Goal: Task Accomplishment & Management: Use online tool/utility

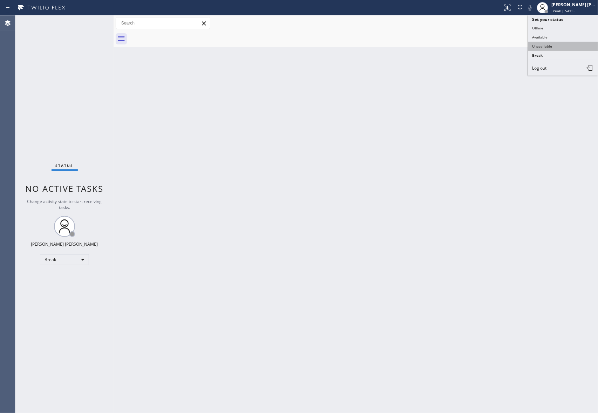
click at [547, 44] on button "Unavailable" at bounding box center [563, 46] width 70 height 9
click at [588, 27] on button "Call to Customer" at bounding box center [564, 23] width 54 height 13
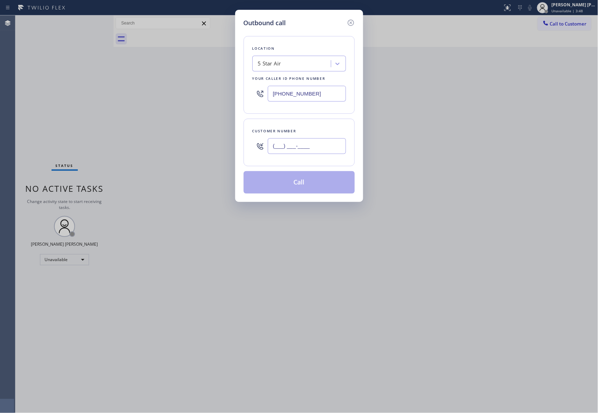
click at [296, 144] on input "(___) ___-____" at bounding box center [307, 146] width 78 height 16
paste input "805) 448-8176"
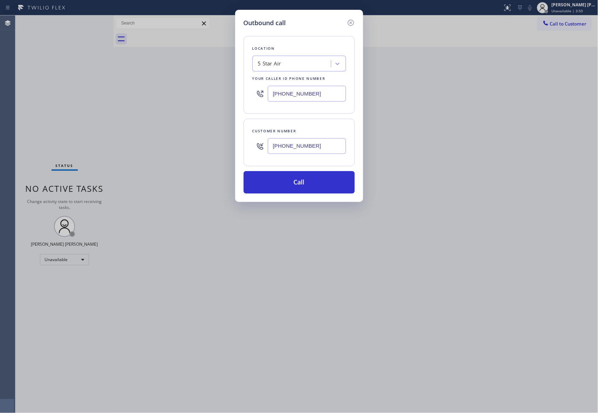
type input "[PHONE_NUMBER]"
click at [298, 65] on div "5 Star Air" at bounding box center [292, 64] width 76 height 12
paste input "Innovative Appliance Repair Solutions SB"
type input "Innovative Appliance Repair Solutions SB"
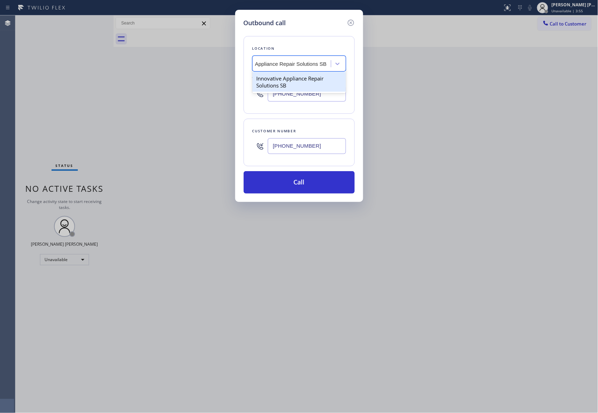
click at [293, 80] on div "Innovative Appliance Repair Solutions SB" at bounding box center [299, 82] width 94 height 20
type input "[PHONE_NUMBER]"
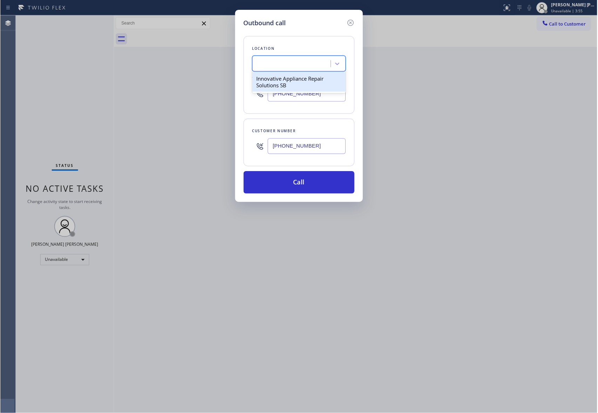
scroll to position [0, 0]
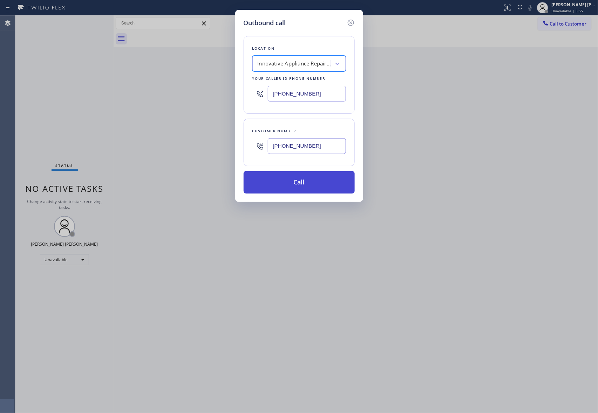
click at [307, 181] on button "Call" at bounding box center [298, 182] width 111 height 22
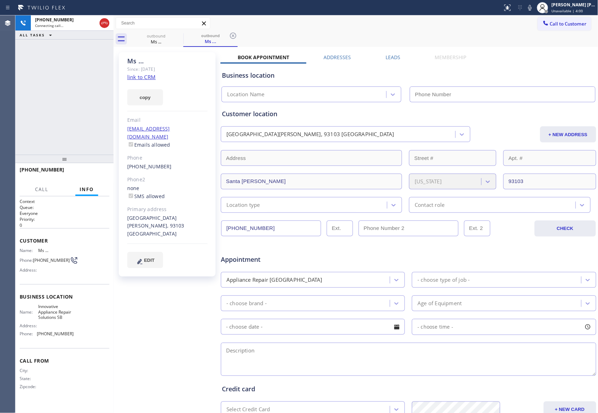
type input "[PHONE_NUMBER]"
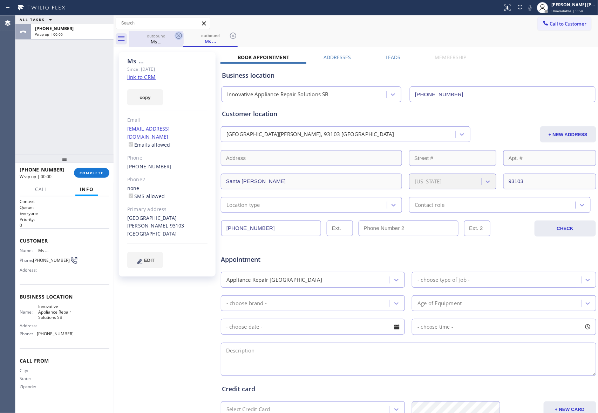
click at [177, 37] on icon at bounding box center [178, 36] width 8 height 8
click at [183, 37] on div "outbound Ms ..." at bounding box center [210, 39] width 54 height 16
click at [177, 37] on icon at bounding box center [178, 36] width 8 height 8
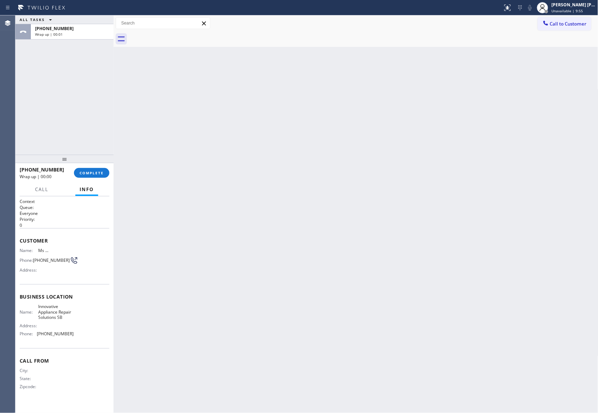
click at [177, 37] on div at bounding box center [363, 39] width 469 height 16
click at [84, 32] on div "Wrap up | 00:02" at bounding box center [72, 34] width 74 height 5
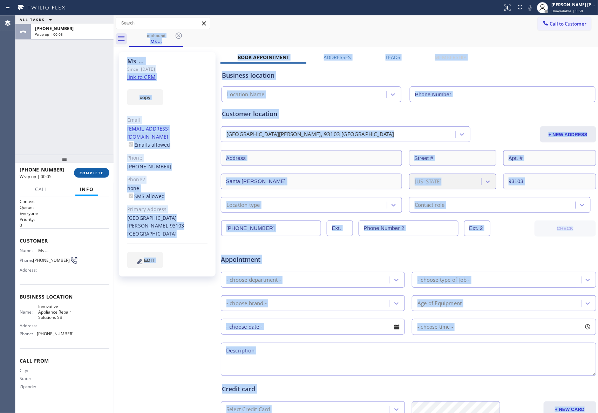
click at [100, 173] on span "COMPLETE" at bounding box center [92, 173] width 24 height 5
type input "[PHONE_NUMBER]"
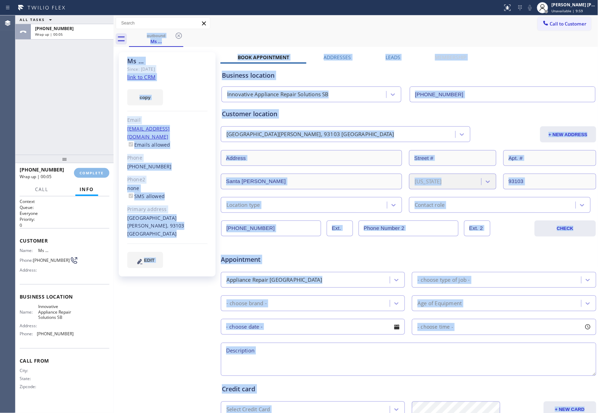
click at [146, 77] on link "link to CRM" at bounding box center [141, 77] width 28 height 7
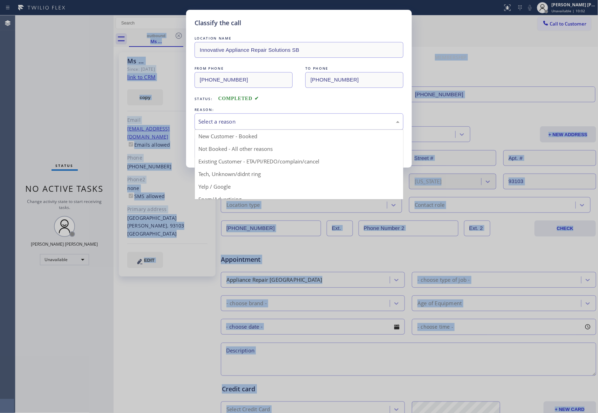
click at [260, 120] on div "Select a reason" at bounding box center [298, 122] width 201 height 8
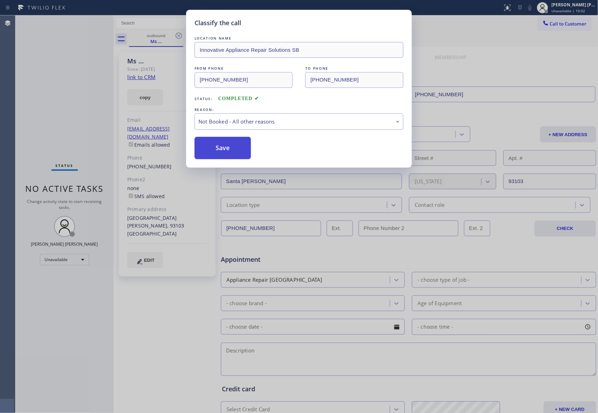
click at [224, 149] on button "Save" at bounding box center [222, 148] width 56 height 22
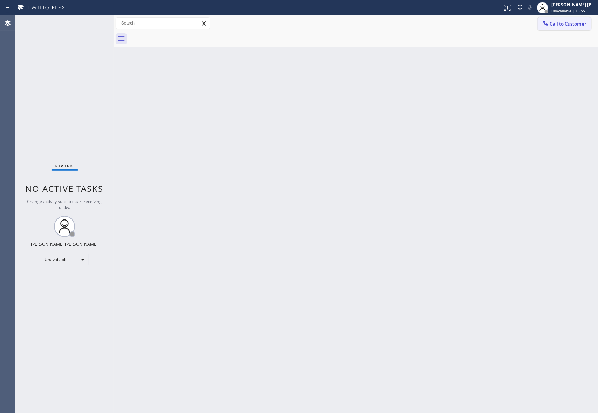
click at [569, 21] on span "Call to Customer" at bounding box center [568, 24] width 37 height 6
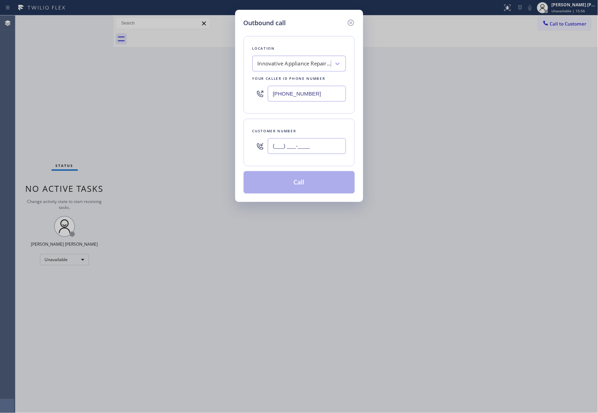
click at [308, 153] on input "(___) ___-____" at bounding box center [307, 146] width 78 height 16
paste input "805) 448-8176"
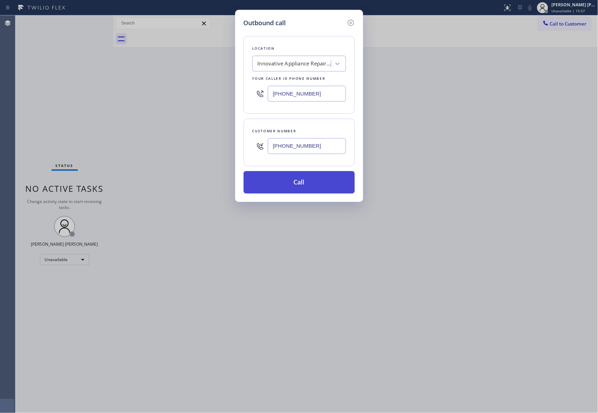
type input "[PHONE_NUMBER]"
drag, startPoint x: 306, startPoint y: 188, endPoint x: 303, endPoint y: 181, distance: 7.2
click at [306, 186] on button "Call" at bounding box center [298, 182] width 111 height 22
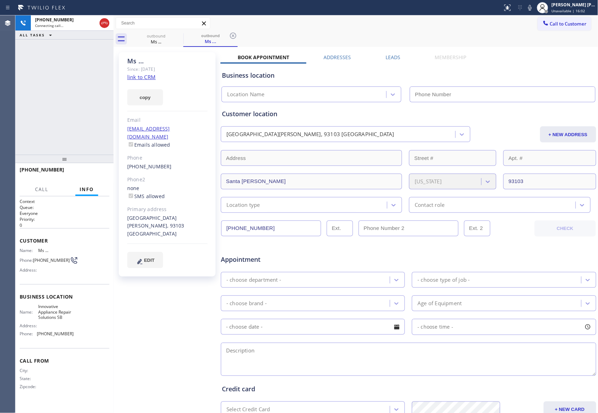
type input "[PHONE_NUMBER]"
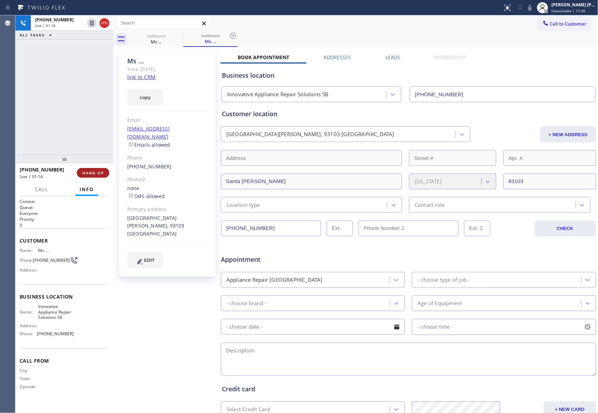
click at [91, 171] on span "HANG UP" at bounding box center [92, 173] width 21 height 5
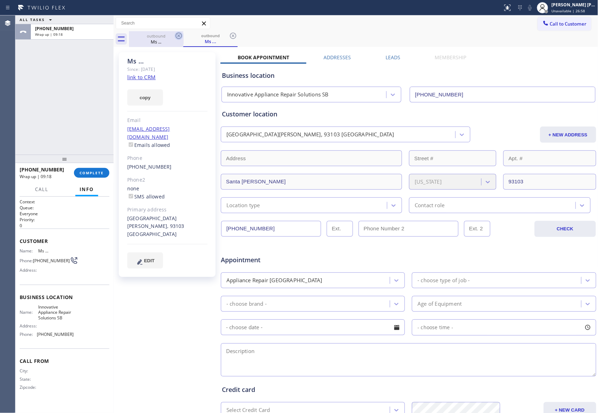
click at [174, 32] on icon at bounding box center [178, 36] width 8 height 8
click at [0, 0] on icon at bounding box center [0, 0] width 0 height 0
click at [230, 36] on icon at bounding box center [233, 36] width 6 height 6
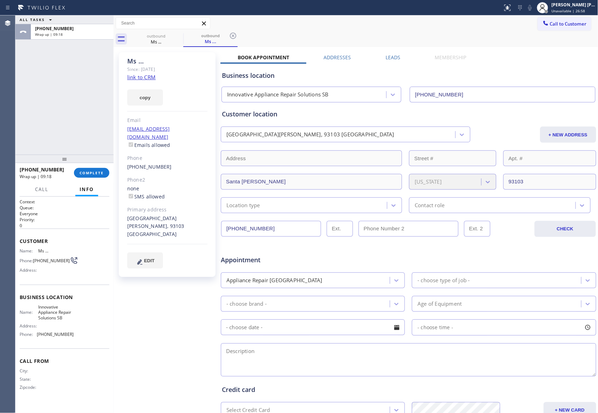
click at [230, 36] on icon at bounding box center [233, 36] width 6 height 6
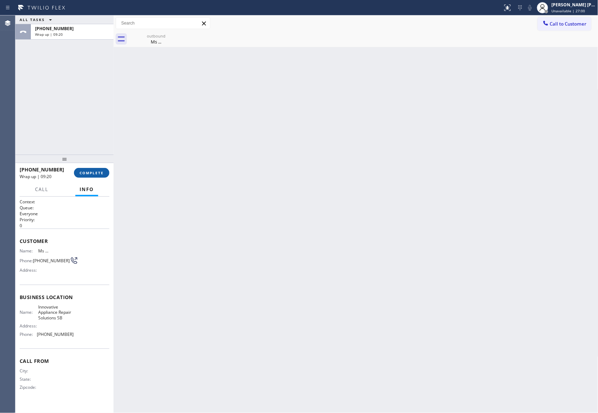
click at [94, 172] on span "COMPLETE" at bounding box center [92, 172] width 24 height 5
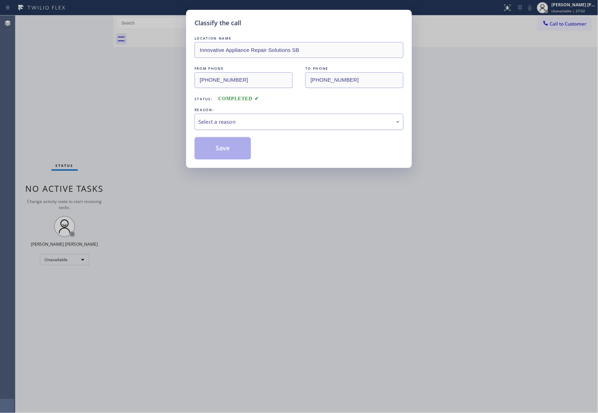
drag, startPoint x: 273, startPoint y: 119, endPoint x: 260, endPoint y: 125, distance: 13.8
click at [272, 119] on div "Select a reason" at bounding box center [298, 122] width 201 height 8
click at [226, 148] on button "Save" at bounding box center [222, 148] width 56 height 22
click at [569, 25] on div "Classify the call LOCATION NAME Innovative Appliance Repair Solutions SB FROM P…" at bounding box center [299, 206] width 598 height 413
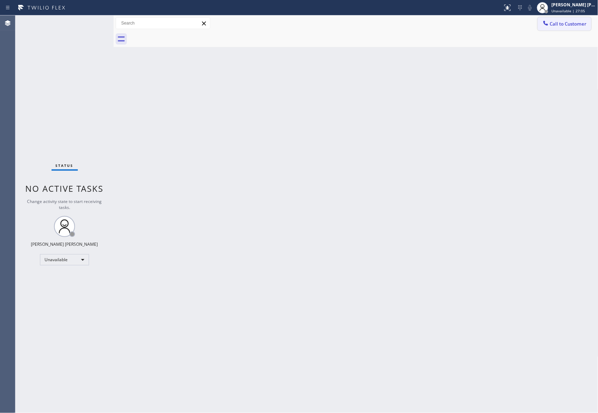
click at [584, 26] on span "Call to Customer" at bounding box center [568, 24] width 37 height 6
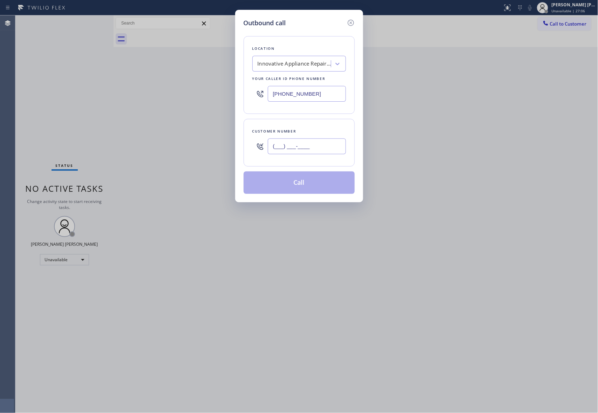
click at [330, 142] on input "(___) ___-____" at bounding box center [307, 146] width 78 height 16
paste input "818) 795-3642"
type input "[PHONE_NUMBER]"
click at [296, 70] on div "Innovative Appliance Repair Solutions SB" at bounding box center [299, 64] width 94 height 16
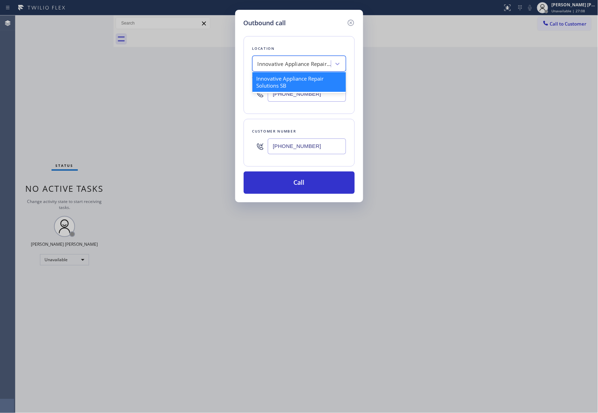
type input "4"
type input "5 star appliance repair"
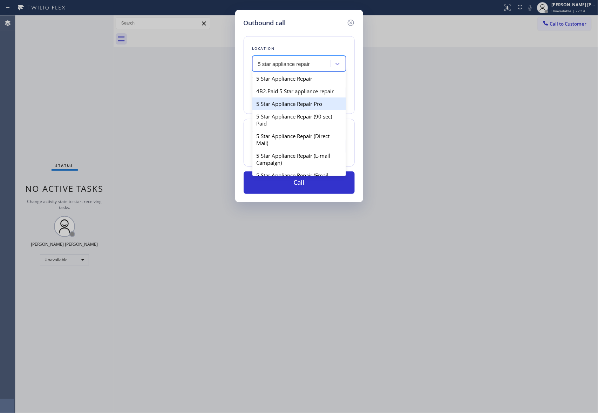
click at [301, 110] on div "5 Star Appliance Repair Pro" at bounding box center [299, 103] width 94 height 13
type input "[PHONE_NUMBER]"
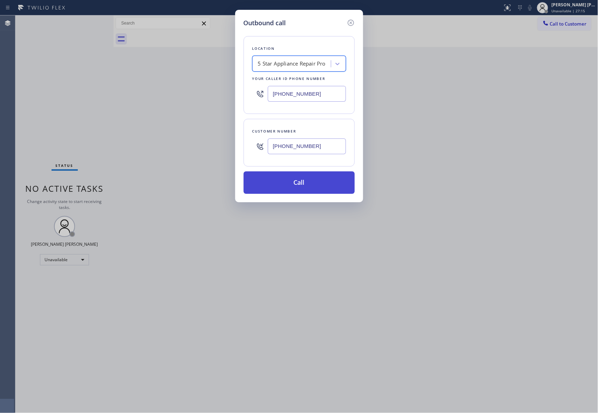
click at [317, 184] on button "Call" at bounding box center [298, 182] width 111 height 22
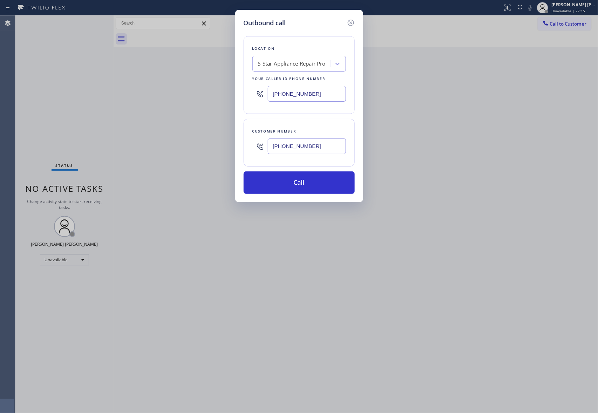
click at [83, 411] on div "Outbound call Location 5 Star Appliance Repair Pro Your caller id phone number …" at bounding box center [299, 206] width 598 height 413
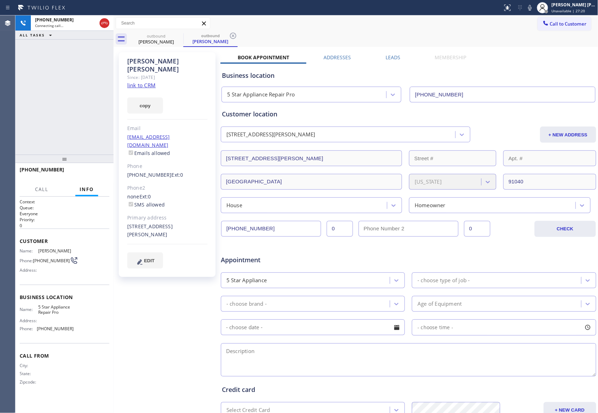
type input "[PHONE_NUMBER]"
click at [104, 20] on icon at bounding box center [104, 23] width 8 height 8
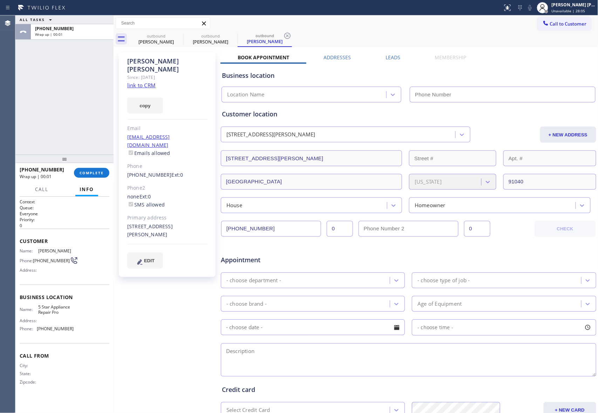
type input "[PHONE_NUMBER]"
click at [385, 59] on label "Leads" at bounding box center [392, 57] width 15 height 7
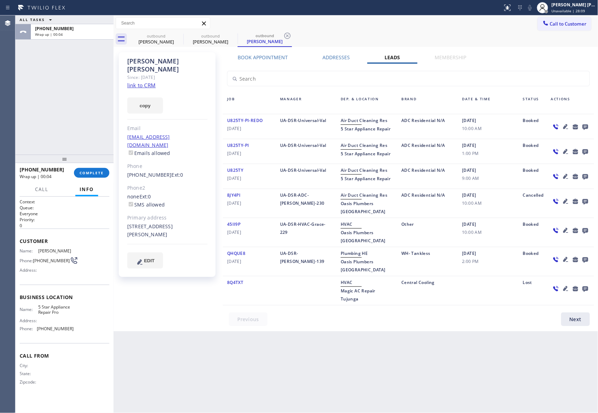
click at [587, 125] on icon at bounding box center [585, 127] width 6 height 6
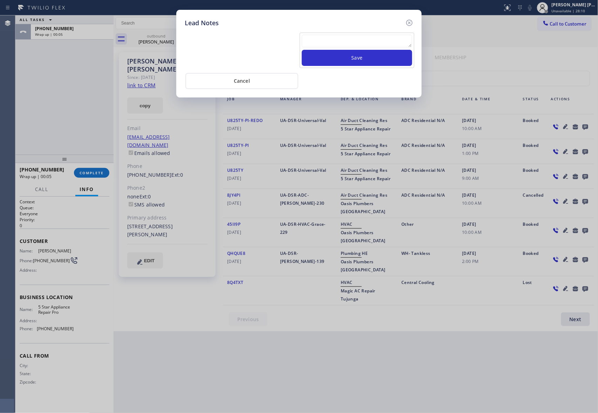
click at [347, 38] on textarea at bounding box center [357, 41] width 110 height 13
paste textarea "VM | please transfer if cx calls back"
type textarea "VM | please transfer if cx calls back"
click at [358, 58] on button "Save" at bounding box center [357, 58] width 110 height 16
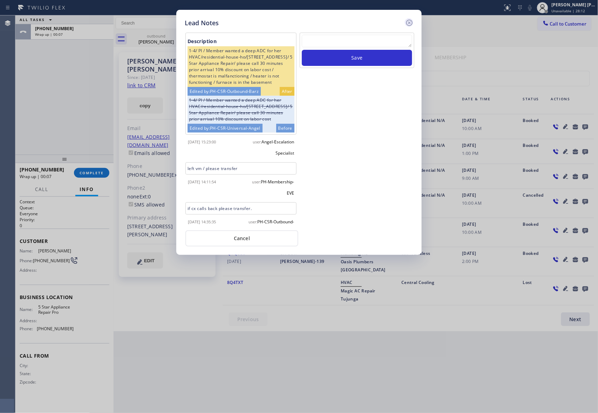
click at [411, 23] on icon at bounding box center [409, 23] width 8 height 8
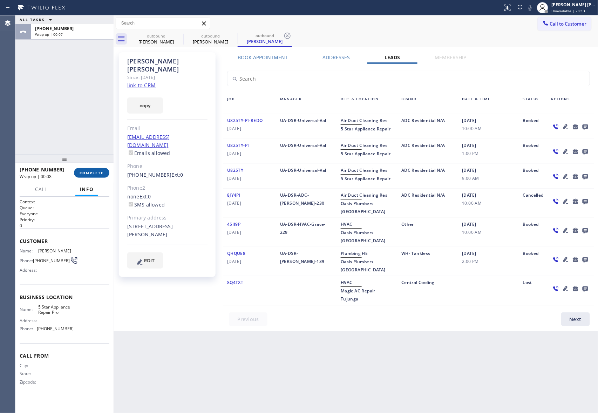
click at [106, 169] on button "COMPLETE" at bounding box center [91, 173] width 35 height 10
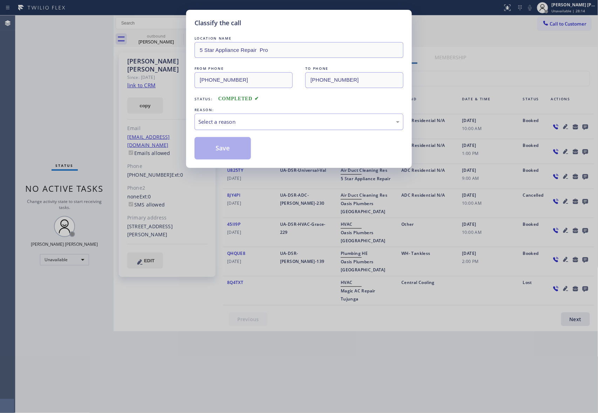
click at [233, 124] on div "Select a reason" at bounding box center [298, 122] width 201 height 8
click at [224, 149] on button "Save" at bounding box center [222, 148] width 56 height 22
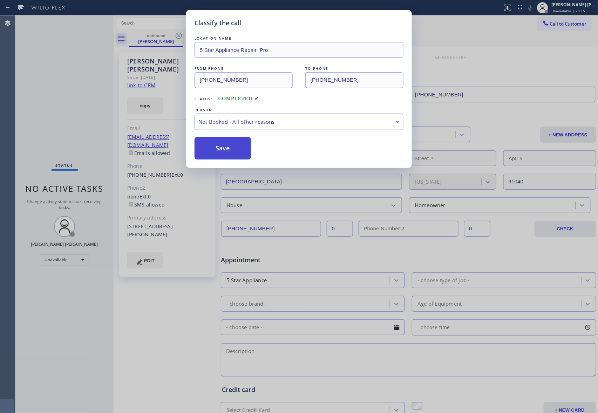
click at [224, 149] on button "Save" at bounding box center [222, 148] width 56 height 22
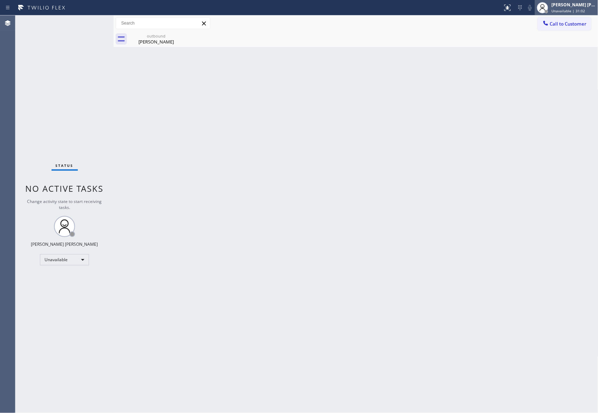
click at [588, 3] on div "[PERSON_NAME] [PERSON_NAME]" at bounding box center [573, 5] width 44 height 6
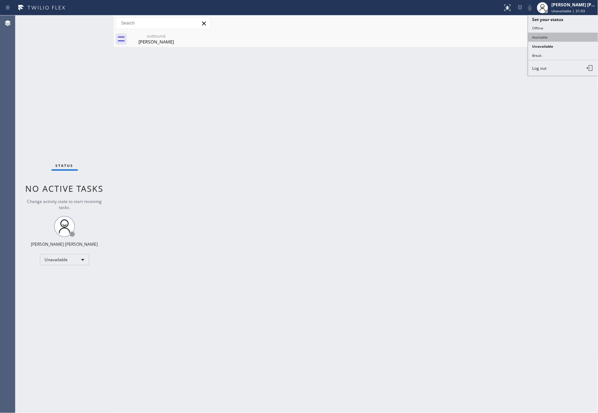
click at [555, 35] on button "Available" at bounding box center [563, 37] width 70 height 9
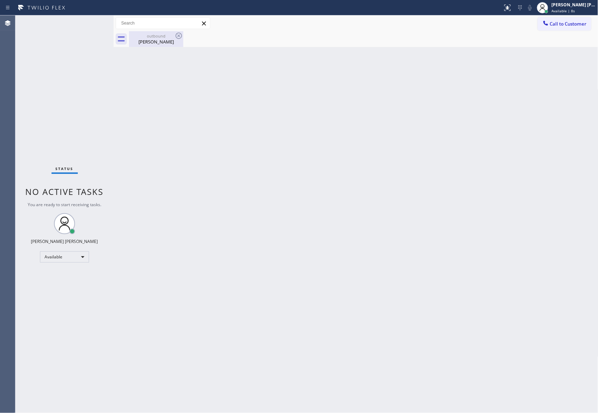
click at [173, 41] on div "[PERSON_NAME]" at bounding box center [156, 42] width 53 height 6
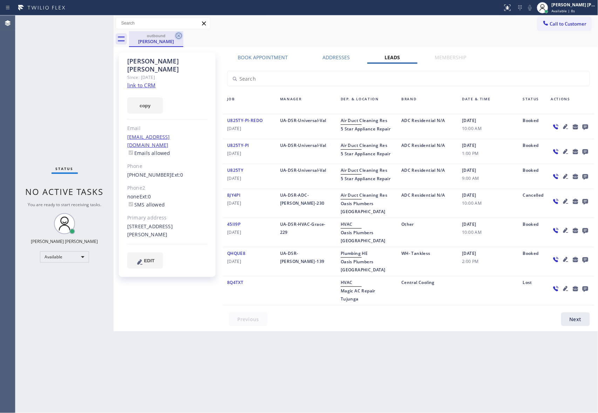
click at [180, 36] on icon at bounding box center [178, 36] width 8 height 8
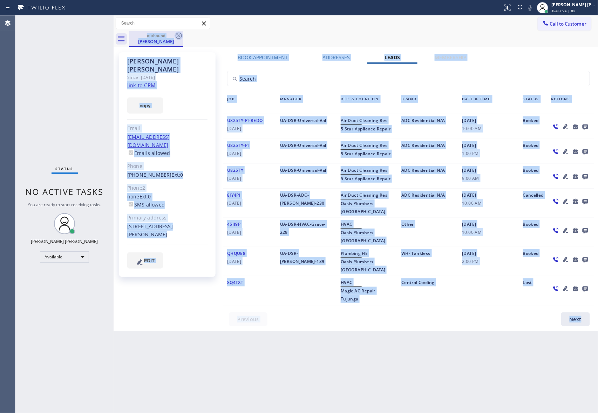
click at [180, 36] on div "outbound [PERSON_NAME]" at bounding box center [363, 39] width 469 height 16
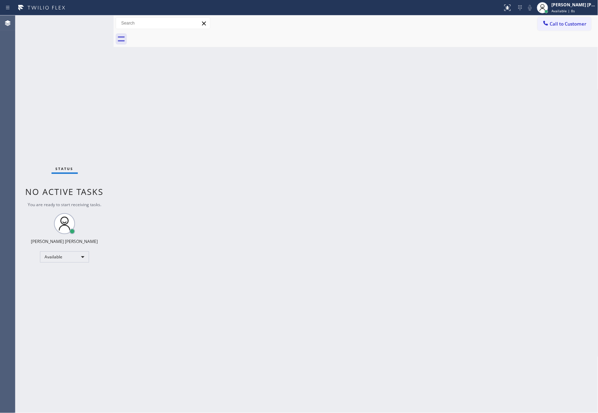
click at [180, 36] on div at bounding box center [363, 39] width 469 height 16
click at [585, 26] on span "Call to Customer" at bounding box center [568, 24] width 37 height 6
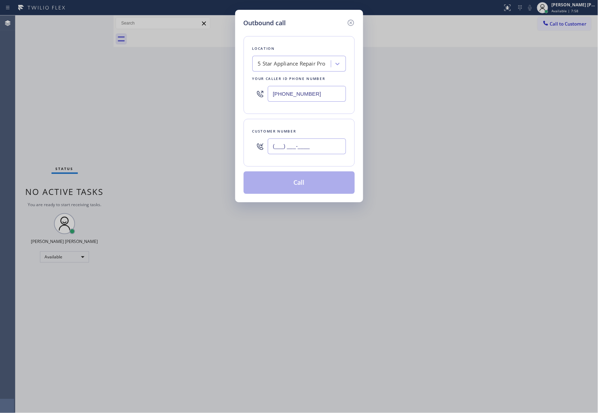
click at [310, 143] on input "(___) ___-____" at bounding box center [307, 146] width 78 height 16
paste input "818) 517-6040"
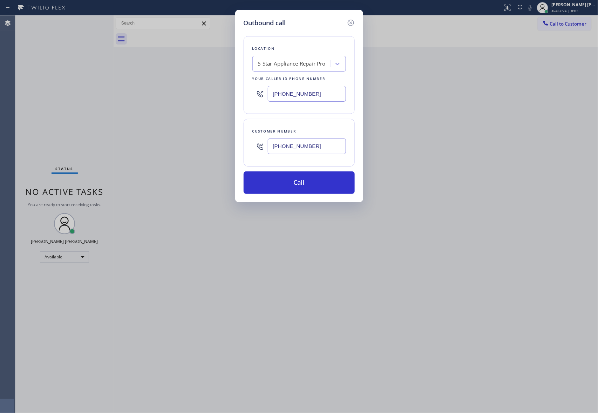
type input "[PHONE_NUMBER]"
click at [309, 61] on div "5 Star Appliance Repair Pro" at bounding box center [292, 64] width 68 height 8
paste input "5 Star Air"
type input "5 Star Air"
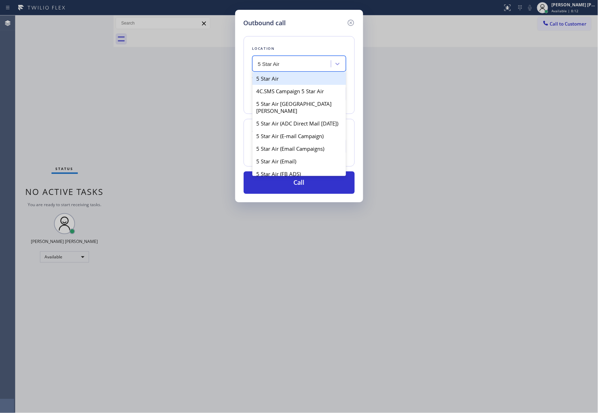
click at [283, 80] on div "5 Star Air" at bounding box center [299, 78] width 94 height 13
type input "[PHONE_NUMBER]"
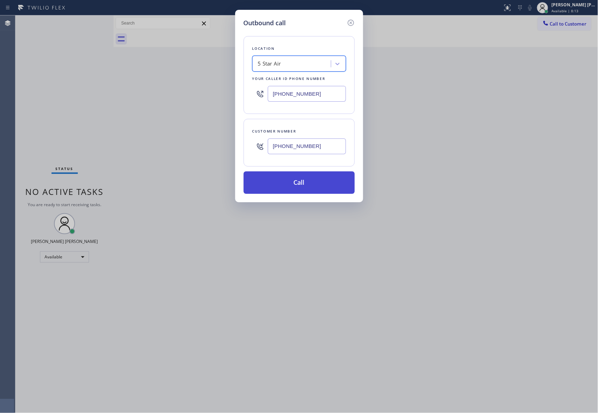
click at [286, 173] on button "Call" at bounding box center [298, 182] width 111 height 22
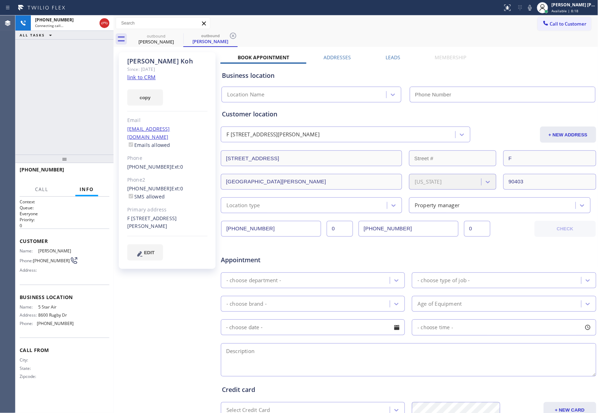
type input "[PHONE_NUMBER]"
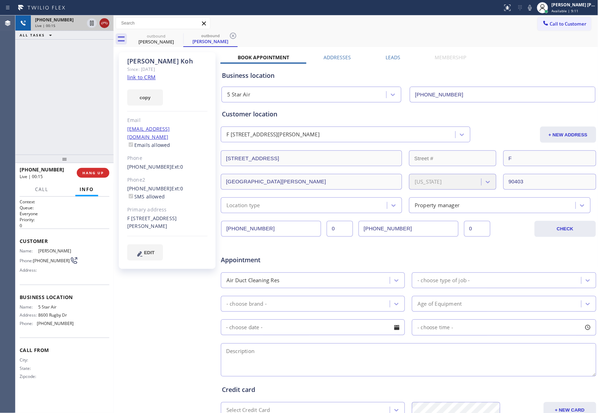
click at [104, 23] on icon at bounding box center [104, 23] width 6 height 2
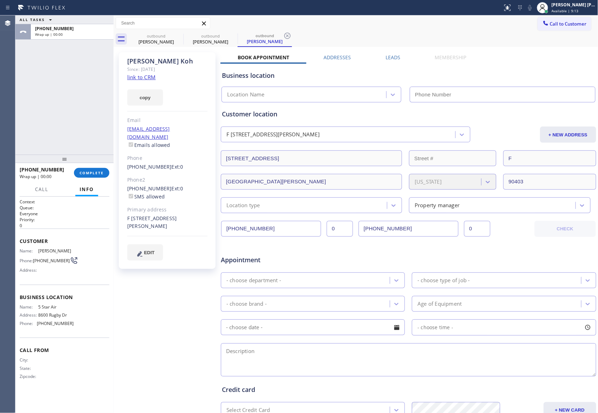
type input "[PHONE_NUMBER]"
drag, startPoint x: 175, startPoint y: 38, endPoint x: 182, endPoint y: 35, distance: 7.7
click at [0, 0] on icon at bounding box center [0, 0] width 0 height 0
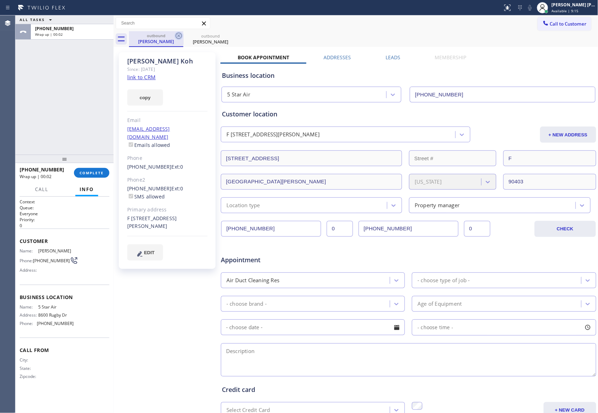
click at [182, 35] on icon at bounding box center [178, 36] width 8 height 8
click at [0, 0] on icon at bounding box center [0, 0] width 0 height 0
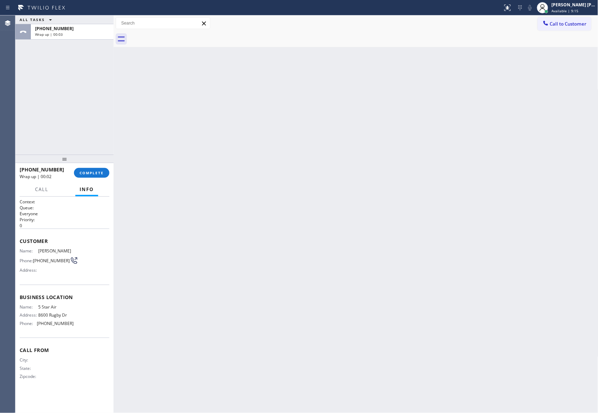
click at [180, 35] on div at bounding box center [363, 39] width 469 height 16
click at [90, 173] on span "COMPLETE" at bounding box center [92, 172] width 24 height 5
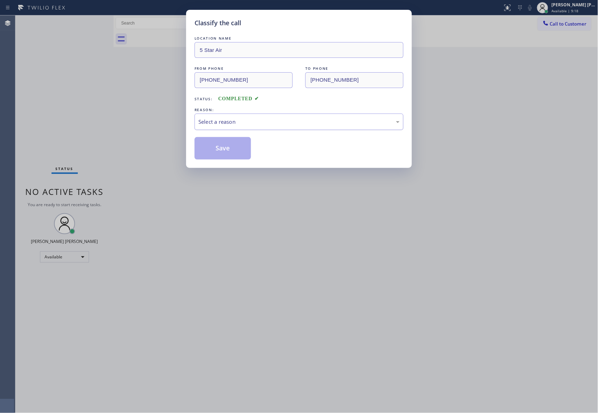
click at [248, 123] on div "Select a reason" at bounding box center [298, 122] width 201 height 8
click at [231, 146] on button "Save" at bounding box center [222, 148] width 56 height 22
drag, startPoint x: 231, startPoint y: 146, endPoint x: 224, endPoint y: 140, distance: 8.4
click at [229, 146] on button "Save" at bounding box center [222, 148] width 56 height 22
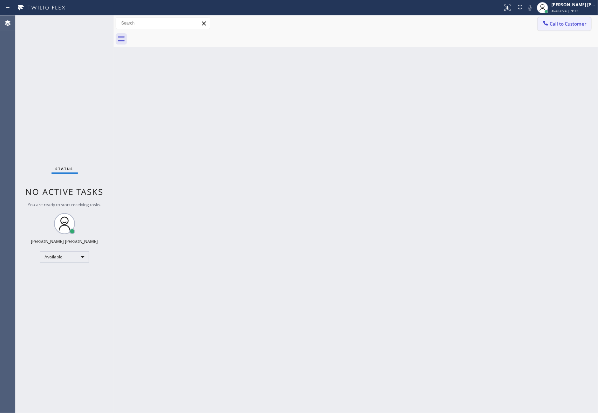
click at [558, 17] on button "Call to Customer" at bounding box center [564, 23] width 54 height 13
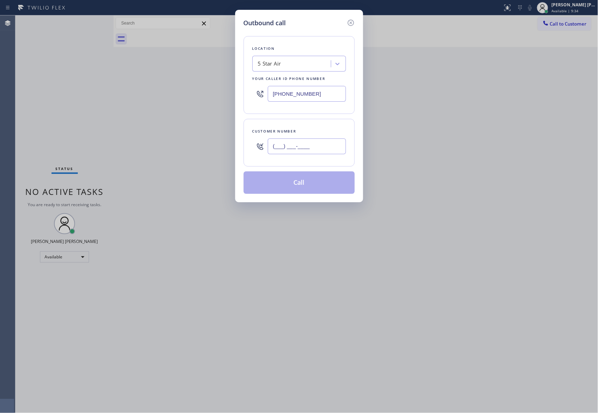
click at [290, 145] on input "(___) ___-____" at bounding box center [307, 146] width 78 height 16
paste input "415) 308-1451"
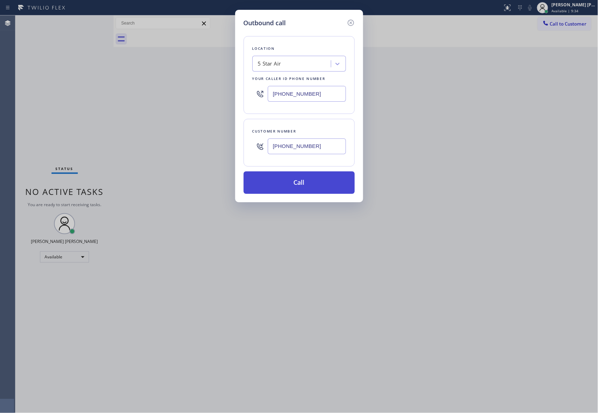
type input "[PHONE_NUMBER]"
drag, startPoint x: 289, startPoint y: 186, endPoint x: 268, endPoint y: 193, distance: 22.2
click at [289, 186] on button "Call" at bounding box center [298, 182] width 111 height 22
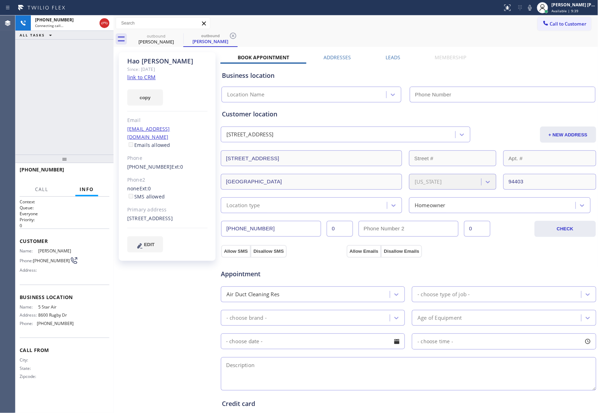
type input "[PHONE_NUMBER]"
click at [98, 172] on span "COMPLETE" at bounding box center [92, 172] width 24 height 5
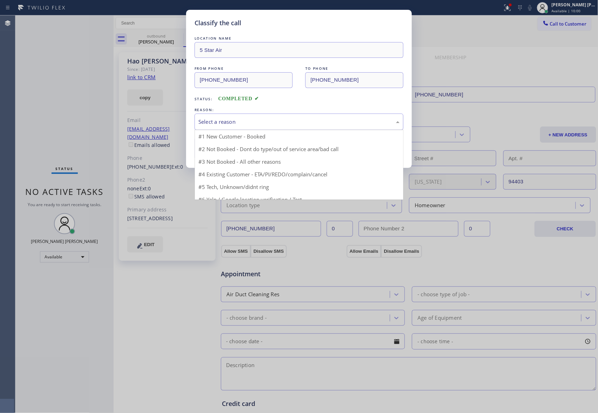
click at [237, 122] on div "Select a reason" at bounding box center [298, 122] width 201 height 8
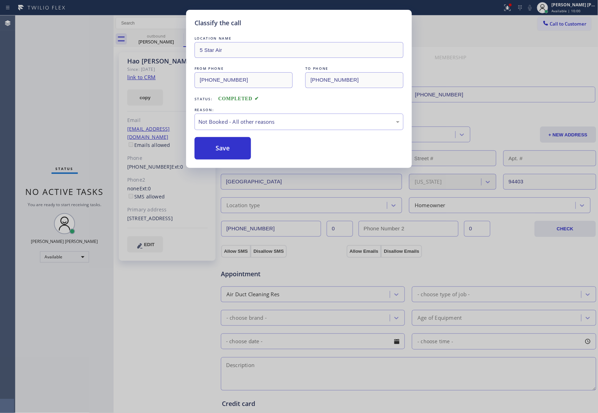
click at [220, 150] on button "Save" at bounding box center [222, 148] width 56 height 22
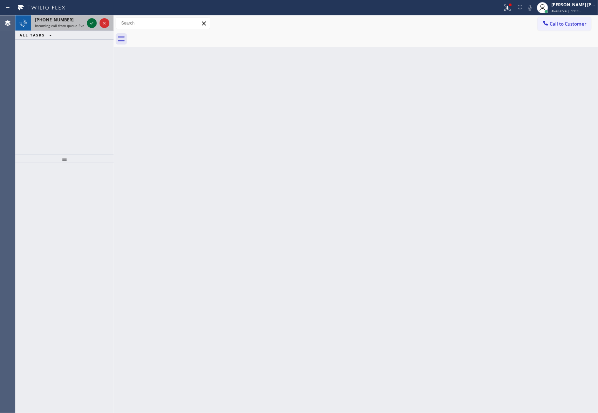
click at [90, 21] on icon at bounding box center [92, 23] width 8 height 8
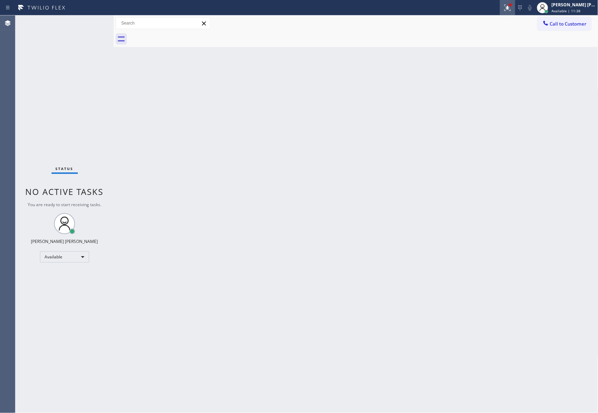
click at [507, 9] on icon at bounding box center [506, 7] width 4 height 5
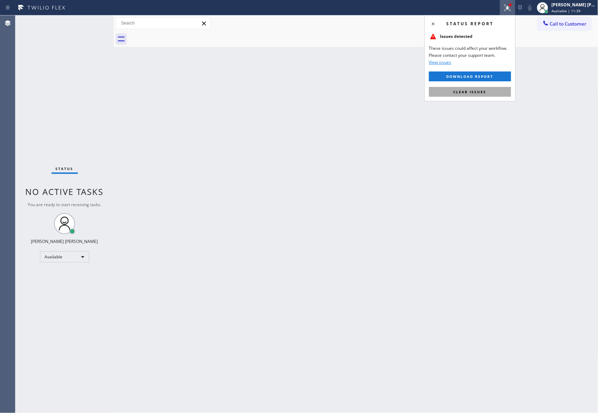
click at [481, 89] on button "Clear issues" at bounding box center [470, 92] width 82 height 10
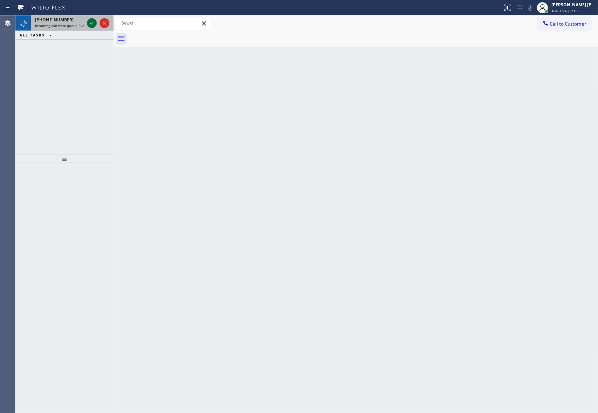
click at [93, 24] on icon at bounding box center [92, 23] width 8 height 8
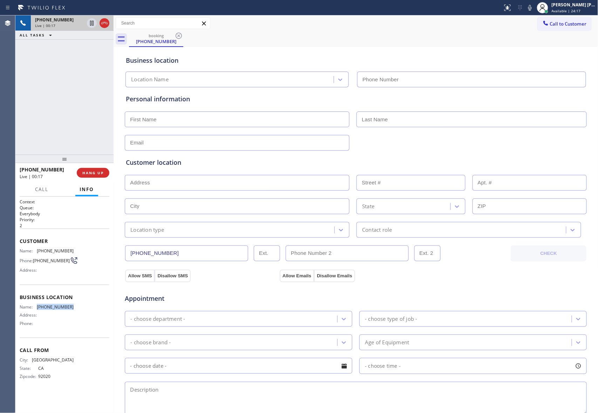
drag, startPoint x: 70, startPoint y: 309, endPoint x: 38, endPoint y: 309, distance: 31.9
click at [38, 309] on span "[PHONE_NUMBER]" at bounding box center [55, 306] width 37 height 5
copy span "[PHONE_NUMBER]"
click at [91, 172] on span "HANG UP" at bounding box center [92, 172] width 21 height 5
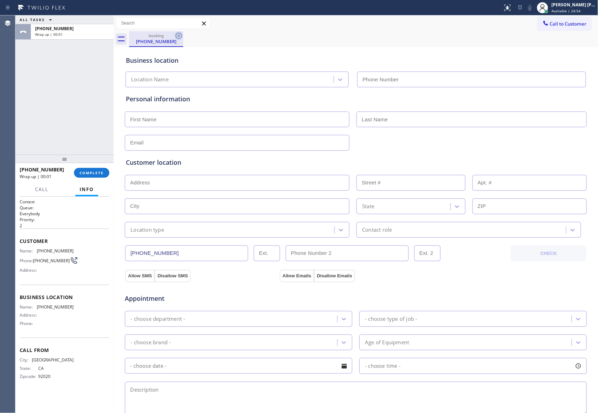
click at [181, 33] on icon at bounding box center [178, 36] width 8 height 8
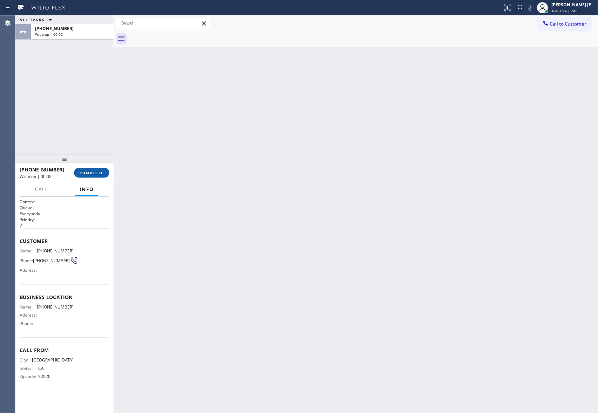
click at [94, 172] on span "COMPLETE" at bounding box center [92, 172] width 24 height 5
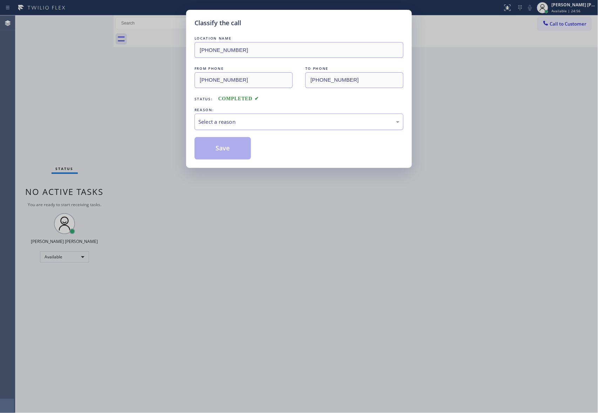
click at [236, 125] on div "Select a reason" at bounding box center [298, 122] width 201 height 8
click at [217, 151] on button "Save" at bounding box center [222, 148] width 56 height 22
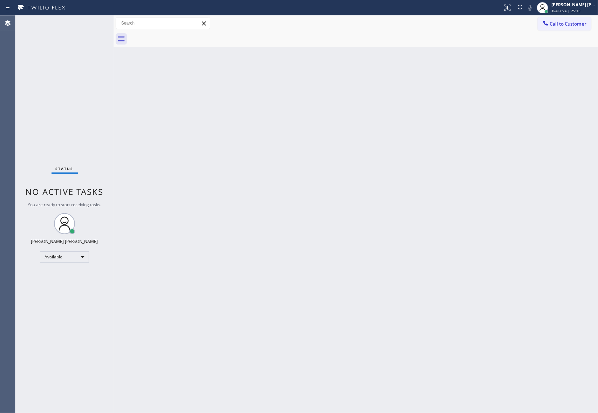
drag, startPoint x: 574, startPoint y: 22, endPoint x: 493, endPoint y: 42, distance: 83.2
click at [572, 24] on span "Call to Customer" at bounding box center [568, 24] width 37 height 6
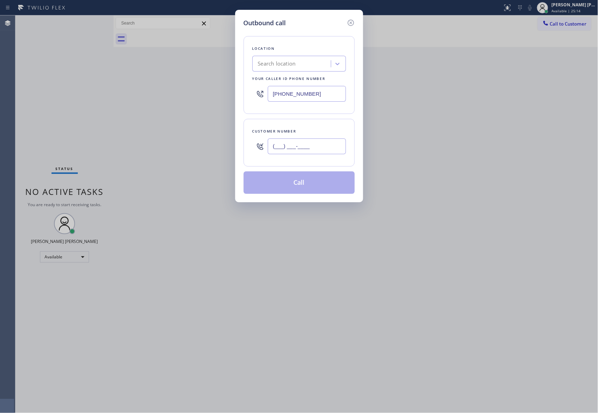
drag, startPoint x: 324, startPoint y: 147, endPoint x: 211, endPoint y: 145, distance: 112.8
click at [211, 145] on div "Outbound call Location Search location Your caller id phone number [PHONE_NUMBE…" at bounding box center [299, 206] width 598 height 413
paste input "909) 740-3110"
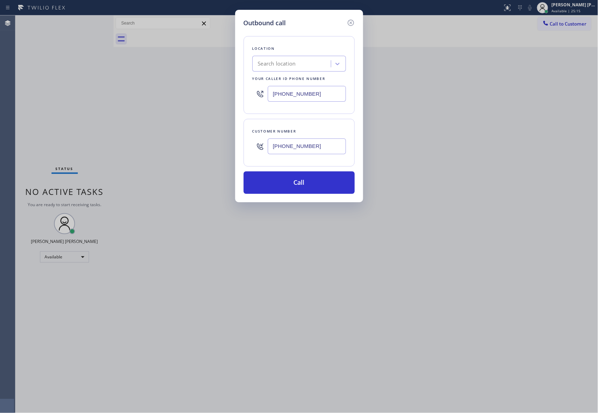
type input "[PHONE_NUMBER]"
click at [278, 56] on div "Search location" at bounding box center [299, 64] width 94 height 16
paste input "Pro Electric In [GEOGRAPHIC_DATA]"
type input "Pro Electric In [GEOGRAPHIC_DATA]"
type input "[PHONE_NUMBER]"
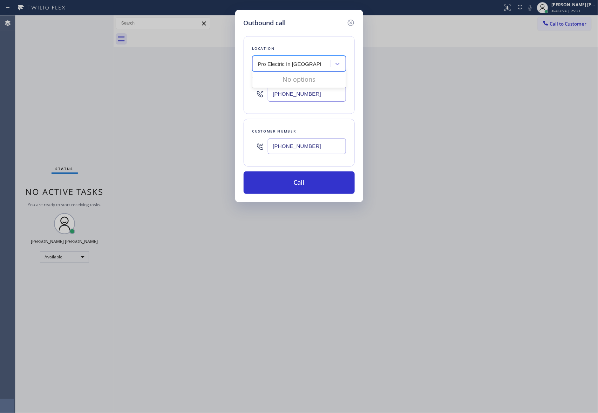
drag, startPoint x: 272, startPoint y: 63, endPoint x: 223, endPoint y: 62, distance: 49.1
click at [223, 62] on div "Outbound call Location option 5 Star Air, selected. 0 results available for sea…" at bounding box center [299, 206] width 598 height 413
type input "Pro Electric In [GEOGRAPHIC_DATA]"
click at [305, 79] on div "Pro Electric In [GEOGRAPHIC_DATA]" at bounding box center [299, 82] width 94 height 20
type input "[PHONE_NUMBER]"
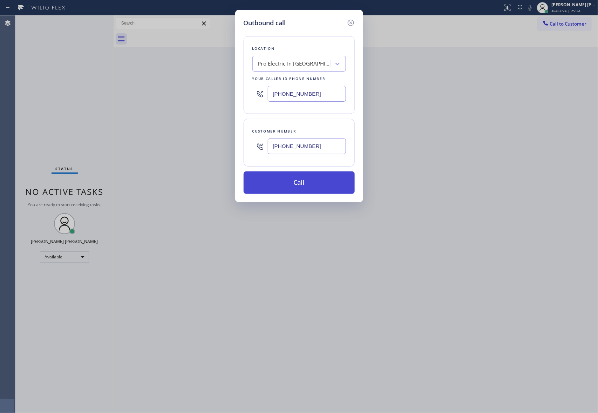
click at [309, 181] on button "Call" at bounding box center [298, 182] width 111 height 22
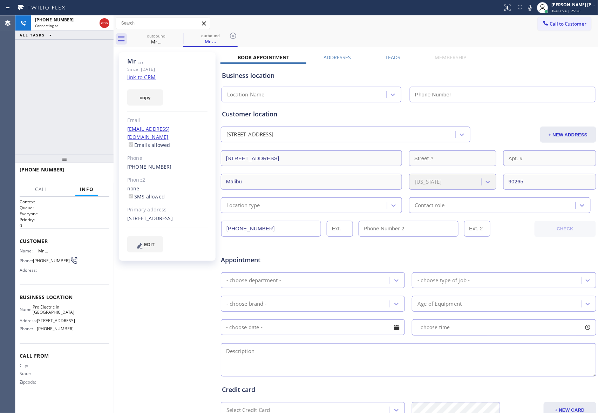
type input "[PHONE_NUMBER]"
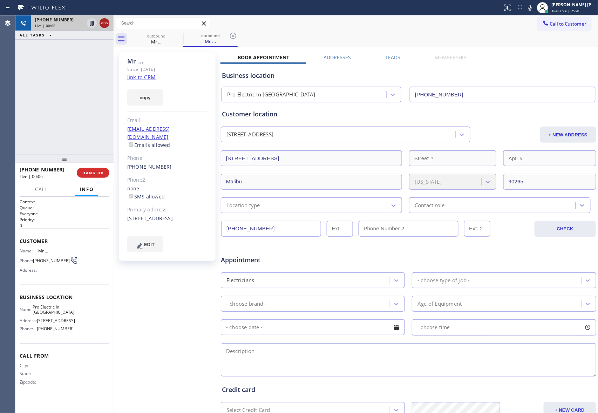
click at [102, 23] on icon at bounding box center [104, 23] width 8 height 8
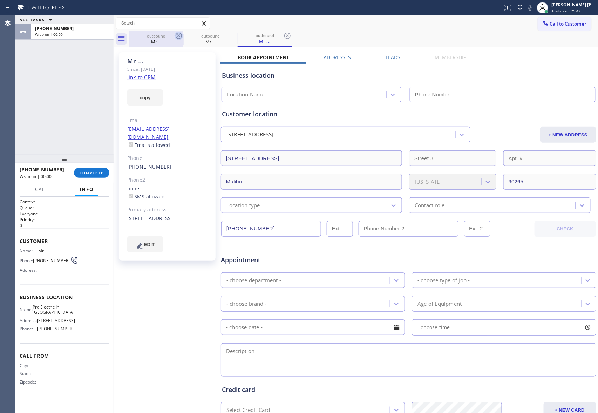
click at [181, 35] on icon at bounding box center [179, 36] width 6 height 6
click at [0, 0] on icon at bounding box center [0, 0] width 0 height 0
click at [284, 35] on icon at bounding box center [287, 36] width 6 height 6
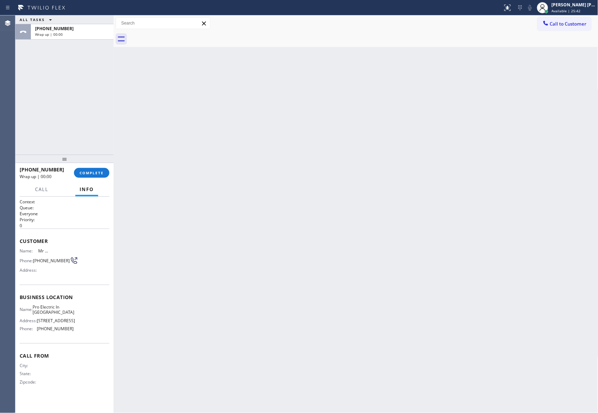
click at [181, 35] on div at bounding box center [363, 39] width 469 height 16
click at [93, 177] on button "COMPLETE" at bounding box center [91, 173] width 35 height 10
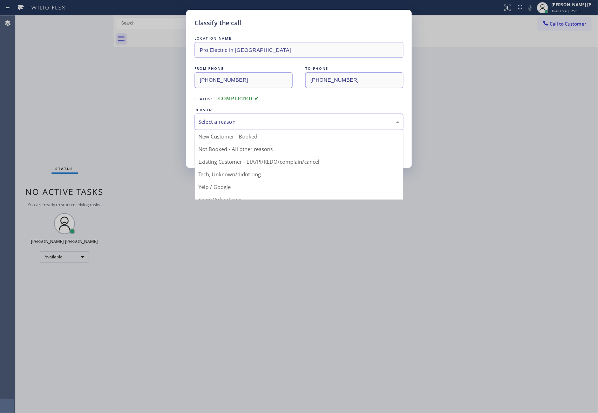
click at [273, 120] on div "Select a reason" at bounding box center [298, 122] width 201 height 8
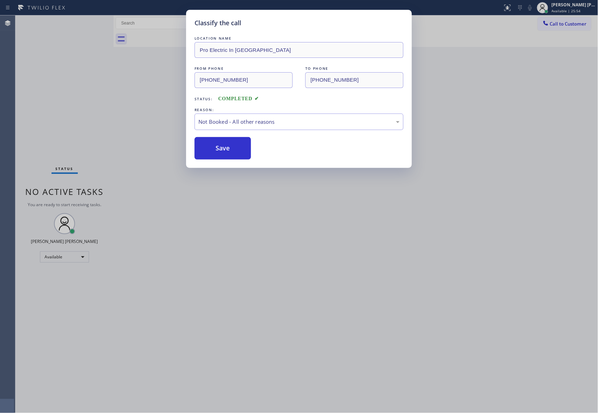
click at [232, 144] on button "Save" at bounding box center [222, 148] width 56 height 22
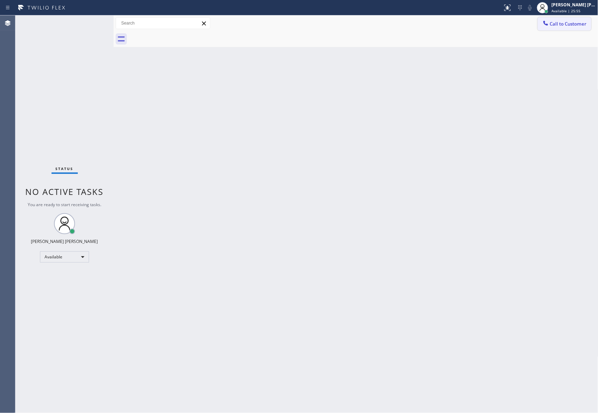
click at [569, 21] on span "Call to Customer" at bounding box center [568, 24] width 37 height 6
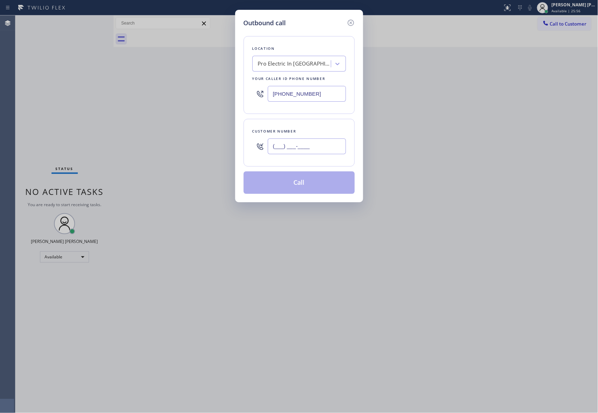
click at [315, 152] on input "(___) ___-____" at bounding box center [307, 146] width 78 height 16
paste input "909) 740-3110"
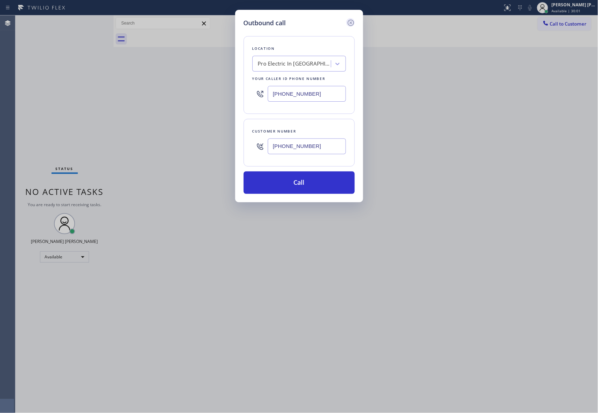
click at [348, 24] on icon at bounding box center [350, 23] width 6 height 6
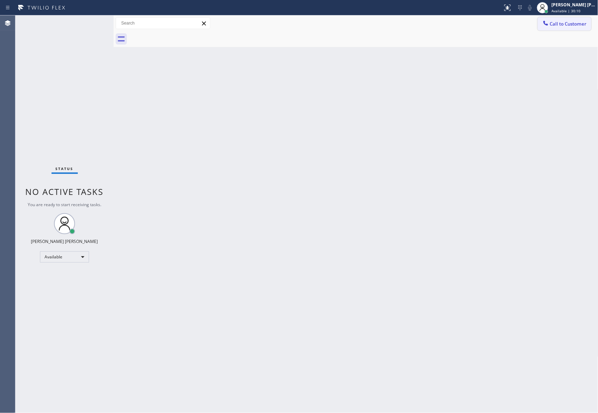
click at [563, 21] on span "Call to Customer" at bounding box center [568, 24] width 37 height 6
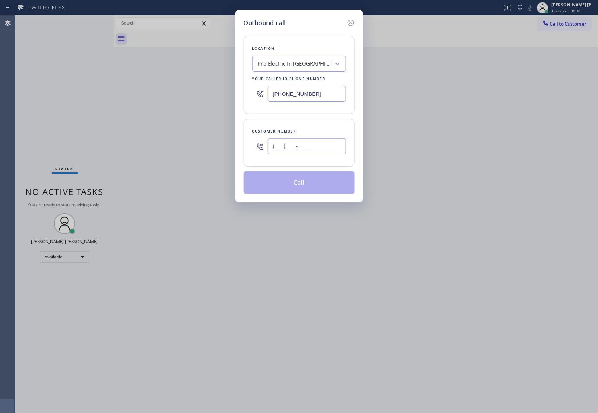
click at [317, 146] on input "(___) ___-____" at bounding box center [307, 146] width 78 height 16
paste input "909) 957-8688"
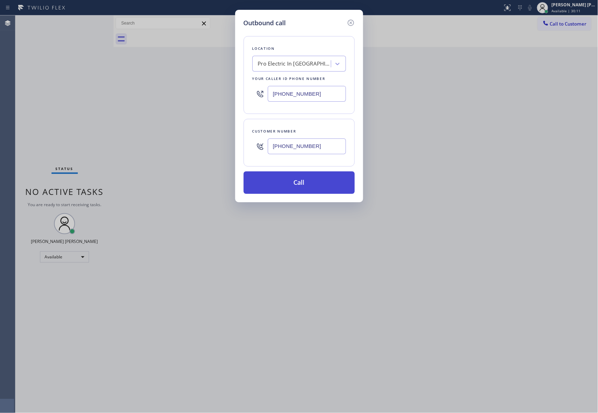
type input "[PHONE_NUMBER]"
click at [304, 183] on button "Call" at bounding box center [298, 182] width 111 height 22
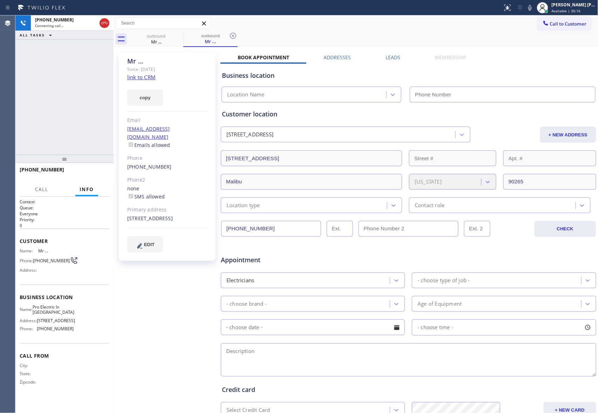
type input "[PHONE_NUMBER]"
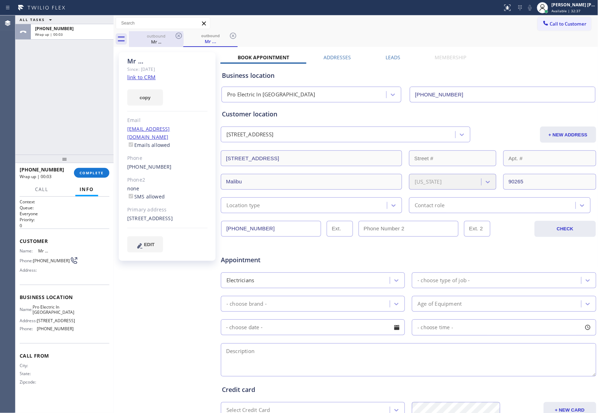
click at [170, 35] on div "outbound" at bounding box center [156, 35] width 53 height 5
click at [177, 35] on icon at bounding box center [178, 36] width 8 height 8
click at [0, 0] on icon at bounding box center [0, 0] width 0 height 0
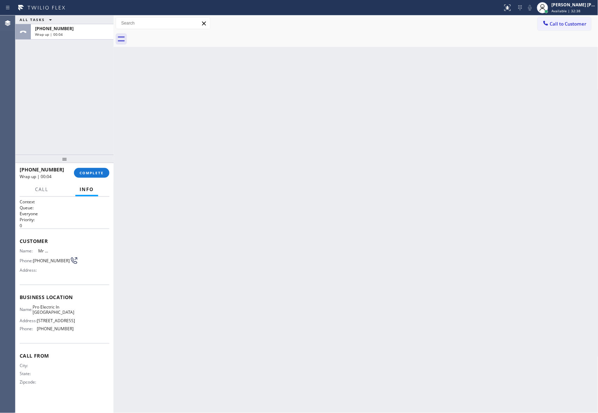
click at [177, 35] on div at bounding box center [363, 39] width 469 height 16
click at [91, 171] on span "COMPLETE" at bounding box center [92, 172] width 24 height 5
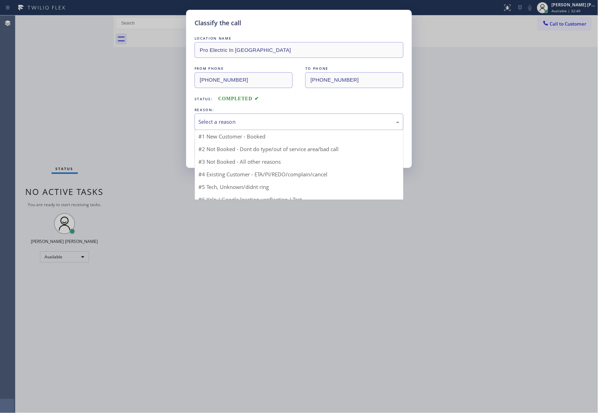
click at [261, 119] on div "Select a reason" at bounding box center [298, 122] width 201 height 8
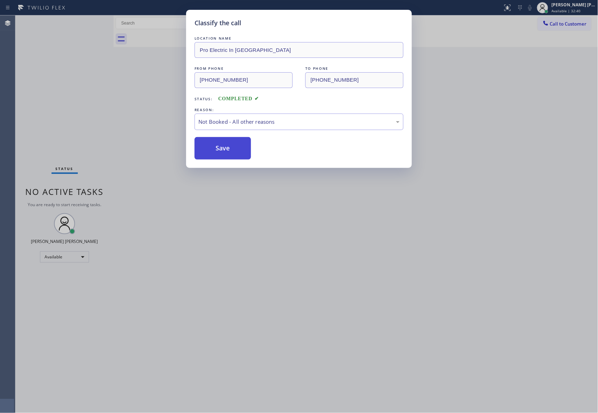
click at [226, 146] on button "Save" at bounding box center [222, 148] width 56 height 22
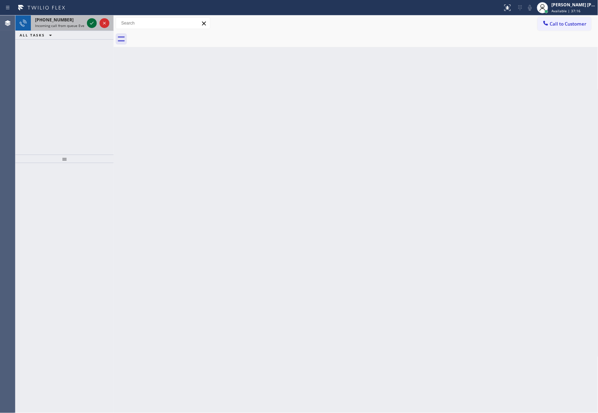
click at [90, 21] on icon at bounding box center [92, 23] width 8 height 8
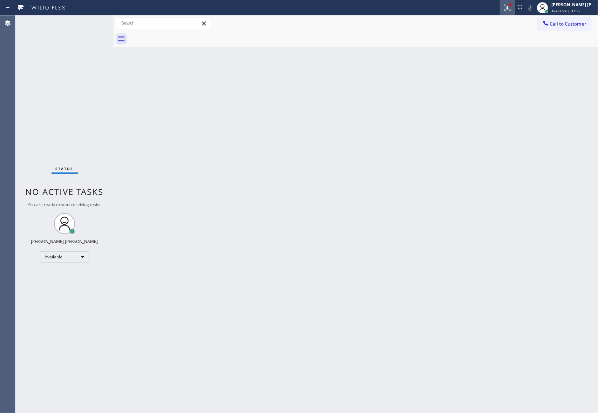
click at [505, 6] on icon at bounding box center [507, 8] width 8 height 8
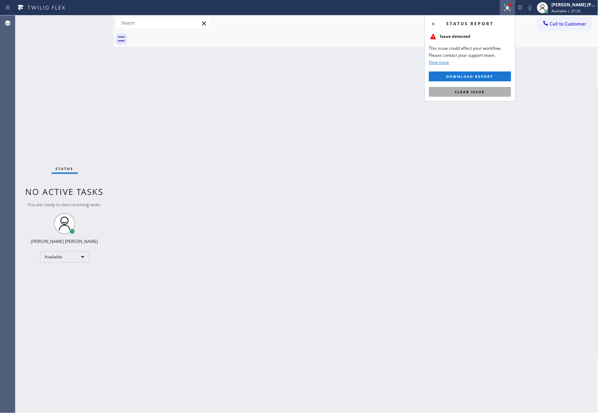
click at [483, 92] on span "Clear issue" at bounding box center [470, 91] width 30 height 5
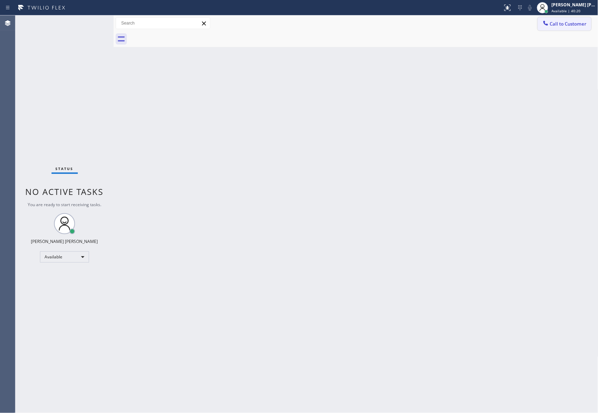
click at [572, 24] on span "Call to Customer" at bounding box center [568, 24] width 37 height 6
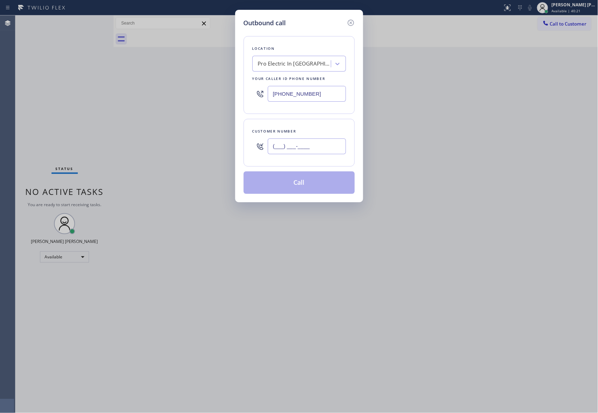
click at [329, 147] on input "(___) ___-____" at bounding box center [307, 146] width 78 height 16
paste input "832) 244-8477"
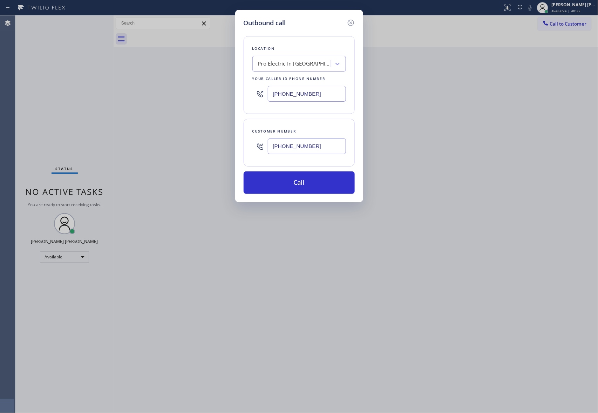
type input "[PHONE_NUMBER]"
click at [275, 65] on div "Pro Electric In [GEOGRAPHIC_DATA]" at bounding box center [295, 64] width 74 height 8
type input "5 star air"
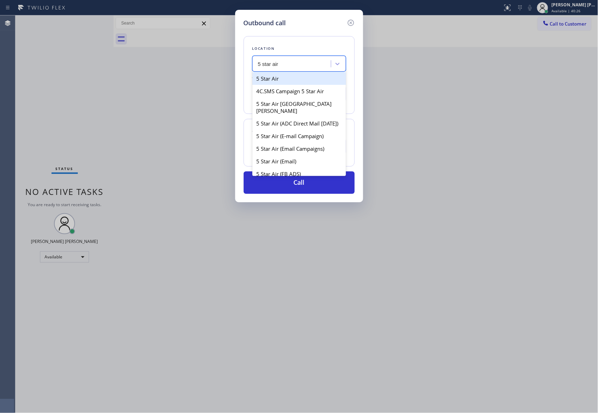
click at [284, 81] on div "5 Star Air" at bounding box center [299, 78] width 94 height 13
type input "[PHONE_NUMBER]"
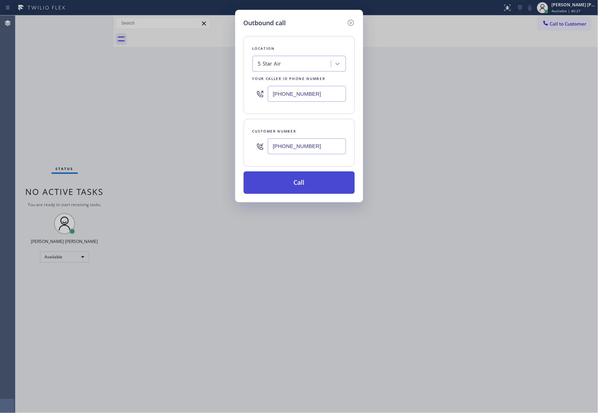
click at [285, 181] on button "Call" at bounding box center [298, 182] width 111 height 22
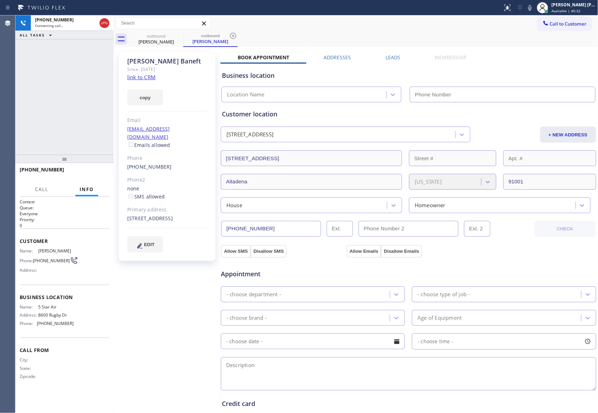
type input "[PHONE_NUMBER]"
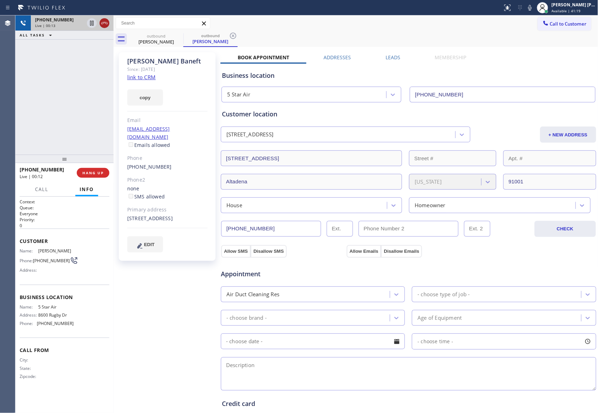
click at [104, 20] on icon at bounding box center [104, 23] width 8 height 8
click at [0, 0] on icon at bounding box center [0, 0] width 0 height 0
click at [229, 35] on icon at bounding box center [233, 36] width 8 height 8
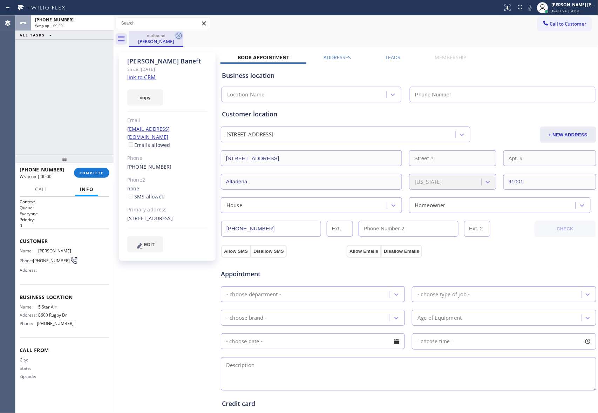
click at [180, 35] on icon at bounding box center [178, 36] width 8 height 8
click at [180, 35] on div "outbound [PERSON_NAME]" at bounding box center [363, 39] width 469 height 16
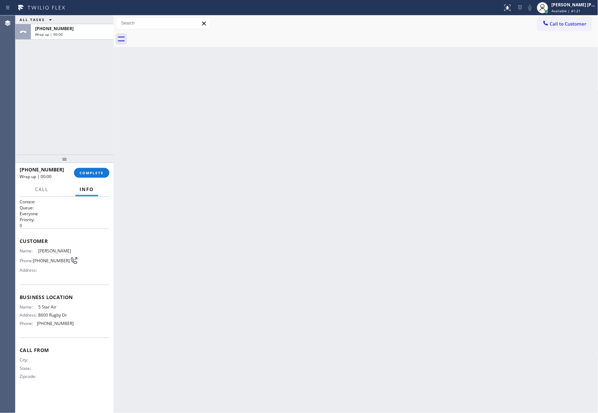
click at [180, 35] on div at bounding box center [363, 39] width 469 height 16
click at [181, 35] on div at bounding box center [363, 39] width 469 height 16
click at [95, 170] on span "COMPLETE" at bounding box center [92, 172] width 24 height 5
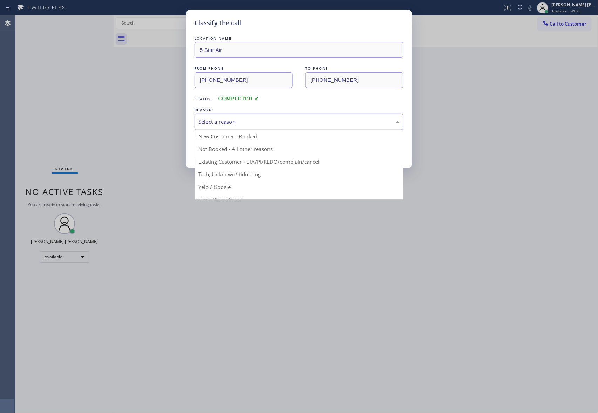
click at [265, 117] on div "Select a reason" at bounding box center [298, 122] width 209 height 16
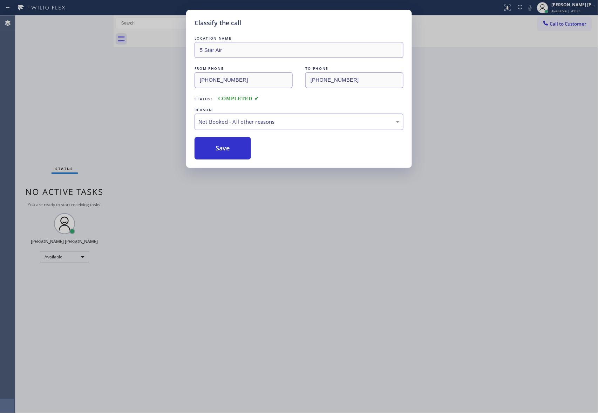
click at [223, 146] on button "Save" at bounding box center [222, 148] width 56 height 22
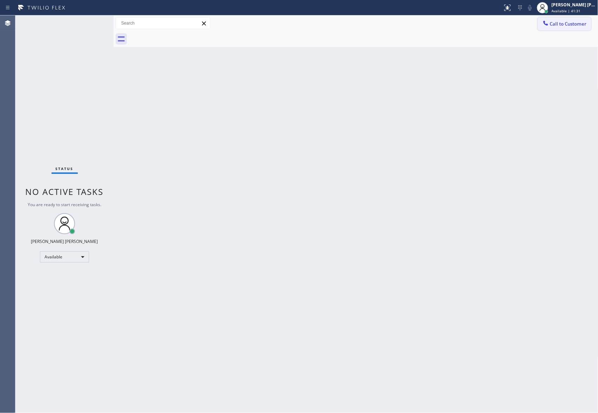
click at [573, 27] on button "Call to Customer" at bounding box center [564, 23] width 54 height 13
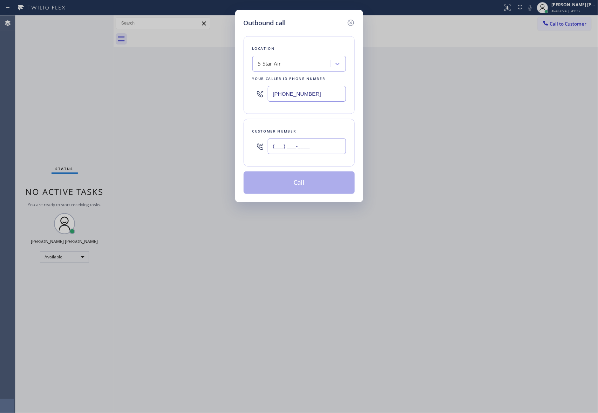
click at [312, 146] on input "(___) ___-____" at bounding box center [307, 146] width 78 height 16
paste input "310) 467-4809"
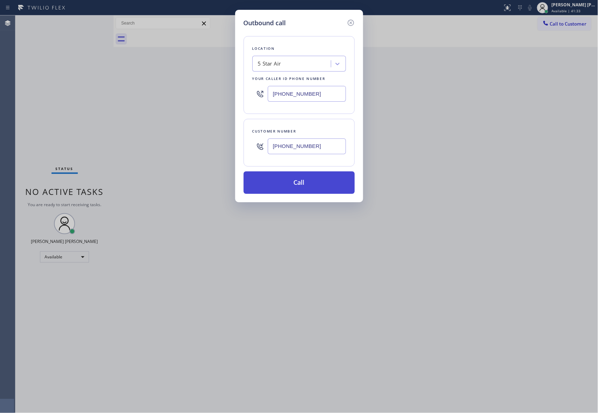
type input "[PHONE_NUMBER]"
click at [300, 181] on button "Call" at bounding box center [298, 182] width 111 height 22
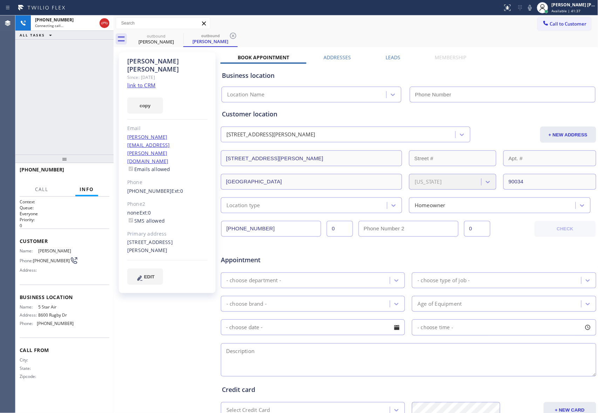
type input "[PHONE_NUMBER]"
drag, startPoint x: 98, startPoint y: 22, endPoint x: 104, endPoint y: 22, distance: 5.3
click at [101, 22] on div at bounding box center [104, 22] width 13 height 15
type input "[PHONE_NUMBER]"
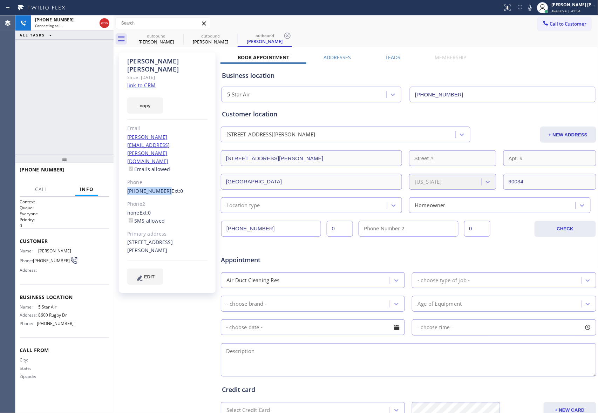
drag, startPoint x: 124, startPoint y: 158, endPoint x: 161, endPoint y: 162, distance: 37.6
click at [161, 162] on div "[PERSON_NAME] Since: [DATE] link to CRM copy Email [PERSON_NAME][EMAIL_ADDRESS]…" at bounding box center [167, 172] width 97 height 241
click at [106, 24] on icon at bounding box center [104, 23] width 8 height 8
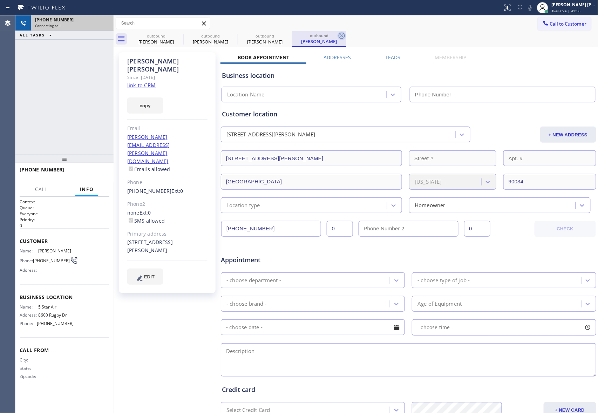
click at [0, 0] on icon at bounding box center [0, 0] width 0 height 0
click at [337, 38] on icon at bounding box center [341, 36] width 8 height 8
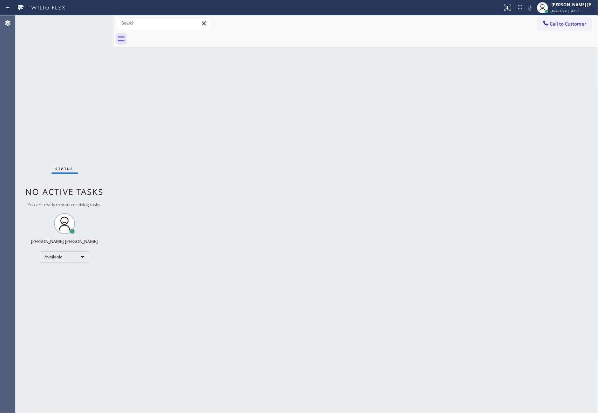
click at [178, 38] on div at bounding box center [363, 39] width 469 height 16
click at [571, 30] on button "Call to Customer" at bounding box center [564, 23] width 54 height 13
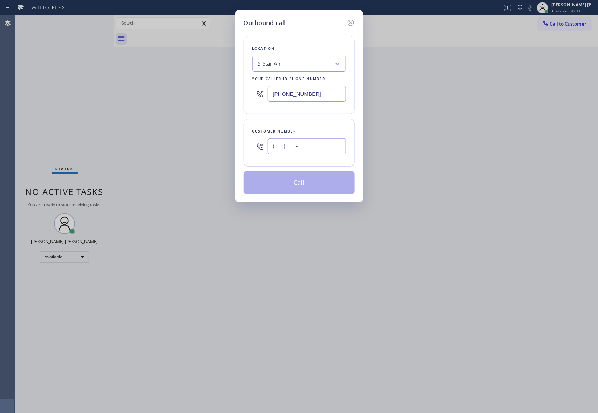
click at [320, 147] on input "(___) ___-____" at bounding box center [307, 146] width 78 height 16
paste input "310) 213-9070"
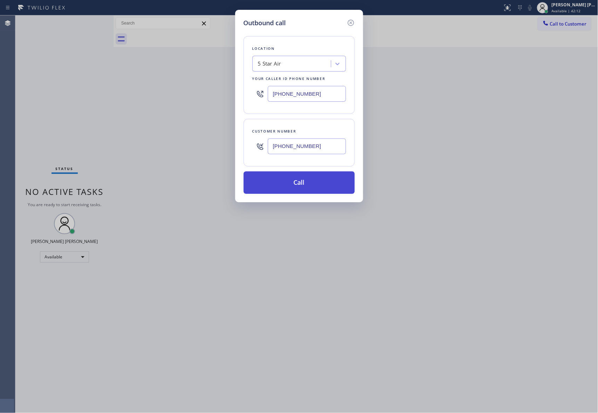
type input "[PHONE_NUMBER]"
click at [312, 181] on button "Call" at bounding box center [298, 182] width 111 height 22
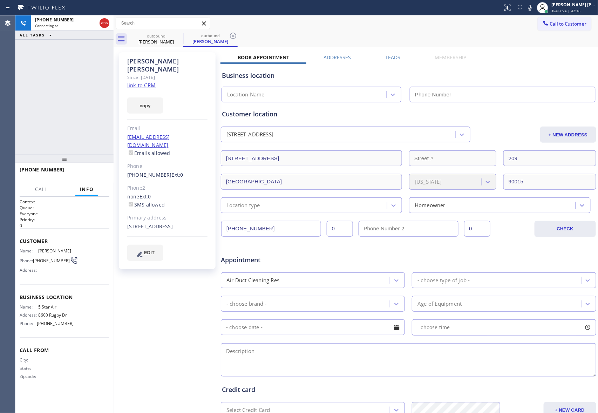
type input "[PHONE_NUMBER]"
click at [105, 23] on icon at bounding box center [104, 23] width 6 height 2
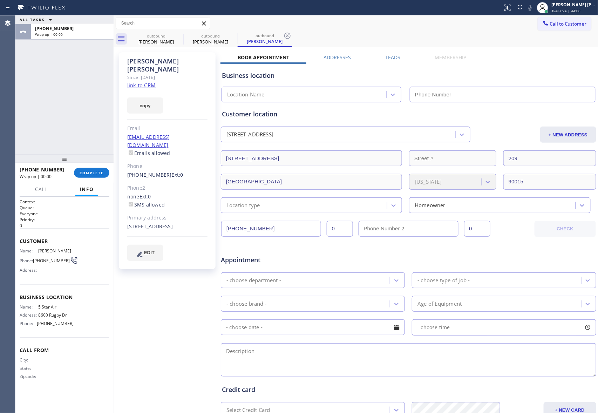
click at [391, 59] on label "Leads" at bounding box center [392, 57] width 15 height 7
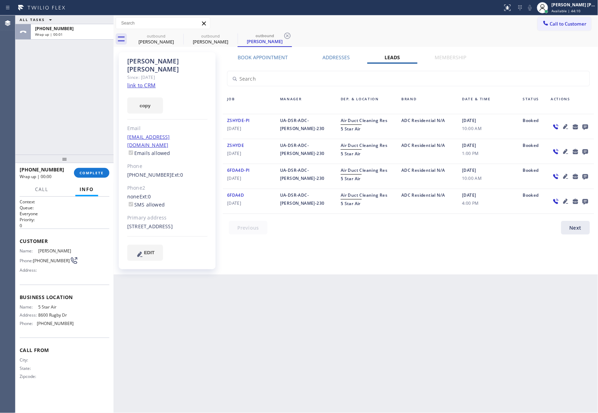
click at [585, 126] on icon at bounding box center [585, 127] width 6 height 6
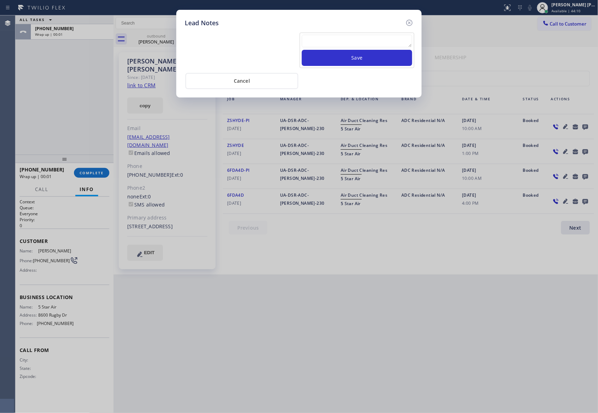
click at [348, 41] on textarea at bounding box center [357, 41] width 110 height 13
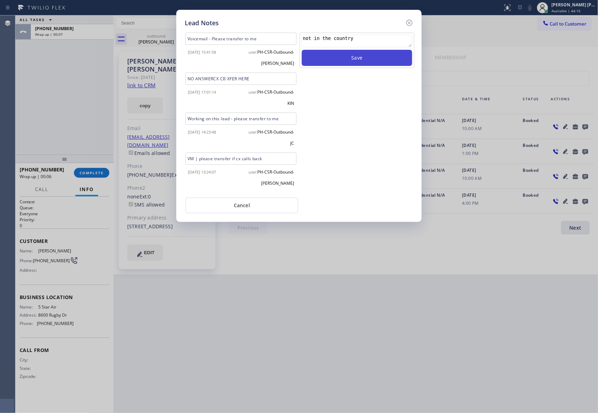
type textarea "not in the country"
click at [358, 58] on button "Save" at bounding box center [357, 58] width 110 height 16
click at [410, 20] on icon at bounding box center [409, 23] width 8 height 8
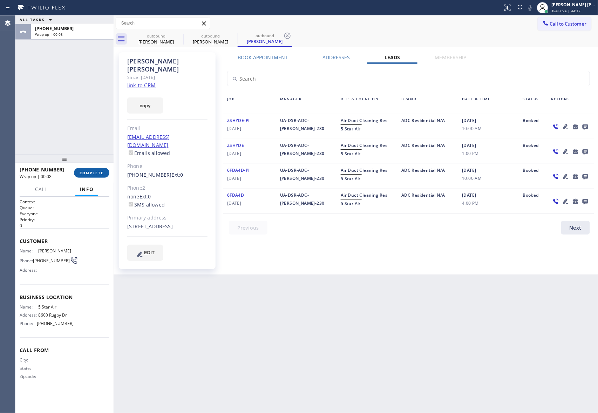
click at [101, 174] on span "COMPLETE" at bounding box center [92, 172] width 24 height 5
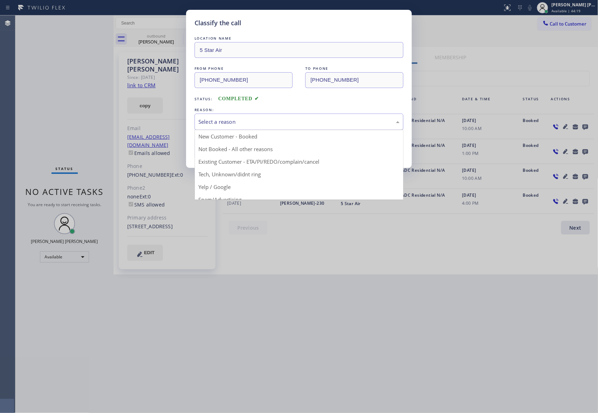
click at [261, 124] on div "Select a reason" at bounding box center [298, 122] width 201 height 8
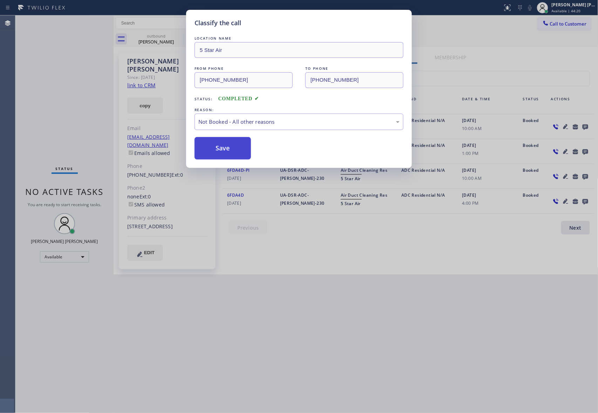
click at [226, 149] on button "Save" at bounding box center [222, 148] width 56 height 22
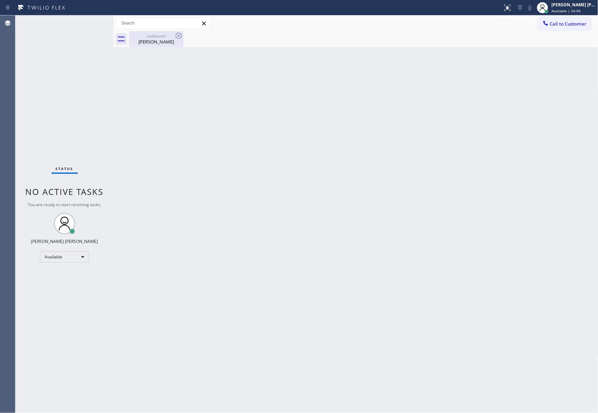
click at [172, 39] on div "[PERSON_NAME]" at bounding box center [156, 42] width 53 height 6
click at [184, 36] on div "outbound [PERSON_NAME]" at bounding box center [363, 39] width 469 height 16
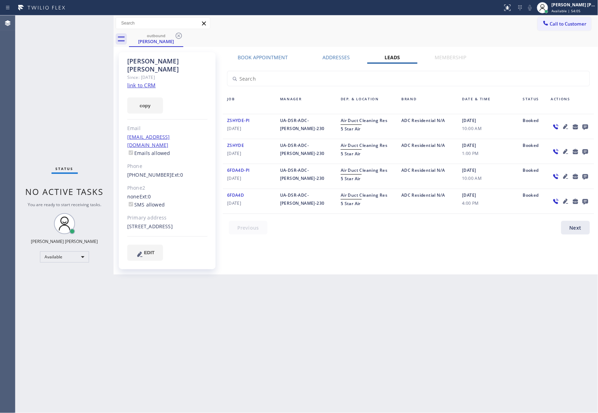
click at [180, 34] on icon at bounding box center [178, 36] width 8 height 8
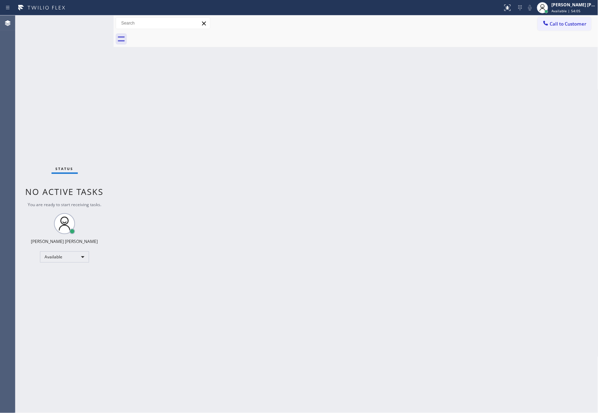
click at [180, 34] on div at bounding box center [363, 39] width 469 height 16
click at [586, 25] on span "Call to Customer" at bounding box center [568, 24] width 37 height 6
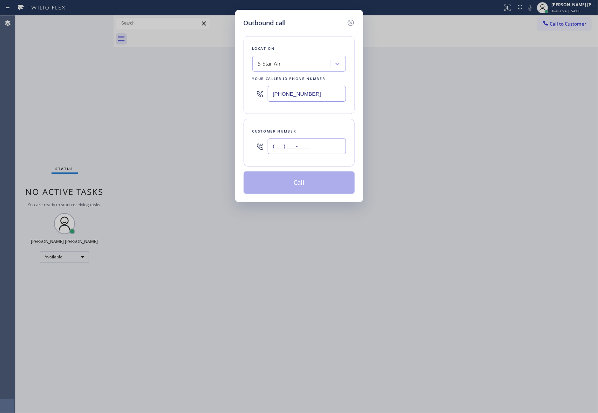
click at [303, 147] on input "(___) ___-____" at bounding box center [307, 146] width 78 height 16
paste input "562) 268-4408"
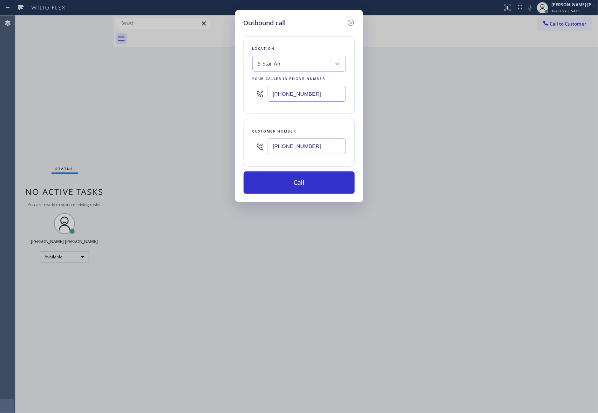
type input "[PHONE_NUMBER]"
click at [291, 66] on div "5 Star Air" at bounding box center [292, 64] width 76 height 12
type input "5 star appliance repair"
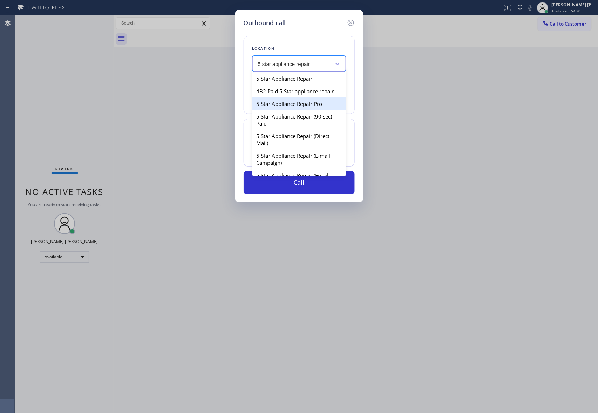
click at [315, 110] on div "5 Star Appliance Repair Pro" at bounding box center [299, 103] width 94 height 13
type input "[PHONE_NUMBER]"
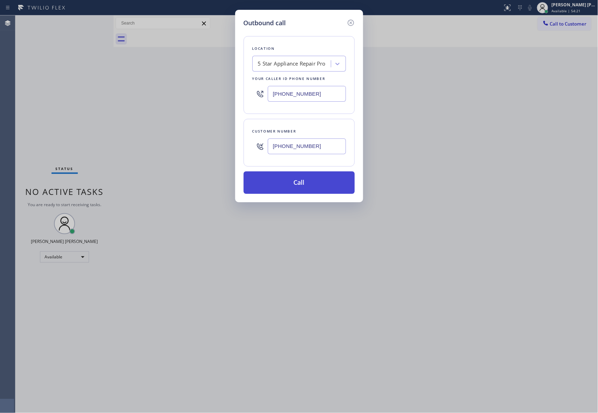
click at [307, 184] on button "Call" at bounding box center [298, 182] width 111 height 22
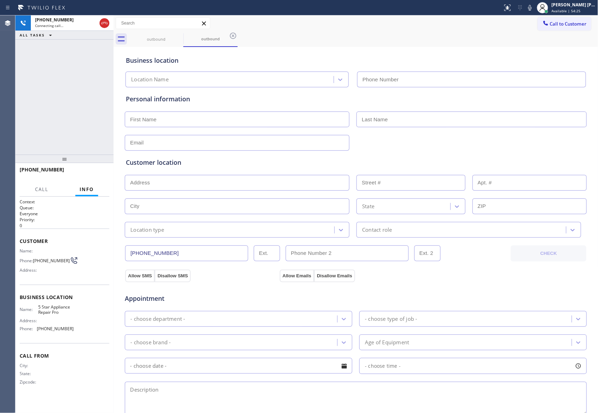
type input "[PHONE_NUMBER]"
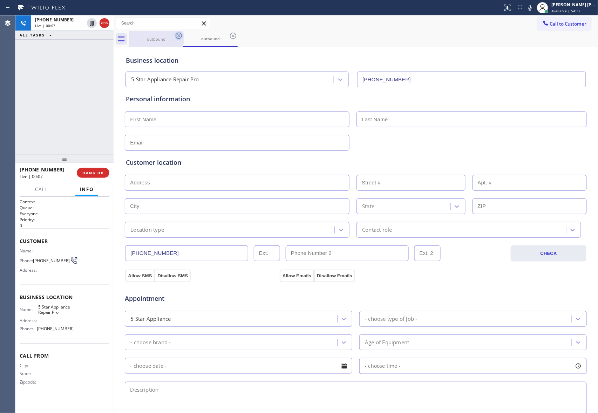
click at [174, 38] on icon at bounding box center [178, 36] width 8 height 8
click at [183, 33] on icon at bounding box center [178, 36] width 8 height 8
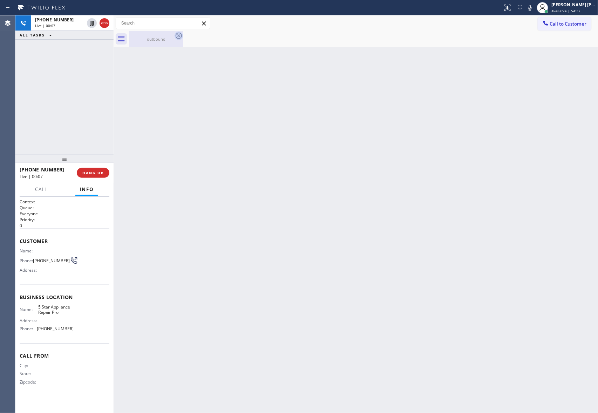
click at [177, 35] on icon at bounding box center [178, 36] width 8 height 8
click at [177, 36] on icon at bounding box center [178, 36] width 8 height 8
click at [107, 22] on icon at bounding box center [104, 23] width 6 height 2
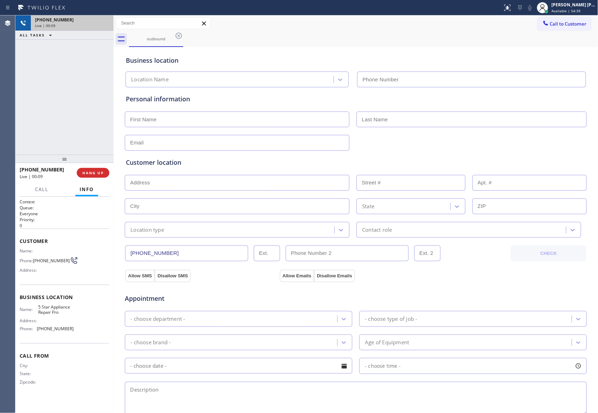
type input "[PHONE_NUMBER]"
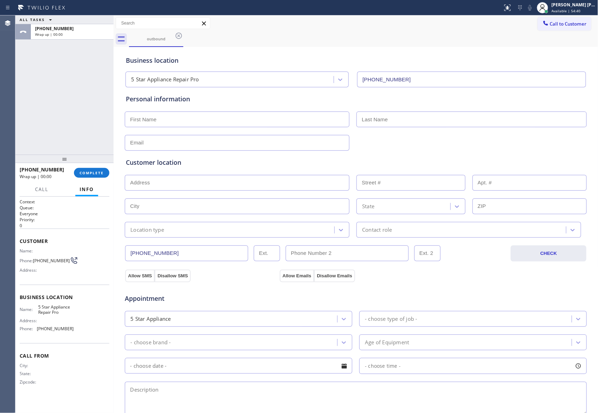
click at [97, 165] on div "[PHONE_NUMBER] Wrap up | 00:00 COMPLETE" at bounding box center [65, 173] width 90 height 18
click at [97, 173] on span "COMPLETE" at bounding box center [92, 172] width 24 height 5
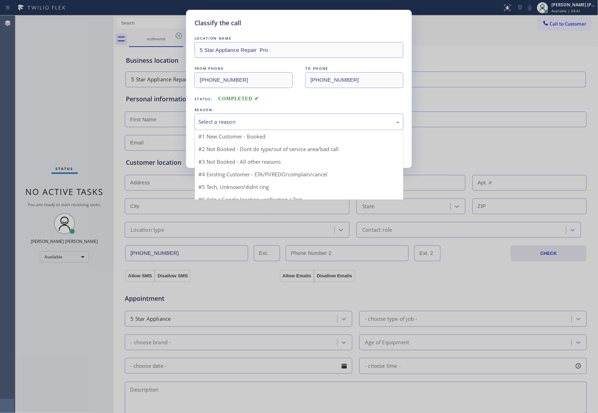
click at [335, 122] on div "Select a reason" at bounding box center [298, 122] width 201 height 8
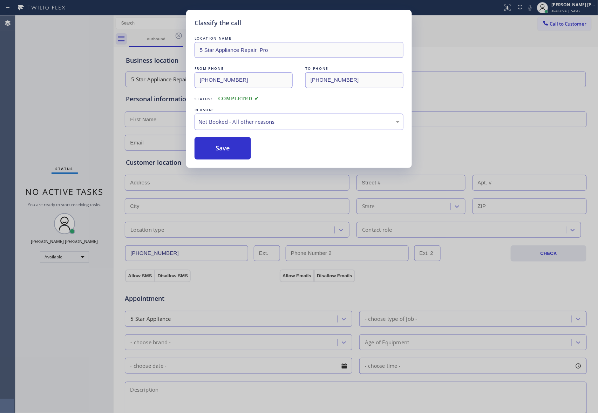
click at [214, 149] on button "Save" at bounding box center [222, 148] width 56 height 22
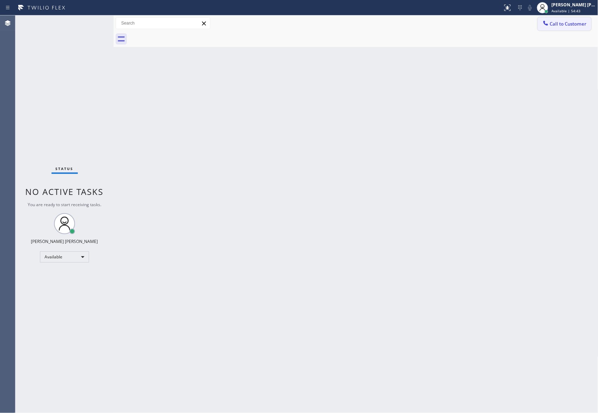
click at [561, 25] on span "Call to Customer" at bounding box center [568, 24] width 37 height 6
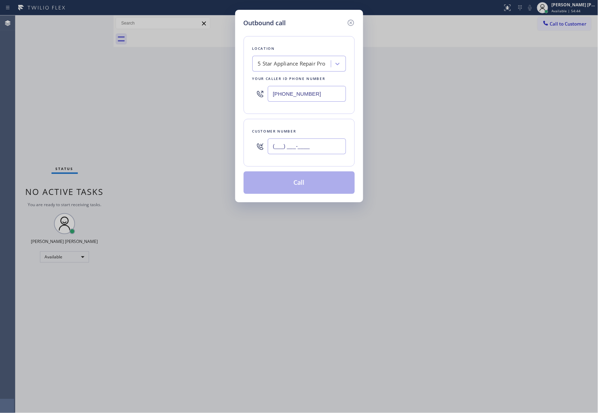
click at [326, 146] on input "(___) ___-____" at bounding box center [307, 146] width 78 height 16
paste input "310) 550-7246"
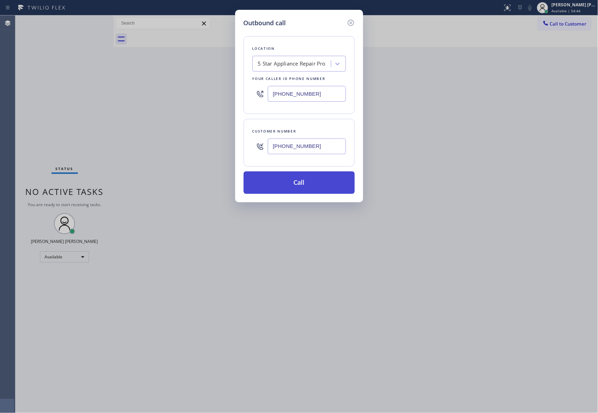
type input "[PHONE_NUMBER]"
click at [308, 186] on button "Call" at bounding box center [298, 182] width 111 height 22
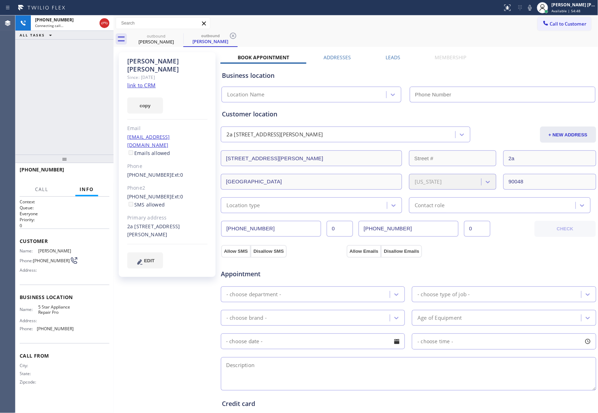
type input "[PHONE_NUMBER]"
click at [179, 38] on icon at bounding box center [178, 36] width 8 height 8
click at [183, 38] on div "outbound [PERSON_NAME]" at bounding box center [210, 39] width 54 height 16
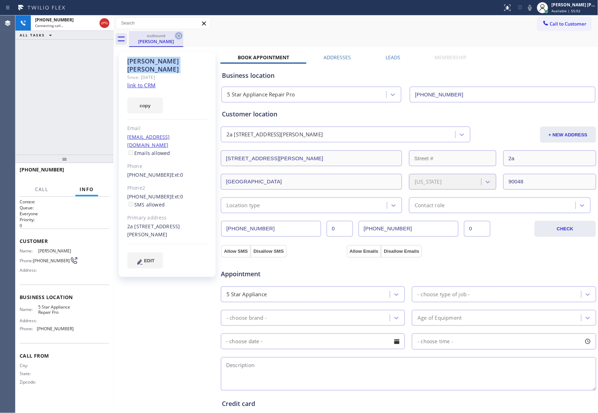
click at [179, 38] on icon at bounding box center [179, 36] width 6 height 6
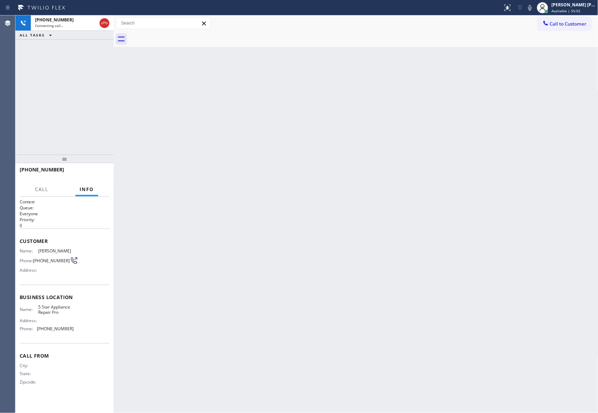
click at [179, 38] on div at bounding box center [363, 39] width 469 height 16
click at [102, 24] on icon at bounding box center [104, 23] width 8 height 8
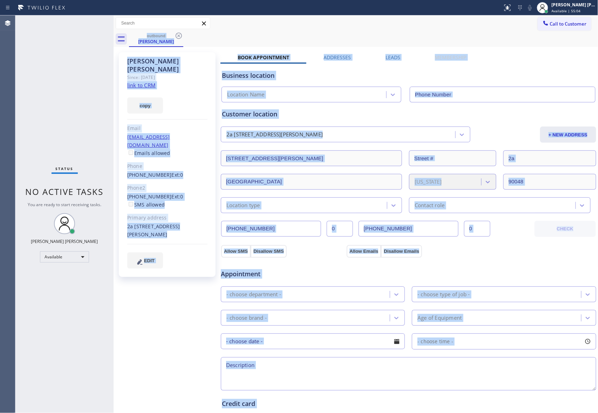
type input "[PHONE_NUMBER]"
click at [185, 36] on div "outbound [PERSON_NAME]" at bounding box center [363, 39] width 469 height 16
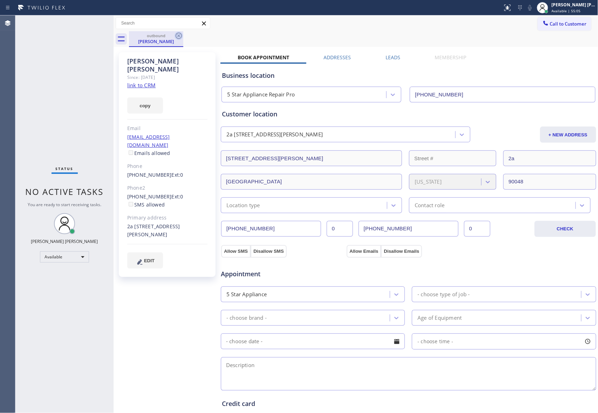
drag, startPoint x: 183, startPoint y: 36, endPoint x: 173, endPoint y: 38, distance: 10.1
click at [182, 36] on icon at bounding box center [178, 36] width 8 height 8
click at [173, 38] on div "outbound [PERSON_NAME]" at bounding box center [363, 39] width 469 height 16
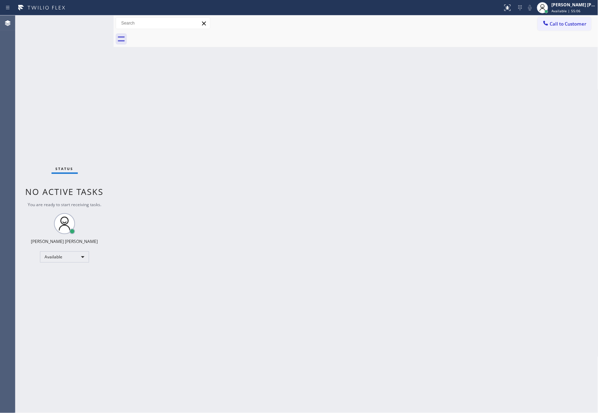
drag, startPoint x: 572, startPoint y: 26, endPoint x: 362, endPoint y: 62, distance: 213.0
click at [572, 26] on span "Call to Customer" at bounding box center [568, 24] width 37 height 6
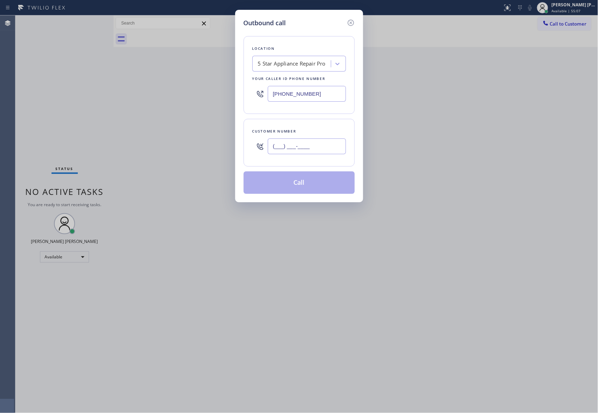
click at [331, 144] on input "(___) ___-____" at bounding box center [307, 146] width 78 height 16
paste input "650) 964-1323"
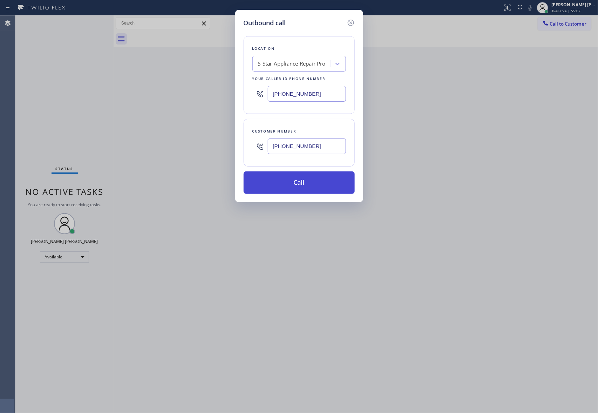
type input "[PHONE_NUMBER]"
click at [294, 181] on button "Call" at bounding box center [298, 182] width 111 height 22
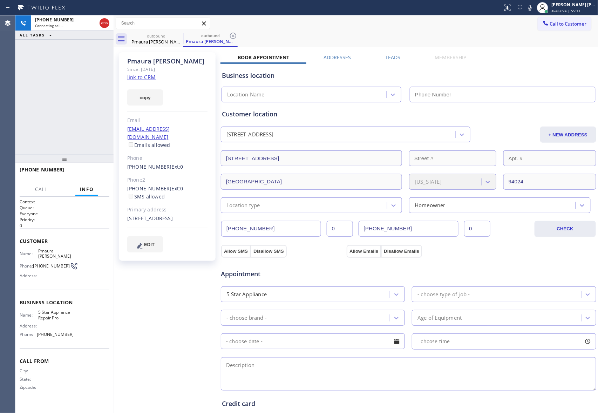
type input "[PHONE_NUMBER]"
click at [103, 20] on icon at bounding box center [104, 23] width 8 height 8
click at [97, 20] on div "[PHONE_NUMBER]" at bounding box center [66, 20] width 62 height 6
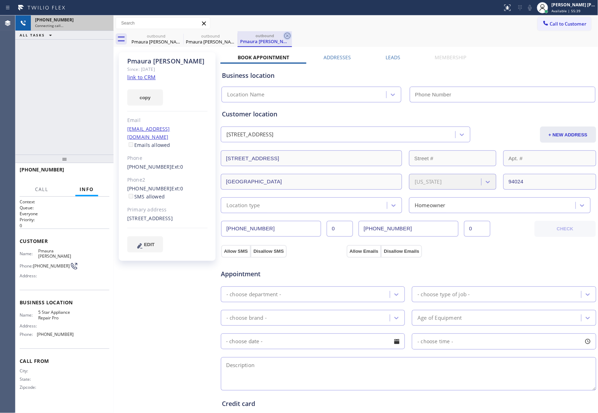
click at [0, 0] on icon at bounding box center [0, 0] width 0 height 0
click at [284, 33] on icon at bounding box center [287, 36] width 6 height 6
click at [179, 33] on div "outbound Pmaura [PERSON_NAME] outbound Pmaura [PERSON_NAME] outbound Pmaura [PE…" at bounding box center [363, 39] width 469 height 16
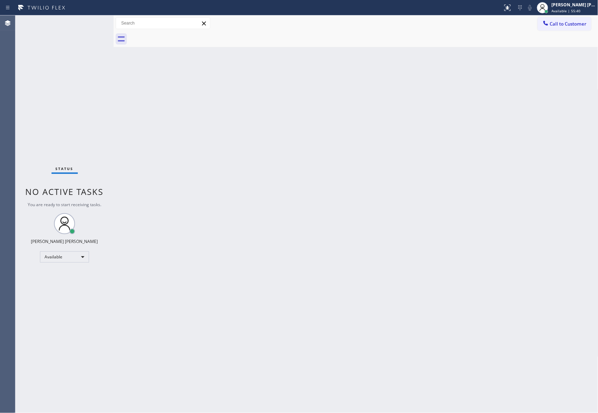
click at [179, 33] on div at bounding box center [363, 39] width 469 height 16
click at [575, 25] on span "Call to Customer" at bounding box center [568, 24] width 37 height 6
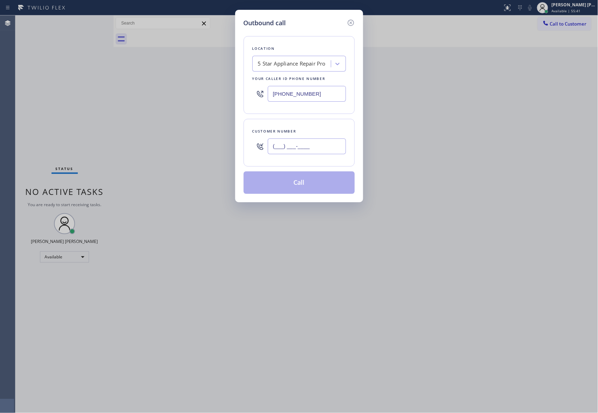
click at [297, 147] on input "(___) ___-____" at bounding box center [307, 146] width 78 height 16
paste input "310) 433-5898"
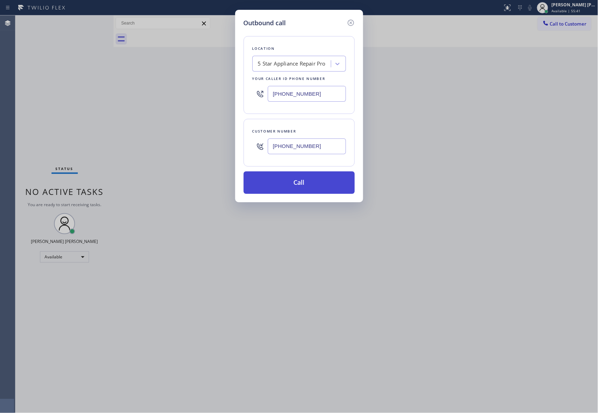
type input "[PHONE_NUMBER]"
click at [317, 188] on button "Call" at bounding box center [298, 182] width 111 height 22
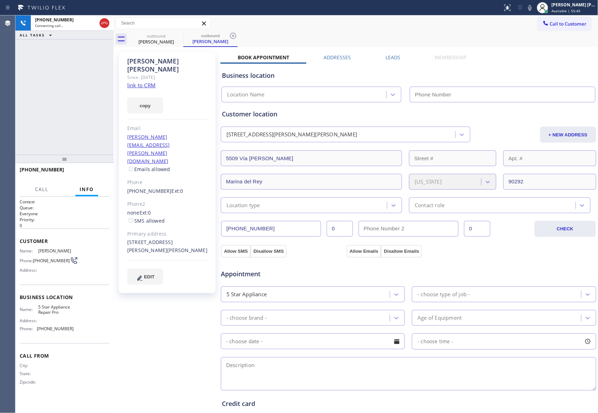
type input "[PHONE_NUMBER]"
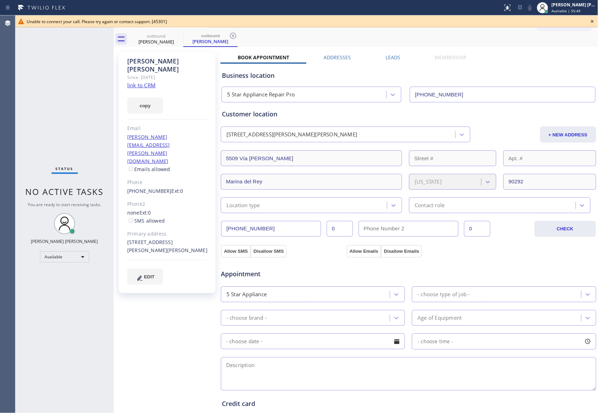
click at [594, 22] on icon at bounding box center [592, 21] width 8 height 8
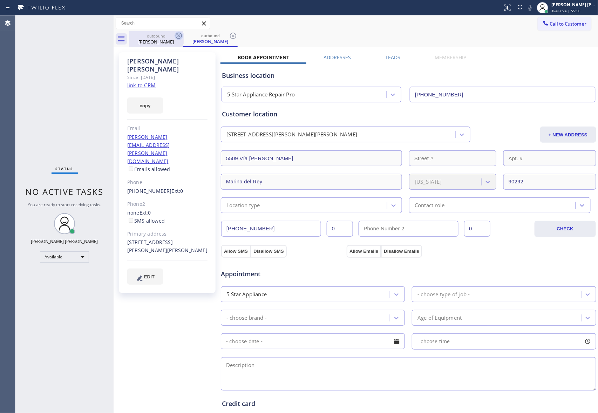
drag, startPoint x: 171, startPoint y: 32, endPoint x: 180, endPoint y: 34, distance: 9.2
click at [173, 32] on div "outbound [PERSON_NAME]" at bounding box center [156, 39] width 53 height 16
click at [182, 36] on icon at bounding box center [178, 36] width 8 height 8
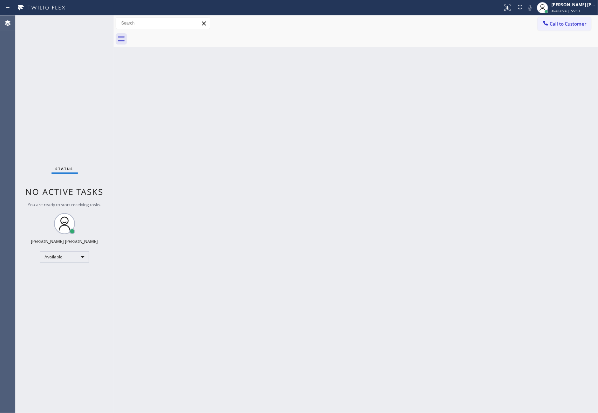
click at [181, 36] on div at bounding box center [363, 39] width 469 height 16
drag, startPoint x: 179, startPoint y: 35, endPoint x: 163, endPoint y: 35, distance: 16.8
click at [178, 35] on div at bounding box center [363, 39] width 469 height 16
click at [582, 29] on button "Call to Customer" at bounding box center [564, 23] width 54 height 13
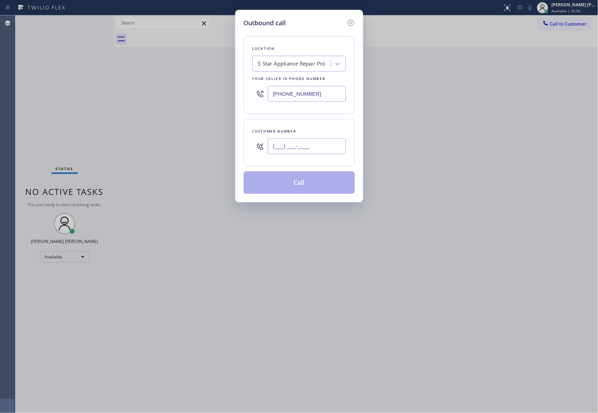
click at [320, 153] on input "(___) ___-____" at bounding box center [307, 146] width 78 height 16
paste input "415) 931-9099"
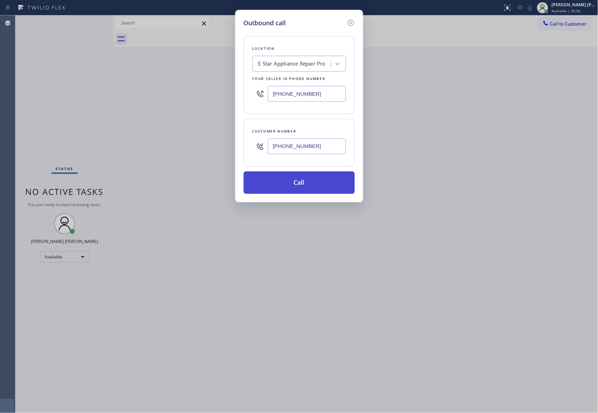
type input "[PHONE_NUMBER]"
click at [303, 188] on button "Call" at bounding box center [298, 182] width 111 height 22
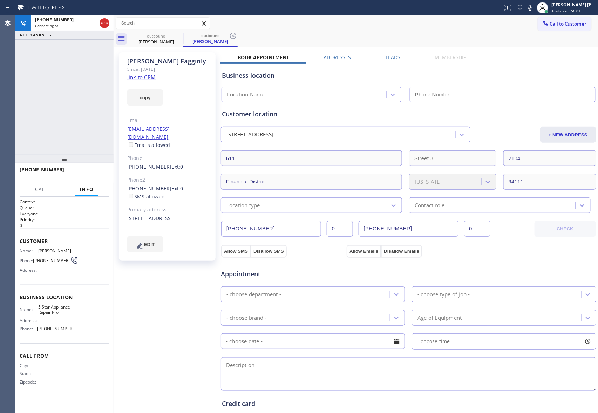
type input "[PHONE_NUMBER]"
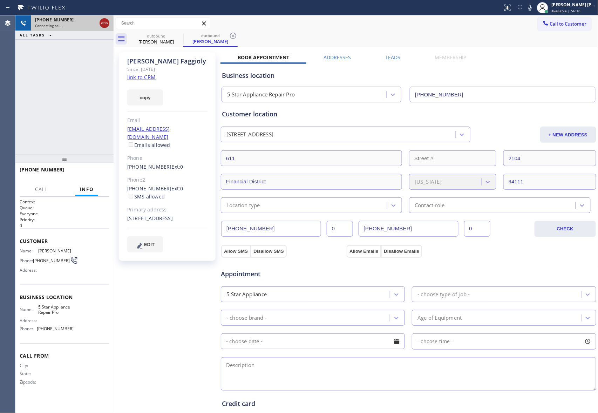
click at [107, 20] on icon at bounding box center [104, 23] width 8 height 8
click at [183, 34] on icon at bounding box center [178, 36] width 8 height 8
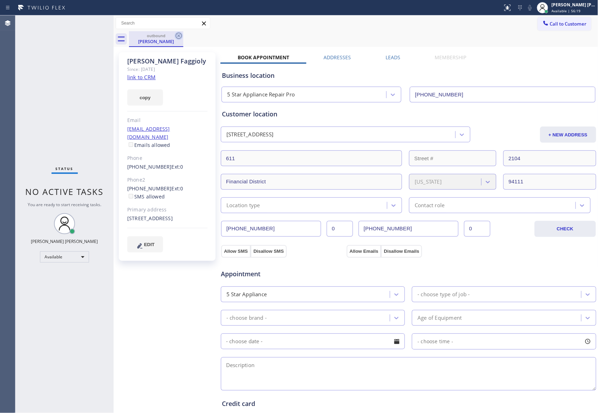
click at [179, 35] on icon at bounding box center [178, 36] width 8 height 8
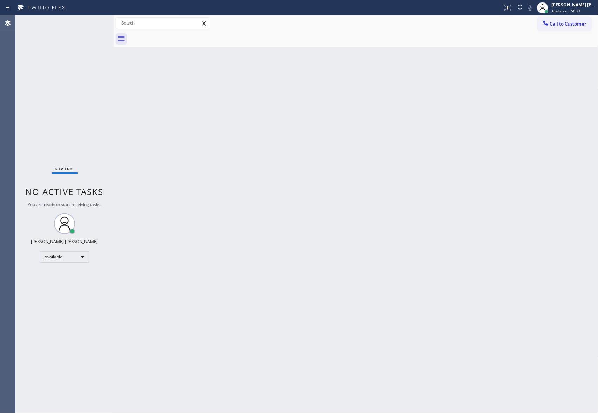
drag, startPoint x: 558, startPoint y: 23, endPoint x: 548, endPoint y: 25, distance: 10.4
click at [558, 23] on span "Call to Customer" at bounding box center [568, 24] width 37 height 6
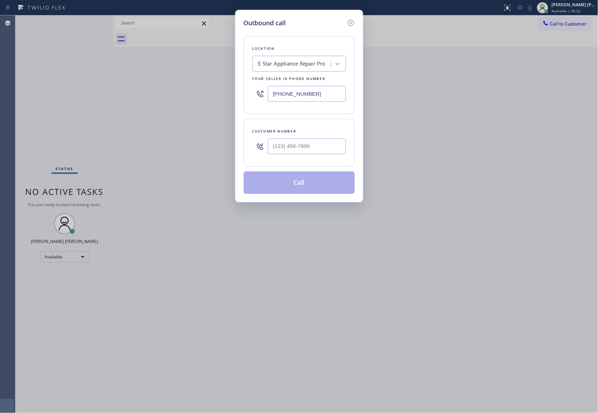
click at [306, 156] on div at bounding box center [307, 146] width 78 height 23
click at [327, 146] on input "(___) ___-____" at bounding box center [307, 146] width 78 height 16
paste input "408) 946-6816"
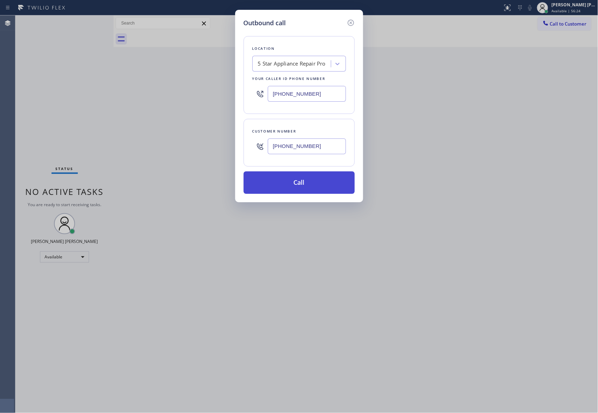
type input "[PHONE_NUMBER]"
click at [298, 190] on button "Call" at bounding box center [298, 182] width 111 height 22
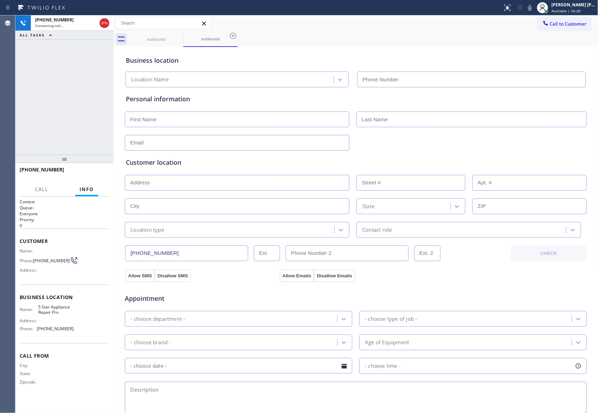
type input "[PHONE_NUMBER]"
drag, startPoint x: 103, startPoint y: 23, endPoint x: 171, endPoint y: 36, distance: 69.8
click at [103, 23] on icon at bounding box center [104, 23] width 8 height 8
type input "[PHONE_NUMBER]"
click at [177, 37] on icon at bounding box center [179, 36] width 6 height 6
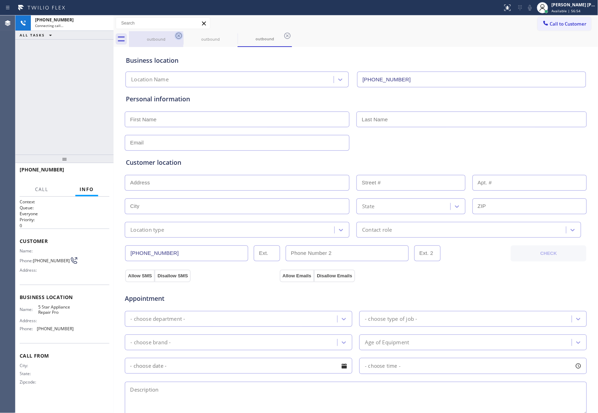
click at [0, 0] on icon at bounding box center [0, 0] width 0 height 0
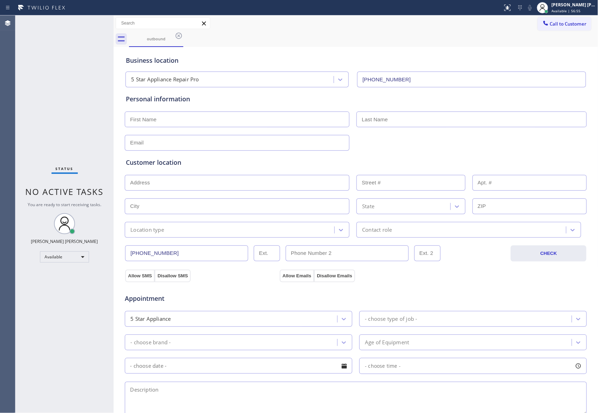
click at [177, 37] on icon at bounding box center [179, 36] width 6 height 6
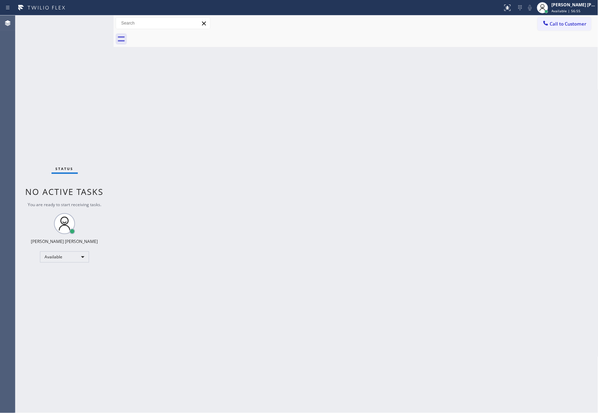
click at [177, 37] on div at bounding box center [363, 39] width 469 height 16
click at [572, 26] on span "Call to Customer" at bounding box center [568, 24] width 37 height 6
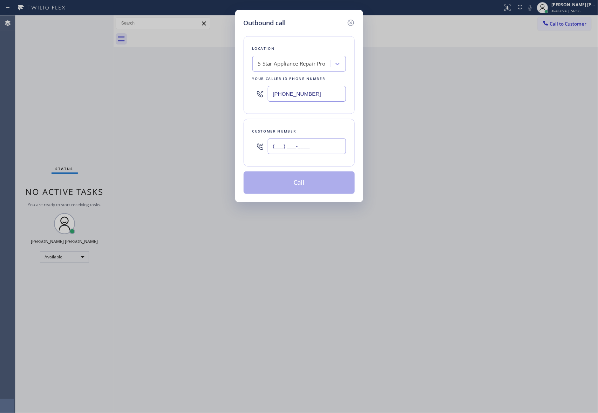
click at [285, 142] on input "(___) ___-____" at bounding box center [307, 146] width 78 height 16
paste input "213) 675-7683"
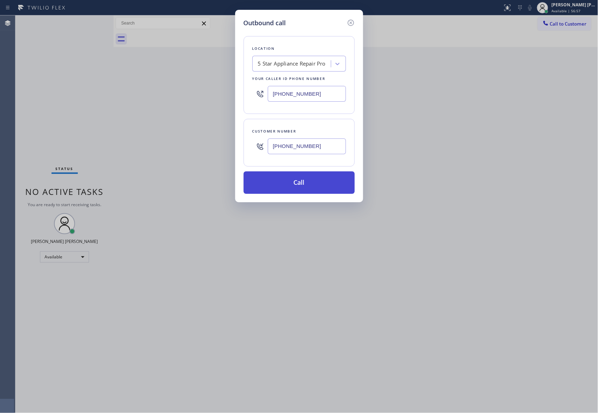
type input "[PHONE_NUMBER]"
click at [313, 184] on button "Call" at bounding box center [298, 182] width 111 height 22
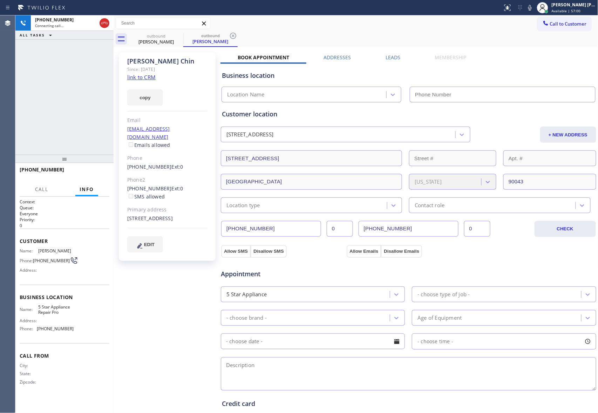
type input "[PHONE_NUMBER]"
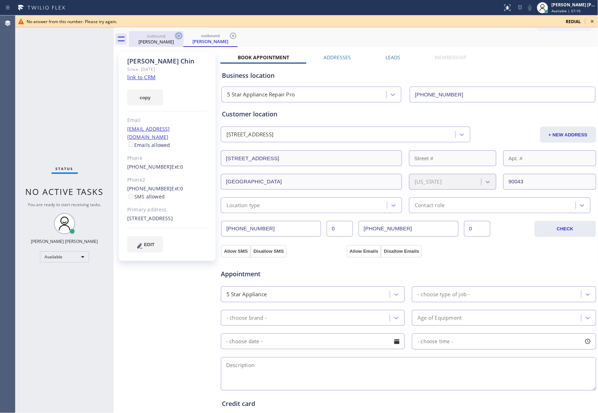
click at [177, 35] on icon at bounding box center [178, 36] width 8 height 8
click at [177, 36] on icon at bounding box center [178, 36] width 8 height 8
click at [183, 36] on div "outbound [PERSON_NAME]" at bounding box center [210, 39] width 54 height 16
click at [177, 36] on icon at bounding box center [178, 36] width 8 height 8
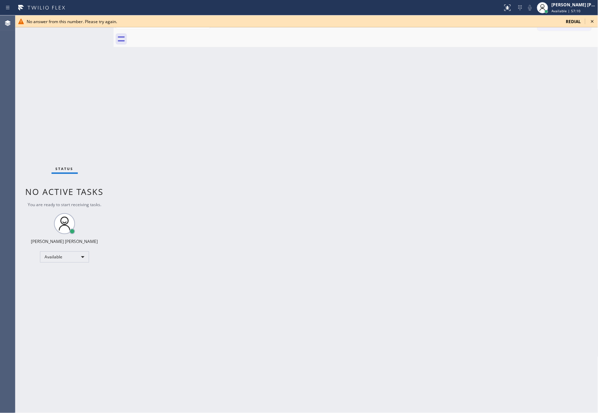
drag, startPoint x: 177, startPoint y: 36, endPoint x: 574, endPoint y: 23, distance: 397.1
click at [184, 36] on div at bounding box center [363, 39] width 469 height 16
click at [590, 17] on icon at bounding box center [592, 21] width 8 height 8
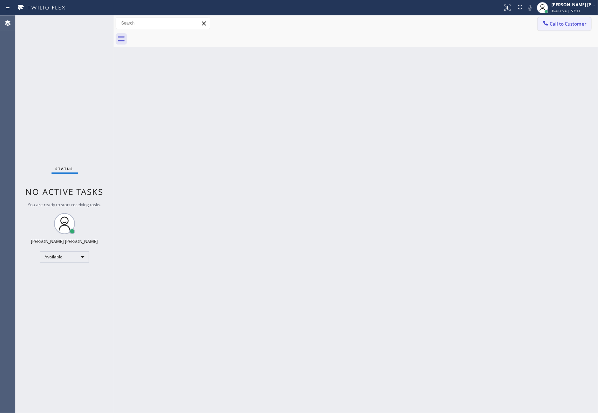
click at [576, 27] on button "Call to Customer" at bounding box center [564, 23] width 54 height 13
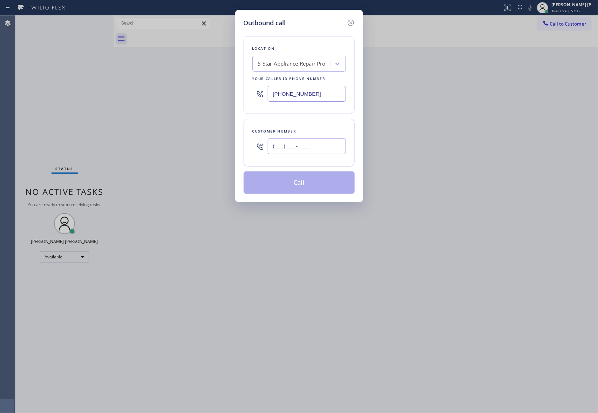
click at [322, 147] on input "(___) ___-____" at bounding box center [307, 146] width 78 height 16
paste input "925) 503-5009"
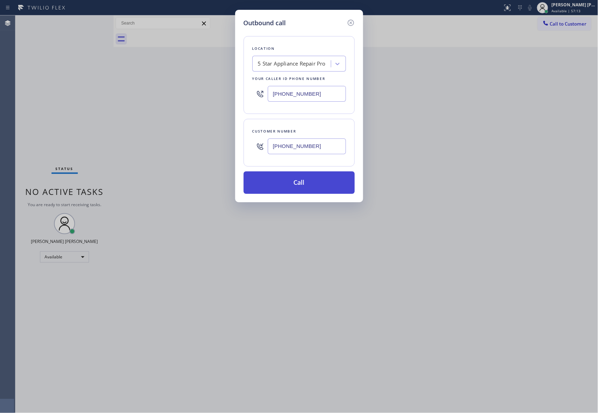
type input "[PHONE_NUMBER]"
click at [292, 184] on button "Call" at bounding box center [298, 182] width 111 height 22
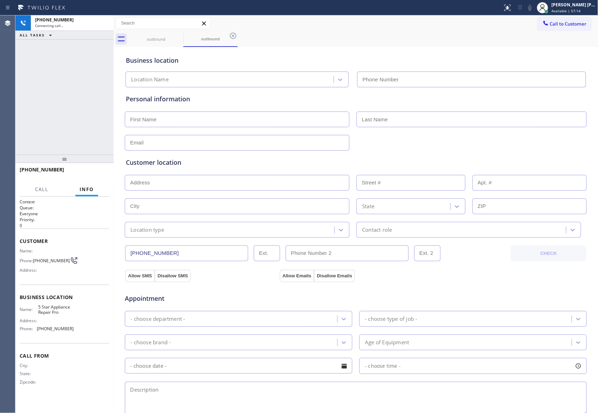
type input "[PHONE_NUMBER]"
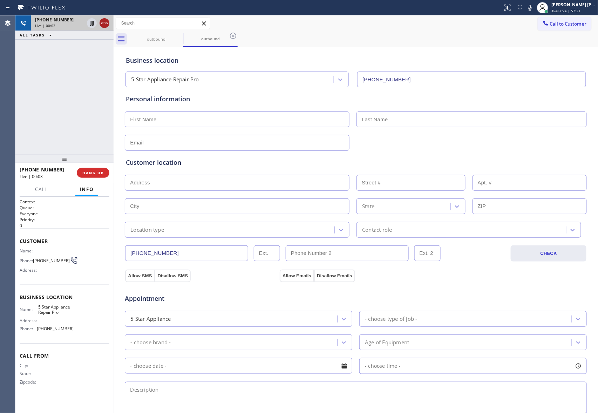
click at [107, 22] on icon at bounding box center [104, 23] width 8 height 8
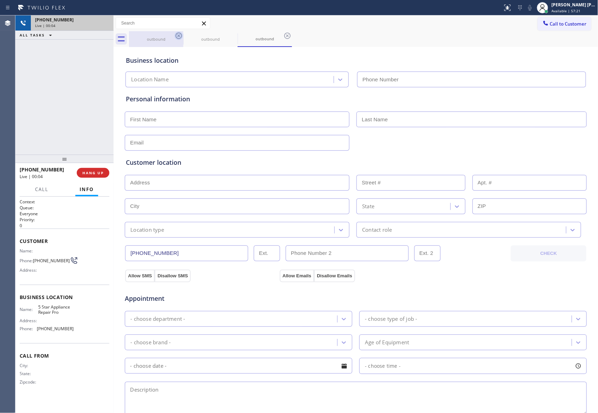
type input "[PHONE_NUMBER]"
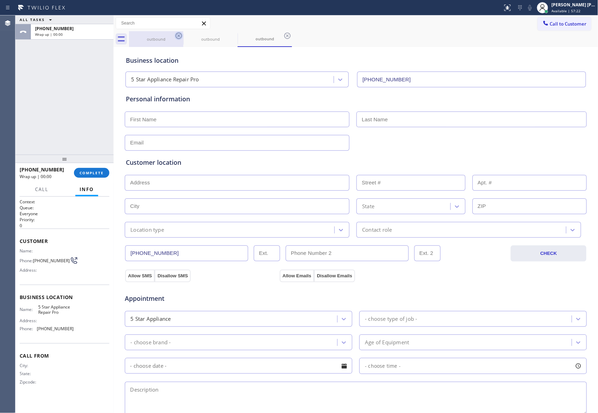
click at [178, 35] on icon at bounding box center [178, 36] width 8 height 8
click at [0, 0] on icon at bounding box center [0, 0] width 0 height 0
click at [283, 35] on icon at bounding box center [287, 36] width 8 height 8
click at [178, 35] on div "outbound outbound outbound" at bounding box center [363, 39] width 469 height 16
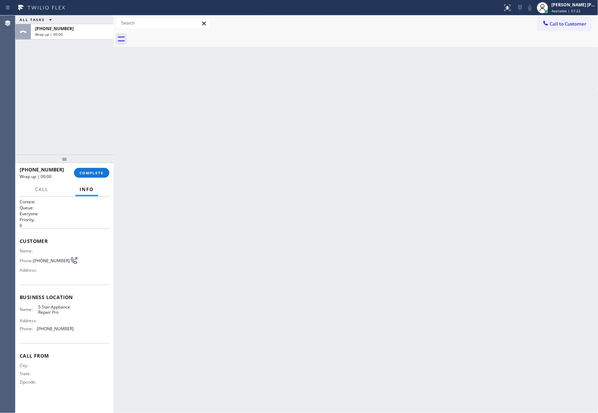
click at [178, 35] on div at bounding box center [363, 39] width 469 height 16
click at [579, 22] on span "Call to Customer" at bounding box center [568, 24] width 37 height 6
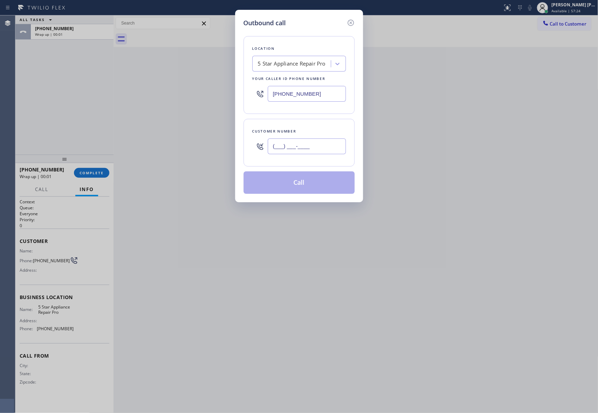
click at [327, 149] on input "(___) ___-____" at bounding box center [307, 146] width 78 height 16
paste input "469) 614-1462"
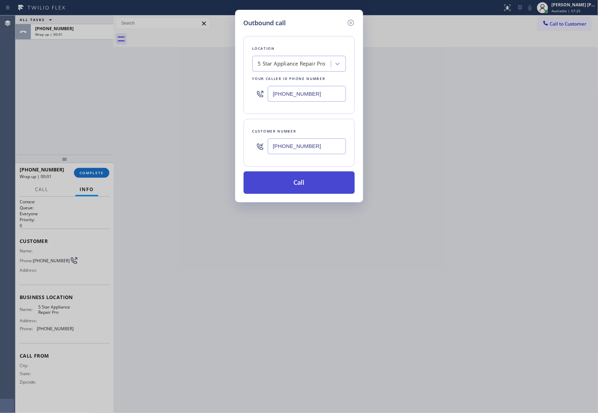
type input "[PHONE_NUMBER]"
click at [306, 186] on button "Call" at bounding box center [298, 182] width 111 height 22
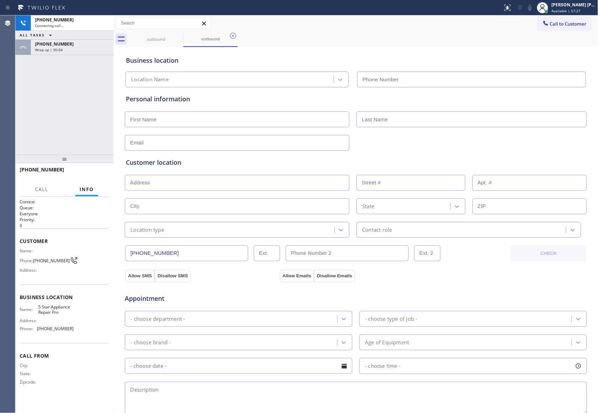
type input "[PHONE_NUMBER]"
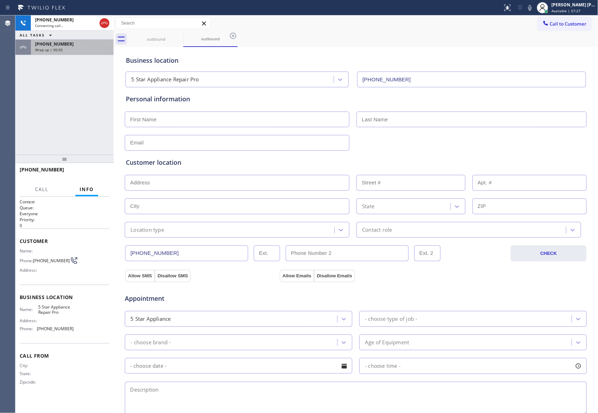
click at [85, 54] on div "[PHONE_NUMBER] Wrap up | 00:05" at bounding box center [71, 47] width 80 height 15
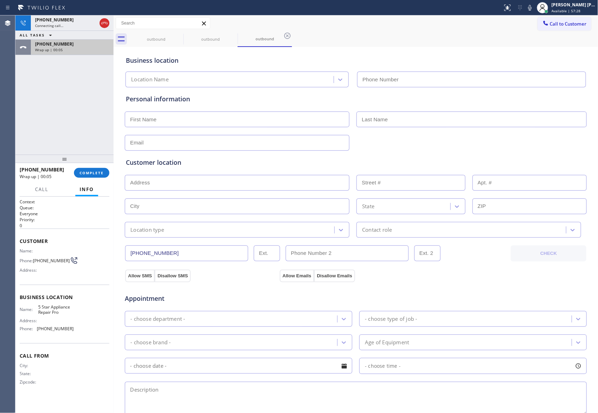
click at [82, 48] on div "Wrap up | 00:05" at bounding box center [72, 49] width 74 height 5
click at [90, 170] on span "COMPLETE" at bounding box center [92, 172] width 24 height 5
type input "[PHONE_NUMBER]"
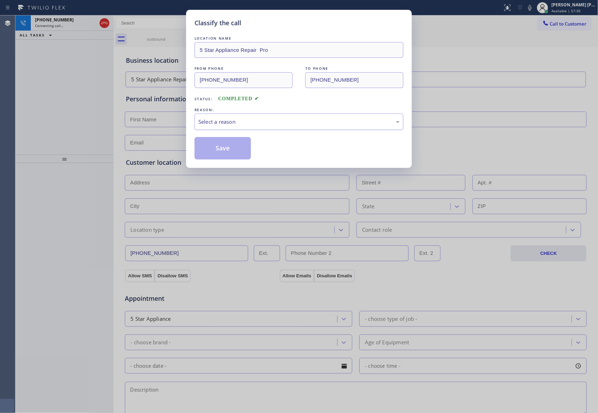
click at [239, 121] on div "Select a reason" at bounding box center [298, 122] width 201 height 8
click at [221, 152] on button "Save" at bounding box center [222, 148] width 56 height 22
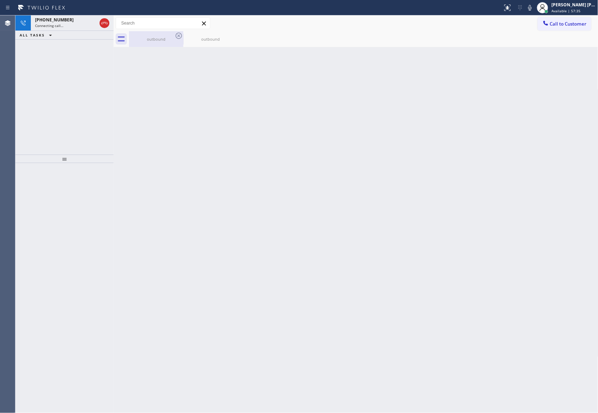
click at [166, 45] on div "outbound" at bounding box center [156, 39] width 53 height 16
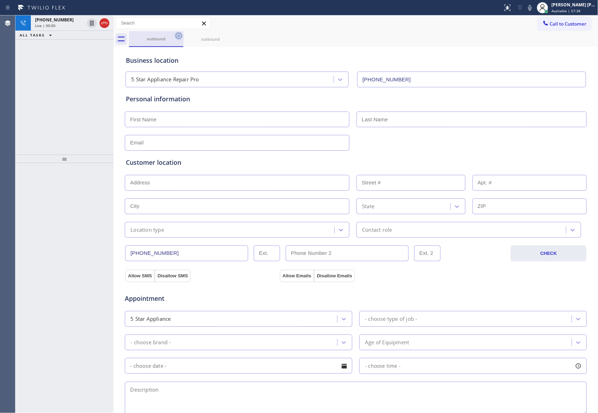
click at [180, 34] on icon at bounding box center [178, 36] width 8 height 8
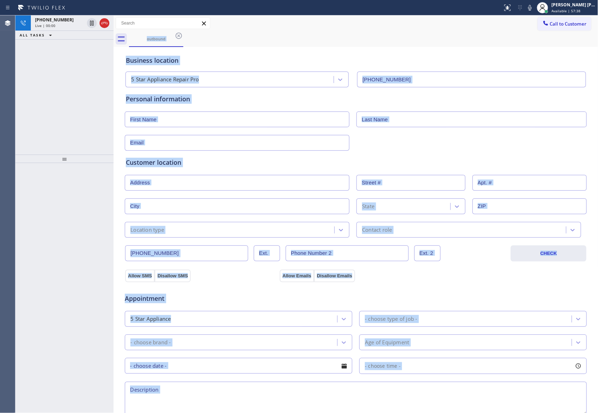
click at [180, 34] on div "outbound" at bounding box center [363, 39] width 469 height 16
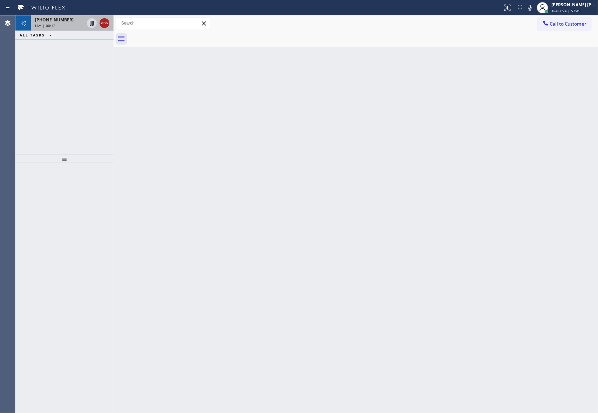
click at [105, 25] on icon at bounding box center [104, 23] width 8 height 8
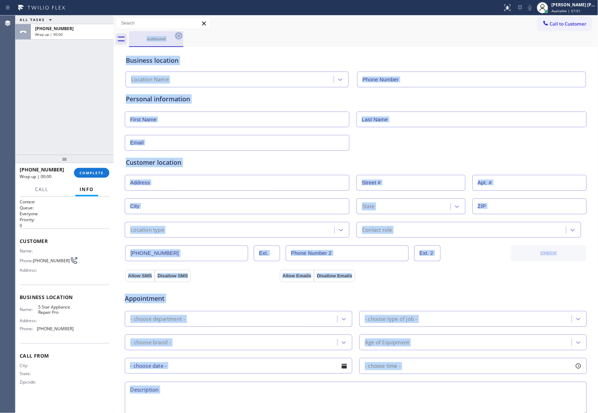
drag, startPoint x: 184, startPoint y: 32, endPoint x: 177, endPoint y: 37, distance: 8.6
click at [184, 33] on div "outbound" at bounding box center [363, 39] width 469 height 16
click at [177, 37] on icon at bounding box center [178, 36] width 8 height 8
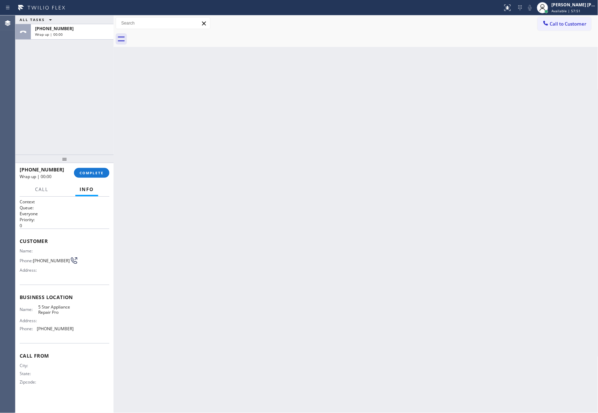
click at [179, 36] on div at bounding box center [363, 39] width 469 height 16
click at [96, 174] on span "COMPLETE" at bounding box center [92, 172] width 24 height 5
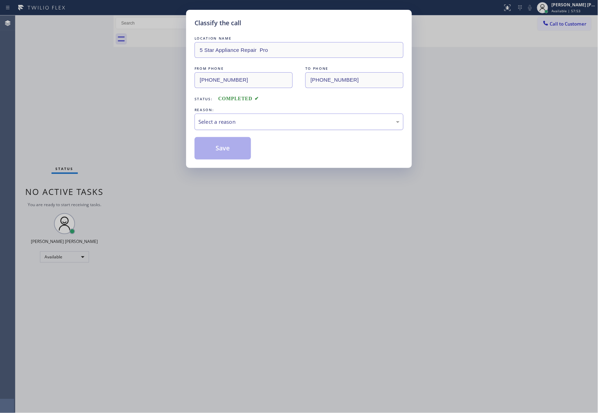
click at [262, 125] on div "Select a reason" at bounding box center [298, 122] width 201 height 8
click at [221, 151] on button "Save" at bounding box center [222, 148] width 56 height 22
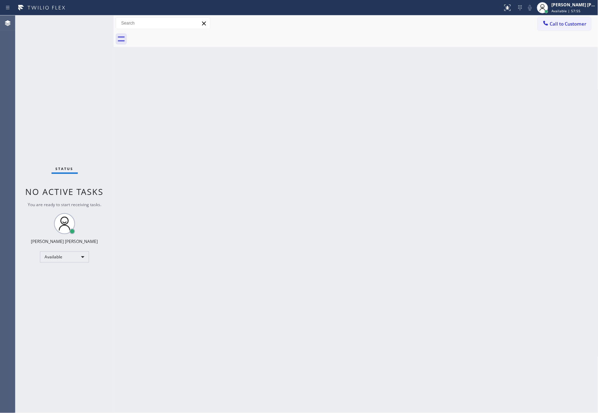
drag, startPoint x: 220, startPoint y: 146, endPoint x: 437, endPoint y: 114, distance: 218.9
click at [219, 147] on div "Back to Dashboard Change Sender ID Customers Technicians Select a contact Outbo…" at bounding box center [356, 213] width 485 height 397
click at [583, 28] on button "Call to Customer" at bounding box center [564, 23] width 54 height 13
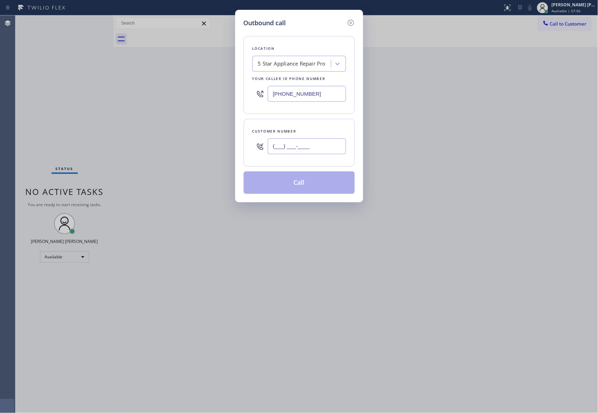
click at [335, 153] on input "(___) ___-____" at bounding box center [307, 146] width 78 height 16
paste input "641) 535-5588"
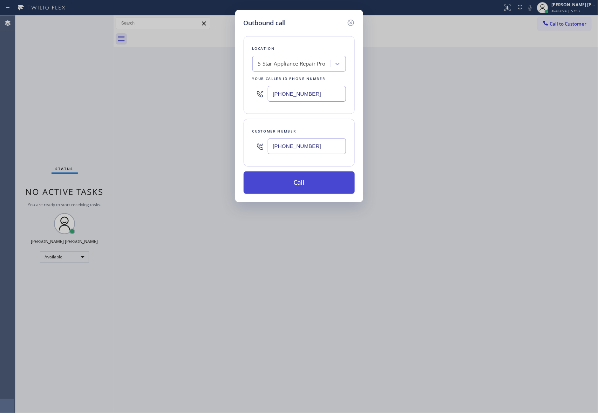
type input "[PHONE_NUMBER]"
click at [284, 183] on button "Call" at bounding box center [298, 182] width 111 height 22
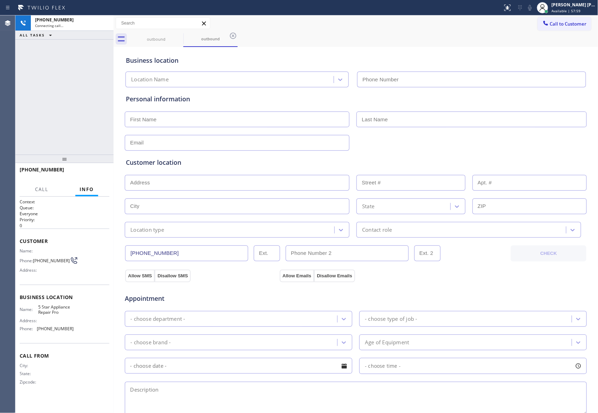
type input "[PHONE_NUMBER]"
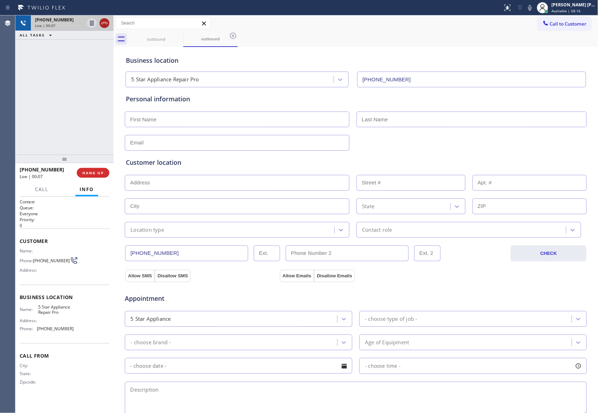
click at [107, 22] on icon at bounding box center [104, 23] width 8 height 8
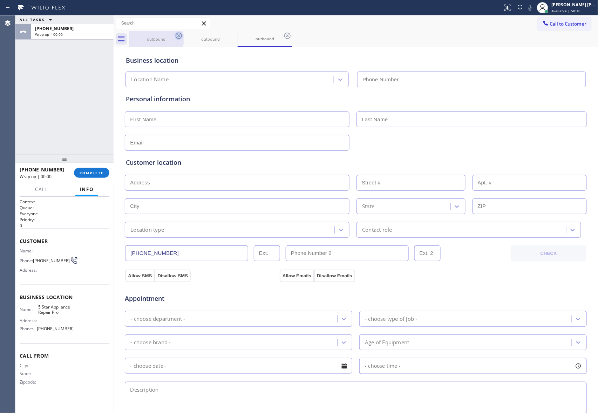
click at [177, 35] on icon at bounding box center [178, 36] width 8 height 8
click at [0, 0] on icon at bounding box center [0, 0] width 0 height 0
click at [283, 35] on icon at bounding box center [287, 36] width 8 height 8
click at [177, 35] on div "outbound outbound outbound" at bounding box center [363, 39] width 469 height 16
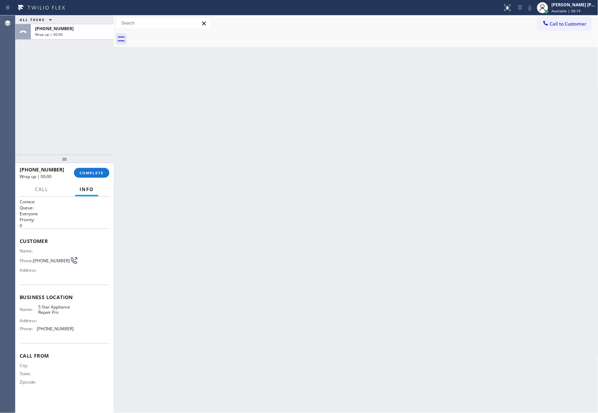
click at [177, 35] on div at bounding box center [363, 39] width 469 height 16
drag, startPoint x: 177, startPoint y: 35, endPoint x: 76, endPoint y: 197, distance: 190.2
click at [177, 35] on div at bounding box center [363, 39] width 469 height 16
click at [92, 173] on span "COMPLETE" at bounding box center [92, 172] width 24 height 5
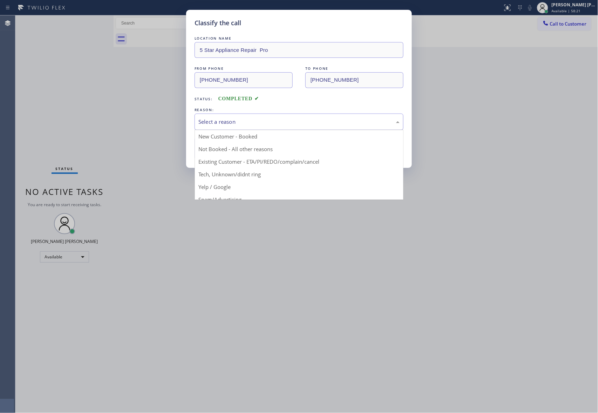
click at [252, 122] on div "Select a reason" at bounding box center [298, 122] width 201 height 8
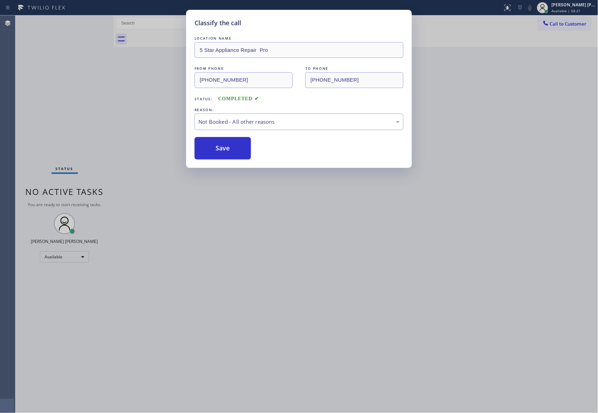
click at [224, 149] on button "Save" at bounding box center [222, 148] width 56 height 22
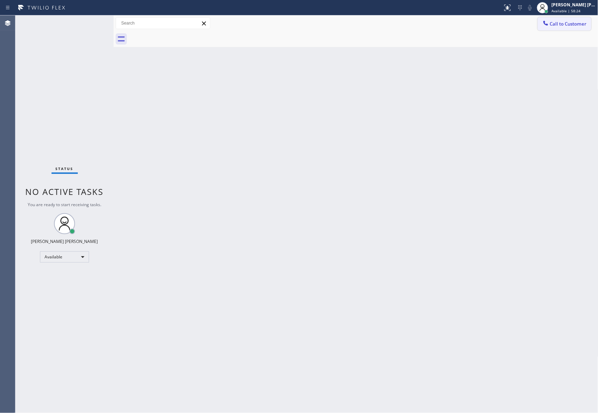
click at [564, 18] on button "Call to Customer" at bounding box center [564, 23] width 54 height 13
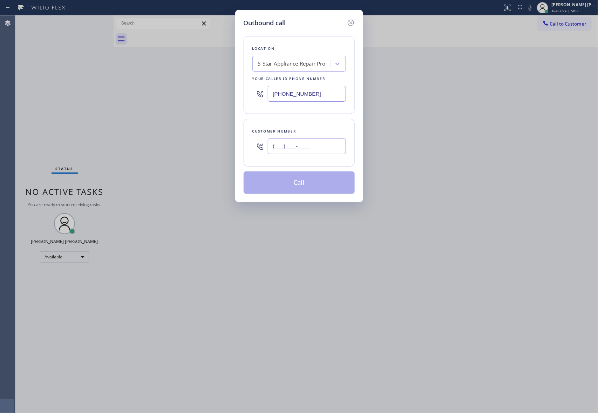
click at [323, 143] on input "(___) ___-____" at bounding box center [307, 146] width 78 height 16
paste input "415) 684-0813"
type input "[PHONE_NUMBER]"
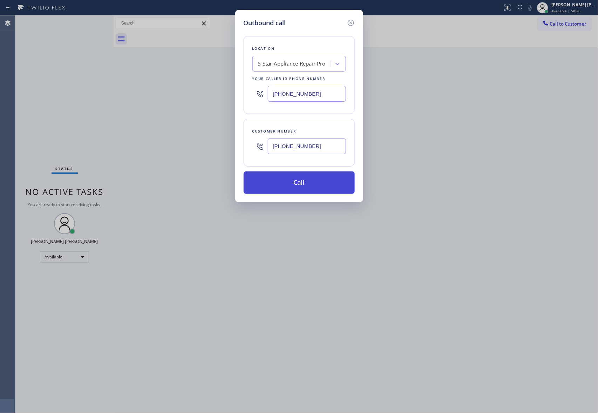
click at [313, 185] on button "Call" at bounding box center [298, 182] width 111 height 22
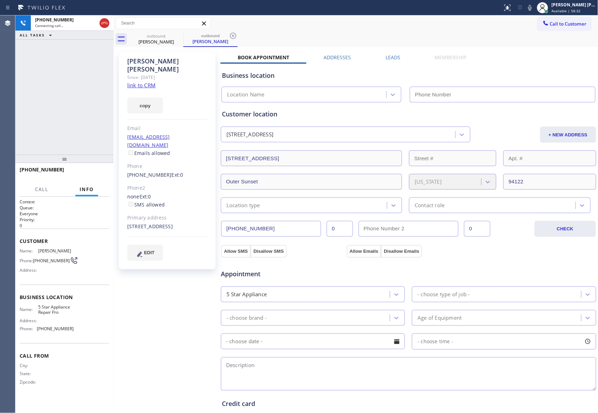
type input "[PHONE_NUMBER]"
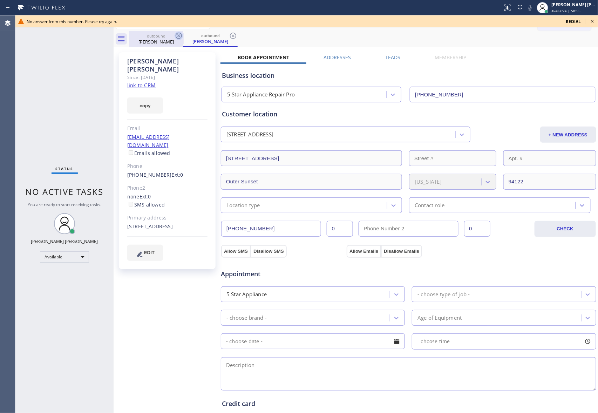
drag, startPoint x: 175, startPoint y: 34, endPoint x: 180, endPoint y: 34, distance: 4.6
click at [177, 34] on icon at bounding box center [178, 36] width 8 height 8
click at [180, 34] on icon at bounding box center [178, 36] width 8 height 8
click at [183, 34] on div "outbound [PERSON_NAME]" at bounding box center [210, 39] width 54 height 16
click at [180, 34] on icon at bounding box center [178, 36] width 8 height 8
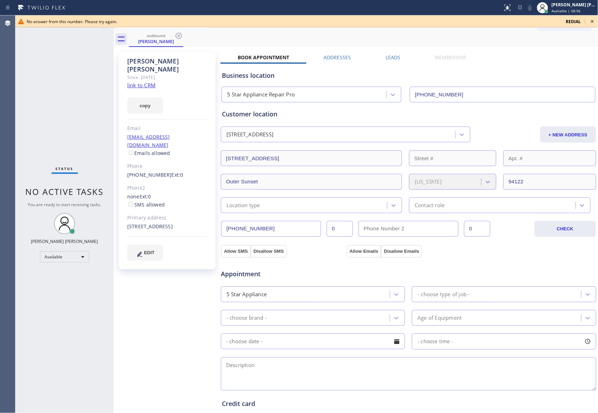
click at [180, 34] on div "outbound [PERSON_NAME]" at bounding box center [363, 39] width 469 height 16
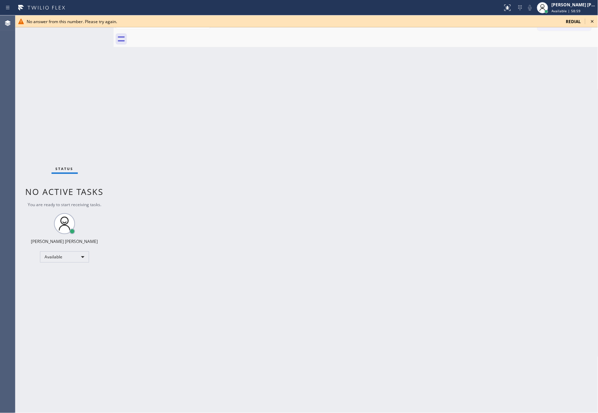
click at [596, 20] on icon at bounding box center [592, 21] width 8 height 8
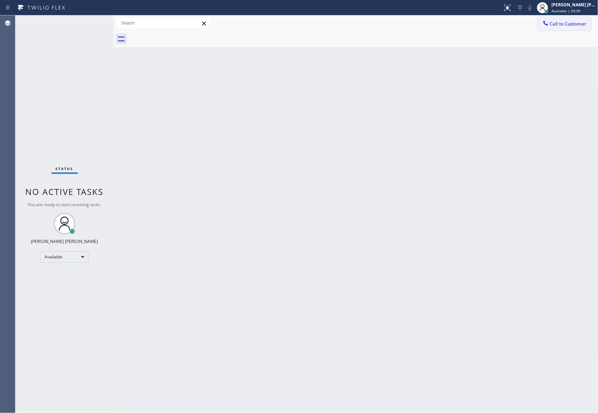
click at [583, 22] on span "Call to Customer" at bounding box center [568, 24] width 37 height 6
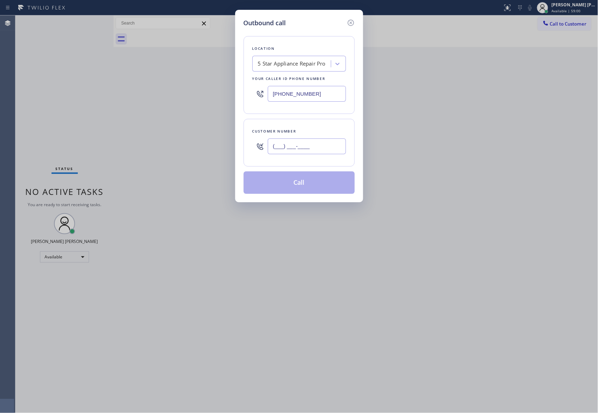
click at [304, 145] on input "(___) ___-____" at bounding box center [307, 146] width 78 height 16
paste input "747) 258-9025"
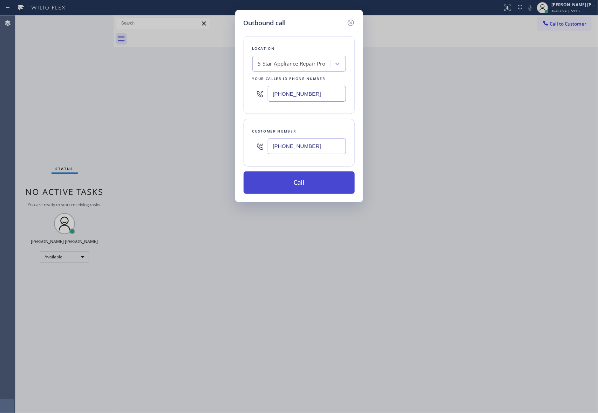
type input "[PHONE_NUMBER]"
click at [301, 181] on button "Call" at bounding box center [298, 182] width 111 height 22
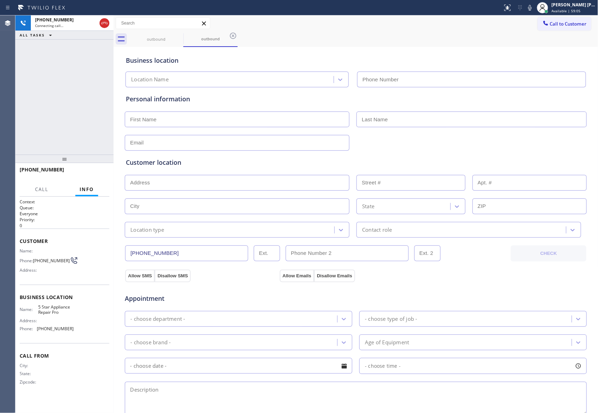
type input "[PHONE_NUMBER]"
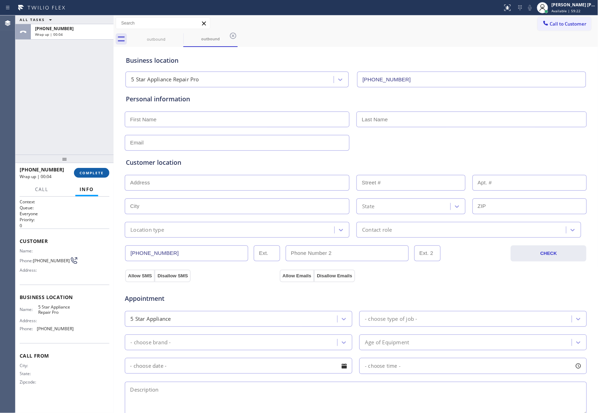
click at [93, 172] on span "COMPLETE" at bounding box center [92, 172] width 24 height 5
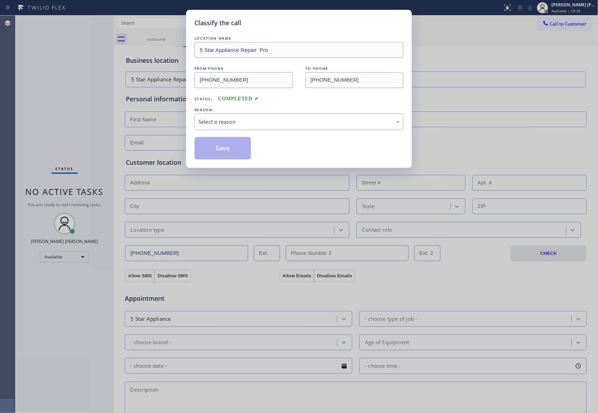
click at [289, 121] on div "Select a reason" at bounding box center [298, 122] width 201 height 8
click at [220, 151] on button "Save" at bounding box center [222, 148] width 56 height 22
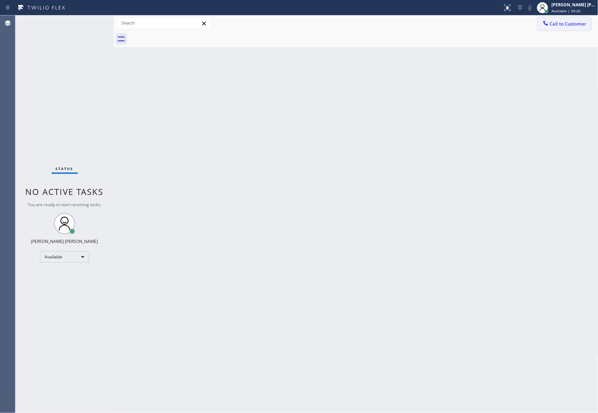
click at [557, 25] on span "Call to Customer" at bounding box center [568, 24] width 37 height 6
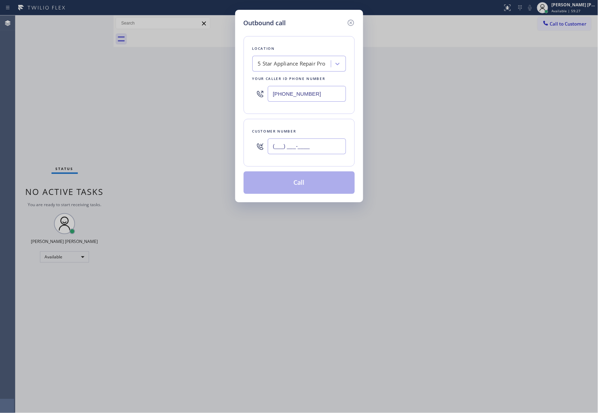
click at [308, 151] on input "(___) ___-____" at bounding box center [307, 146] width 78 height 16
paste input "818) 260-9862"
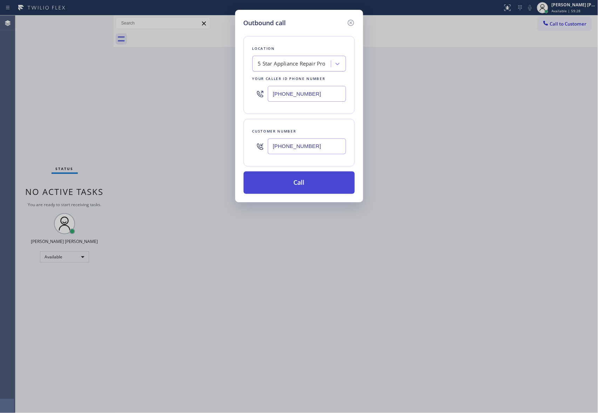
type input "[PHONE_NUMBER]"
click at [303, 183] on button "Call" at bounding box center [298, 182] width 111 height 22
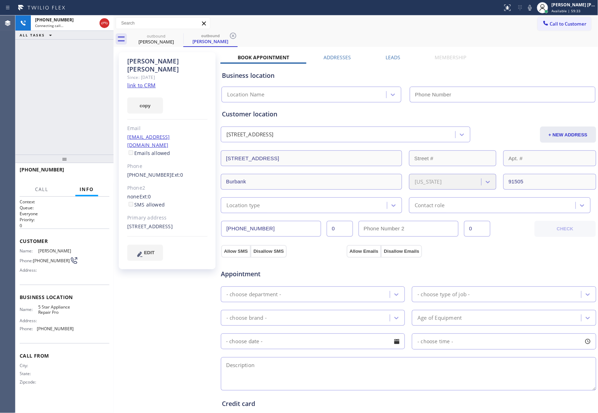
type input "[PHONE_NUMBER]"
click at [178, 36] on icon at bounding box center [179, 36] width 6 height 6
click at [230, 36] on icon at bounding box center [233, 36] width 6 height 6
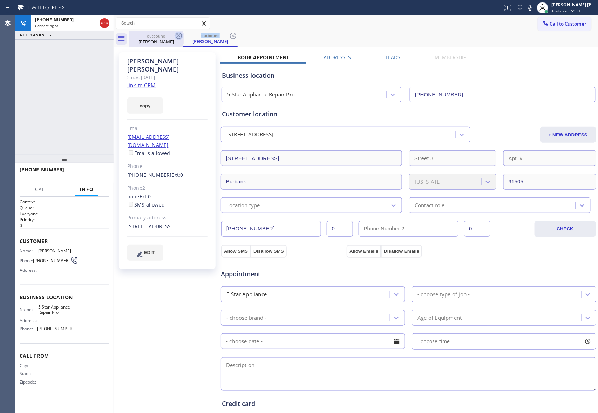
click at [230, 36] on icon at bounding box center [233, 36] width 6 height 6
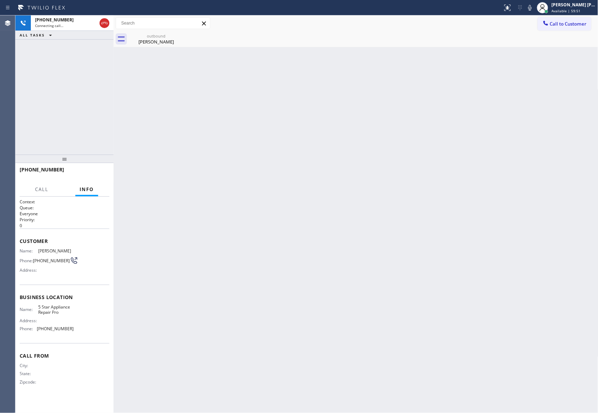
click at [0, 0] on icon at bounding box center [0, 0] width 0 height 0
drag, startPoint x: 161, startPoint y: 44, endPoint x: 167, endPoint y: 43, distance: 6.5
click at [162, 44] on div "[PERSON_NAME]" at bounding box center [156, 42] width 53 height 6
drag, startPoint x: 167, startPoint y: 43, endPoint x: 142, endPoint y: 26, distance: 30.3
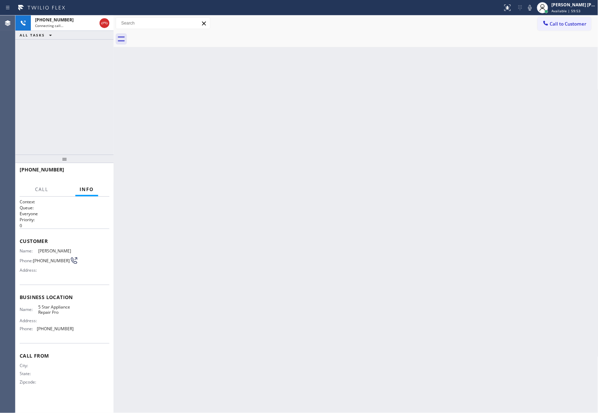
click at [168, 43] on div at bounding box center [363, 39] width 469 height 16
click at [107, 23] on icon at bounding box center [104, 23] width 6 height 2
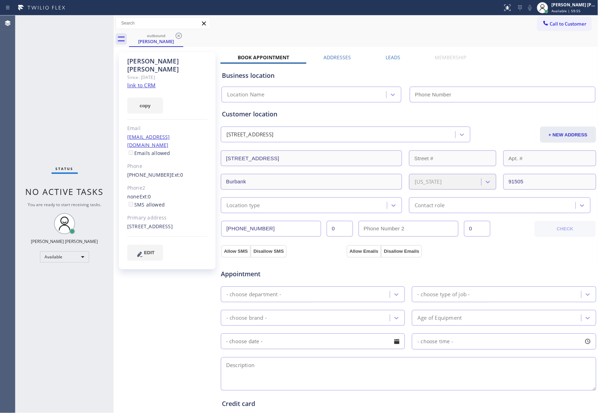
type input "[PHONE_NUMBER]"
click at [176, 38] on icon at bounding box center [178, 36] width 8 height 8
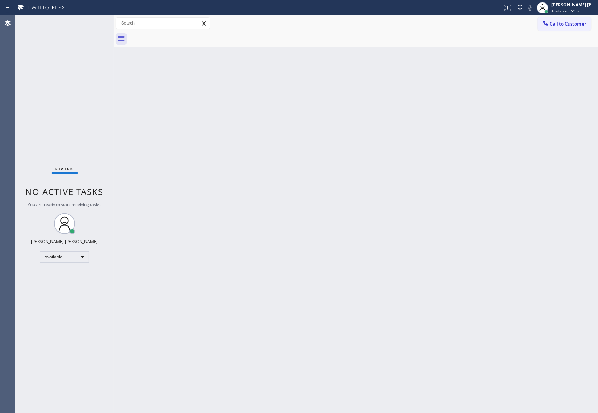
click at [180, 34] on div at bounding box center [363, 39] width 469 height 16
click at [178, 34] on div at bounding box center [363, 39] width 469 height 16
click at [554, 24] on span "Call to Customer" at bounding box center [568, 24] width 37 height 6
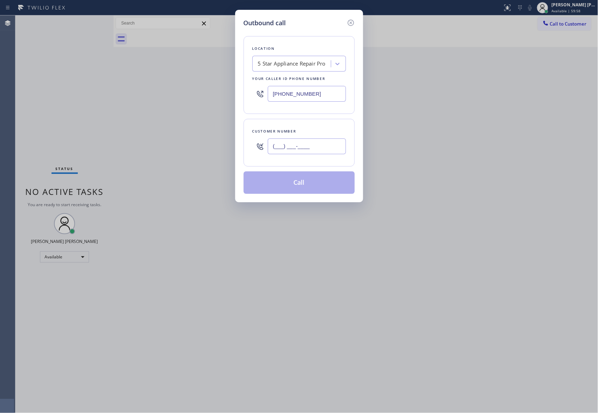
click at [327, 151] on input "(___) ___-____" at bounding box center [307, 146] width 78 height 16
paste input "559) 673-3530"
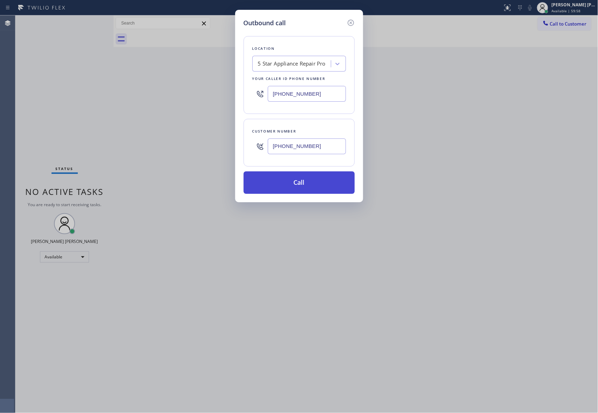
type input "[PHONE_NUMBER]"
click at [309, 188] on button "Call" at bounding box center [298, 182] width 111 height 22
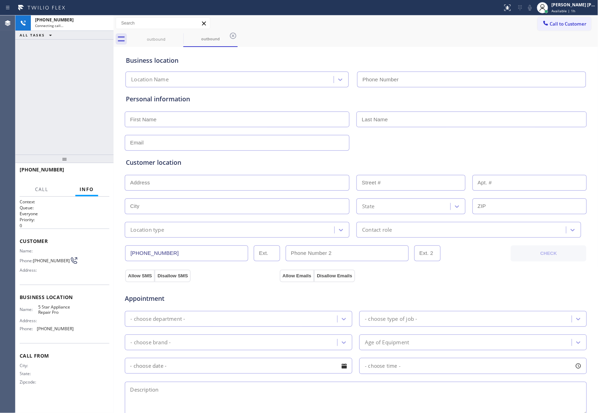
type input "[PHONE_NUMBER]"
drag, startPoint x: 104, startPoint y: 22, endPoint x: 69, endPoint y: 31, distance: 36.4
click at [104, 22] on icon at bounding box center [104, 23] width 8 height 8
type input "[PHONE_NUMBER]"
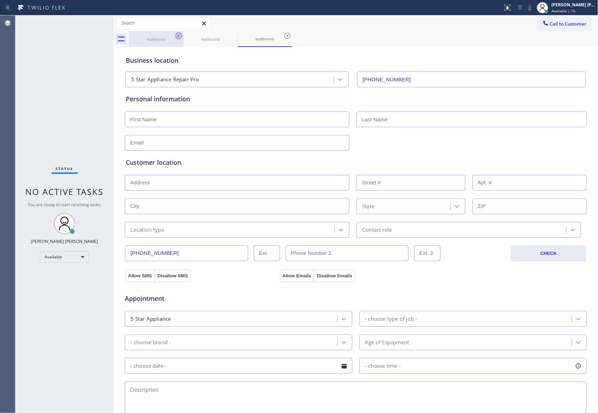
click at [177, 39] on icon at bounding box center [178, 36] width 8 height 8
click at [177, 38] on icon at bounding box center [179, 36] width 6 height 6
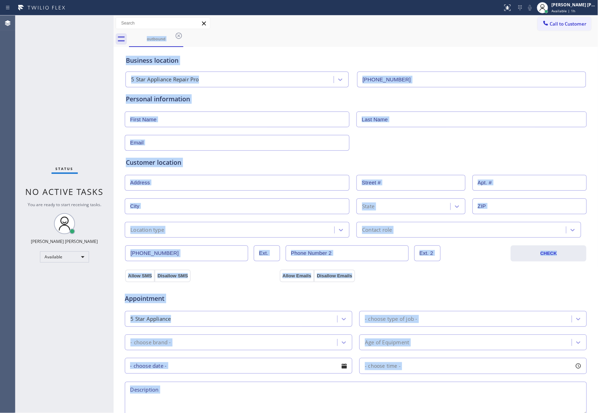
click at [177, 38] on div "outbound" at bounding box center [363, 39] width 469 height 16
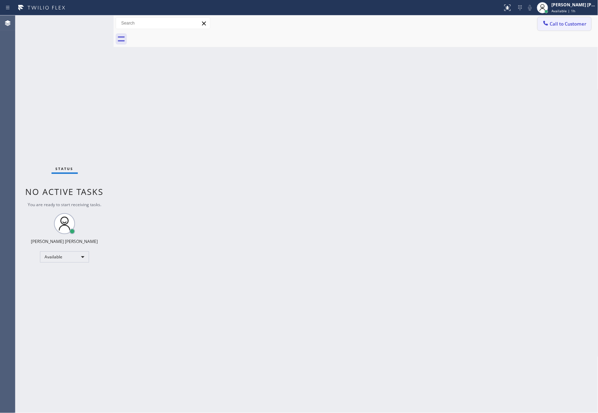
drag, startPoint x: 177, startPoint y: 38, endPoint x: 577, endPoint y: 28, distance: 400.6
click at [187, 38] on div at bounding box center [363, 39] width 469 height 16
click at [586, 22] on button "Call to Customer" at bounding box center [564, 23] width 54 height 13
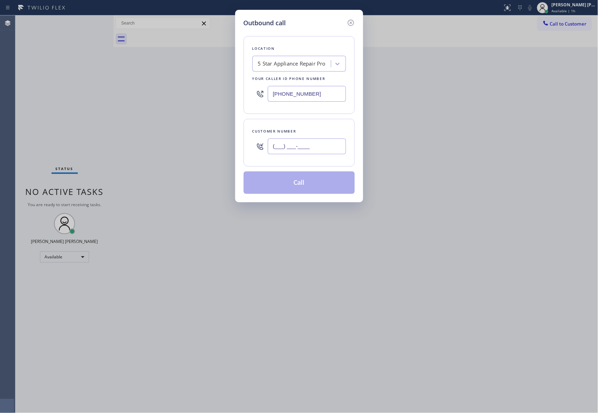
click at [336, 151] on input "(___) ___-____" at bounding box center [307, 146] width 78 height 16
paste input "209) 358-0379"
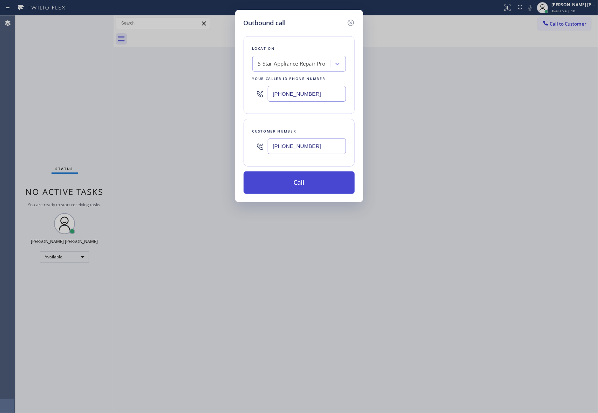
type input "[PHONE_NUMBER]"
click at [302, 184] on button "Call" at bounding box center [298, 182] width 111 height 22
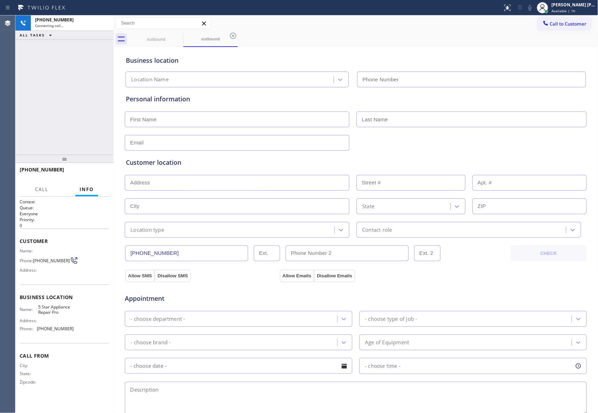
type input "[PHONE_NUMBER]"
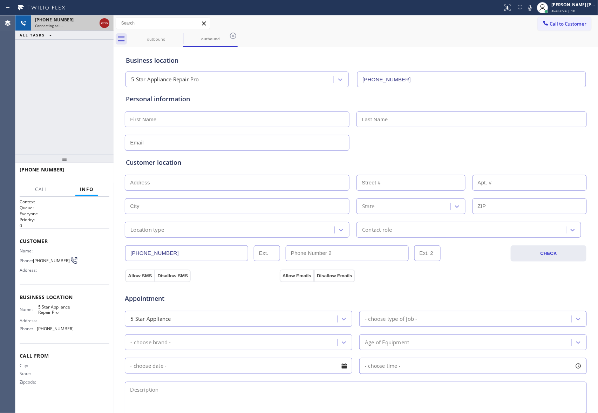
click at [103, 20] on icon at bounding box center [104, 23] width 8 height 8
type input "[PHONE_NUMBER]"
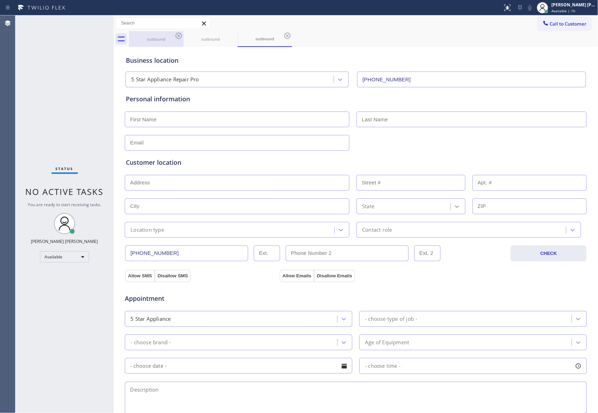
click at [172, 42] on div "outbound" at bounding box center [156, 39] width 53 height 16
click at [179, 34] on icon at bounding box center [178, 36] width 8 height 8
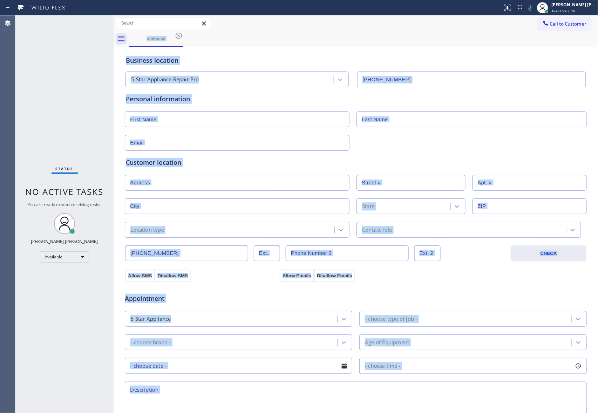
click at [179, 34] on div "outbound" at bounding box center [363, 39] width 469 height 16
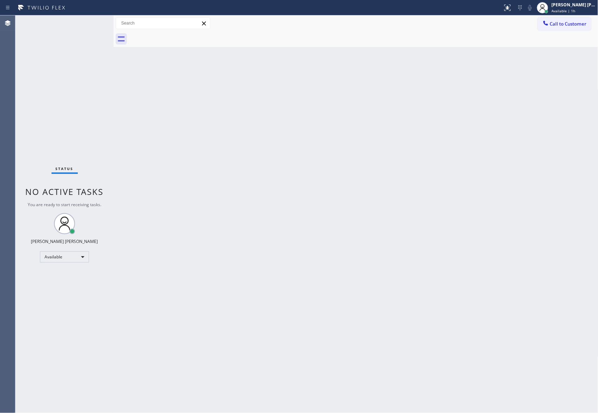
click at [575, 20] on button "Call to Customer" at bounding box center [564, 23] width 54 height 13
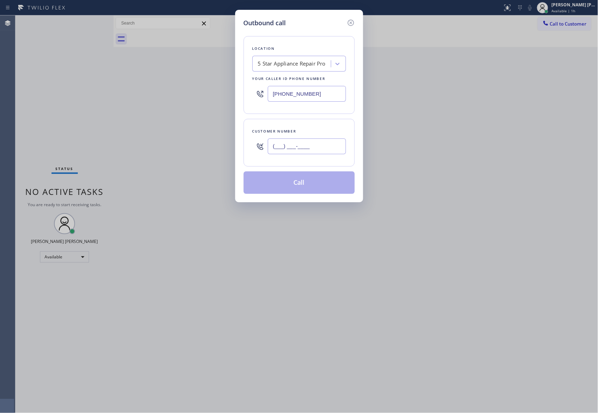
click at [313, 146] on input "(___) ___-____" at bounding box center [307, 146] width 78 height 16
paste input "559) 522-2723"
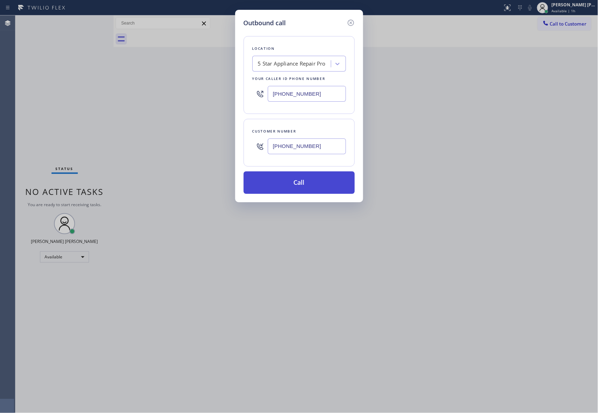
type input "[PHONE_NUMBER]"
click at [309, 188] on button "Call" at bounding box center [298, 182] width 111 height 22
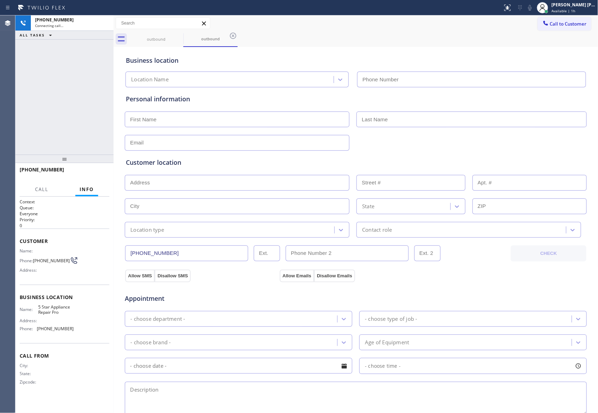
type input "[PHONE_NUMBER]"
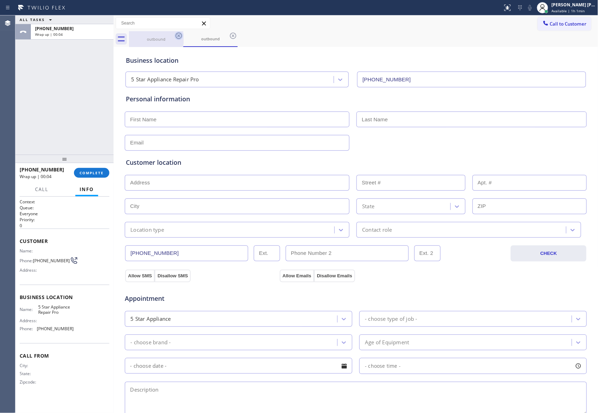
click at [174, 33] on icon at bounding box center [178, 36] width 8 height 8
click at [178, 32] on icon at bounding box center [178, 36] width 8 height 8
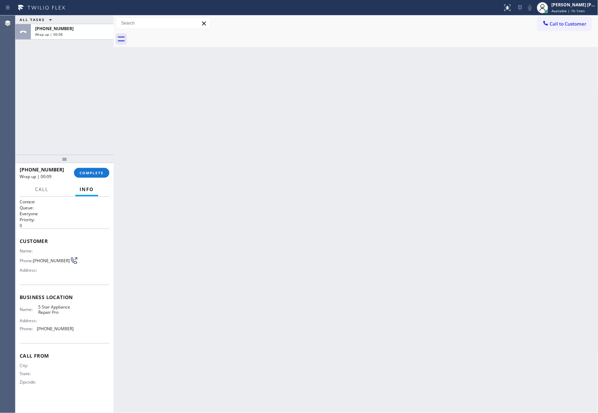
click at [178, 32] on div at bounding box center [363, 39] width 469 height 16
click at [83, 174] on span "COMPLETE" at bounding box center [92, 172] width 24 height 5
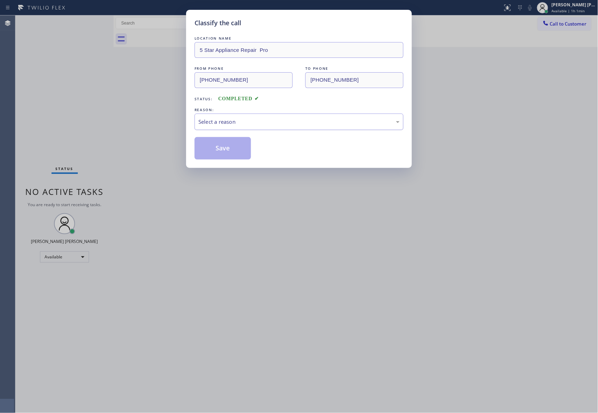
click at [241, 118] on div "Select a reason" at bounding box center [298, 122] width 201 height 8
click at [225, 147] on button "Save" at bounding box center [222, 148] width 56 height 22
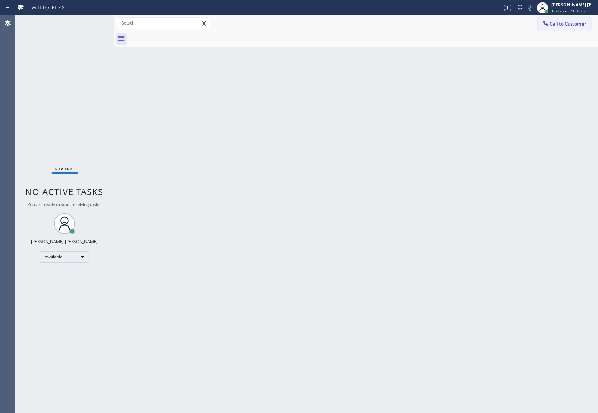
click at [576, 25] on span "Call to Customer" at bounding box center [568, 24] width 37 height 6
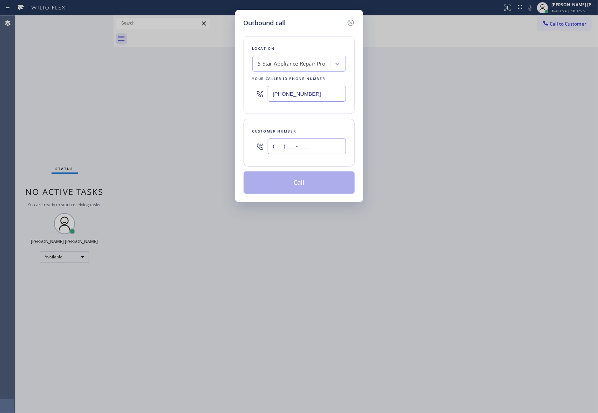
click at [321, 151] on input "(___) ___-____" at bounding box center [307, 146] width 78 height 16
paste input "572) 888-7897"
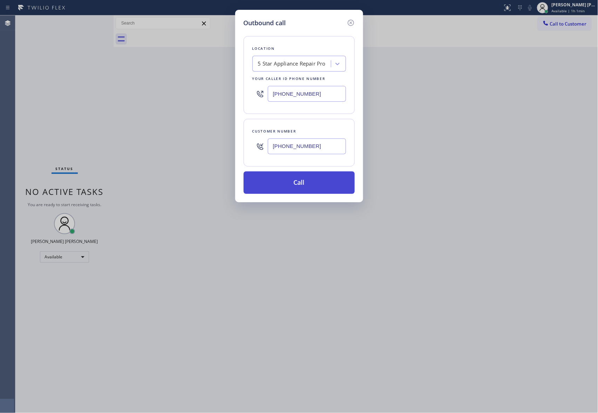
type input "[PHONE_NUMBER]"
click at [315, 181] on button "Call" at bounding box center [298, 182] width 111 height 22
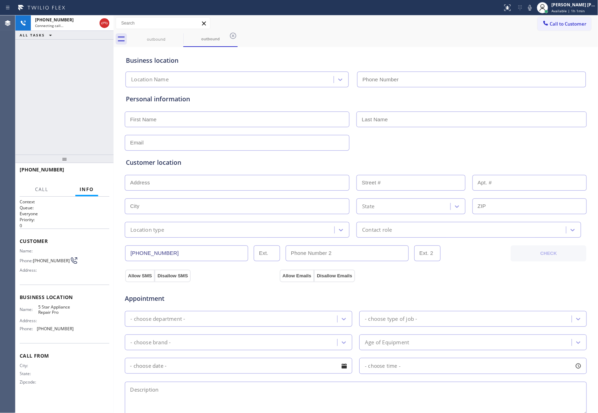
type input "[PHONE_NUMBER]"
click at [100, 172] on span "HANG UP" at bounding box center [92, 172] width 21 height 5
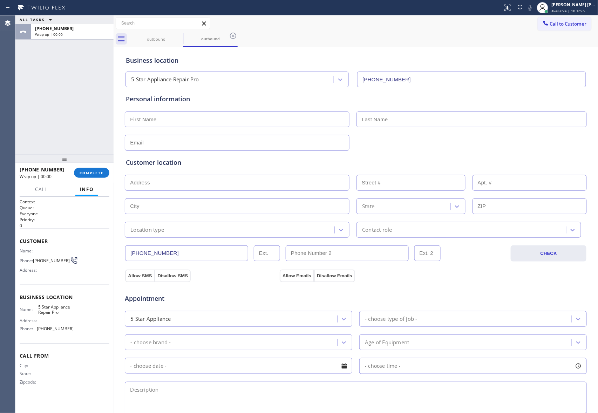
click at [160, 25] on input "text" at bounding box center [163, 23] width 94 height 11
click at [179, 34] on icon at bounding box center [178, 36] width 8 height 8
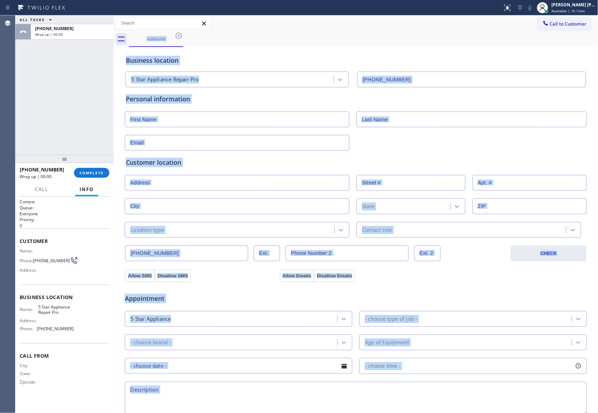
drag, startPoint x: 179, startPoint y: 34, endPoint x: 176, endPoint y: 37, distance: 4.2
click at [178, 34] on div "outbound" at bounding box center [363, 39] width 469 height 16
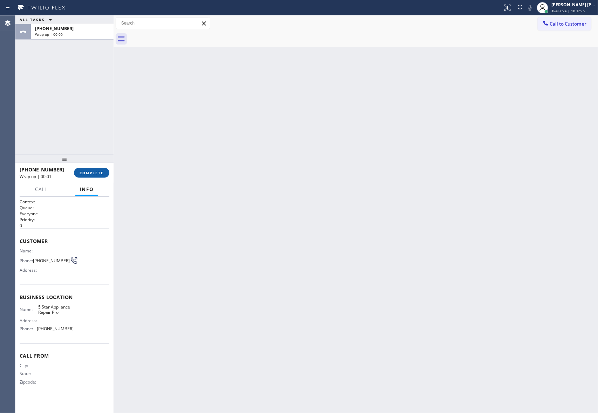
click at [102, 170] on button "COMPLETE" at bounding box center [91, 173] width 35 height 10
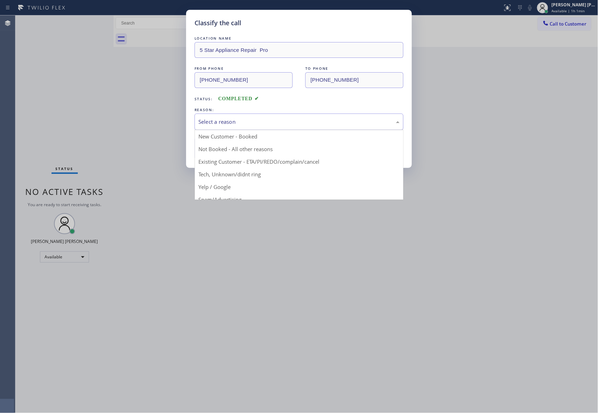
click at [266, 125] on div "Select a reason" at bounding box center [298, 122] width 201 height 8
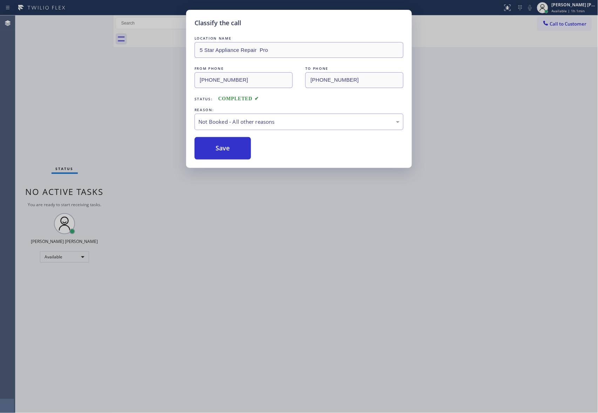
click at [222, 149] on button "Save" at bounding box center [222, 148] width 56 height 22
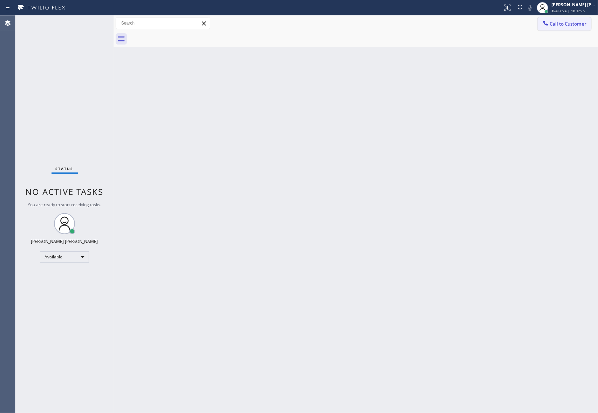
click at [572, 25] on span "Call to Customer" at bounding box center [568, 24] width 37 height 6
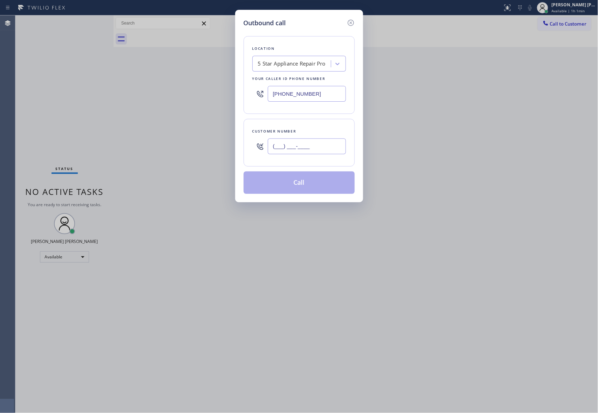
click at [307, 149] on input "(___) ___-____" at bounding box center [307, 146] width 78 height 16
paste input "480) 867-5947"
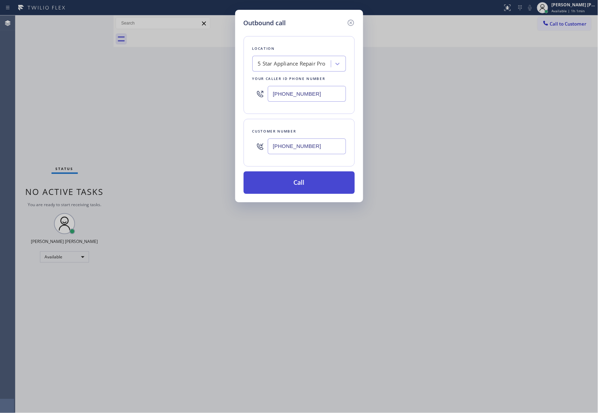
type input "[PHONE_NUMBER]"
click at [289, 182] on button "Call" at bounding box center [298, 182] width 111 height 22
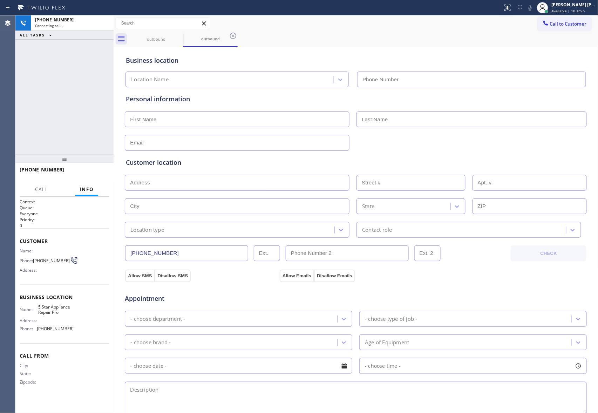
type input "[PHONE_NUMBER]"
drag, startPoint x: 107, startPoint y: 23, endPoint x: 117, endPoint y: 25, distance: 10.8
click at [107, 23] on icon at bounding box center [104, 23] width 8 height 8
type input "[PHONE_NUMBER]"
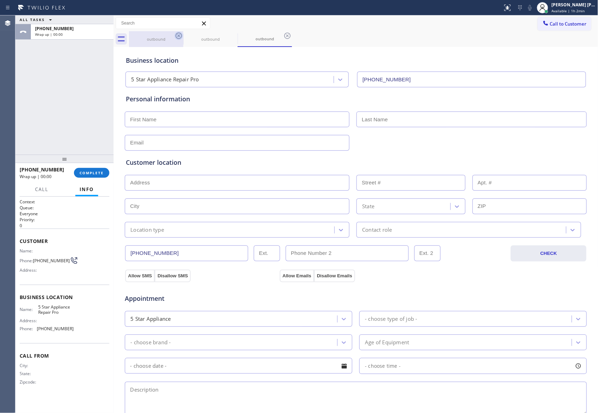
click at [178, 34] on icon at bounding box center [178, 36] width 8 height 8
click at [0, 0] on icon at bounding box center [0, 0] width 0 height 0
click at [283, 34] on icon at bounding box center [287, 36] width 8 height 8
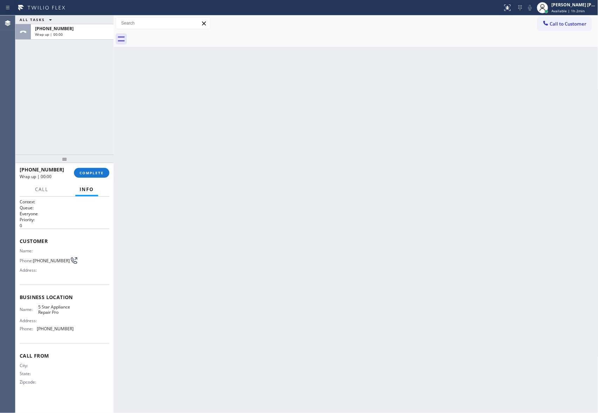
click at [178, 33] on div at bounding box center [363, 39] width 469 height 16
click at [102, 173] on span "COMPLETE" at bounding box center [92, 172] width 24 height 5
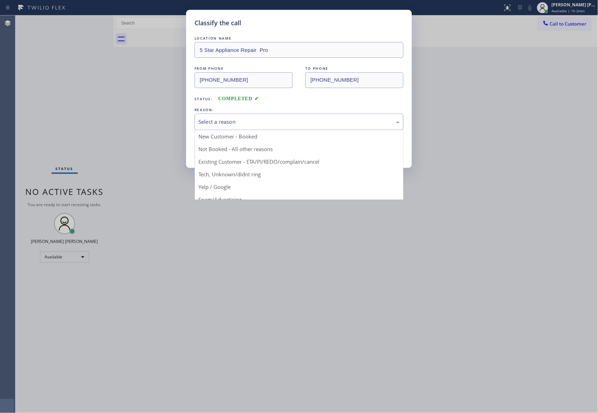
click at [258, 122] on div "Select a reason" at bounding box center [298, 122] width 201 height 8
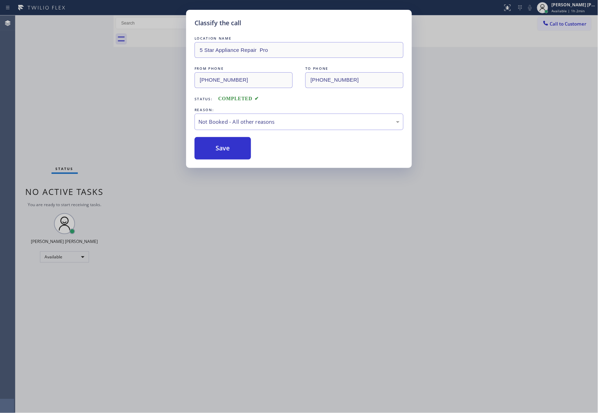
click at [215, 147] on button "Save" at bounding box center [222, 148] width 56 height 22
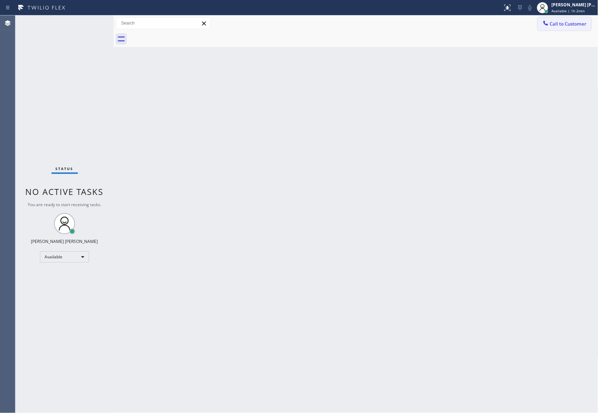
click at [578, 19] on button "Call to Customer" at bounding box center [564, 23] width 54 height 13
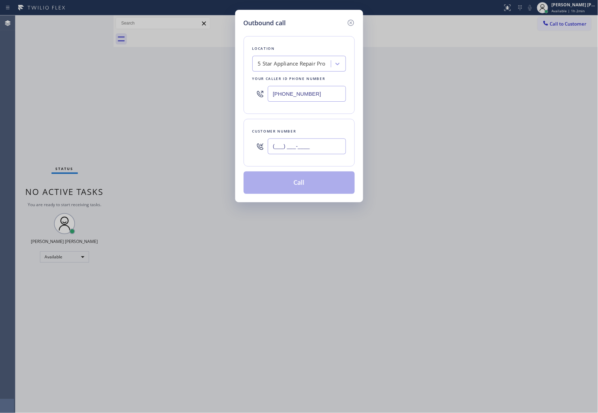
click at [318, 149] on input "(___) ___-____" at bounding box center [307, 146] width 78 height 16
paste input "509) 485-1357"
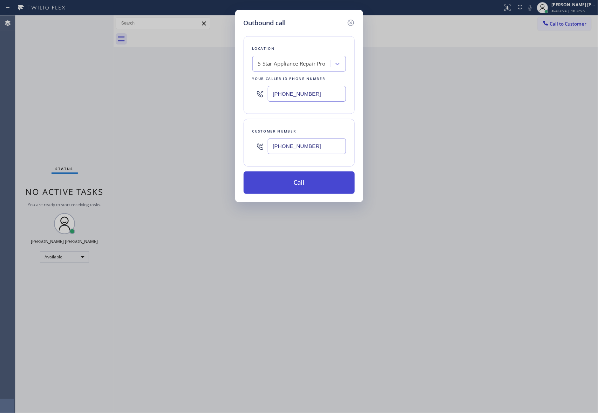
type input "[PHONE_NUMBER]"
click at [302, 184] on button "Call" at bounding box center [298, 182] width 111 height 22
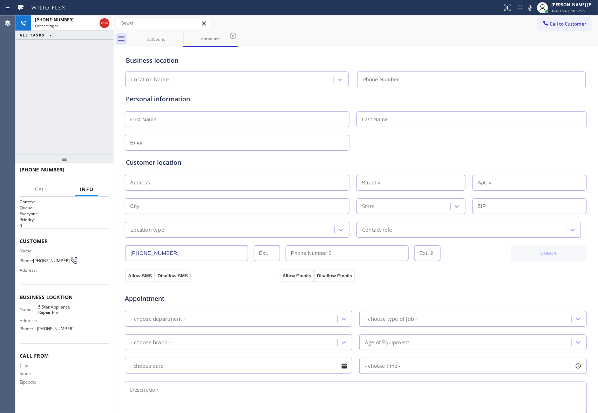
type input "[PHONE_NUMBER]"
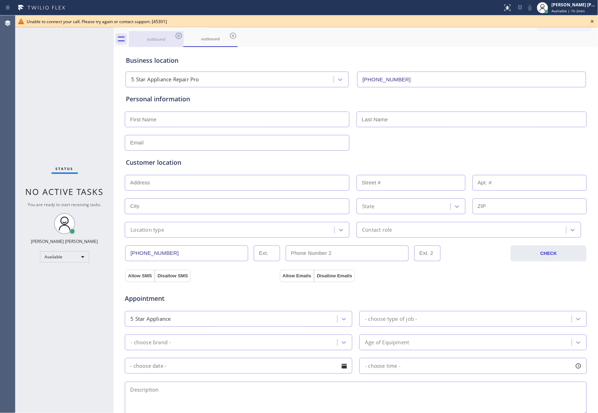
click at [173, 34] on div "outbound" at bounding box center [156, 39] width 53 height 16
click at [179, 34] on icon at bounding box center [178, 36] width 8 height 8
click at [179, 34] on div "outbound" at bounding box center [363, 39] width 469 height 16
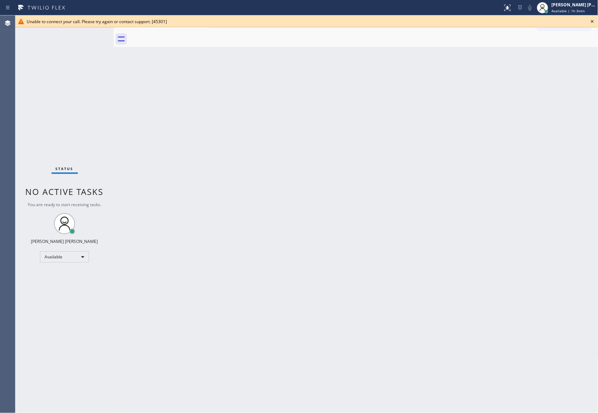
click at [593, 20] on icon at bounding box center [592, 21] width 8 height 8
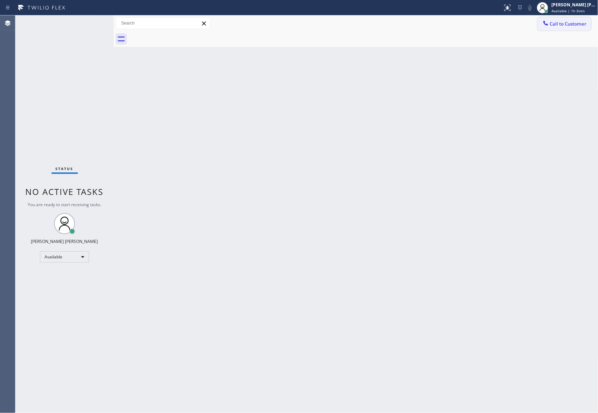
click at [566, 27] on span "Call to Customer" at bounding box center [568, 24] width 37 height 6
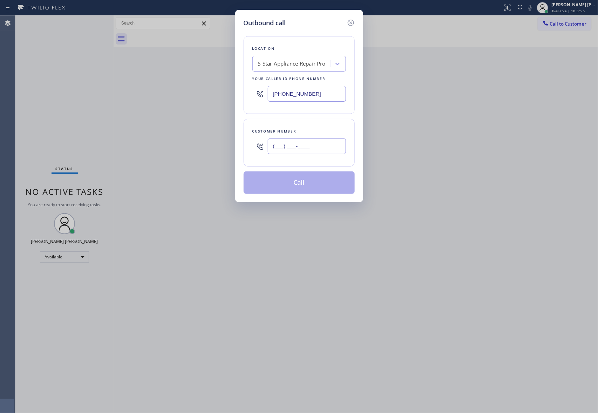
click at [302, 149] on input "(___) ___-____" at bounding box center [307, 146] width 78 height 16
paste input "310) 849-8182"
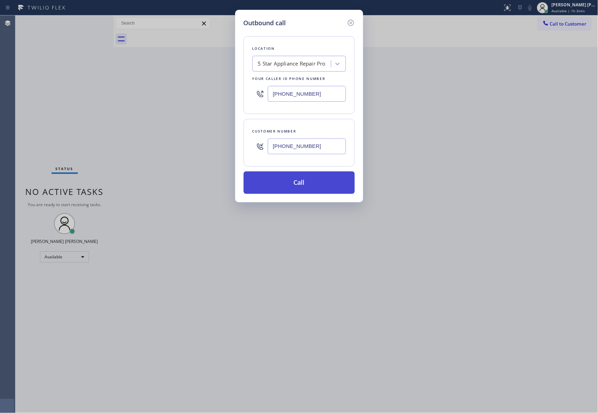
type input "[PHONE_NUMBER]"
click at [304, 183] on button "Call" at bounding box center [298, 182] width 111 height 22
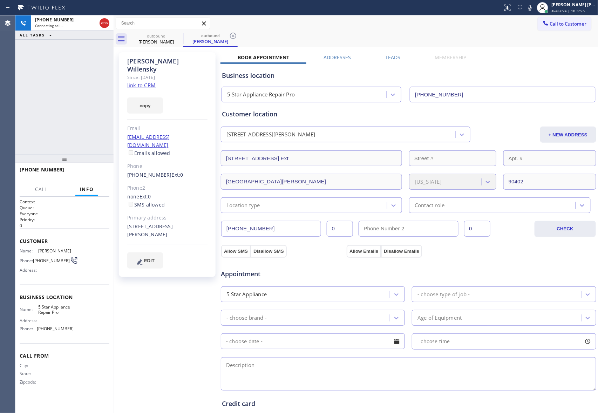
type input "[PHONE_NUMBER]"
click at [176, 36] on icon at bounding box center [179, 36] width 6 height 6
click at [183, 36] on div "outbound [PERSON_NAME]" at bounding box center [210, 39] width 54 height 16
click at [176, 36] on icon at bounding box center [179, 36] width 6 height 6
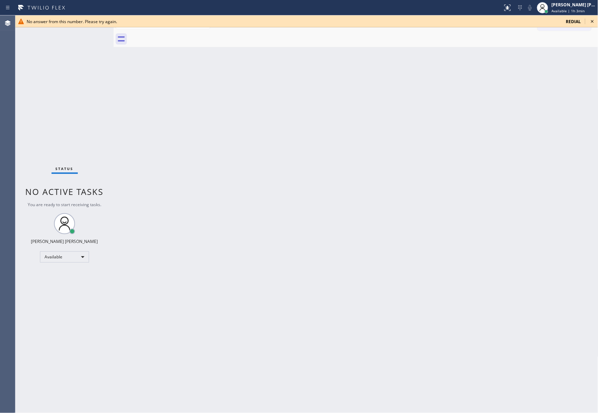
click at [593, 23] on icon at bounding box center [592, 21] width 8 height 8
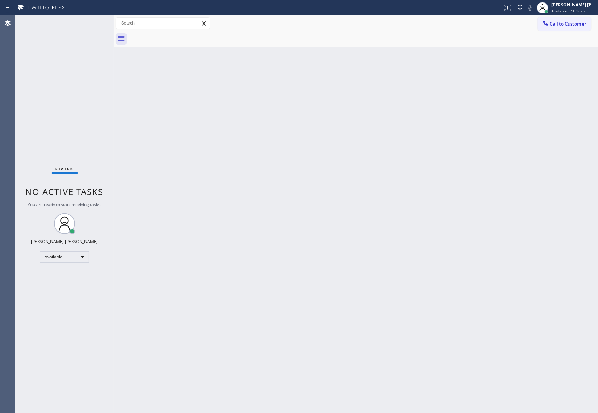
drag, startPoint x: 575, startPoint y: 25, endPoint x: 568, endPoint y: 27, distance: 7.3
click at [574, 24] on span "Call to Customer" at bounding box center [568, 24] width 37 height 6
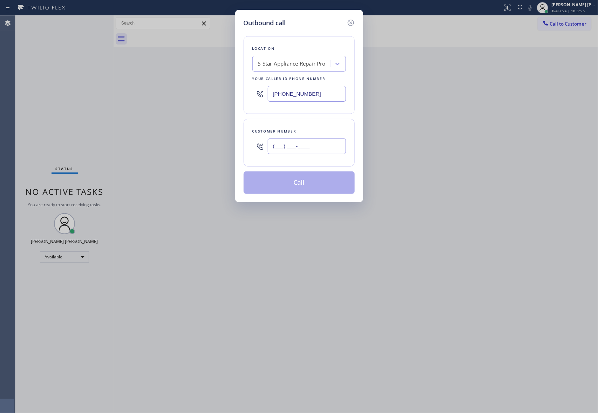
click at [311, 142] on input "(___) ___-____" at bounding box center [307, 146] width 78 height 16
paste input "888) 969-8919"
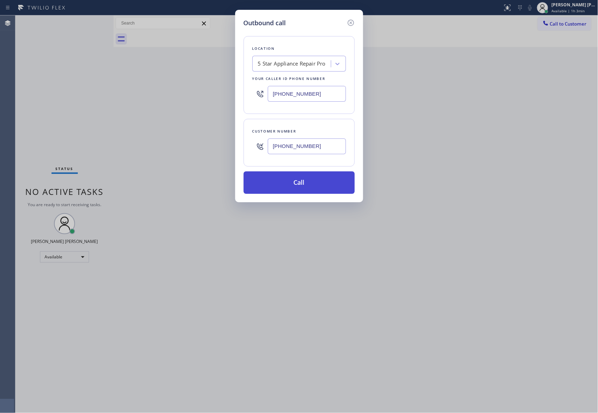
type input "[PHONE_NUMBER]"
click at [310, 181] on button "Call" at bounding box center [298, 182] width 111 height 22
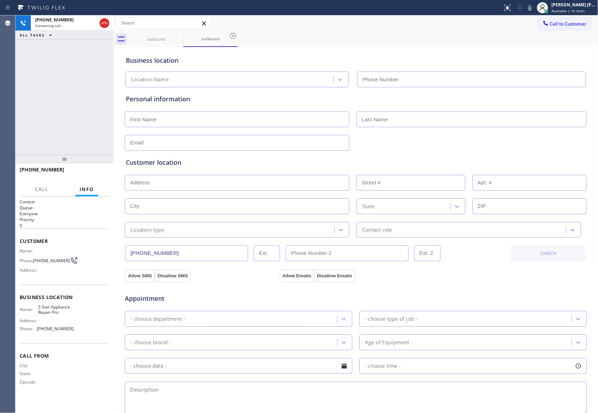
type input "[PHONE_NUMBER]"
click at [94, 167] on div "[PHONE_NUMBER] Live | 00:01 HANG UP" at bounding box center [65, 173] width 90 height 18
click at [93, 169] on button "HANG UP" at bounding box center [93, 173] width 33 height 10
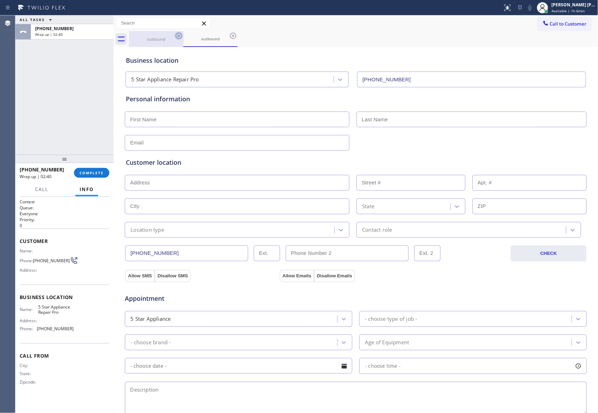
click at [185, 43] on div "outbound" at bounding box center [210, 38] width 53 height 15
click at [178, 36] on icon at bounding box center [179, 36] width 6 height 6
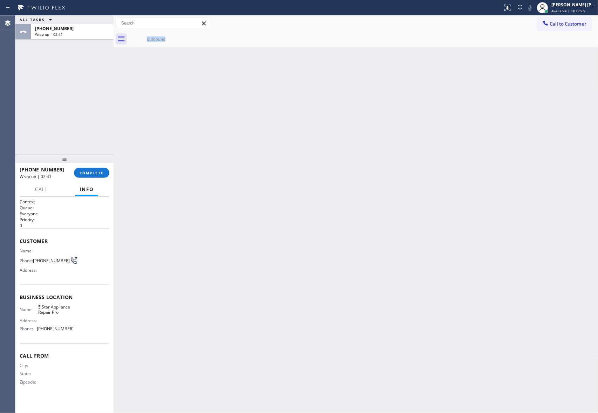
click at [178, 36] on div "outbound" at bounding box center [156, 39] width 54 height 16
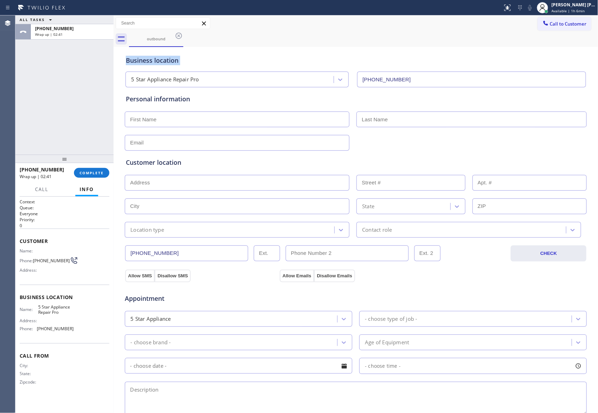
click at [178, 36] on icon at bounding box center [179, 36] width 6 height 6
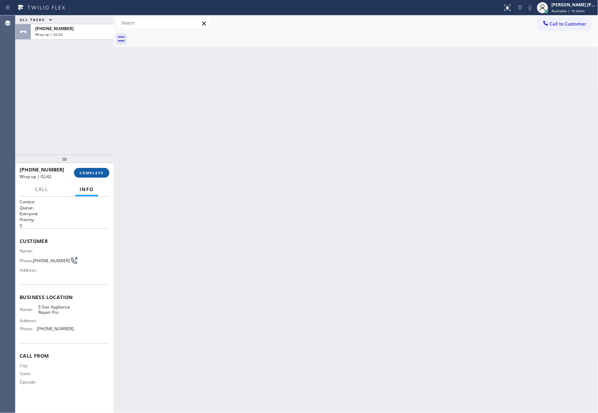
click at [98, 168] on button "COMPLETE" at bounding box center [91, 173] width 35 height 10
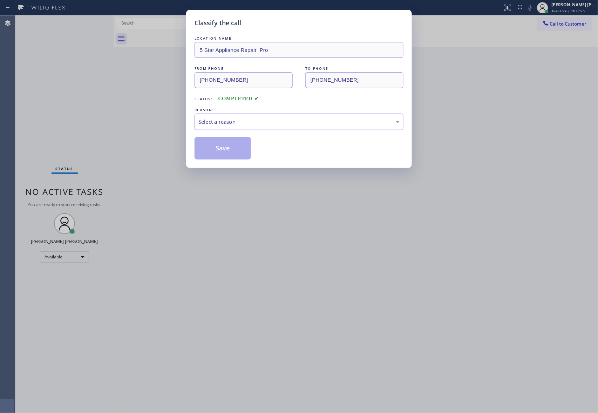
click at [226, 119] on div "Select a reason" at bounding box center [298, 122] width 201 height 8
click at [219, 151] on button "Save" at bounding box center [222, 148] width 56 height 22
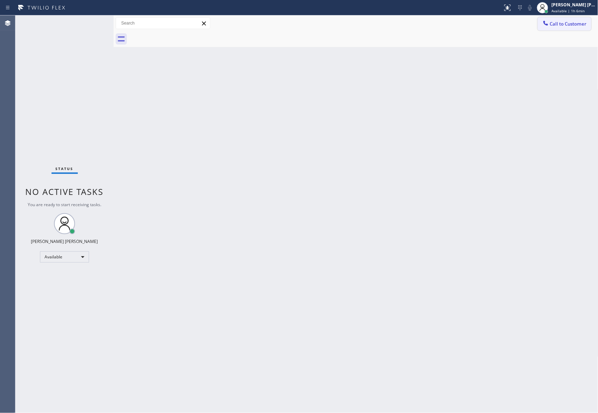
click at [578, 24] on span "Call to Customer" at bounding box center [568, 24] width 37 height 6
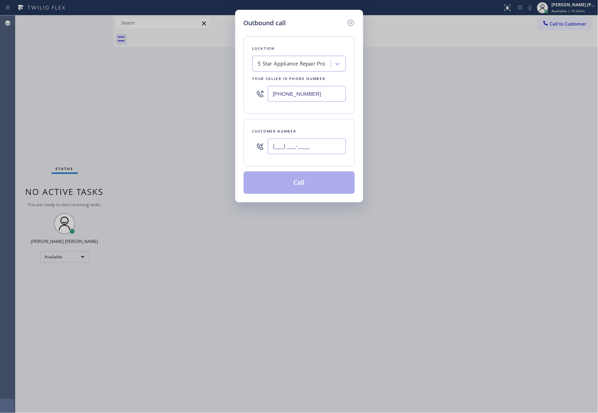
click at [329, 153] on input "(___) ___-____" at bounding box center [307, 146] width 78 height 16
paste input "352) 371-6925"
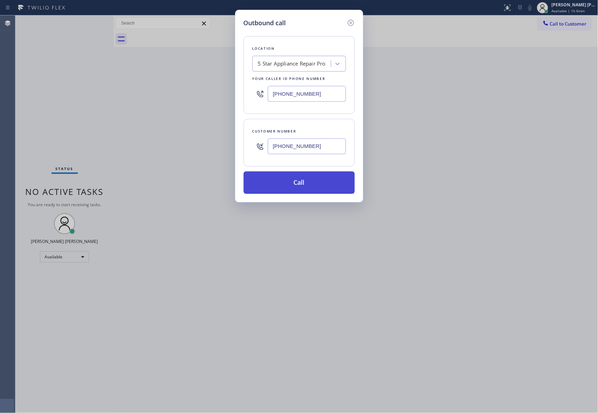
type input "[PHONE_NUMBER]"
click at [306, 182] on button "Call" at bounding box center [298, 182] width 111 height 22
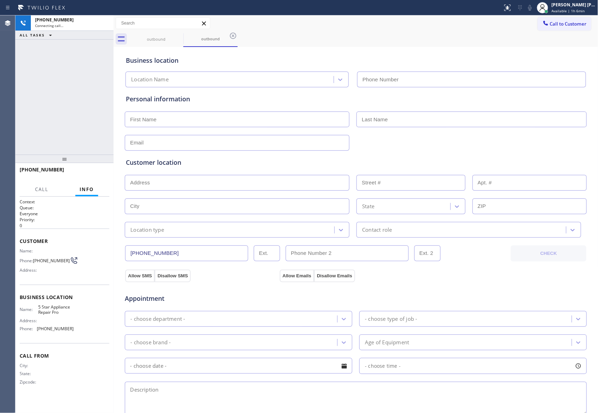
type input "[PHONE_NUMBER]"
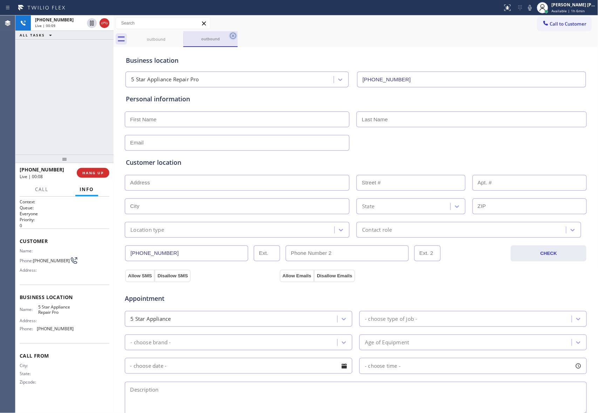
drag, startPoint x: 240, startPoint y: 37, endPoint x: 229, endPoint y: 34, distance: 11.6
click at [236, 36] on div "outbound outbound" at bounding box center [363, 39] width 469 height 16
click at [229, 34] on icon at bounding box center [233, 36] width 8 height 8
click at [233, 33] on div "outbound" at bounding box center [363, 39] width 469 height 16
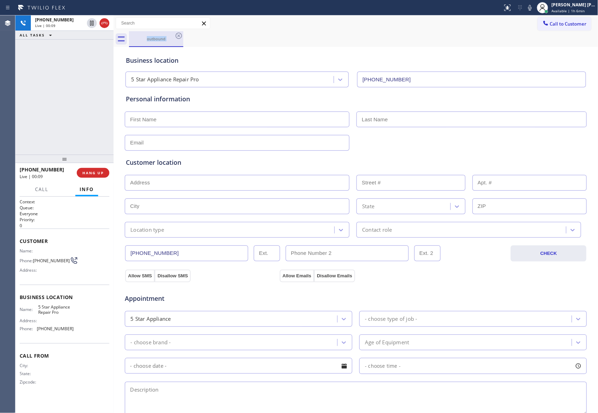
drag, startPoint x: 233, startPoint y: 33, endPoint x: 146, endPoint y: 37, distance: 87.0
click at [224, 34] on div "outbound" at bounding box center [363, 39] width 469 height 16
click at [104, 22] on icon at bounding box center [104, 23] width 8 height 8
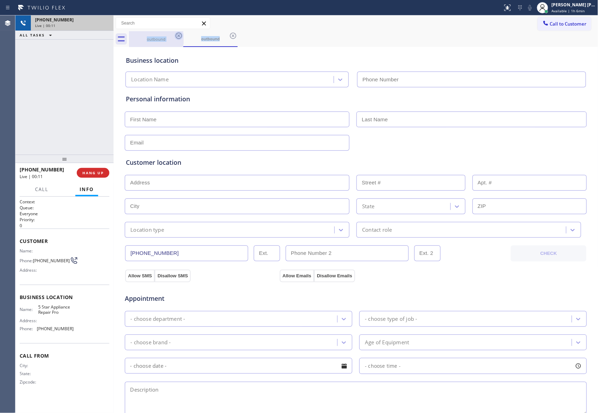
click at [181, 34] on icon at bounding box center [178, 36] width 8 height 8
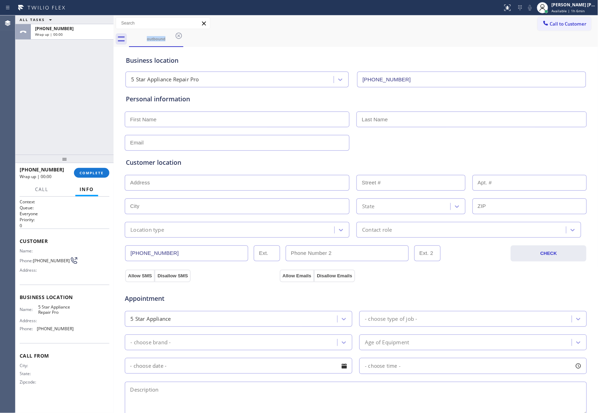
type input "[PHONE_NUMBER]"
click at [181, 34] on icon at bounding box center [178, 36] width 8 height 8
click at [181, 34] on div "outbound" at bounding box center [363, 39] width 469 height 16
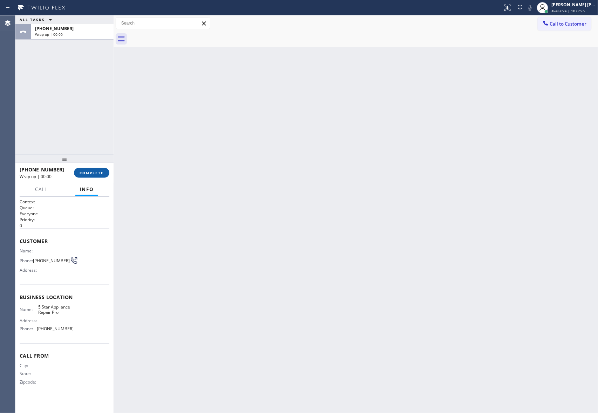
click at [98, 170] on button "COMPLETE" at bounding box center [91, 173] width 35 height 10
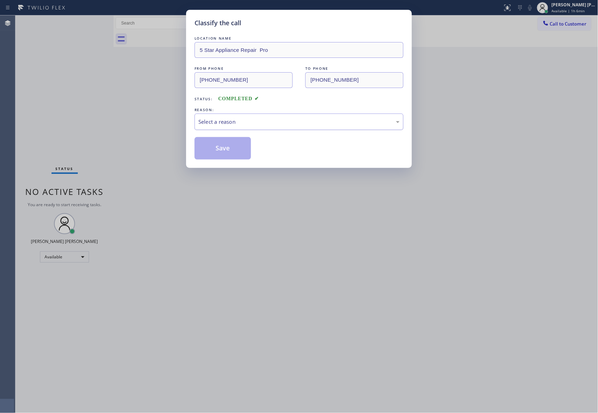
click at [278, 121] on div "Select a reason" at bounding box center [298, 122] width 201 height 8
click at [232, 149] on button "Save" at bounding box center [222, 148] width 56 height 22
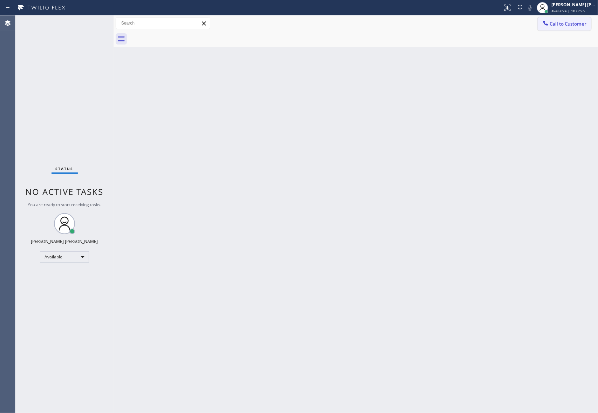
click at [577, 24] on span "Call to Customer" at bounding box center [568, 24] width 37 height 6
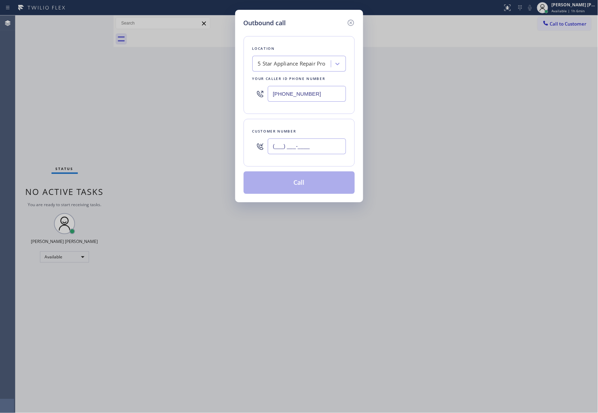
click at [303, 148] on input "(___) ___-____" at bounding box center [307, 146] width 78 height 16
paste input "515) 388-6010"
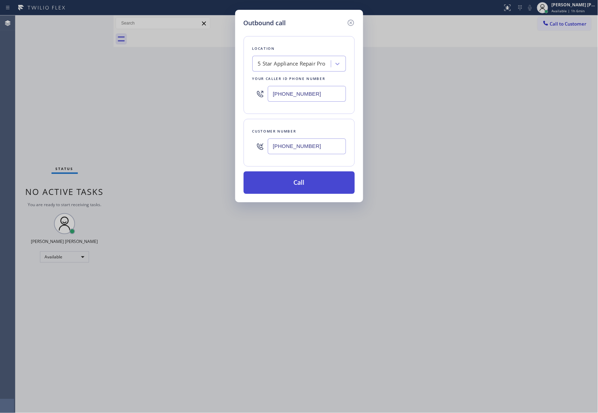
type input "[PHONE_NUMBER]"
click at [299, 184] on button "Call" at bounding box center [298, 182] width 111 height 22
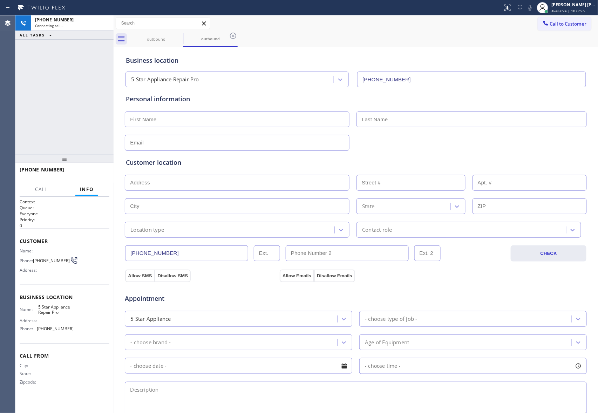
type input "[PHONE_NUMBER]"
click at [178, 35] on icon at bounding box center [179, 36] width 6 height 6
click at [183, 35] on div "outbound" at bounding box center [210, 39] width 54 height 16
click at [178, 35] on icon at bounding box center [179, 36] width 6 height 6
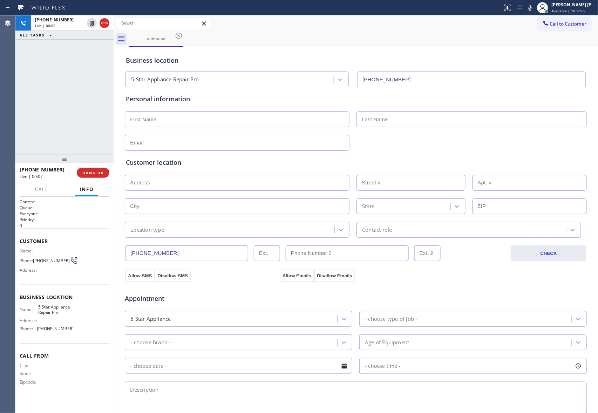
drag, startPoint x: 178, startPoint y: 35, endPoint x: 174, endPoint y: 35, distance: 4.2
click at [178, 35] on div "outbound" at bounding box center [363, 39] width 469 height 16
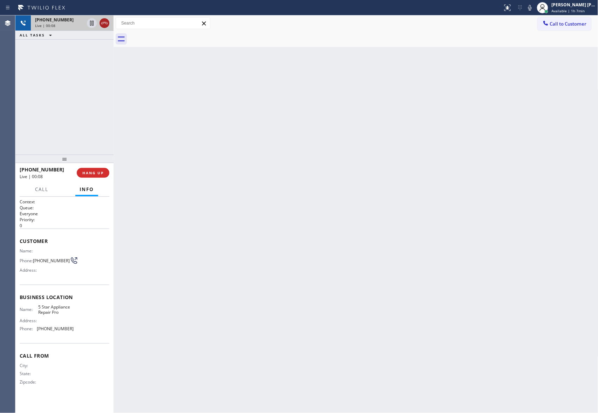
drag, startPoint x: 105, startPoint y: 20, endPoint x: 108, endPoint y: 26, distance: 6.6
click at [107, 22] on icon at bounding box center [104, 23] width 8 height 8
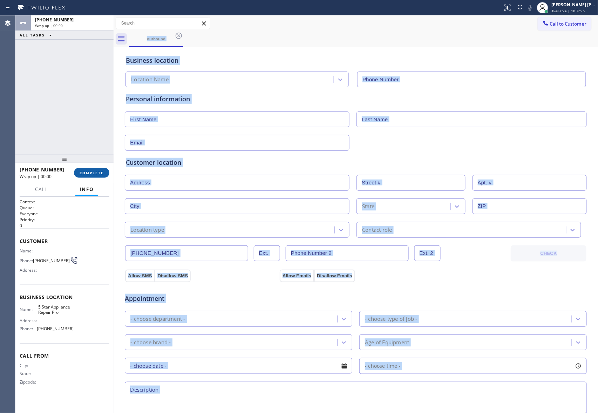
click at [90, 170] on button "COMPLETE" at bounding box center [91, 173] width 35 height 10
type input "[PHONE_NUMBER]"
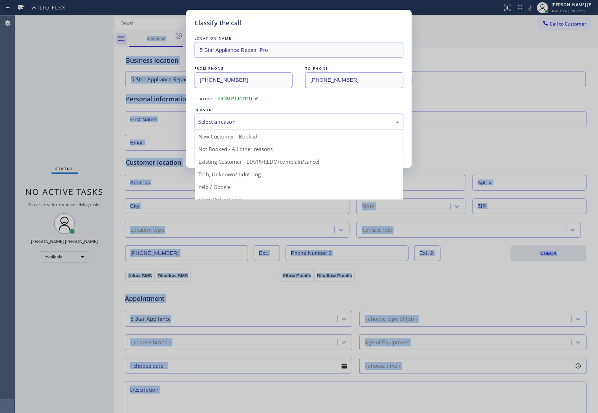
click at [246, 119] on div "Select a reason" at bounding box center [298, 122] width 201 height 8
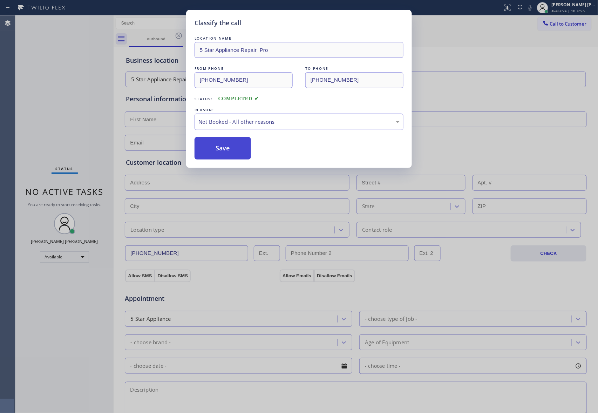
click at [216, 150] on button "Save" at bounding box center [222, 148] width 56 height 22
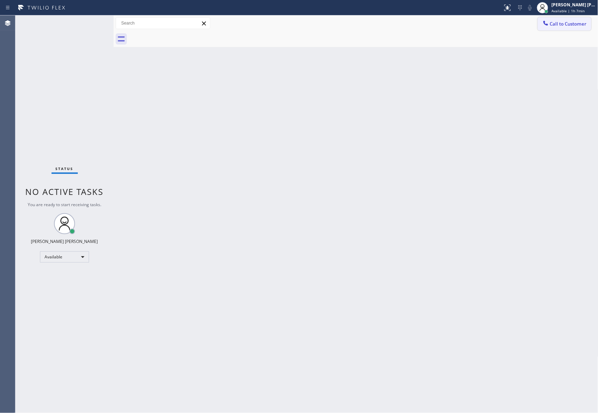
click at [564, 26] on span "Call to Customer" at bounding box center [568, 24] width 37 height 6
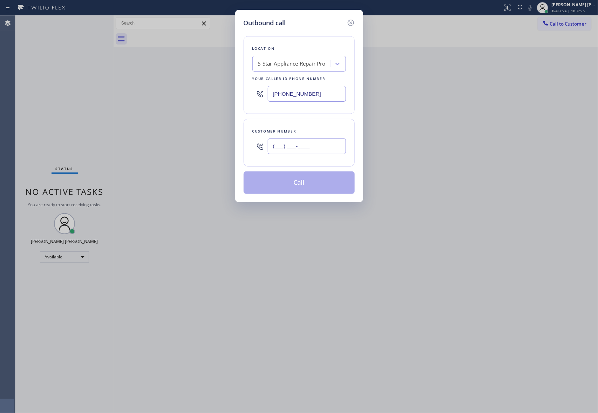
click at [332, 145] on input "(___) ___-____" at bounding box center [307, 146] width 78 height 16
paste input "310) 230-6959"
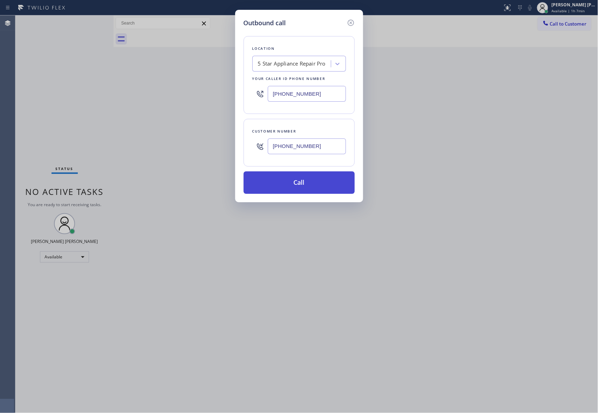
type input "[PHONE_NUMBER]"
click at [323, 184] on button "Call" at bounding box center [298, 182] width 111 height 22
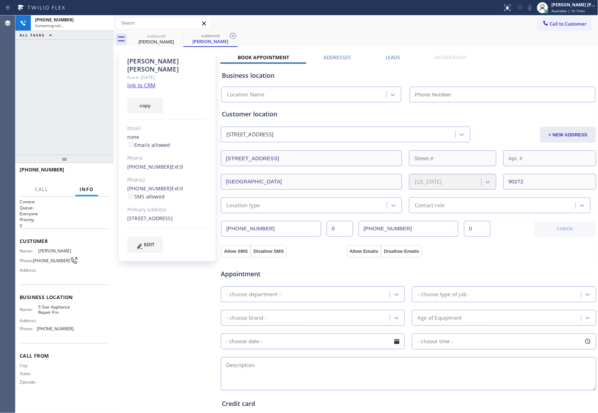
type input "[PHONE_NUMBER]"
click at [179, 35] on icon at bounding box center [178, 36] width 8 height 8
click at [229, 35] on icon at bounding box center [233, 36] width 8 height 8
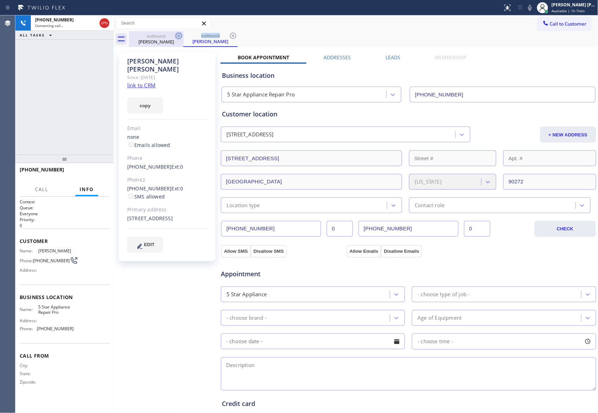
click at [229, 35] on icon at bounding box center [233, 36] width 8 height 8
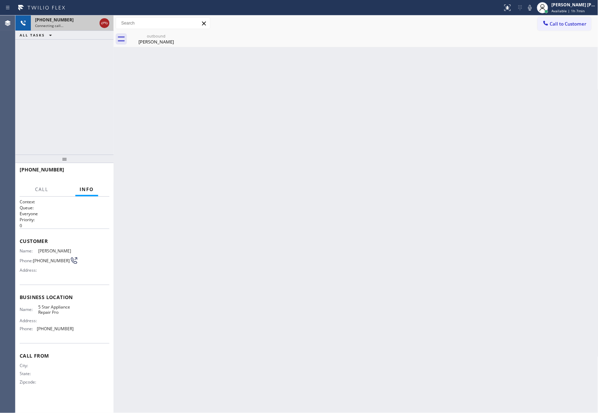
click at [104, 26] on icon at bounding box center [104, 23] width 8 height 8
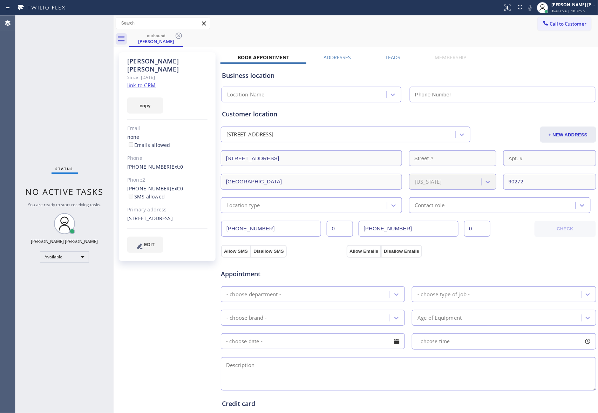
type input "[PHONE_NUMBER]"
click at [179, 36] on icon at bounding box center [179, 36] width 6 height 6
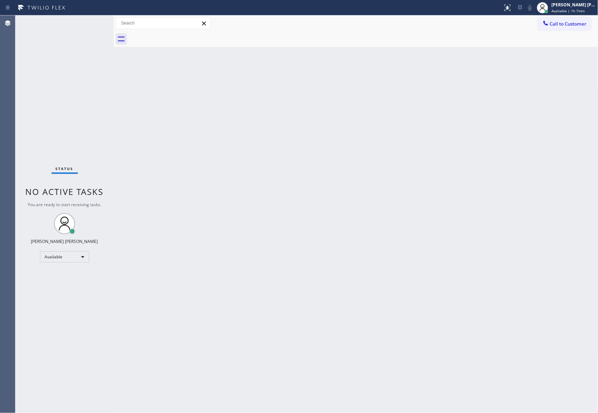
click at [180, 36] on div at bounding box center [363, 39] width 469 height 16
click at [561, 25] on span "Call to Customer" at bounding box center [568, 24] width 37 height 6
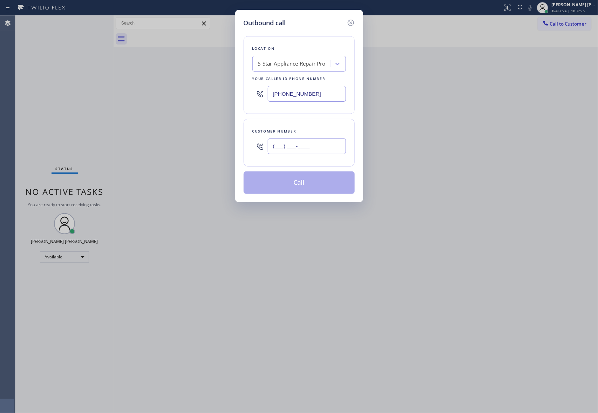
click at [317, 149] on input "(___) ___-____" at bounding box center [307, 146] width 78 height 16
paste input "206) 237-6306"
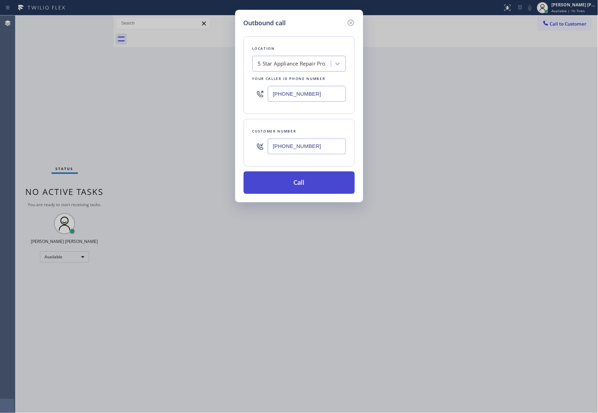
type input "[PHONE_NUMBER]"
click at [307, 183] on button "Call" at bounding box center [298, 182] width 111 height 22
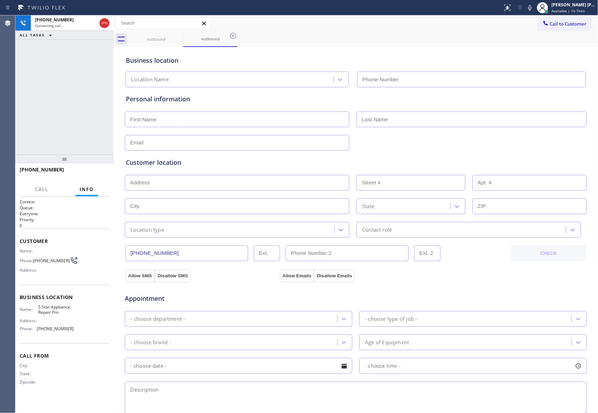
type input "[PHONE_NUMBER]"
click at [97, 173] on span "HANG UP" at bounding box center [92, 172] width 21 height 5
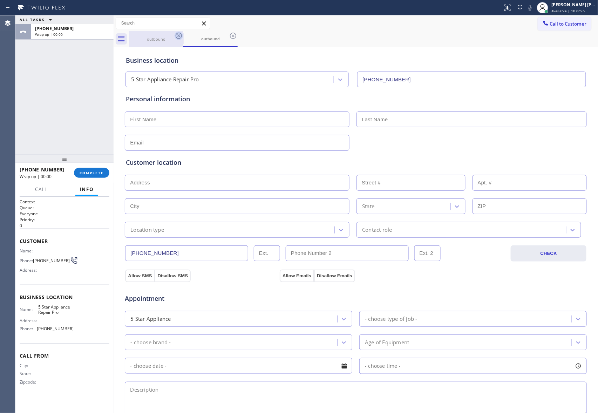
click at [176, 35] on icon at bounding box center [179, 36] width 6 height 6
click at [176, 35] on div "outbound" at bounding box center [363, 39] width 469 height 16
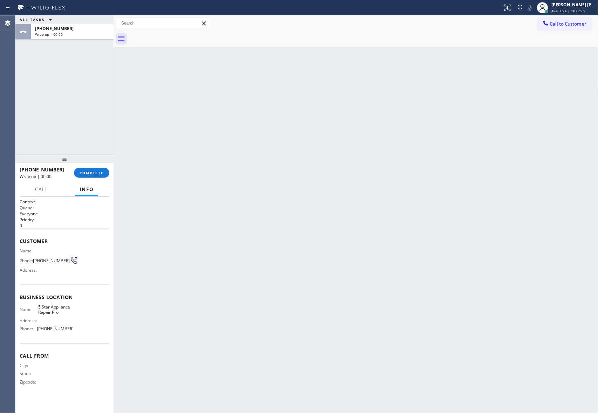
click at [176, 35] on div at bounding box center [363, 39] width 469 height 16
click at [90, 168] on button "COMPLETE" at bounding box center [91, 173] width 35 height 10
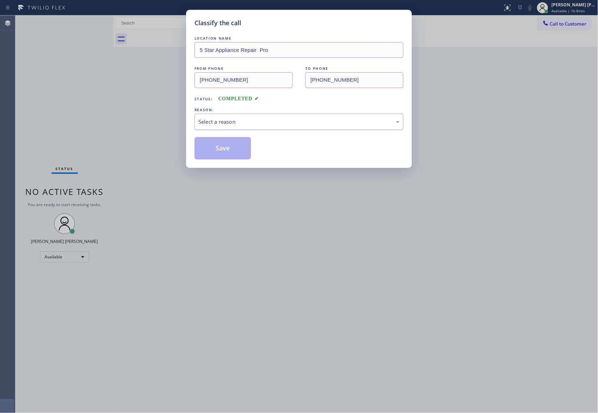
click at [254, 125] on div "Select a reason" at bounding box center [298, 122] width 201 height 8
click at [224, 147] on button "Save" at bounding box center [222, 148] width 56 height 22
click at [224, 146] on button "Save" at bounding box center [222, 148] width 56 height 22
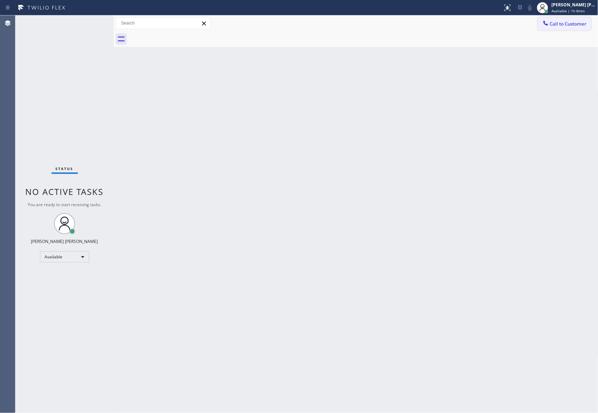
click at [568, 25] on span "Call to Customer" at bounding box center [568, 24] width 37 height 6
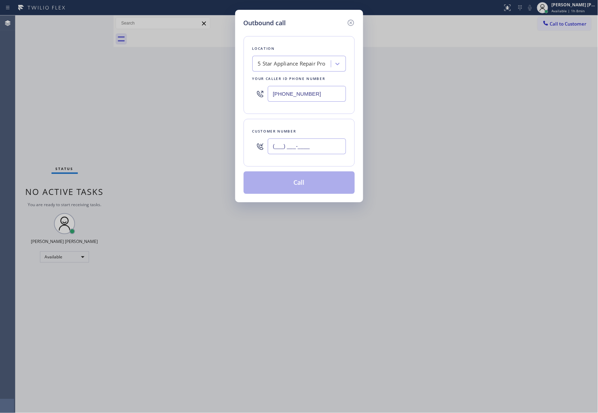
click at [329, 144] on input "(___) ___-____" at bounding box center [307, 146] width 78 height 16
paste input "657) 656-5224"
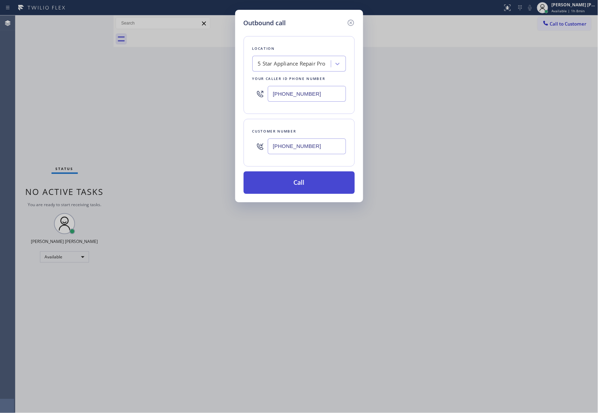
type input "[PHONE_NUMBER]"
click at [296, 186] on button "Call" at bounding box center [298, 182] width 111 height 22
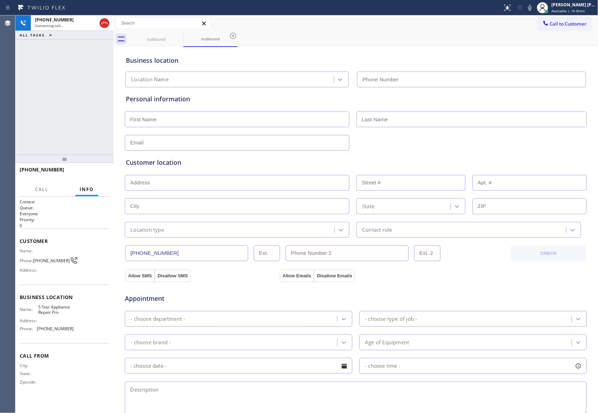
type input "[PHONE_NUMBER]"
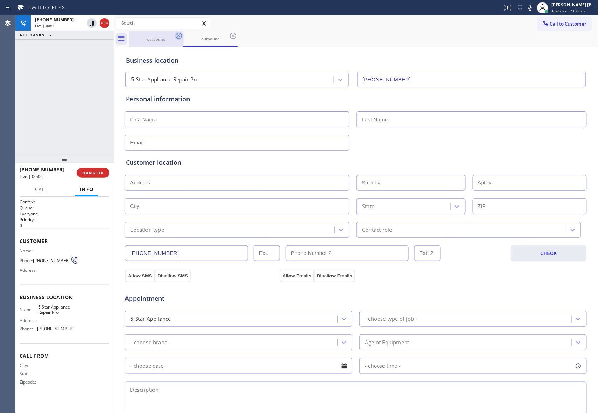
click at [177, 35] on icon at bounding box center [178, 36] width 8 height 8
click at [183, 35] on div "outbound" at bounding box center [210, 39] width 54 height 16
click at [177, 35] on icon at bounding box center [178, 36] width 8 height 8
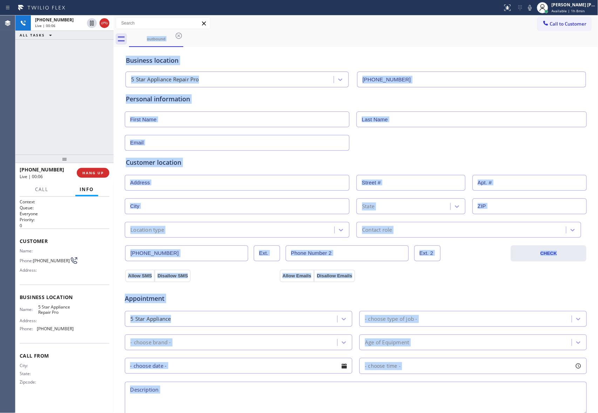
click at [177, 35] on div "outbound" at bounding box center [363, 39] width 469 height 16
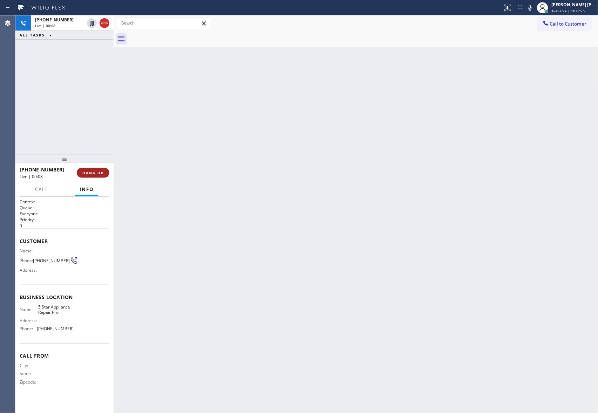
click at [94, 173] on span "HANG UP" at bounding box center [92, 172] width 21 height 5
click at [95, 170] on span "COMPLETE" at bounding box center [92, 172] width 24 height 5
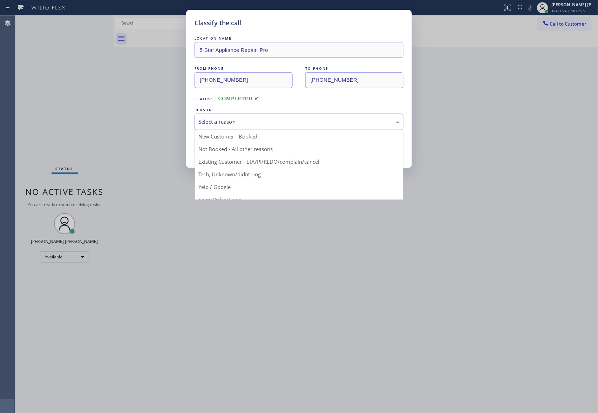
click at [283, 121] on div "Select a reason" at bounding box center [298, 122] width 201 height 8
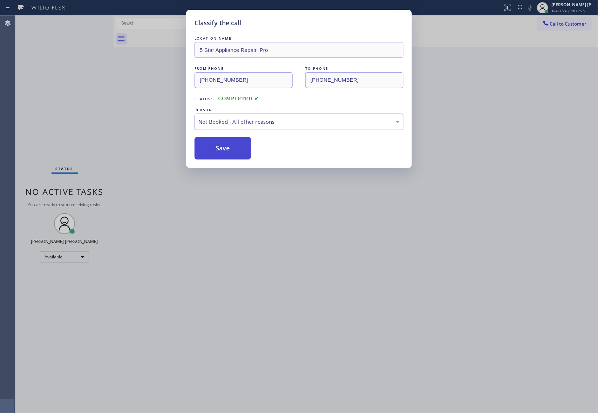
click at [237, 150] on button "Save" at bounding box center [222, 148] width 56 height 22
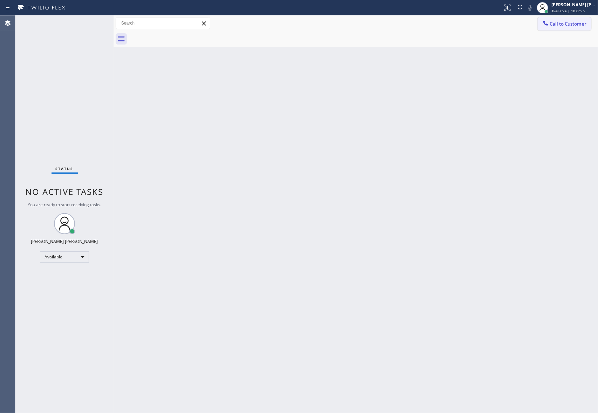
click at [569, 23] on span "Call to Customer" at bounding box center [568, 24] width 37 height 6
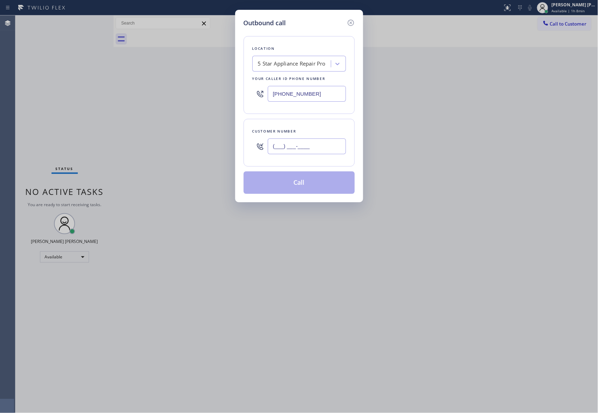
click at [332, 146] on input "(___) ___-____" at bounding box center [307, 146] width 78 height 16
paste input "833) 657-0581"
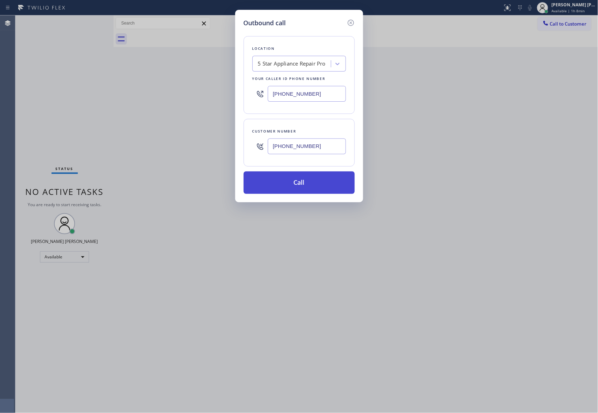
type input "[PHONE_NUMBER]"
click at [322, 184] on button "Call" at bounding box center [298, 182] width 111 height 22
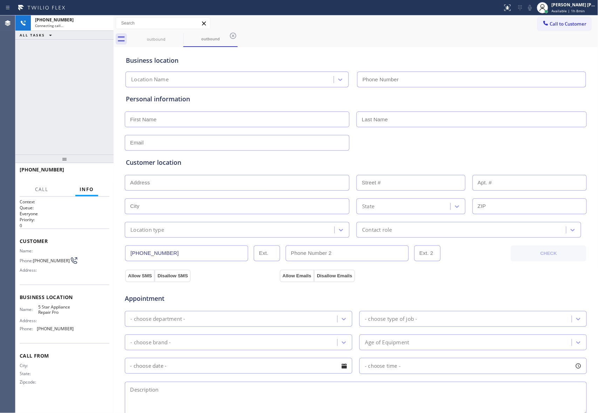
type input "[PHONE_NUMBER]"
click at [87, 173] on span "HANG UP" at bounding box center [92, 172] width 21 height 5
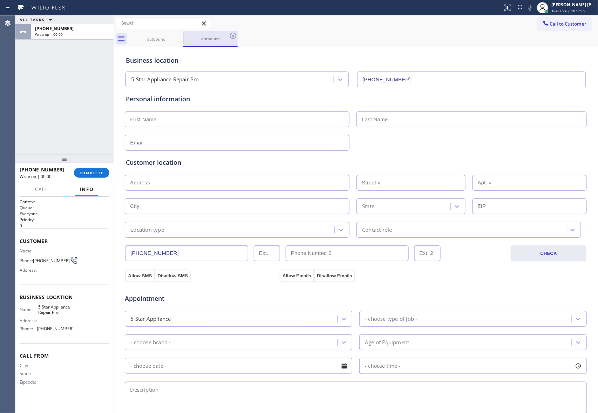
drag, startPoint x: 185, startPoint y: 36, endPoint x: 177, endPoint y: 35, distance: 7.7
click at [184, 35] on div "outbound" at bounding box center [210, 38] width 53 height 15
click at [177, 35] on icon at bounding box center [178, 36] width 8 height 8
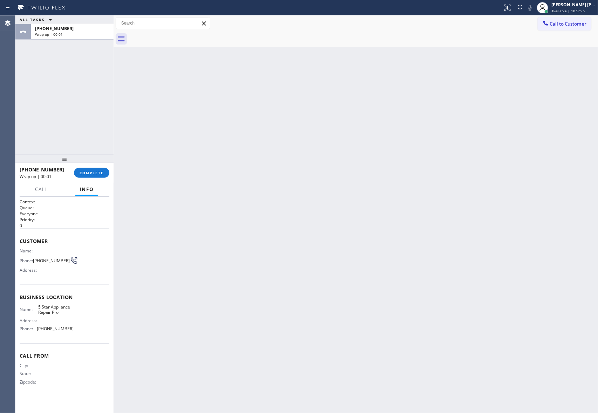
click at [177, 35] on div at bounding box center [363, 39] width 469 height 16
click at [102, 171] on span "COMPLETE" at bounding box center [92, 172] width 24 height 5
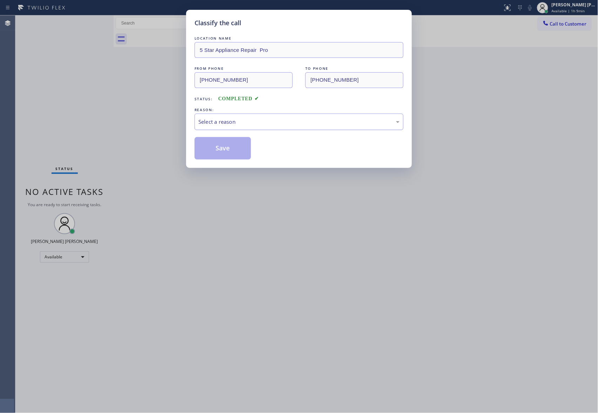
click at [214, 125] on div "Select a reason" at bounding box center [298, 122] width 201 height 8
click at [208, 149] on button "Save" at bounding box center [222, 148] width 56 height 22
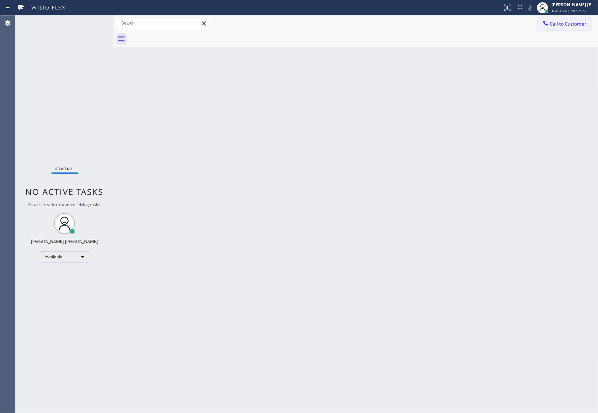
click at [579, 27] on button "Call to Customer" at bounding box center [564, 23] width 54 height 13
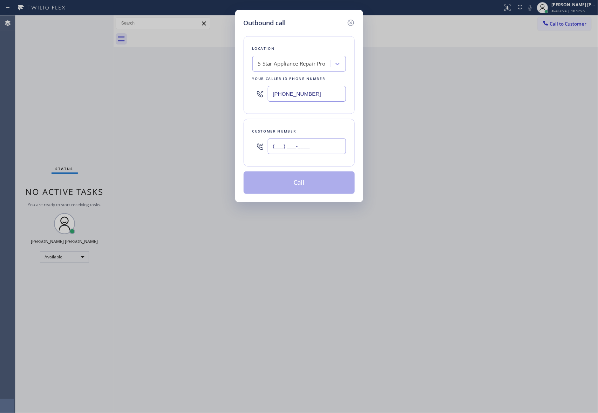
click at [298, 145] on input "(___) ___-____" at bounding box center [307, 146] width 78 height 16
paste input "564) 212-5270"
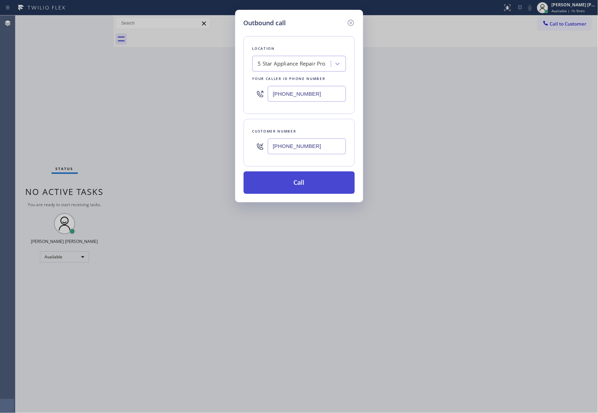
type input "[PHONE_NUMBER]"
click at [302, 183] on button "Call" at bounding box center [298, 182] width 111 height 22
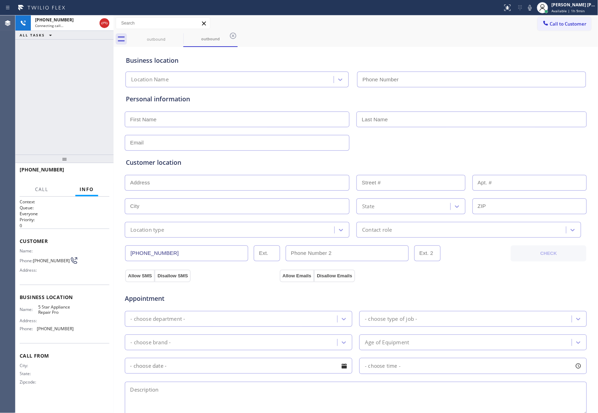
type input "[PHONE_NUMBER]"
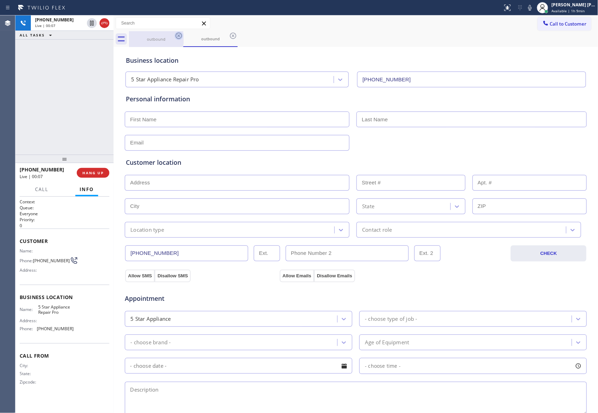
click at [181, 36] on icon at bounding box center [178, 36] width 8 height 8
click at [229, 35] on icon at bounding box center [233, 36] width 8 height 8
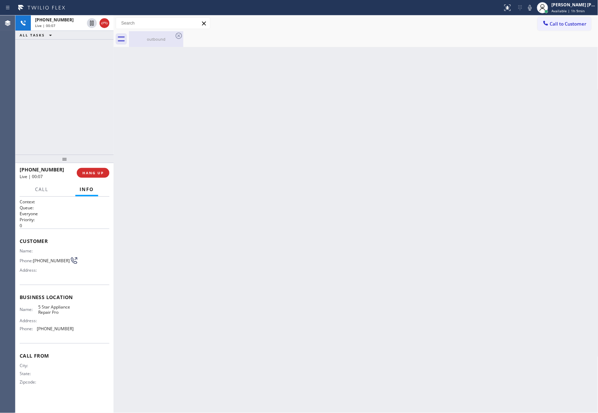
click at [180, 35] on icon at bounding box center [178, 36] width 8 height 8
click at [177, 31] on div "outbound" at bounding box center [156, 39] width 53 height 16
click at [178, 34] on div at bounding box center [363, 39] width 469 height 16
click at [105, 21] on icon at bounding box center [104, 23] width 8 height 8
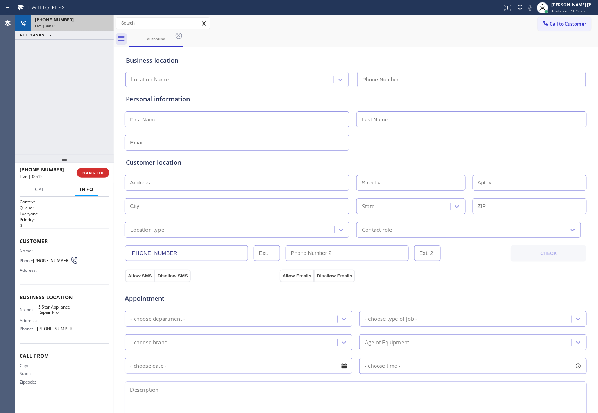
type input "[PHONE_NUMBER]"
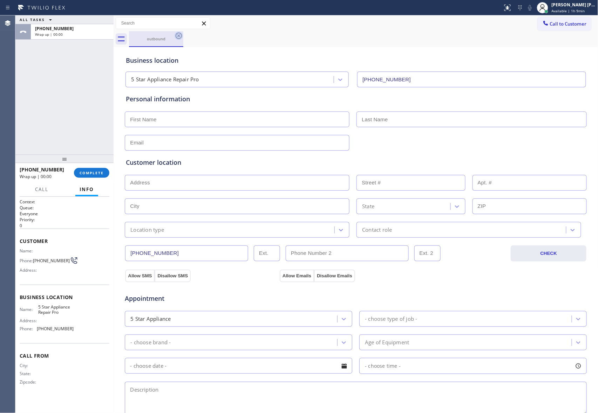
click at [177, 36] on icon at bounding box center [178, 36] width 8 height 8
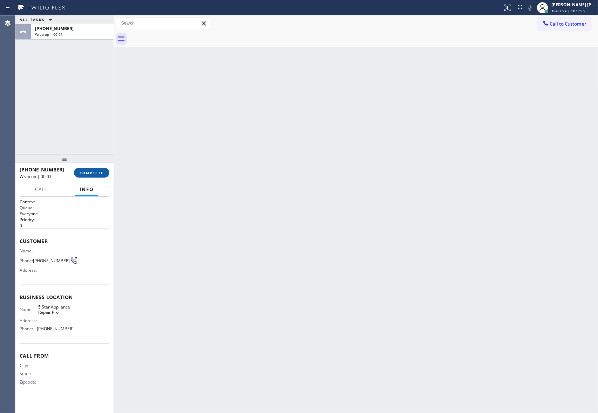
click at [100, 170] on span "COMPLETE" at bounding box center [92, 172] width 24 height 5
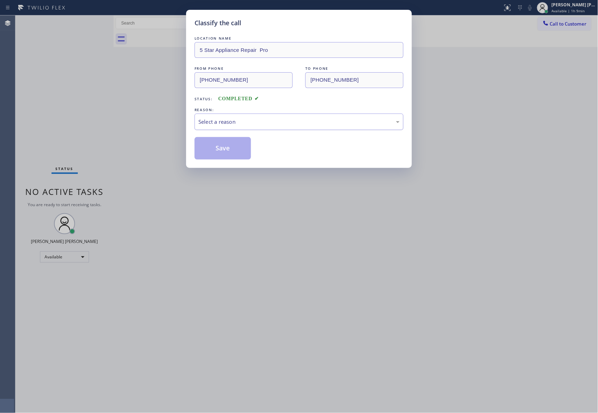
click at [286, 117] on div "Select a reason" at bounding box center [298, 122] width 209 height 16
click at [216, 149] on button "Save" at bounding box center [222, 148] width 56 height 22
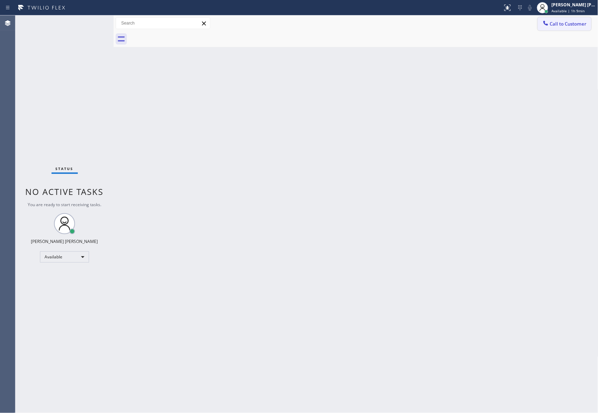
click at [572, 23] on span "Call to Customer" at bounding box center [568, 24] width 37 height 6
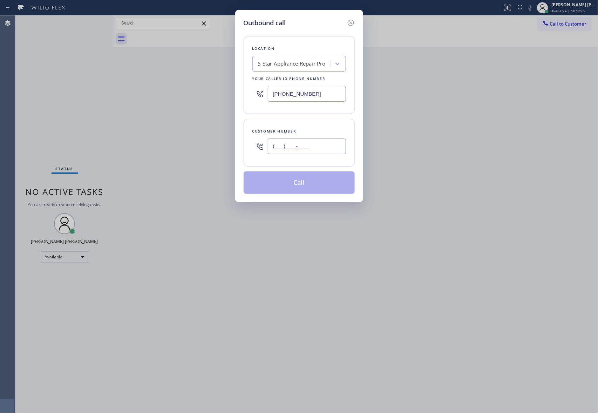
click at [300, 145] on input "(___) ___-____" at bounding box center [307, 146] width 78 height 16
paste input "352) 371-6925"
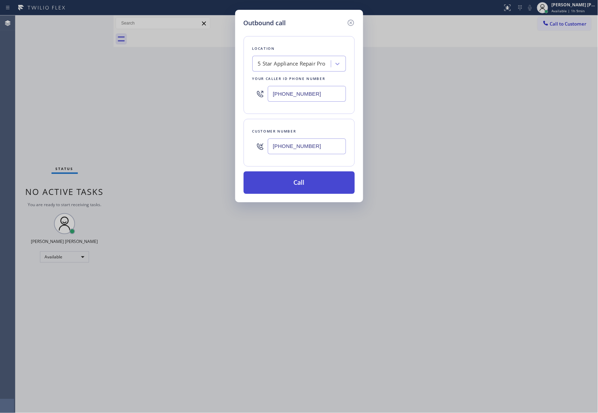
type input "[PHONE_NUMBER]"
drag, startPoint x: 301, startPoint y: 180, endPoint x: 42, endPoint y: 114, distance: 266.9
click at [300, 180] on button "Call" at bounding box center [298, 182] width 111 height 22
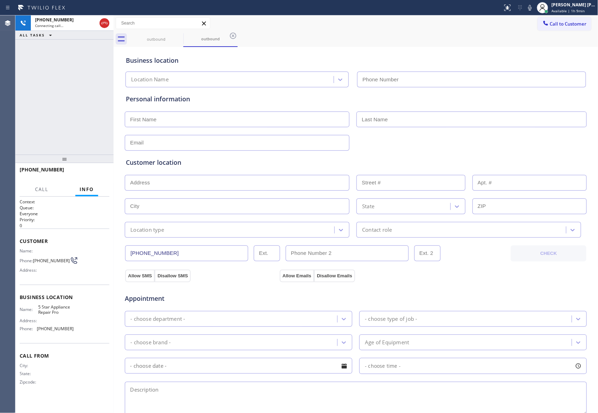
type input "[PHONE_NUMBER]"
click at [0, 0] on icon at bounding box center [0, 0] width 0 height 0
click at [183, 34] on div "outbound" at bounding box center [210, 39] width 54 height 16
click at [229, 34] on icon at bounding box center [233, 36] width 8 height 8
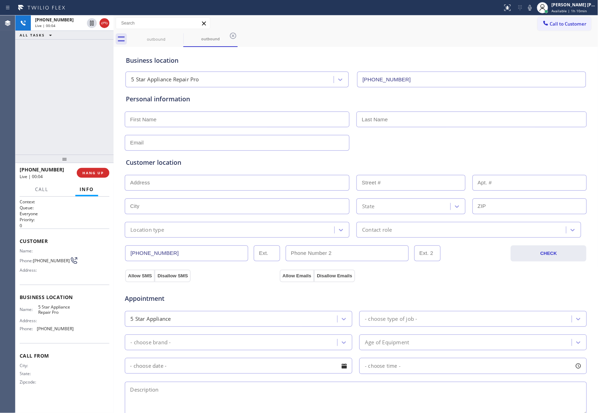
click at [178, 34] on div "outbound outbound" at bounding box center [363, 39] width 469 height 16
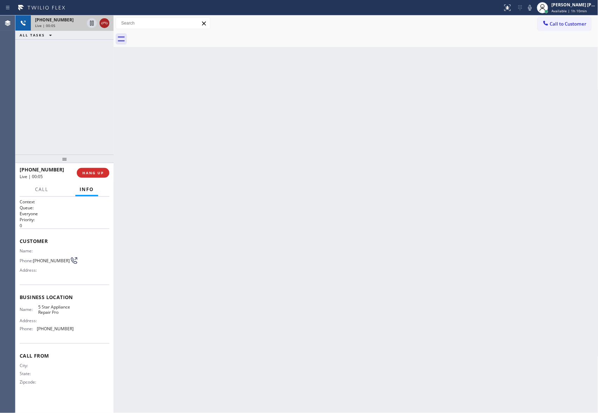
click at [106, 24] on icon at bounding box center [104, 23] width 6 height 2
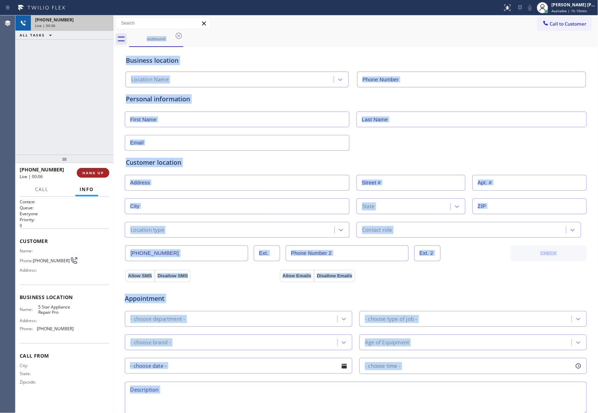
type input "[PHONE_NUMBER]"
click at [99, 170] on span "HANG UP" at bounding box center [92, 172] width 21 height 5
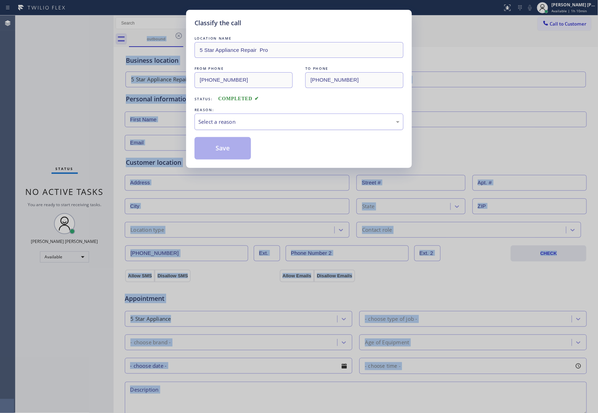
click at [247, 120] on div "Select a reason" at bounding box center [298, 122] width 201 height 8
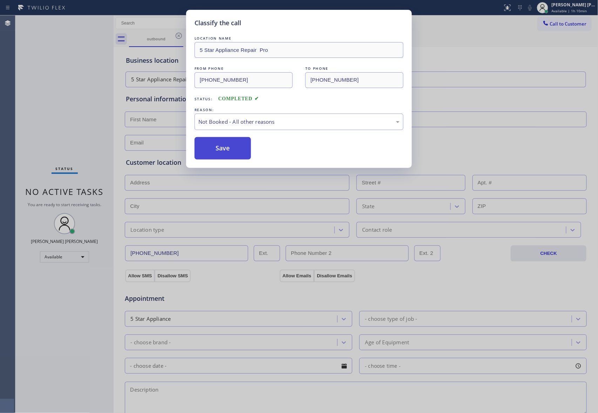
click at [213, 149] on button "Save" at bounding box center [222, 148] width 56 height 22
drag, startPoint x: 213, startPoint y: 149, endPoint x: 233, endPoint y: 142, distance: 21.3
click at [219, 146] on button "Save" at bounding box center [222, 148] width 56 height 22
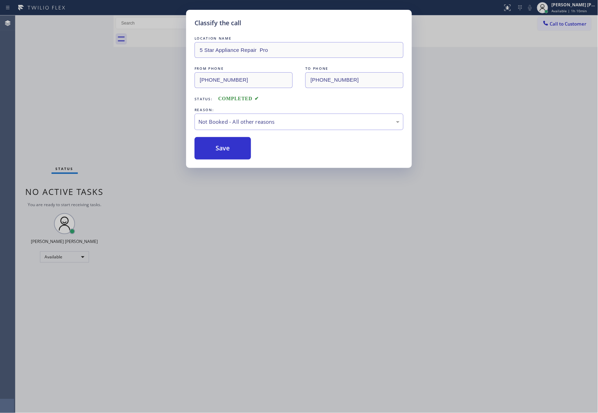
click at [568, 25] on div "Classify the call LOCATION NAME 5 Star Appliance Repair Pro FROM PHONE [PHONE_N…" at bounding box center [306, 213] width 582 height 397
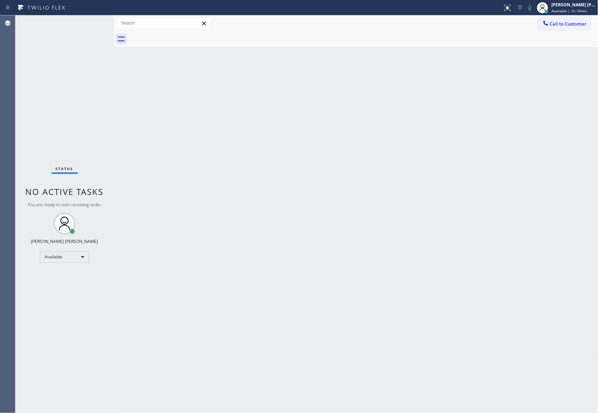
click at [568, 25] on span "Call to Customer" at bounding box center [568, 24] width 37 height 6
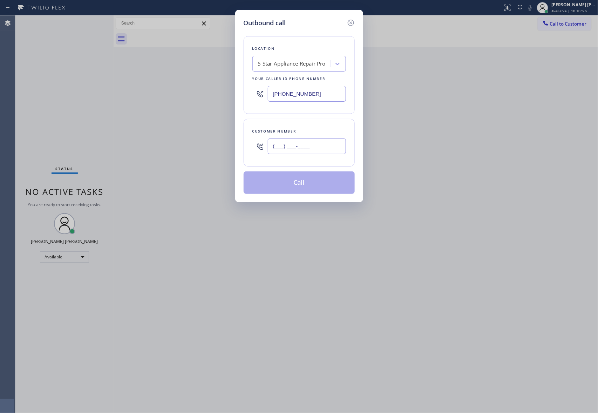
click at [320, 153] on input "(___) ___-____" at bounding box center [307, 146] width 78 height 16
paste input "512) 325-1004"
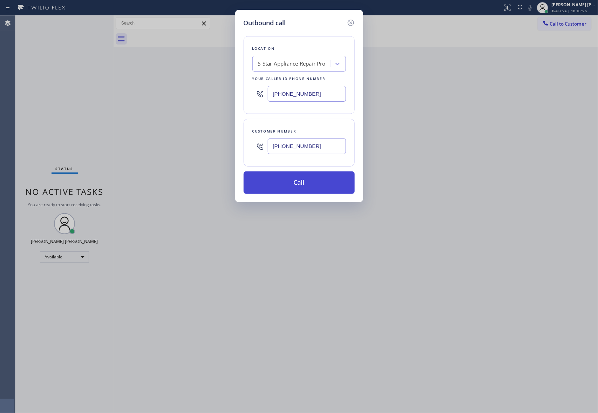
type input "[PHONE_NUMBER]"
click at [310, 188] on button "Call" at bounding box center [298, 182] width 111 height 22
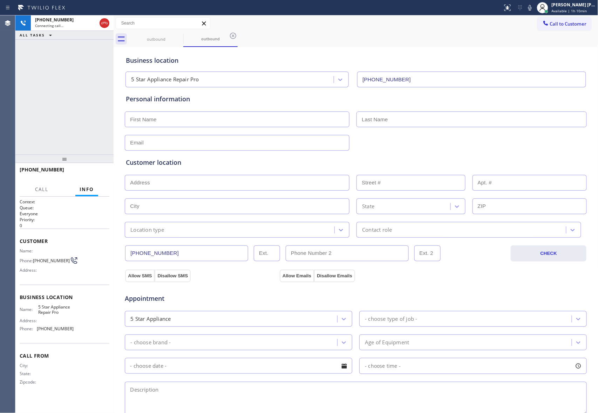
type input "[PHONE_NUMBER]"
click at [104, 22] on icon at bounding box center [104, 23] width 8 height 8
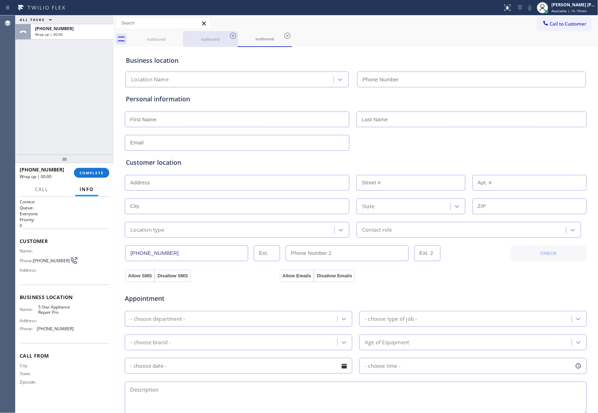
click at [183, 36] on div "outbound outbound outbound" at bounding box center [363, 39] width 469 height 16
click at [184, 36] on div "outbound" at bounding box center [210, 38] width 53 height 5
drag, startPoint x: 184, startPoint y: 36, endPoint x: 174, endPoint y: 36, distance: 9.5
click at [181, 36] on div "outbound outbound outbound" at bounding box center [363, 39] width 469 height 16
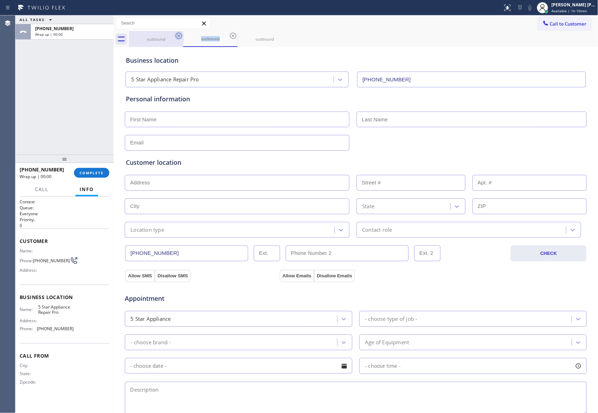
click at [174, 36] on icon at bounding box center [178, 36] width 8 height 8
click at [177, 36] on icon at bounding box center [178, 36] width 8 height 8
click at [0, 0] on icon at bounding box center [0, 0] width 0 height 0
click at [177, 36] on div "outbound outbound" at bounding box center [363, 39] width 469 height 16
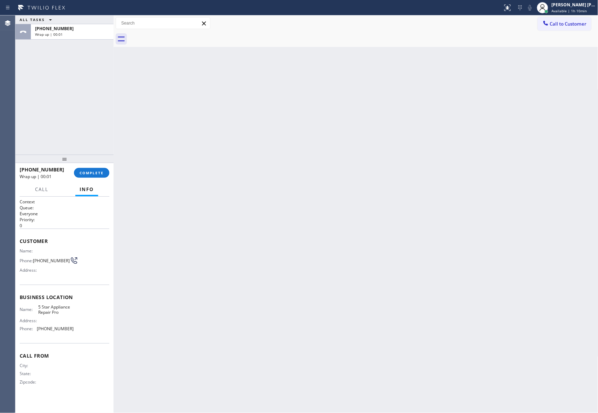
click at [94, 162] on div at bounding box center [64, 158] width 98 height 8
click at [97, 172] on span "COMPLETE" at bounding box center [92, 172] width 24 height 5
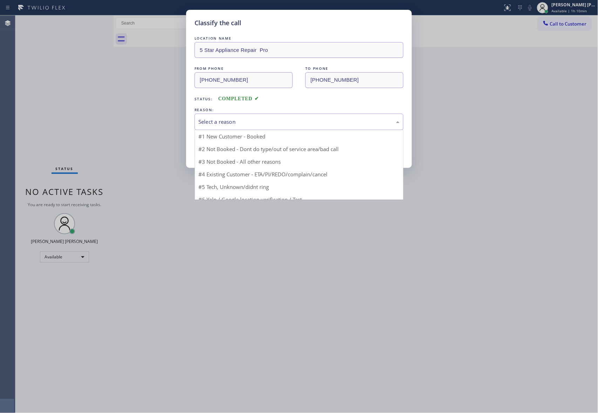
click at [236, 120] on div "Select a reason" at bounding box center [298, 122] width 201 height 8
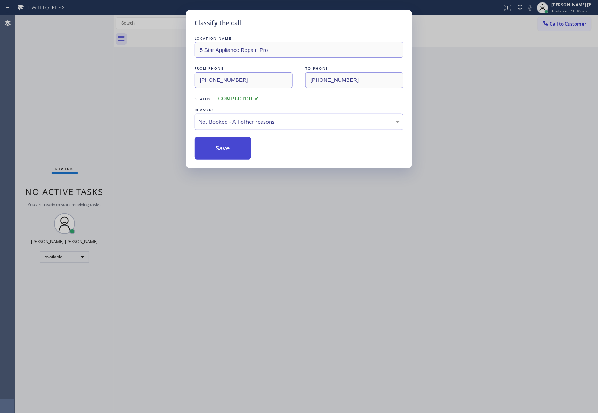
click at [225, 147] on button "Save" at bounding box center [222, 148] width 56 height 22
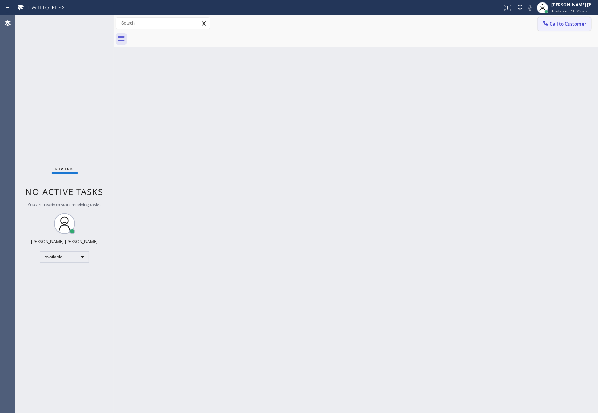
click at [574, 25] on span "Call to Customer" at bounding box center [568, 24] width 37 height 6
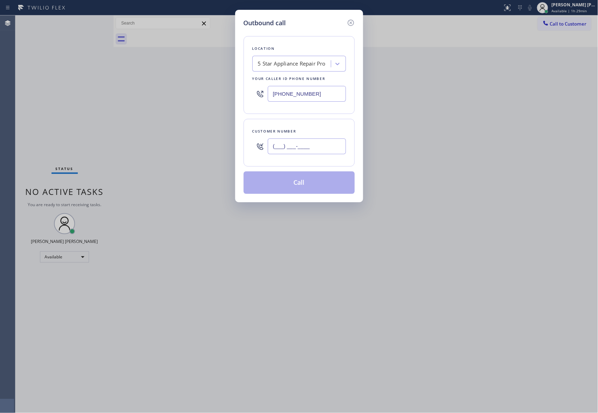
click at [322, 144] on input "(___) ___-____" at bounding box center [307, 146] width 78 height 16
paste input "213) 568-5560"
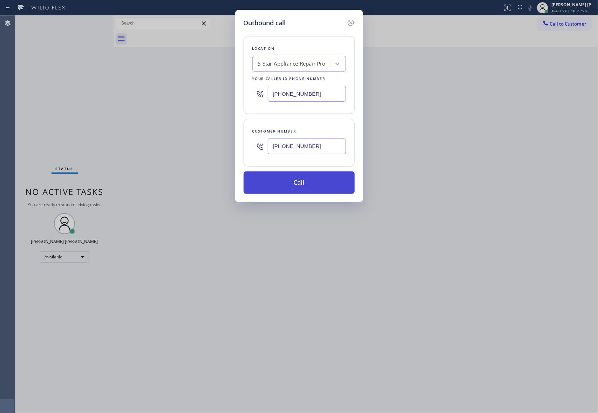
type input "[PHONE_NUMBER]"
click at [300, 181] on button "Call" at bounding box center [298, 182] width 111 height 22
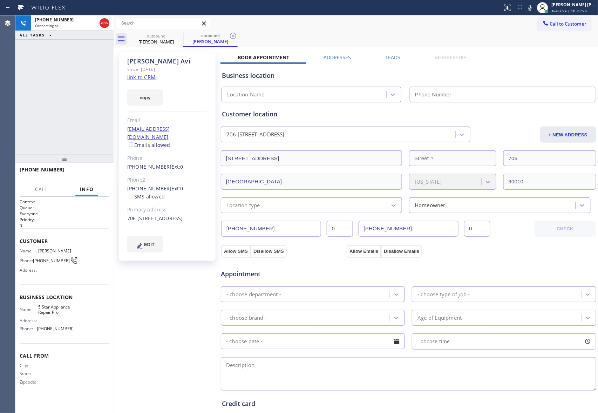
type input "[PHONE_NUMBER]"
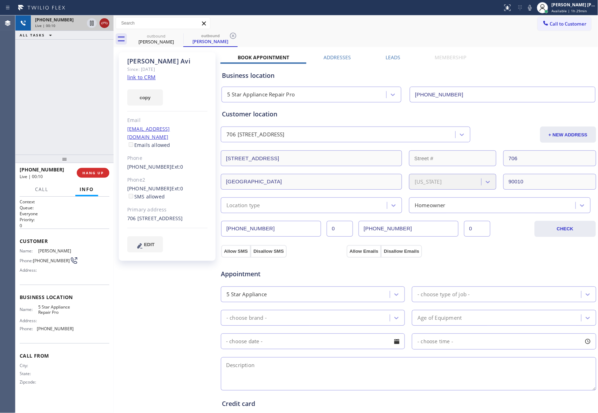
click at [104, 23] on icon at bounding box center [104, 23] width 6 height 2
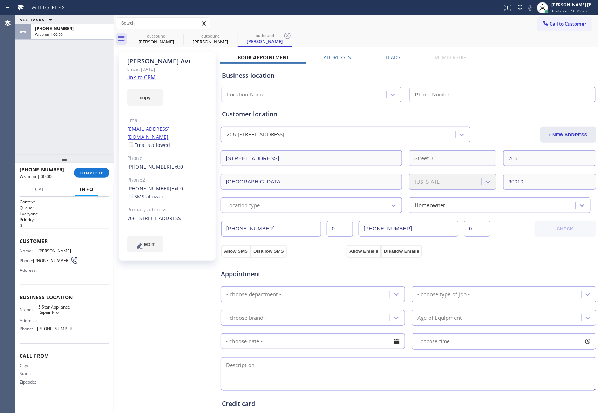
type input "[PHONE_NUMBER]"
click at [183, 32] on div "outbound [PERSON_NAME]" at bounding box center [210, 39] width 54 height 16
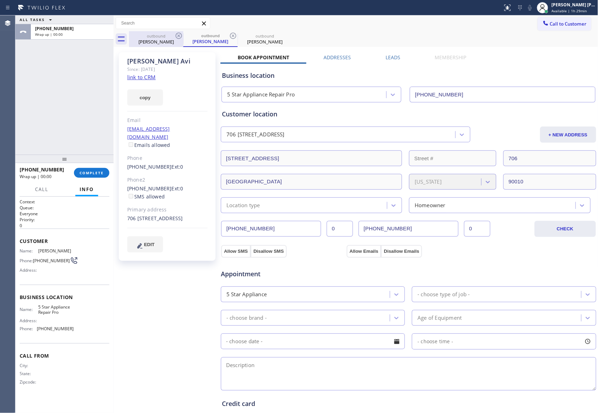
click at [179, 36] on icon at bounding box center [178, 36] width 8 height 8
click at [183, 36] on div "outbound [PERSON_NAME]" at bounding box center [210, 39] width 54 height 16
click at [229, 36] on icon at bounding box center [233, 36] width 8 height 8
click at [0, 0] on icon at bounding box center [0, 0] width 0 height 0
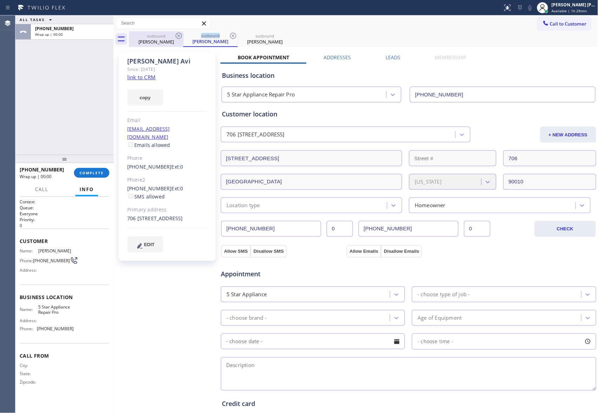
click at [179, 36] on div "outbound [PERSON_NAME] outbound [PERSON_NAME] outbound [PERSON_NAME]" at bounding box center [363, 39] width 469 height 16
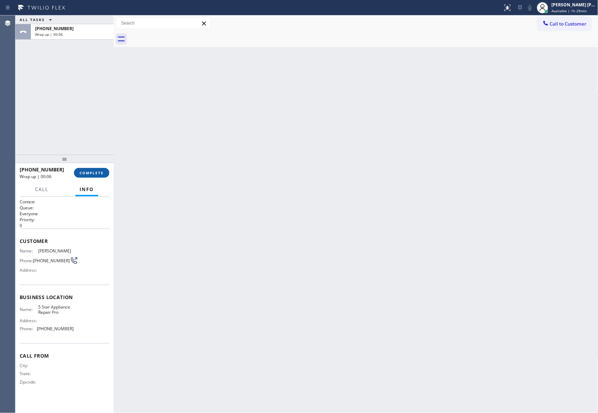
click at [97, 169] on button "COMPLETE" at bounding box center [91, 173] width 35 height 10
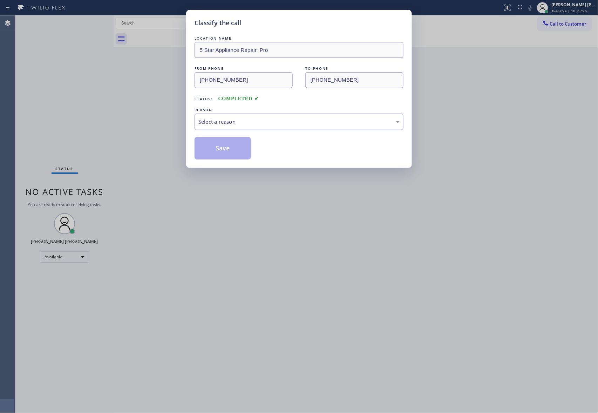
click at [219, 120] on div "Select a reason" at bounding box center [298, 122] width 201 height 8
click at [217, 146] on button "Save" at bounding box center [222, 148] width 56 height 22
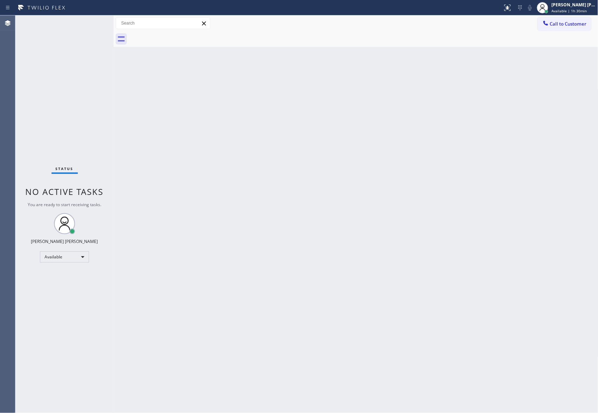
drag, startPoint x: 575, startPoint y: 23, endPoint x: 465, endPoint y: 32, distance: 111.0
click at [575, 23] on span "Call to Customer" at bounding box center [568, 24] width 37 height 6
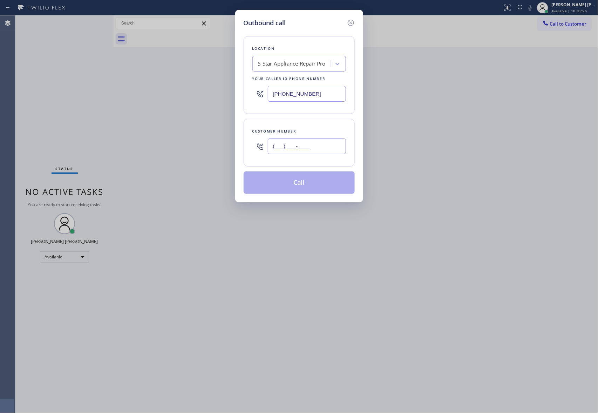
click at [317, 146] on input "(___) ___-____" at bounding box center [307, 146] width 78 height 16
paste input "650) 676-5100"
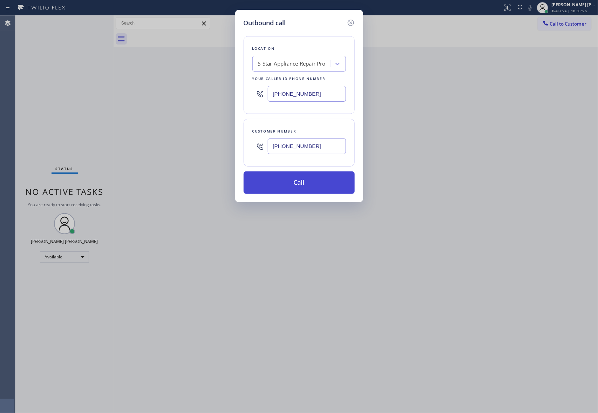
type input "[PHONE_NUMBER]"
click at [303, 184] on button "Call" at bounding box center [298, 182] width 111 height 22
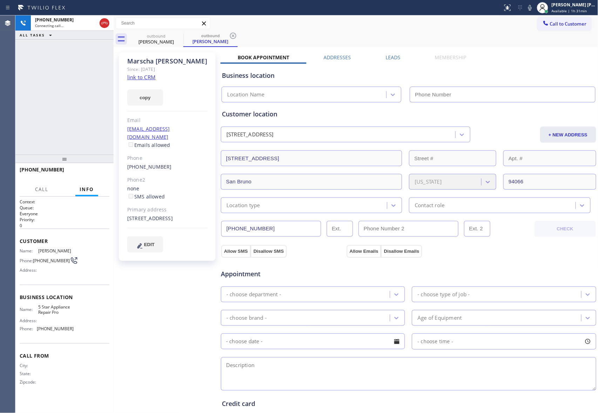
type input "[PHONE_NUMBER]"
click at [506, 6] on icon at bounding box center [507, 8] width 6 height 6
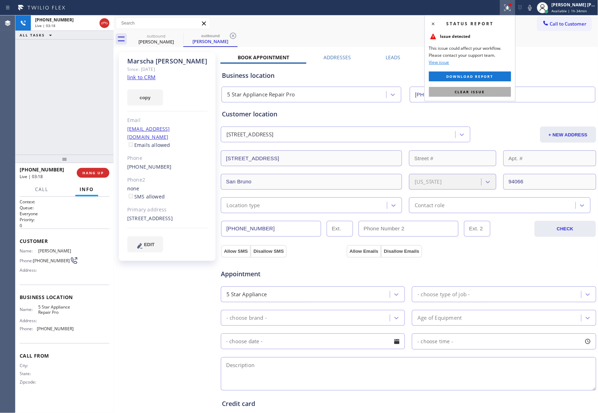
click at [479, 91] on span "Clear issue" at bounding box center [470, 91] width 30 height 5
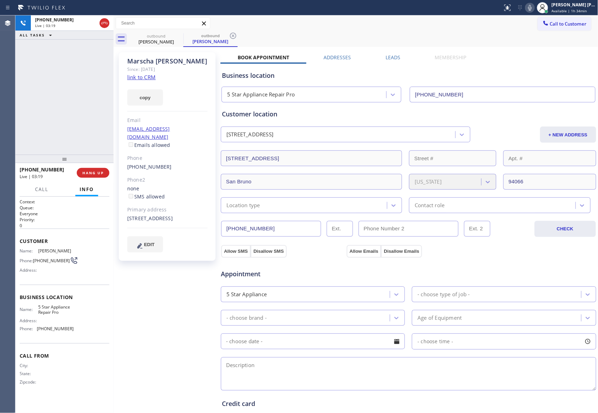
click at [531, 6] on icon at bounding box center [530, 8] width 8 height 8
click at [90, 21] on div "[PHONE_NUMBER]" at bounding box center [66, 20] width 62 height 6
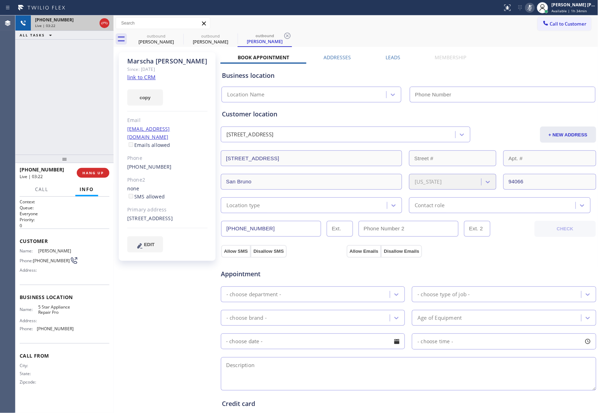
type input "[PHONE_NUMBER]"
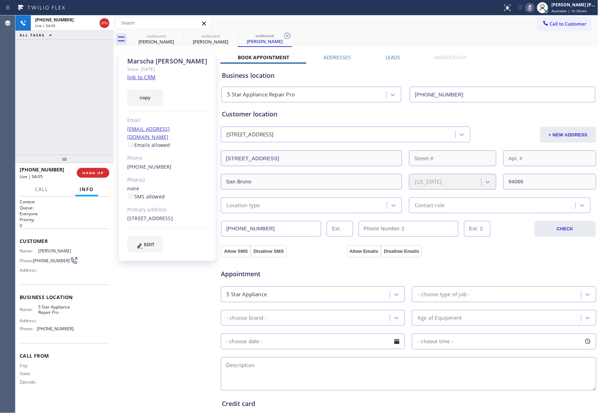
click at [529, 7] on icon at bounding box center [530, 8] width 8 height 8
click at [530, 7] on icon at bounding box center [530, 8] width 8 height 8
click at [528, 6] on icon at bounding box center [530, 8] width 8 height 8
click at [393, 58] on label "Leads" at bounding box center [392, 57] width 15 height 7
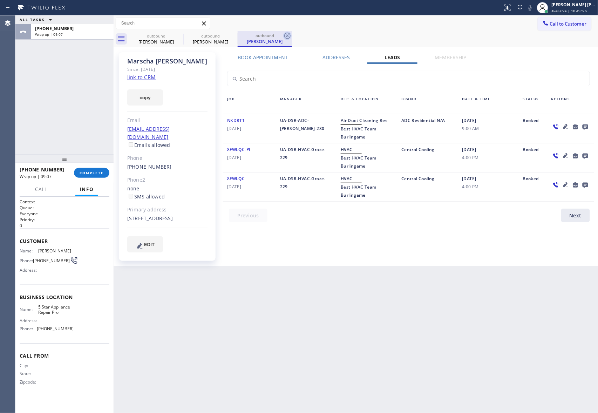
click at [0, 0] on icon at bounding box center [0, 0] width 0 height 0
click at [184, 40] on div "[PERSON_NAME]" at bounding box center [210, 42] width 53 height 6
click at [0, 0] on icon at bounding box center [0, 0] width 0 height 0
click at [283, 36] on icon at bounding box center [287, 36] width 8 height 8
click at [179, 36] on div "outbound [PERSON_NAME] outbound [PERSON_NAME] outbound [PERSON_NAME]" at bounding box center [363, 39] width 469 height 16
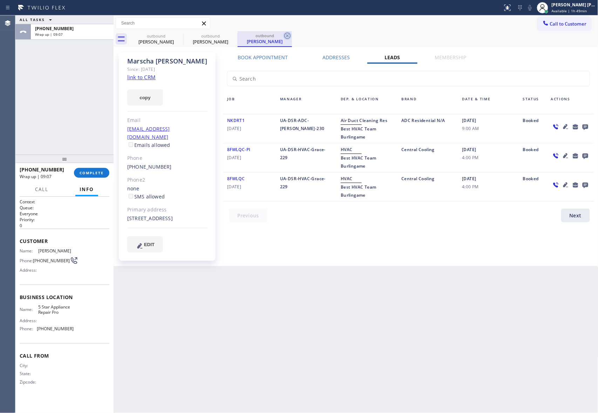
click at [179, 36] on div "outbound [PERSON_NAME] outbound [PERSON_NAME] outbound [PERSON_NAME]" at bounding box center [363, 39] width 469 height 16
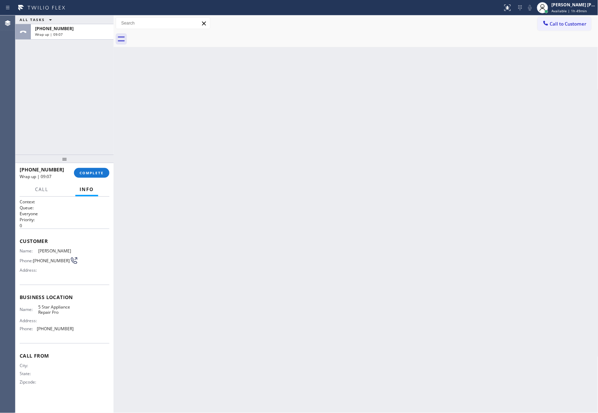
click at [179, 36] on div at bounding box center [363, 39] width 469 height 16
click at [93, 174] on span "COMPLETE" at bounding box center [92, 172] width 24 height 5
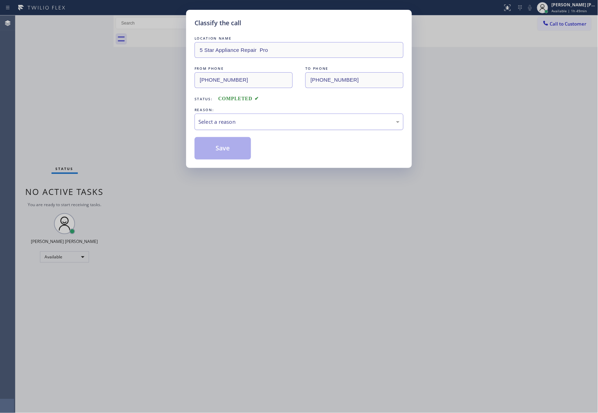
click at [250, 121] on div "Select a reason" at bounding box center [298, 122] width 201 height 8
click at [223, 150] on button "Save" at bounding box center [222, 148] width 56 height 22
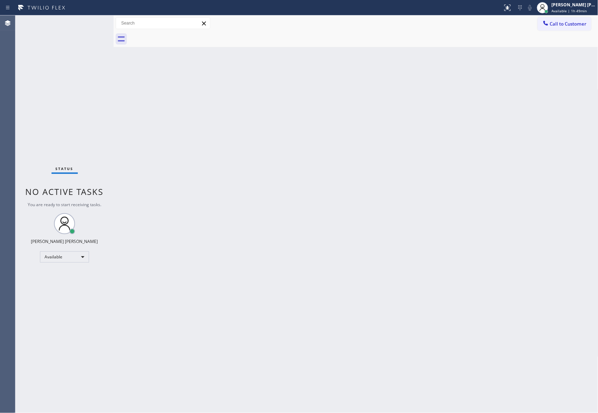
drag, startPoint x: 572, startPoint y: 22, endPoint x: 477, endPoint y: 40, distance: 97.0
click at [572, 21] on span "Call to Customer" at bounding box center [568, 24] width 37 height 6
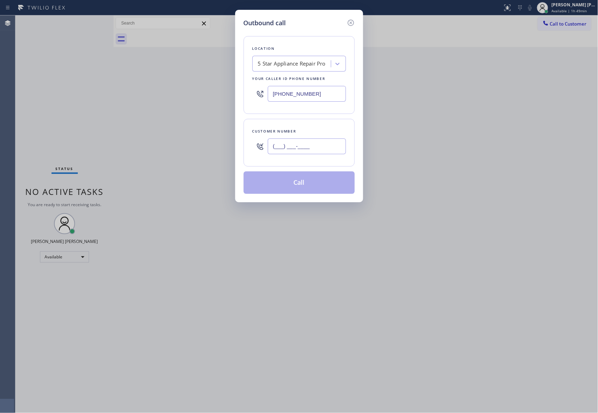
click at [325, 142] on input "(___) ___-____" at bounding box center [307, 146] width 78 height 16
paste input "650) 676-5100"
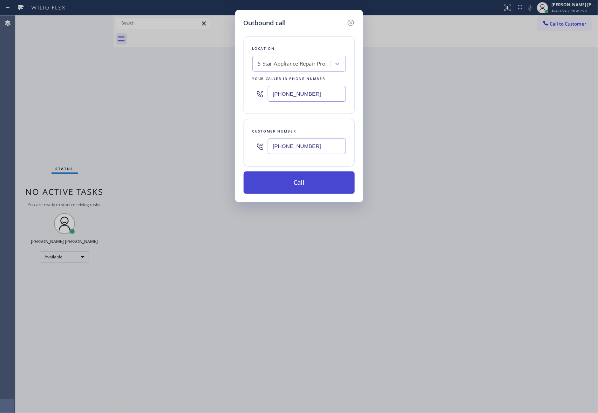
type input "[PHONE_NUMBER]"
click at [306, 188] on button "Call" at bounding box center [298, 182] width 111 height 22
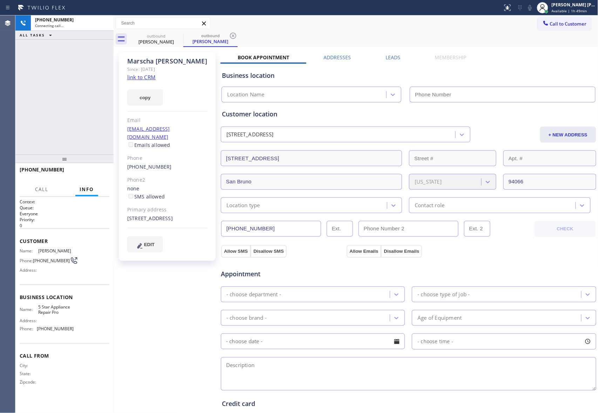
type input "[PHONE_NUMBER]"
click at [393, 56] on label "Leads" at bounding box center [392, 57] width 15 height 7
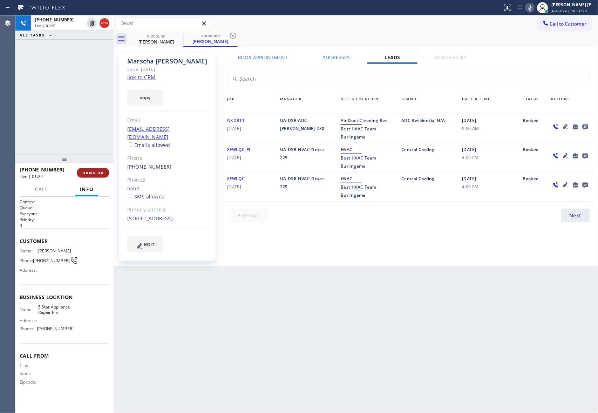
click at [97, 174] on span "HANG UP" at bounding box center [92, 172] width 21 height 5
click at [107, 168] on button "COMPLETE" at bounding box center [91, 173] width 35 height 10
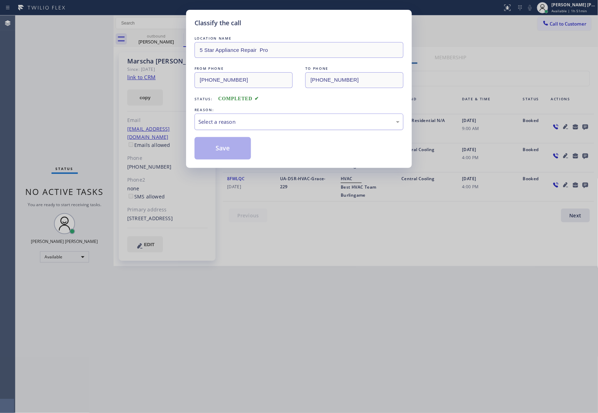
click at [241, 118] on div "Select a reason" at bounding box center [298, 122] width 201 height 8
click at [216, 147] on button "Save" at bounding box center [222, 148] width 56 height 22
drag, startPoint x: 216, startPoint y: 147, endPoint x: 13, endPoint y: 156, distance: 202.7
click at [215, 147] on button "Save" at bounding box center [222, 148] width 56 height 22
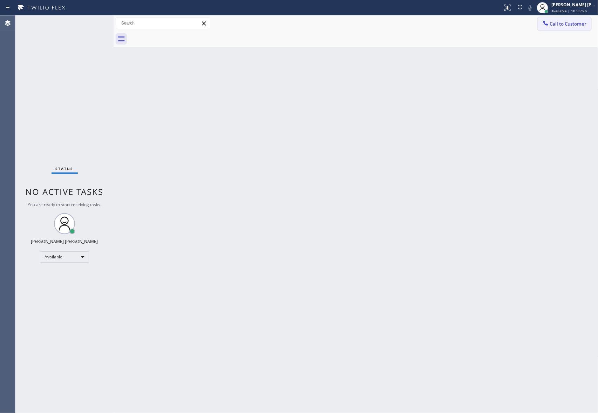
click at [556, 25] on span "Call to Customer" at bounding box center [568, 24] width 37 height 6
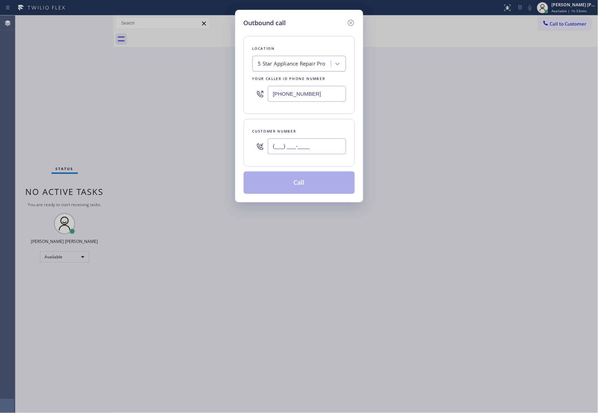
click at [324, 139] on input "(___) ___-____" at bounding box center [307, 146] width 78 height 16
paste input "415) 209-4378"
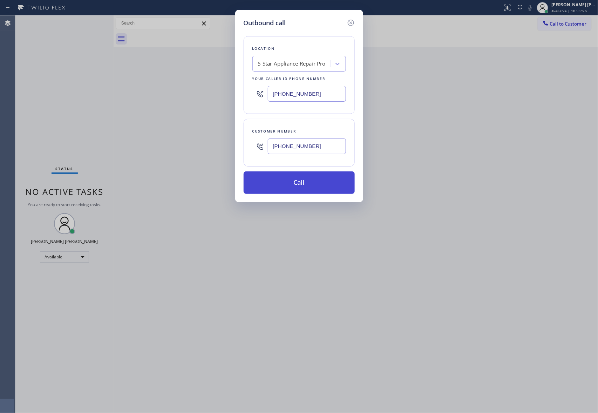
type input "[PHONE_NUMBER]"
click at [310, 184] on button "Call" at bounding box center [298, 182] width 111 height 22
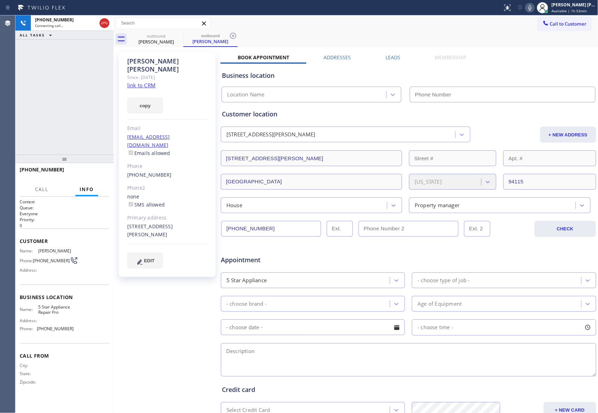
type input "[PHONE_NUMBER]"
click at [104, 20] on icon at bounding box center [104, 23] width 8 height 8
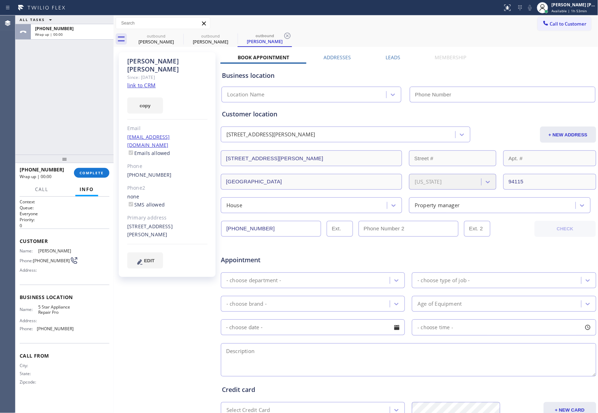
type input "[PHONE_NUMBER]"
click at [182, 37] on icon at bounding box center [178, 36] width 8 height 8
click at [230, 35] on icon at bounding box center [233, 36] width 6 height 6
click at [176, 35] on icon at bounding box center [179, 36] width 6 height 6
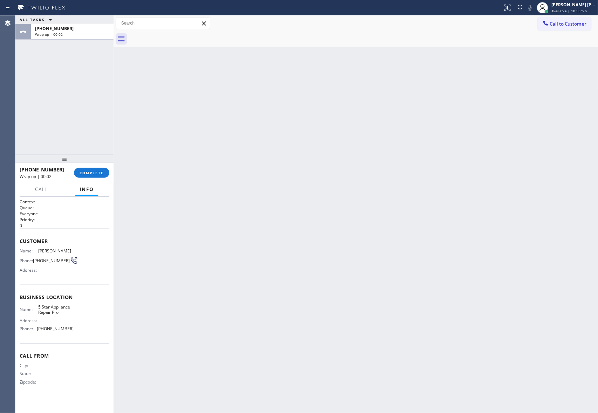
click at [176, 35] on div at bounding box center [363, 39] width 469 height 16
click at [101, 174] on span "COMPLETE" at bounding box center [92, 172] width 24 height 5
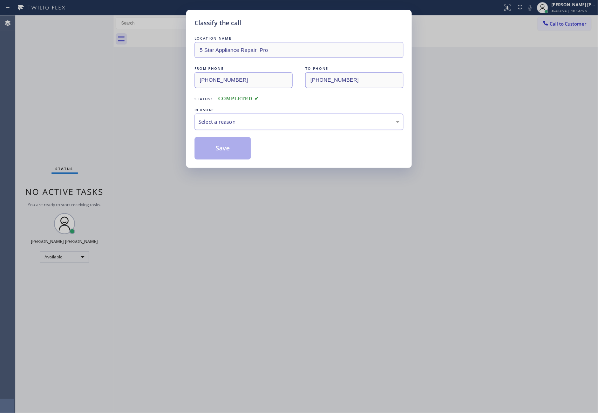
drag, startPoint x: 259, startPoint y: 118, endPoint x: 236, endPoint y: 127, distance: 24.6
click at [259, 118] on div "Select a reason" at bounding box center [298, 122] width 201 height 8
click at [221, 143] on button "Save" at bounding box center [222, 148] width 56 height 22
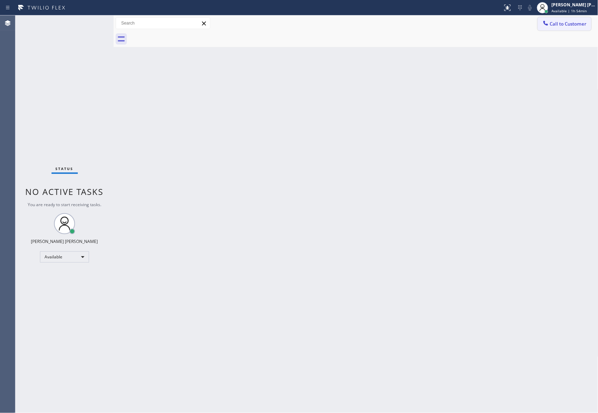
click at [568, 23] on span "Call to Customer" at bounding box center [568, 24] width 37 height 6
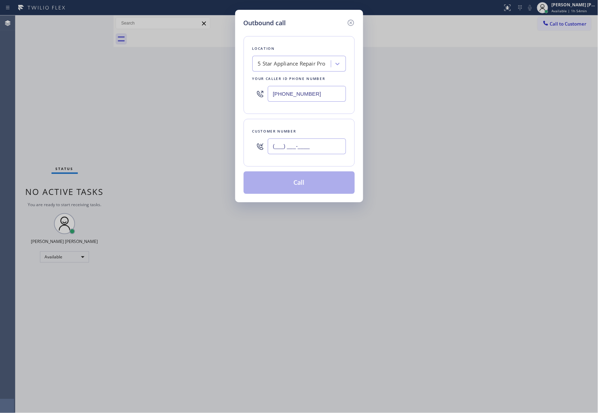
click at [308, 146] on input "(___) ___-____" at bounding box center [307, 146] width 78 height 16
paste input "310) 525-6502"
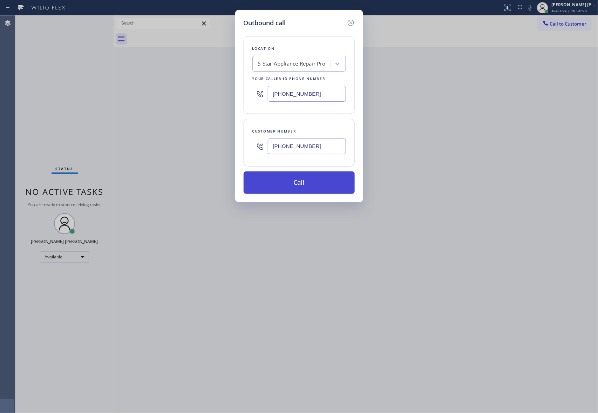
type input "[PHONE_NUMBER]"
click at [317, 181] on button "Call" at bounding box center [298, 182] width 111 height 22
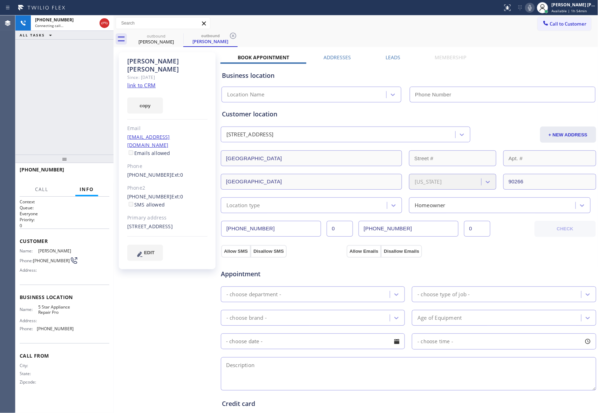
type input "[PHONE_NUMBER]"
click at [99, 175] on button "HANG UP" at bounding box center [93, 173] width 33 height 10
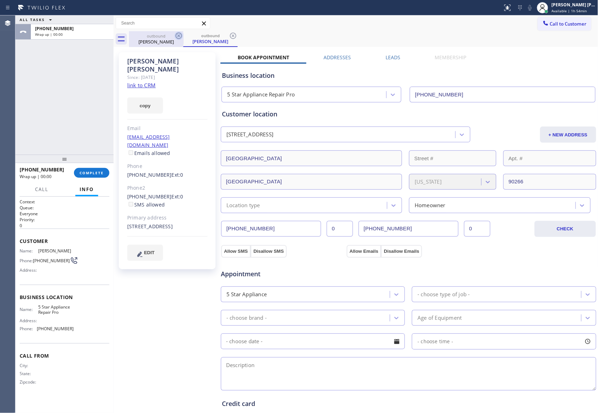
click at [183, 37] on icon at bounding box center [178, 36] width 8 height 8
click at [180, 37] on icon at bounding box center [178, 36] width 8 height 8
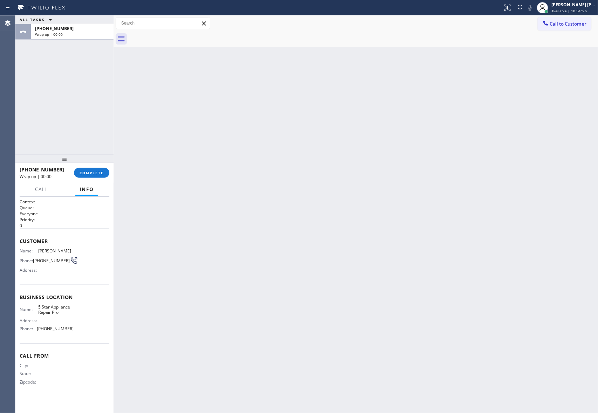
click at [180, 37] on div at bounding box center [363, 39] width 469 height 16
click at [97, 172] on span "COMPLETE" at bounding box center [92, 172] width 24 height 5
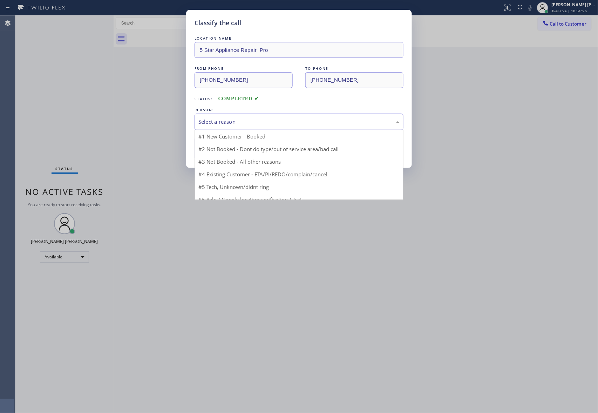
click at [255, 119] on div "Select a reason" at bounding box center [298, 122] width 201 height 8
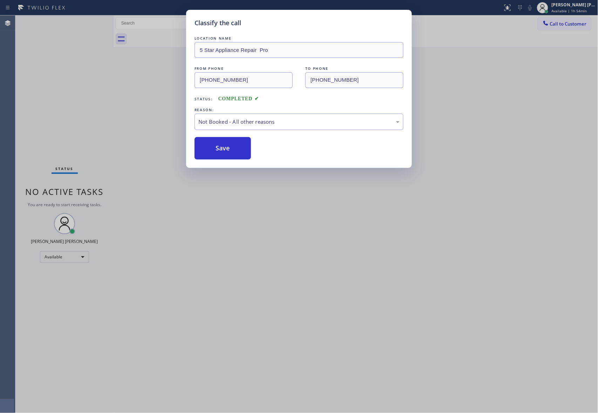
click at [221, 149] on button "Save" at bounding box center [222, 148] width 56 height 22
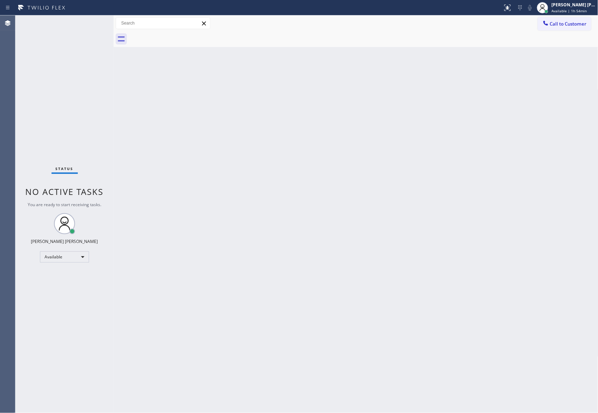
click at [570, 31] on div at bounding box center [363, 39] width 469 height 16
click at [547, 20] on icon at bounding box center [545, 23] width 7 height 7
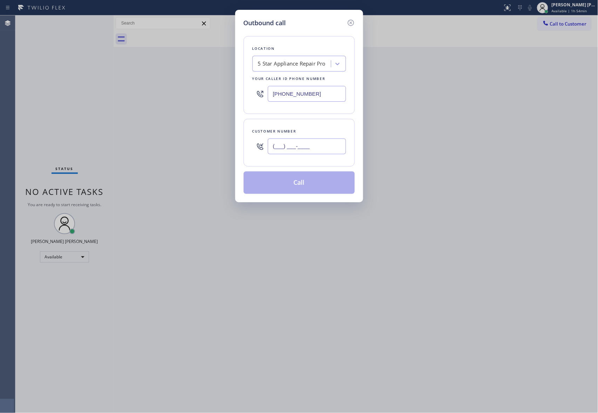
click at [326, 142] on input "(___) ___-____" at bounding box center [307, 146] width 78 height 16
paste input "949) 903-3310"
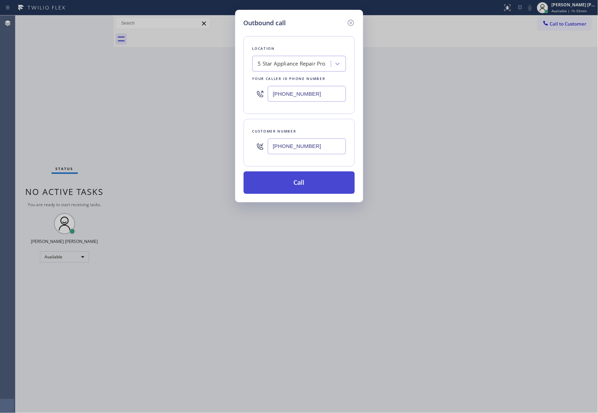
type input "[PHONE_NUMBER]"
click at [305, 186] on button "Call" at bounding box center [298, 182] width 111 height 22
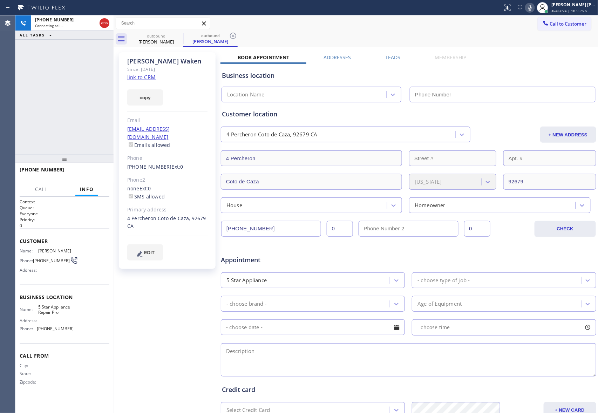
type input "[PHONE_NUMBER]"
click at [107, 23] on icon at bounding box center [104, 23] width 8 height 8
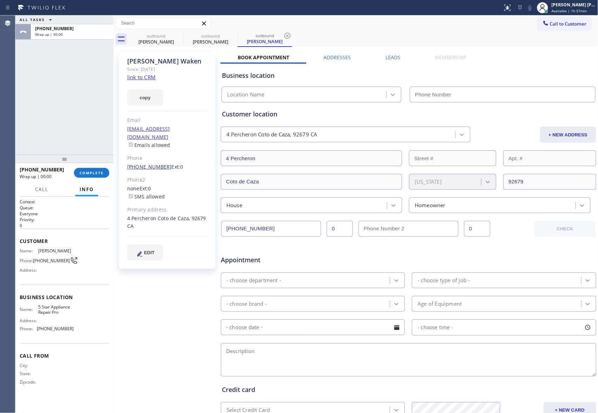
type input "[PHONE_NUMBER]"
drag, startPoint x: 125, startPoint y: 159, endPoint x: 161, endPoint y: 159, distance: 35.7
click at [161, 159] on div "[PERSON_NAME] Since: [DATE] link to CRM copy Email [EMAIL_ADDRESS][DOMAIN_NAME]…" at bounding box center [167, 160] width 97 height 217
copy link "[PHONE_NUMBER]"
click at [181, 34] on icon at bounding box center [178, 36] width 8 height 8
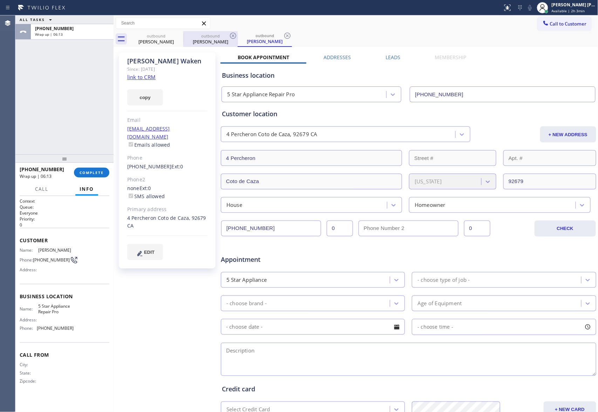
click at [184, 34] on div "outbound" at bounding box center [210, 35] width 53 height 5
click at [174, 34] on div "outbound [PERSON_NAME]" at bounding box center [156, 39] width 54 height 16
click at [176, 34] on icon at bounding box center [179, 36] width 6 height 6
click at [0, 0] on icon at bounding box center [0, 0] width 0 height 0
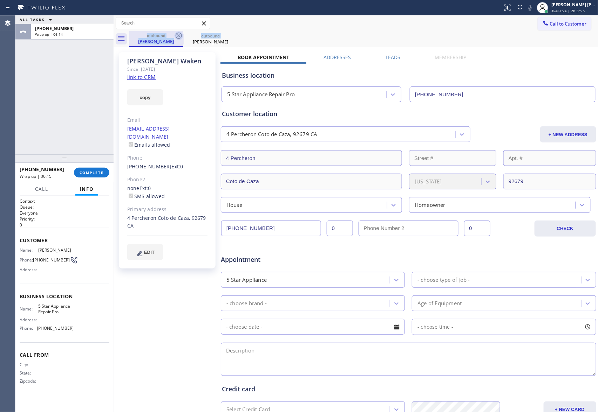
click at [176, 34] on div "outbound [PERSON_NAME] outbound [PERSON_NAME]" at bounding box center [363, 39] width 469 height 16
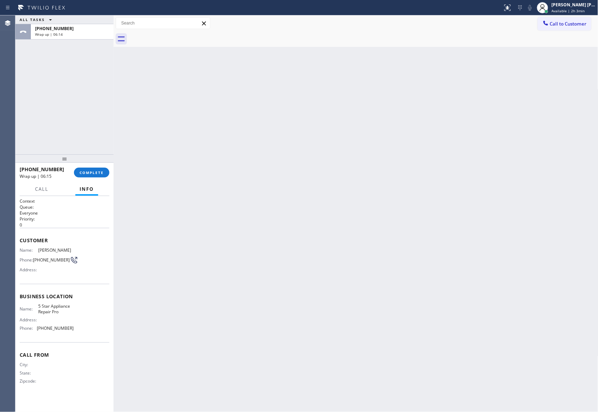
click at [176, 34] on div at bounding box center [363, 39] width 469 height 16
drag, startPoint x: 176, startPoint y: 34, endPoint x: 95, endPoint y: 201, distance: 185.2
click at [176, 35] on div at bounding box center [363, 39] width 469 height 16
click at [100, 173] on span "COMPLETE" at bounding box center [92, 172] width 24 height 5
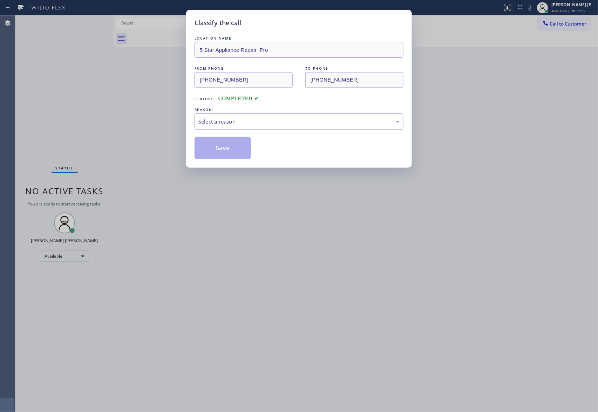
click at [232, 119] on div "Select a reason" at bounding box center [298, 122] width 201 height 8
click at [219, 148] on button "Save" at bounding box center [222, 148] width 56 height 22
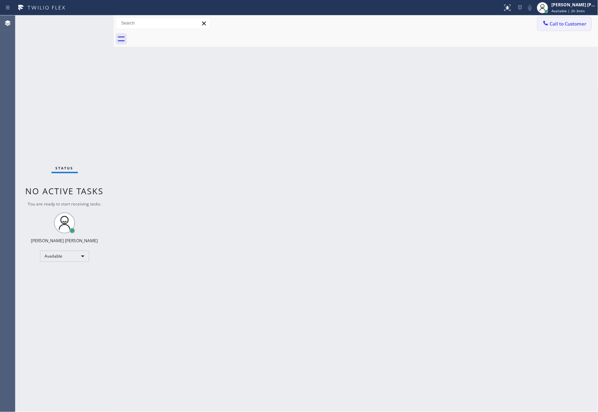
click at [571, 25] on span "Call to Customer" at bounding box center [568, 24] width 37 height 6
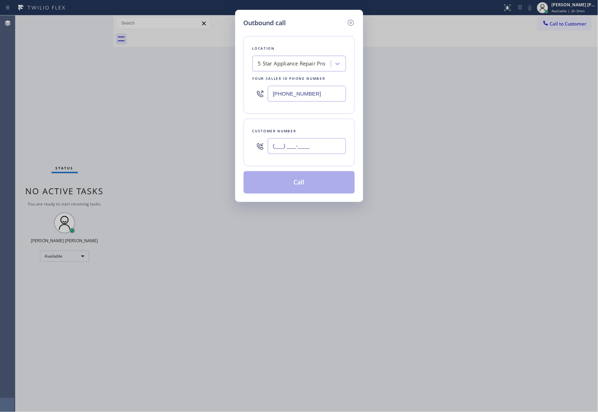
click at [312, 141] on input "(___) ___-____" at bounding box center [307, 146] width 78 height 16
paste input "323) 376-1489"
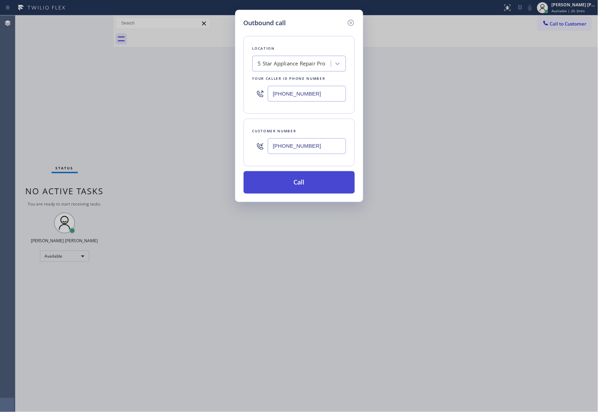
type input "[PHONE_NUMBER]"
click at [306, 186] on button "Call" at bounding box center [298, 182] width 111 height 22
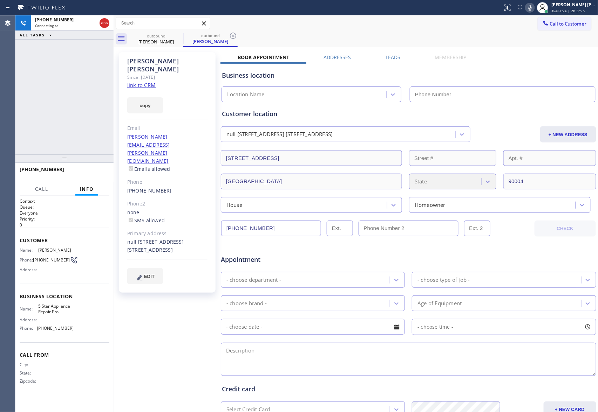
type input "[PHONE_NUMBER]"
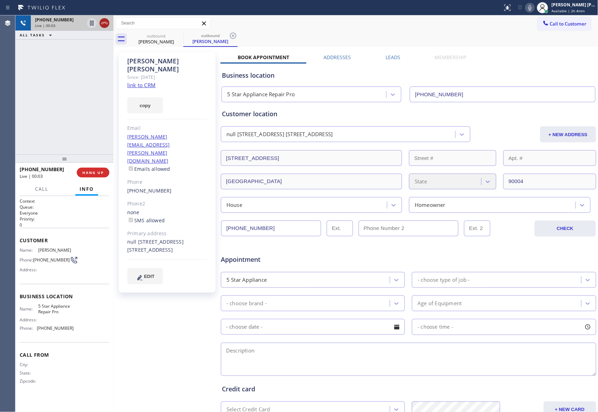
click at [106, 24] on icon at bounding box center [104, 23] width 8 height 8
click at [179, 35] on icon at bounding box center [178, 36] width 8 height 8
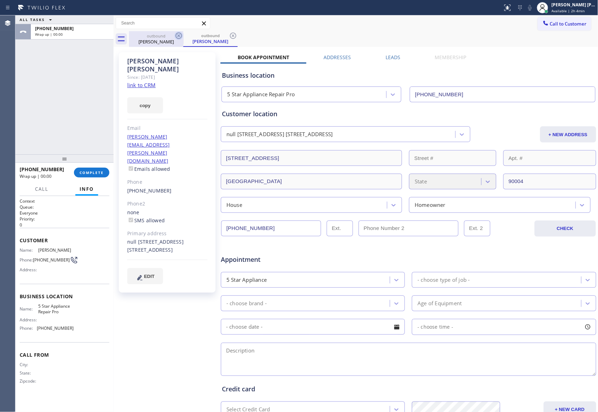
click at [179, 35] on icon at bounding box center [178, 36] width 8 height 8
click at [229, 35] on icon at bounding box center [233, 36] width 8 height 8
click at [179, 35] on icon at bounding box center [178, 36] width 8 height 8
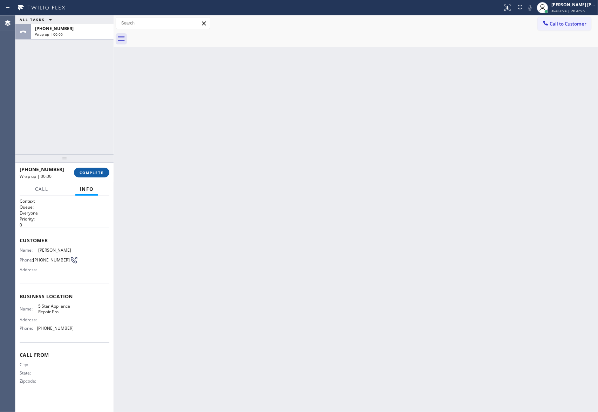
click at [98, 171] on span "COMPLETE" at bounding box center [92, 172] width 24 height 5
click at [83, 31] on div "[PHONE_NUMBER]" at bounding box center [72, 29] width 74 height 6
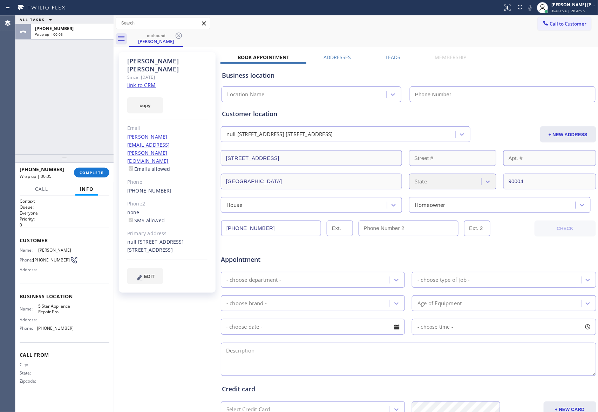
type input "[PHONE_NUMBER]"
click at [178, 36] on icon at bounding box center [178, 36] width 8 height 8
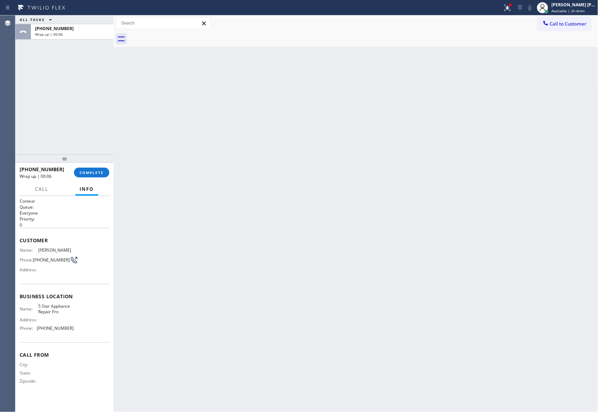
click at [178, 36] on div at bounding box center [363, 39] width 469 height 16
click at [99, 173] on span "COMPLETE" at bounding box center [92, 172] width 24 height 5
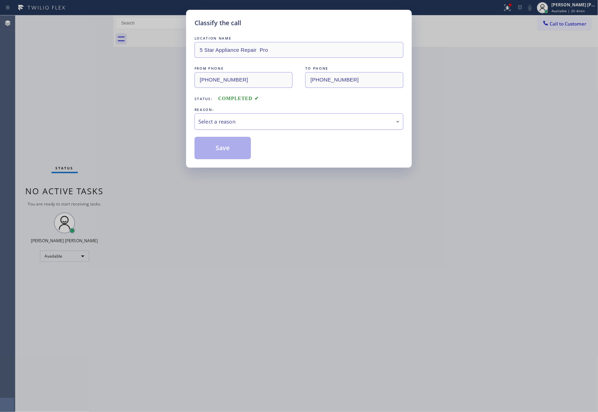
click at [252, 119] on div "Select a reason" at bounding box center [298, 122] width 201 height 8
click at [223, 148] on button "Save" at bounding box center [222, 148] width 56 height 22
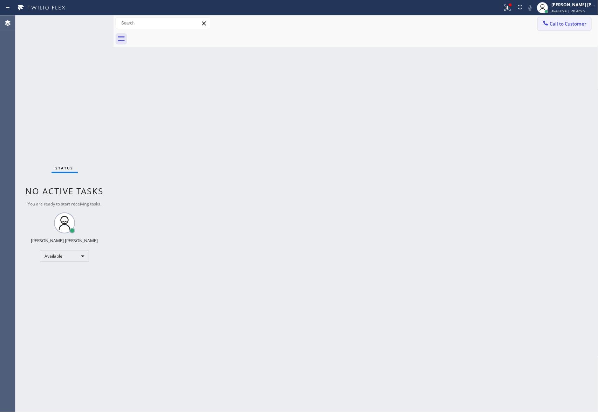
click at [576, 27] on span "Call to Customer" at bounding box center [568, 24] width 37 height 6
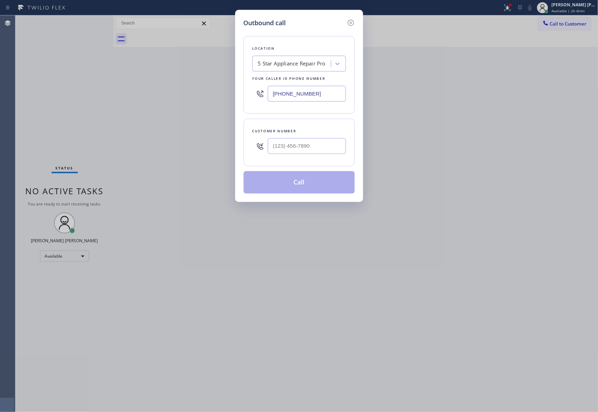
drag, startPoint x: 350, startPoint y: 22, endPoint x: 512, endPoint y: 10, distance: 162.0
click at [356, 22] on div "Outbound call Location 5 Star Appliance Repair Pro Your caller id phone number …" at bounding box center [299, 106] width 128 height 192
click at [352, 20] on icon at bounding box center [350, 23] width 6 height 6
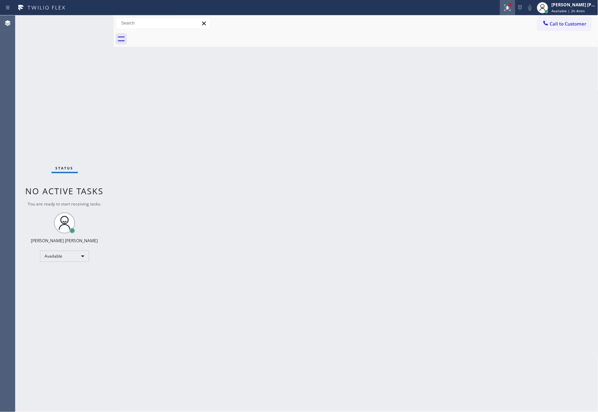
click at [507, 9] on icon at bounding box center [506, 7] width 4 height 5
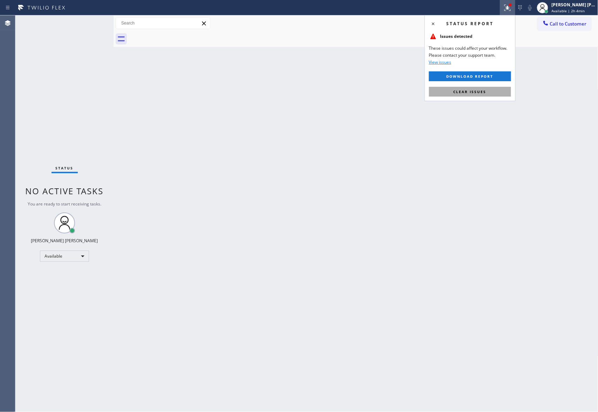
drag, startPoint x: 496, startPoint y: 90, endPoint x: 559, endPoint y: 39, distance: 81.2
click at [496, 90] on button "Clear issues" at bounding box center [470, 92] width 82 height 10
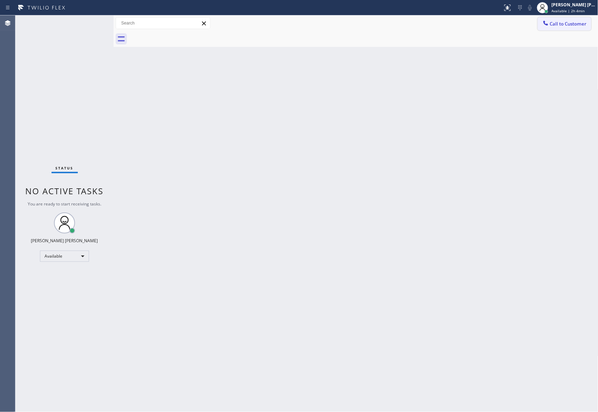
click at [573, 24] on span "Call to Customer" at bounding box center [568, 24] width 37 height 6
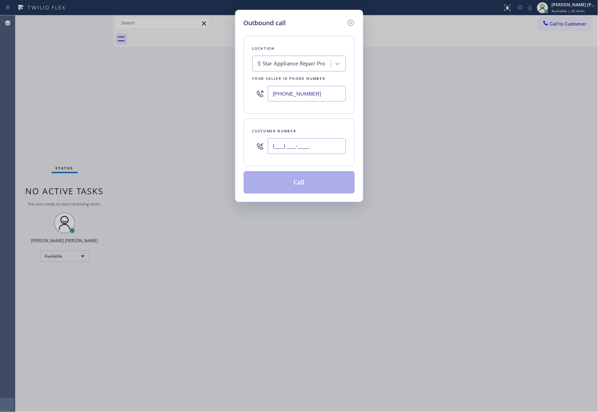
click at [324, 154] on input "(___) ___-____" at bounding box center [307, 146] width 78 height 16
paste input "415) 730-6612"
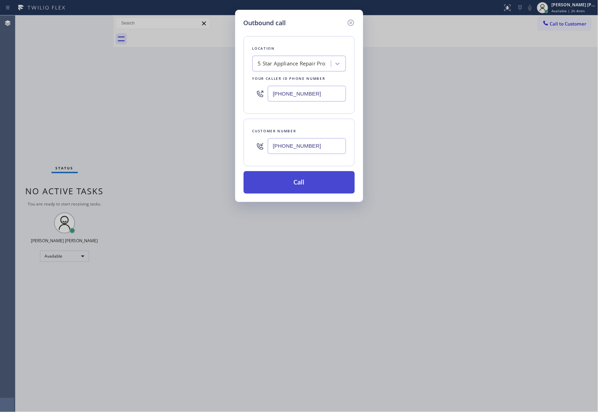
type input "[PHONE_NUMBER]"
click at [317, 184] on button "Call" at bounding box center [298, 182] width 111 height 22
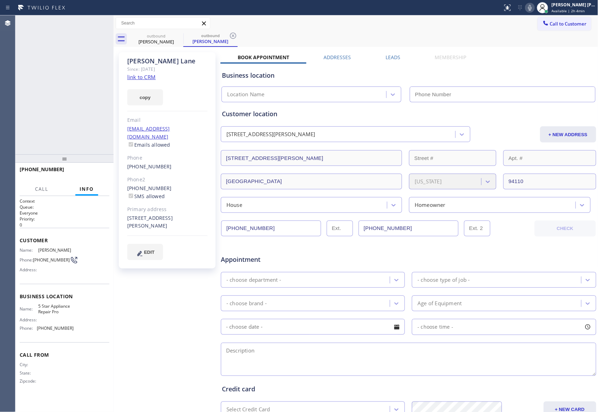
type input "[PHONE_NUMBER]"
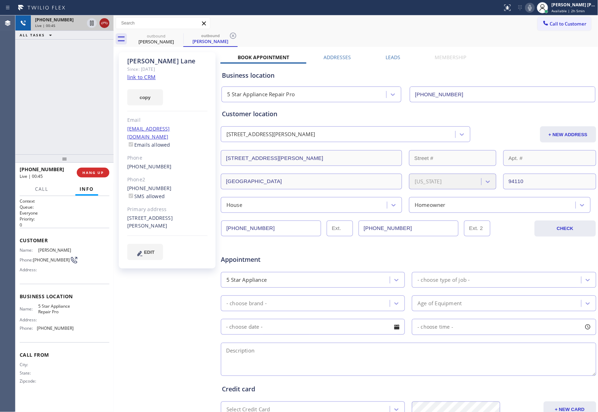
click at [105, 26] on icon at bounding box center [104, 23] width 8 height 8
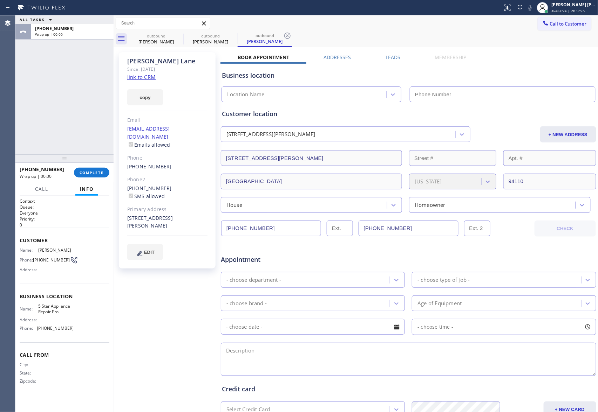
type input "[PHONE_NUMBER]"
click at [177, 34] on icon at bounding box center [179, 36] width 6 height 6
click at [229, 34] on icon at bounding box center [233, 36] width 8 height 8
click at [283, 34] on icon at bounding box center [287, 36] width 8 height 8
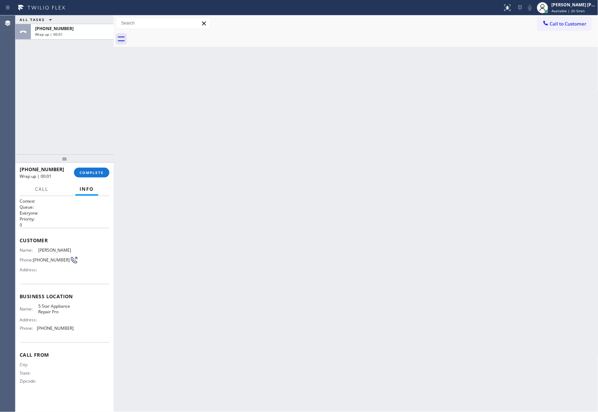
click at [178, 34] on div at bounding box center [363, 39] width 469 height 16
click at [95, 169] on button "COMPLETE" at bounding box center [91, 173] width 35 height 10
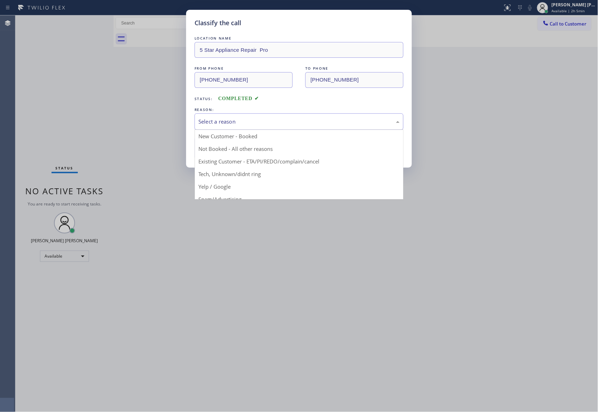
click at [232, 125] on div "Select a reason" at bounding box center [298, 122] width 201 height 8
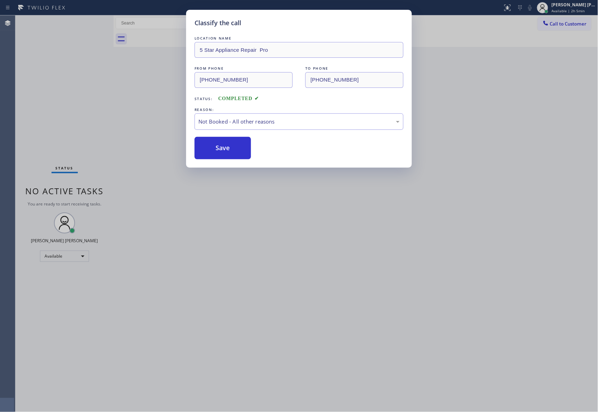
click at [215, 151] on button "Save" at bounding box center [222, 148] width 56 height 22
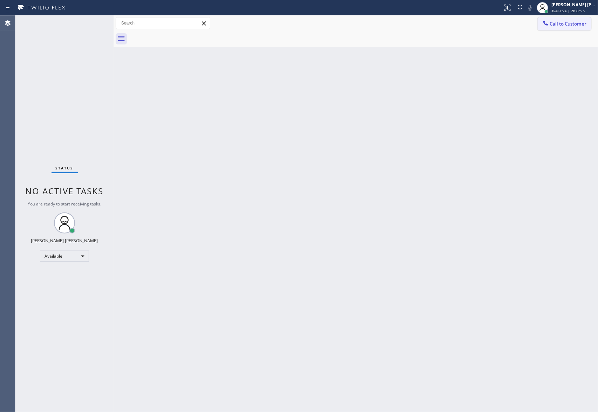
click at [565, 25] on span "Call to Customer" at bounding box center [568, 24] width 37 height 6
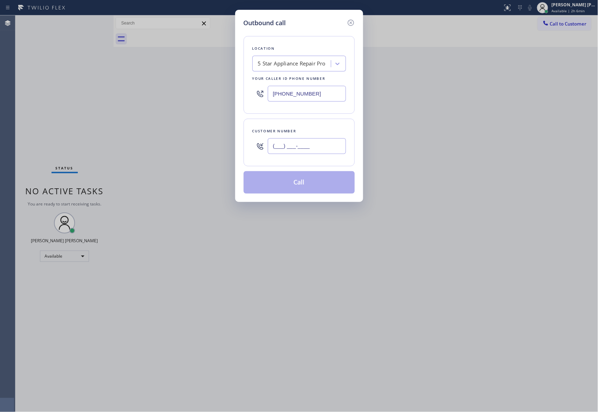
click at [301, 152] on input "(___) ___-____" at bounding box center [307, 146] width 78 height 16
paste input "323) 485-4467"
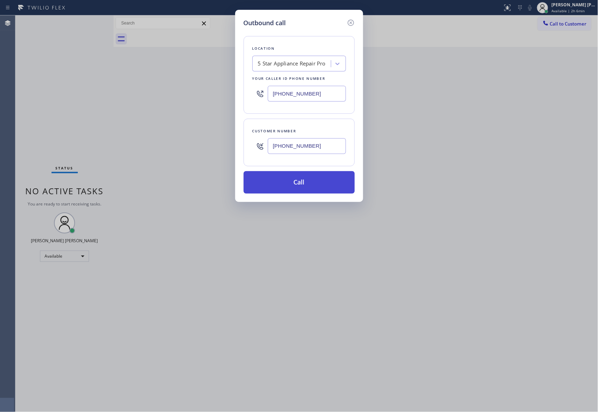
type input "[PHONE_NUMBER]"
click at [306, 184] on button "Call" at bounding box center [298, 182] width 111 height 22
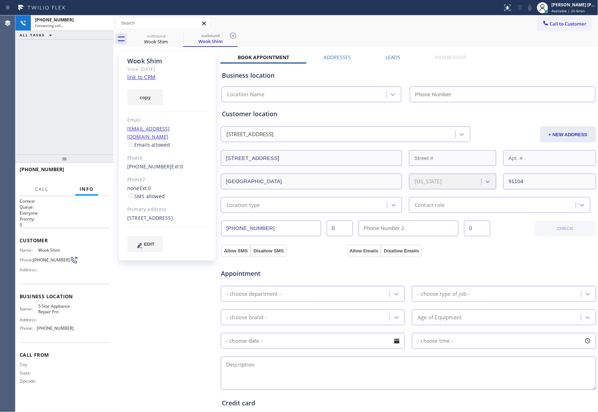
type input "[PHONE_NUMBER]"
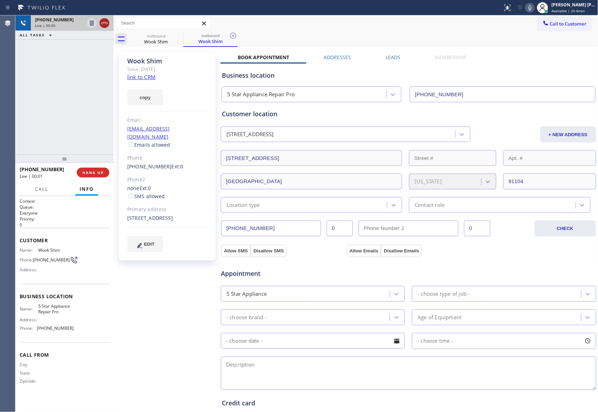
click at [103, 21] on icon at bounding box center [104, 23] width 8 height 8
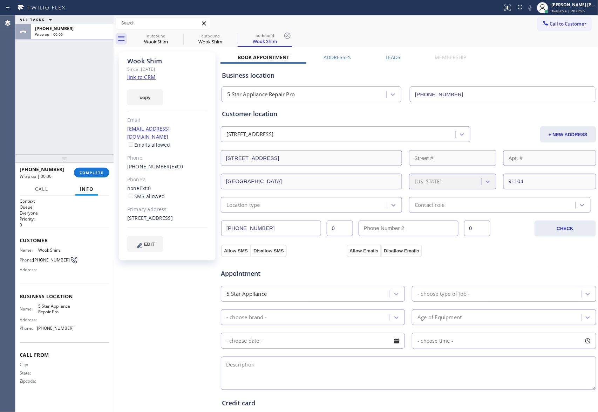
type input "[PHONE_NUMBER]"
click at [183, 34] on icon at bounding box center [178, 36] width 8 height 8
click at [0, 0] on icon at bounding box center [0, 0] width 0 height 0
click at [283, 34] on icon at bounding box center [287, 36] width 8 height 8
click at [181, 34] on div "outbound Wook Shim outbound Wook Shim outbound Wook Shim" at bounding box center [363, 39] width 469 height 16
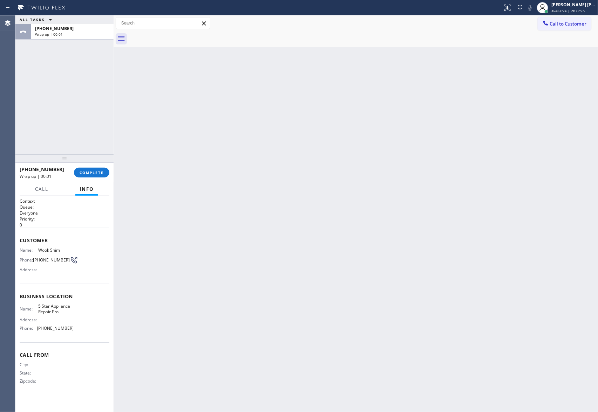
click at [181, 34] on div at bounding box center [363, 39] width 469 height 16
click at [95, 174] on span "COMPLETE" at bounding box center [92, 172] width 24 height 5
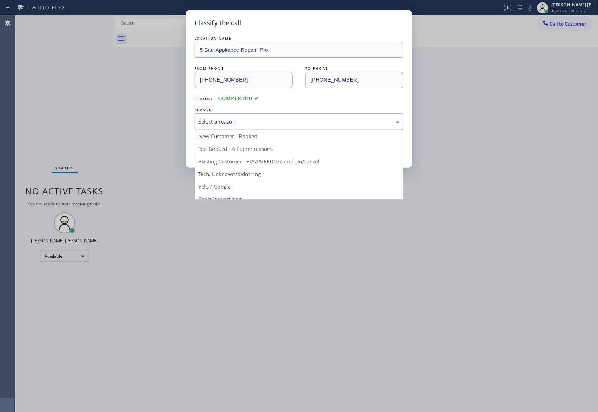
click at [264, 123] on div "Select a reason" at bounding box center [298, 122] width 201 height 8
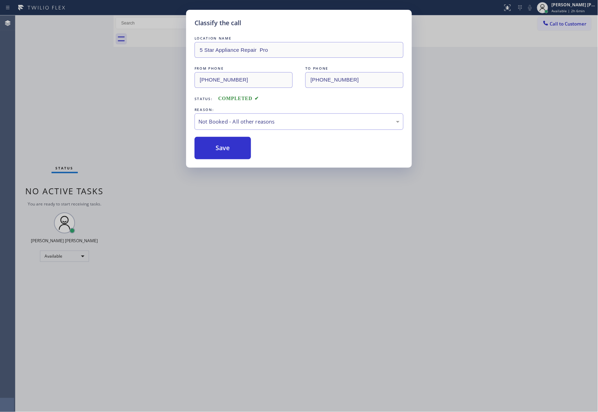
click at [216, 150] on button "Save" at bounding box center [222, 148] width 56 height 22
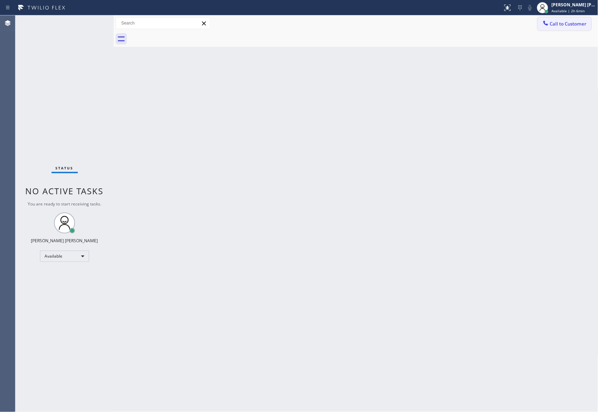
click at [569, 21] on span "Call to Customer" at bounding box center [568, 24] width 37 height 6
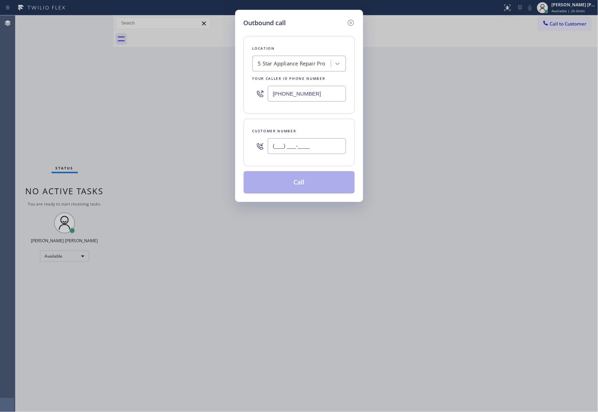
click at [314, 150] on input "(___) ___-____" at bounding box center [307, 146] width 78 height 16
paste input "213) 804-1161"
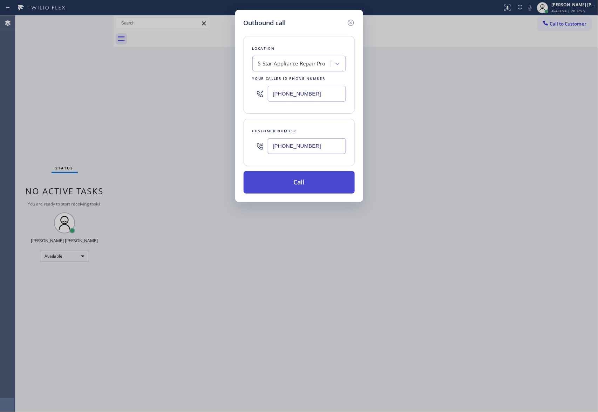
type input "[PHONE_NUMBER]"
click at [300, 183] on button "Call" at bounding box center [298, 182] width 111 height 22
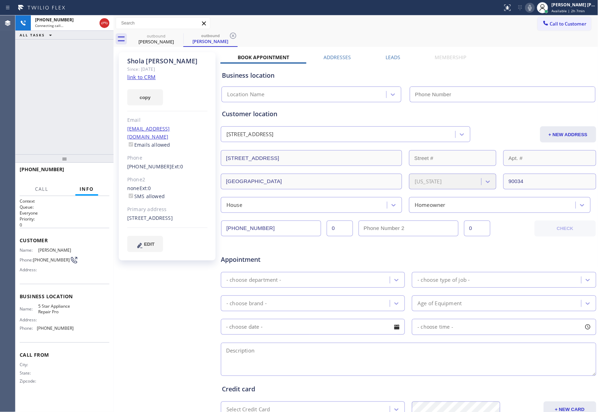
type input "[PHONE_NUMBER]"
drag, startPoint x: 105, startPoint y: 24, endPoint x: 41, endPoint y: 32, distance: 65.3
click at [105, 24] on icon at bounding box center [104, 23] width 8 height 8
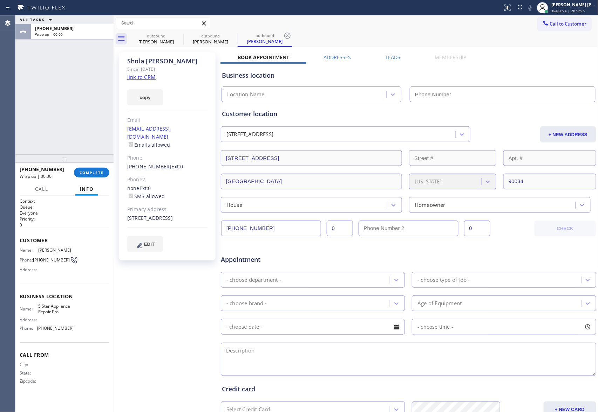
type input "[PHONE_NUMBER]"
click at [0, 0] on icon at bounding box center [0, 0] width 0 height 0
click at [283, 36] on icon at bounding box center [287, 36] width 8 height 8
click at [180, 36] on div "outbound [PERSON_NAME] outbound [PERSON_NAME] outbound [PERSON_NAME]" at bounding box center [363, 39] width 469 height 16
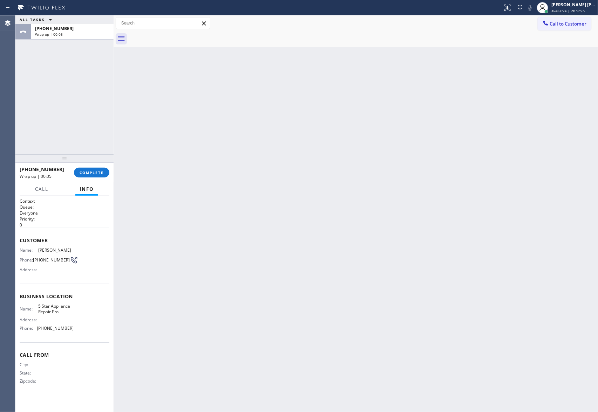
click at [180, 36] on div at bounding box center [363, 39] width 469 height 16
click at [101, 173] on span "COMPLETE" at bounding box center [92, 172] width 24 height 5
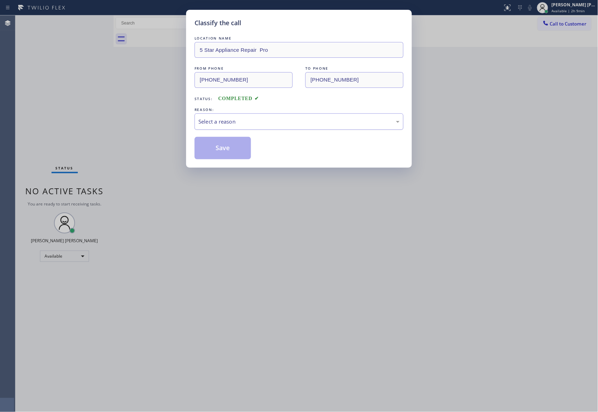
click at [233, 125] on div "Select a reason" at bounding box center [298, 122] width 201 height 8
click at [227, 147] on button "Save" at bounding box center [222, 148] width 56 height 22
click at [226, 147] on button "Save" at bounding box center [222, 148] width 56 height 22
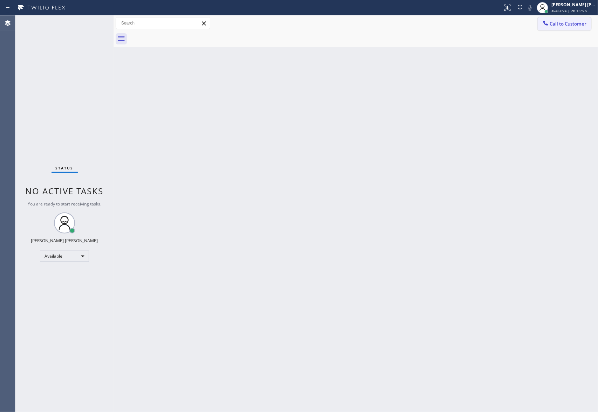
click at [566, 22] on span "Call to Customer" at bounding box center [568, 24] width 37 height 6
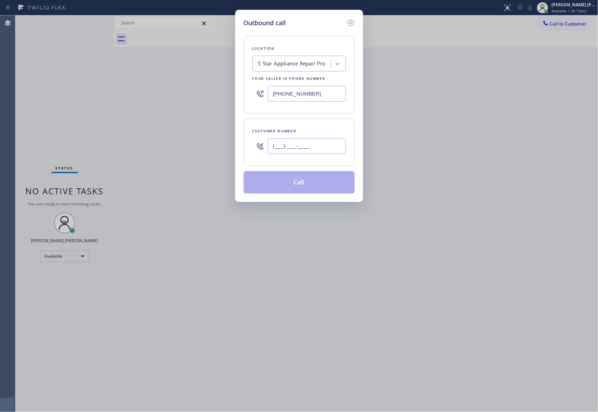
click at [307, 146] on input "(___) ___-____" at bounding box center [307, 146] width 78 height 16
paste input "310) 309-0538"
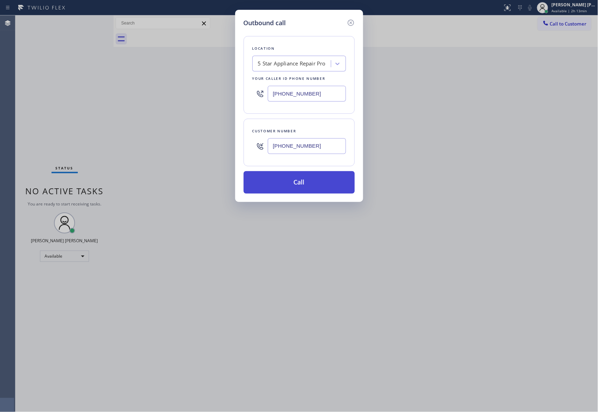
type input "[PHONE_NUMBER]"
click at [316, 184] on button "Call" at bounding box center [298, 182] width 111 height 22
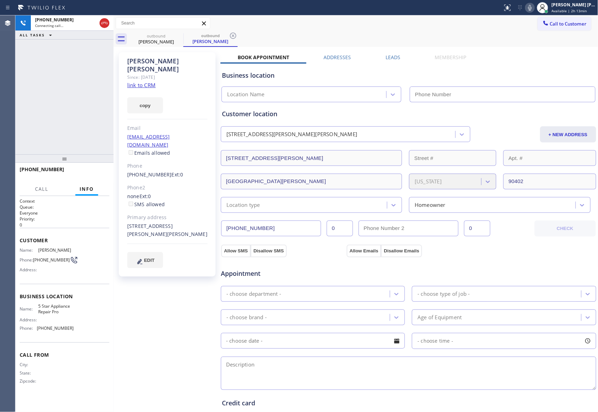
type input "[PHONE_NUMBER]"
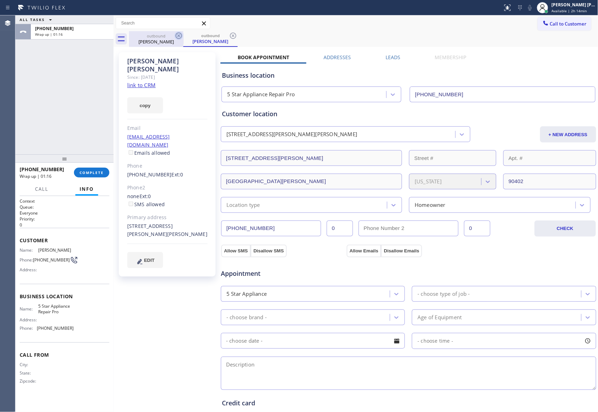
click at [179, 34] on icon at bounding box center [178, 36] width 8 height 8
click at [180, 33] on icon at bounding box center [179, 36] width 6 height 6
click at [183, 33] on div "outbound [PERSON_NAME]" at bounding box center [210, 39] width 54 height 16
click at [180, 33] on icon at bounding box center [179, 36] width 6 height 6
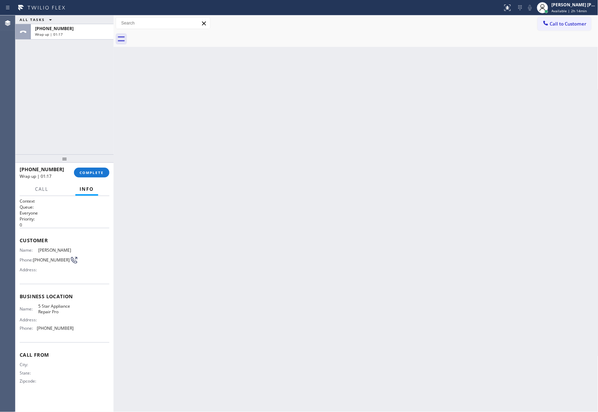
click at [180, 33] on div at bounding box center [363, 39] width 469 height 16
click at [178, 34] on div at bounding box center [363, 39] width 469 height 16
click at [95, 170] on span "COMPLETE" at bounding box center [92, 172] width 24 height 5
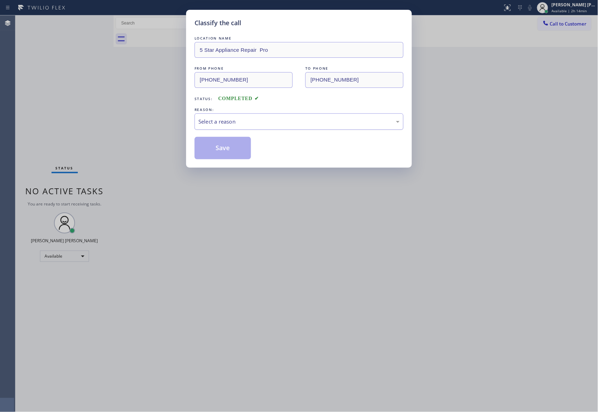
click at [219, 119] on div "Select a reason" at bounding box center [298, 122] width 201 height 8
click at [224, 146] on button "Save" at bounding box center [222, 148] width 56 height 22
drag, startPoint x: 224, startPoint y: 146, endPoint x: 243, endPoint y: 143, distance: 19.8
click at [226, 146] on button "Save" at bounding box center [222, 148] width 56 height 22
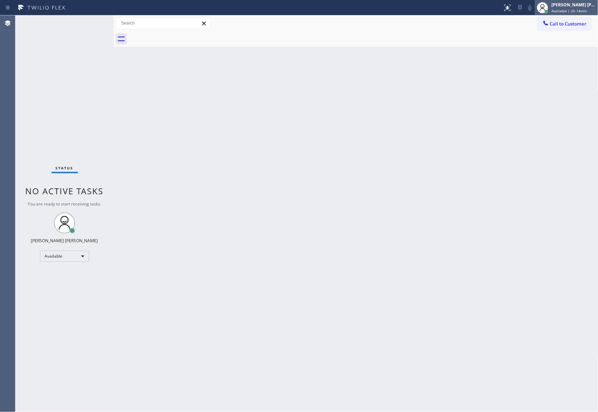
click at [578, 10] on span "Available | 2h 14min" at bounding box center [568, 10] width 35 height 5
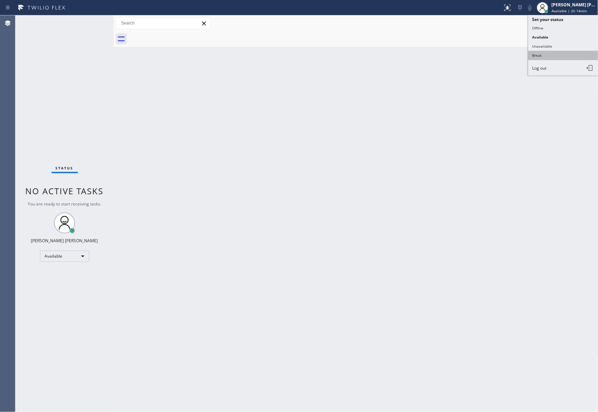
click at [552, 53] on button "Break" at bounding box center [563, 55] width 70 height 9
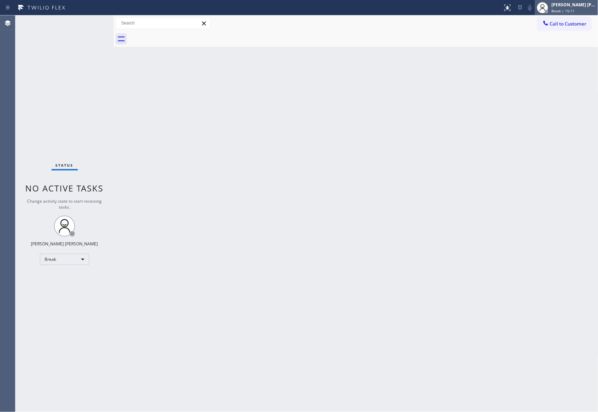
click at [577, 10] on div "Break | 15:11" at bounding box center [573, 10] width 44 height 5
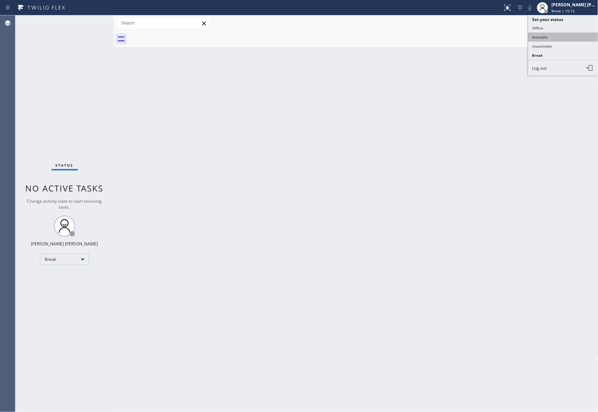
click at [547, 39] on button "Available" at bounding box center [563, 37] width 70 height 9
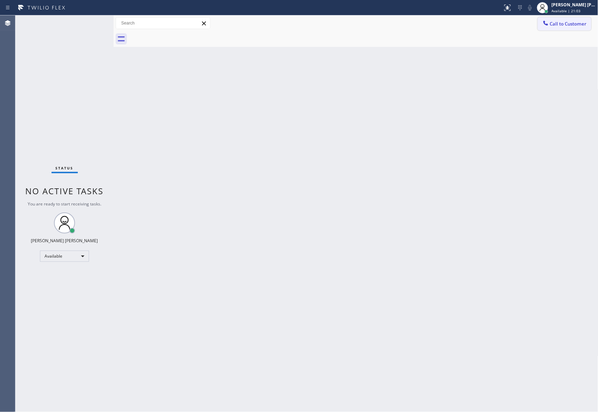
click at [579, 26] on span "Call to Customer" at bounding box center [568, 24] width 37 height 6
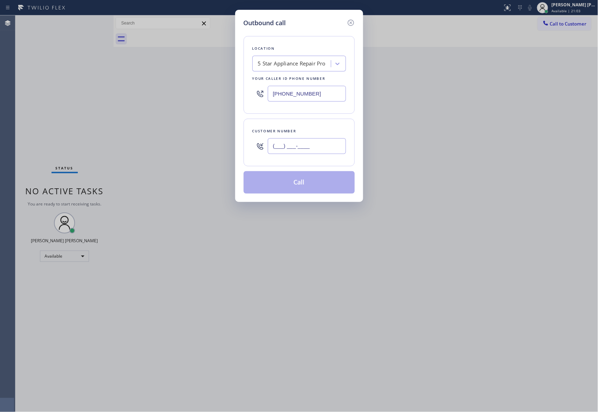
click at [295, 152] on input "(___) ___-____" at bounding box center [307, 146] width 78 height 16
paste input "646) 637-7339"
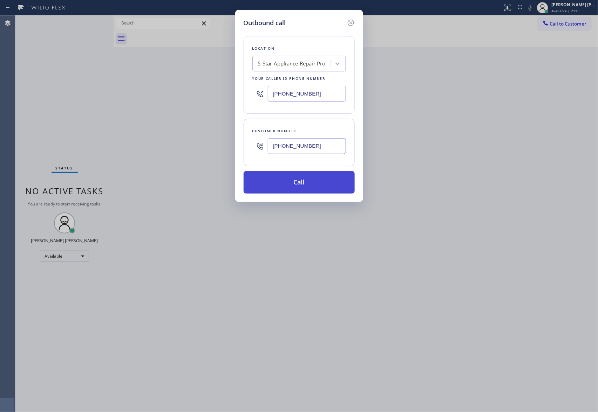
type input "[PHONE_NUMBER]"
click at [297, 180] on button "Call" at bounding box center [298, 182] width 111 height 22
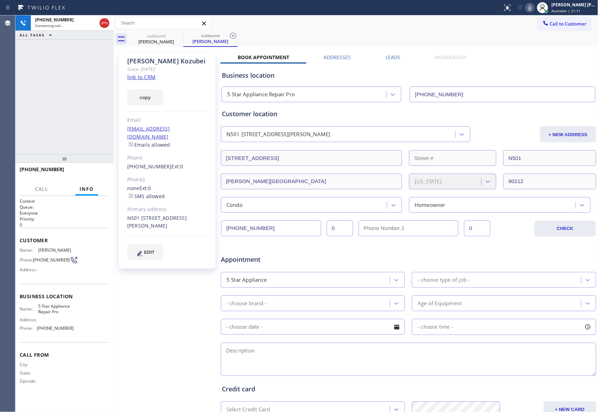
type input "[PHONE_NUMBER]"
click at [100, 170] on span "HANG UP" at bounding box center [92, 172] width 21 height 5
click at [397, 54] on div "Leads" at bounding box center [392, 59] width 49 height 10
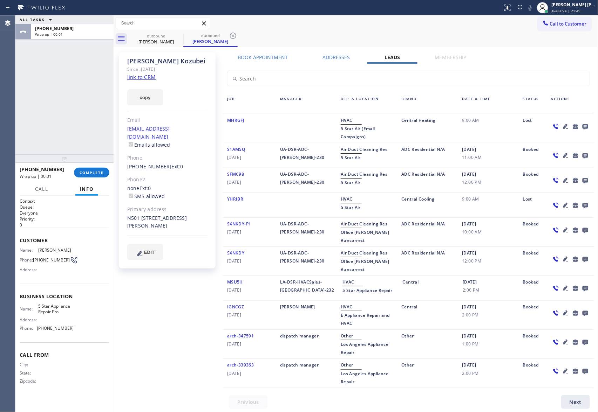
click at [581, 128] on icon at bounding box center [585, 126] width 8 height 9
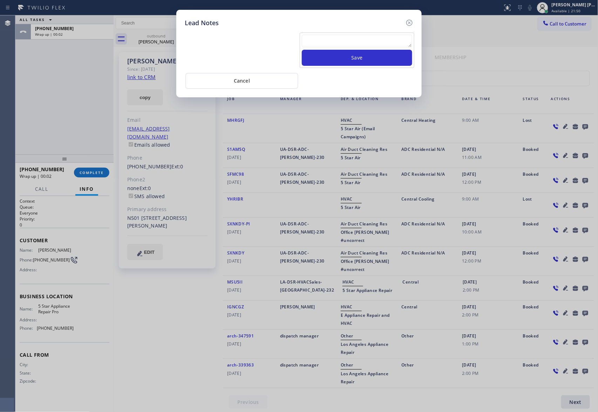
click at [337, 39] on textarea at bounding box center [357, 41] width 110 height 13
paste textarea "please transfer if cx calls back"
type textarea "please transfer if cx calls back"
click at [352, 67] on div "please transfer if cx calls back Save" at bounding box center [357, 50] width 115 height 35
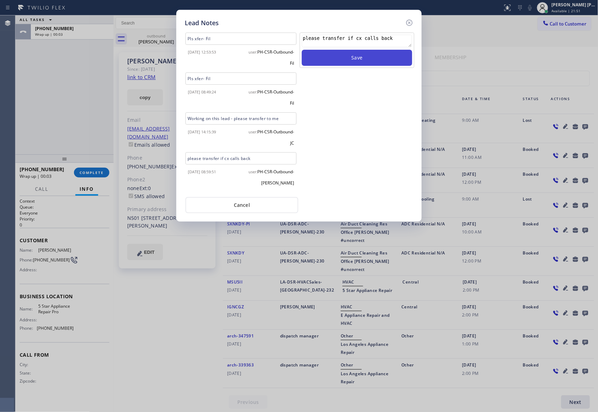
click at [355, 59] on button "Save" at bounding box center [357, 58] width 110 height 16
click at [410, 20] on icon at bounding box center [409, 23] width 8 height 8
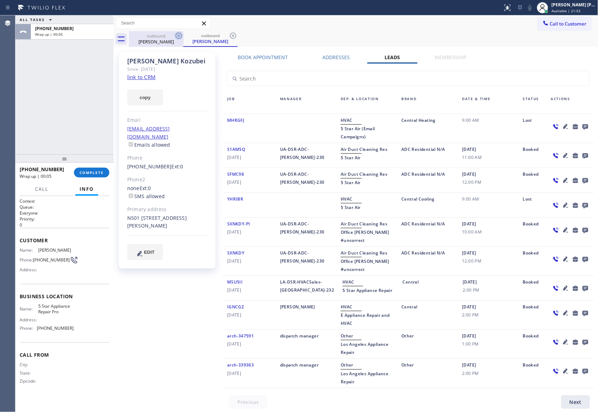
click at [174, 39] on icon at bounding box center [178, 36] width 8 height 8
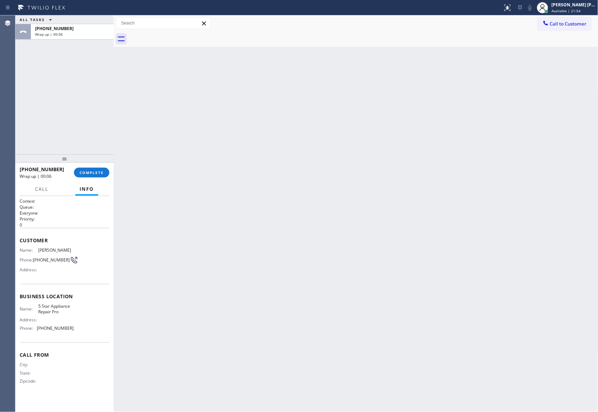
click at [174, 39] on div at bounding box center [363, 39] width 469 height 16
click at [97, 175] on button "COMPLETE" at bounding box center [91, 173] width 35 height 10
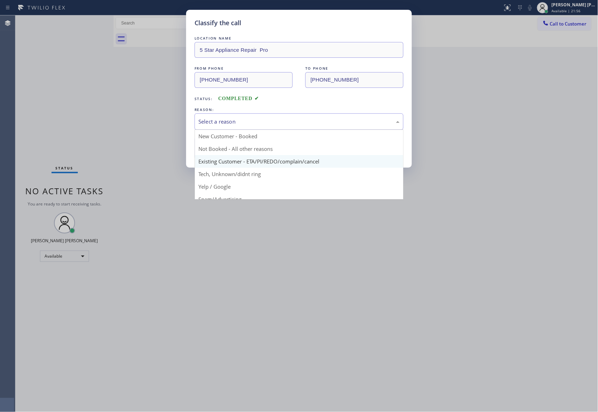
drag, startPoint x: 295, startPoint y: 121, endPoint x: 220, endPoint y: 158, distance: 83.0
click at [295, 121] on div "Select a reason" at bounding box center [298, 122] width 201 height 8
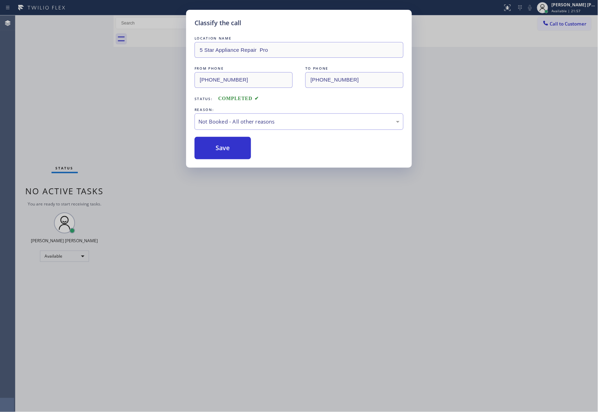
click at [216, 149] on button "Save" at bounding box center [222, 148] width 56 height 22
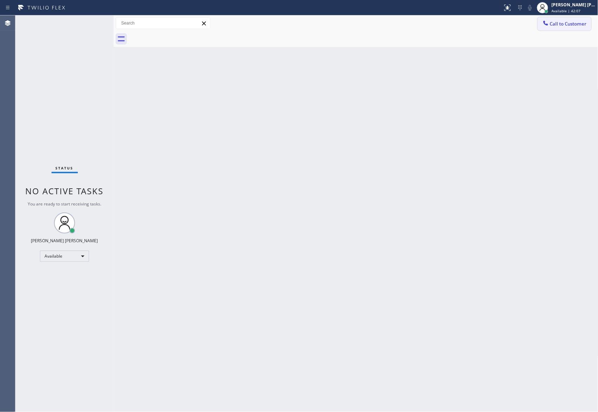
click at [564, 26] on span "Call to Customer" at bounding box center [568, 24] width 37 height 6
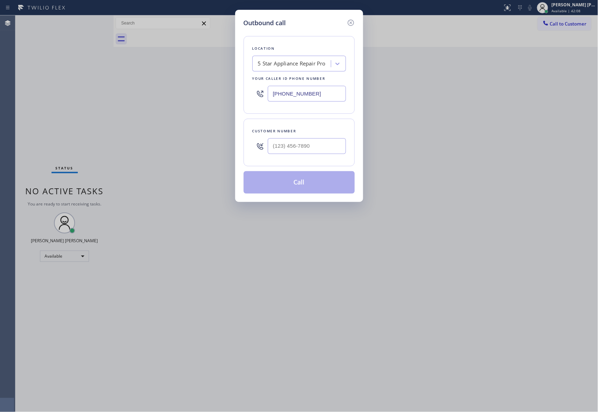
click at [289, 164] on div "Customer number" at bounding box center [298, 143] width 111 height 48
click at [297, 154] on input "(___) ___-____" at bounding box center [307, 146] width 78 height 16
paste input "310) 736-5958"
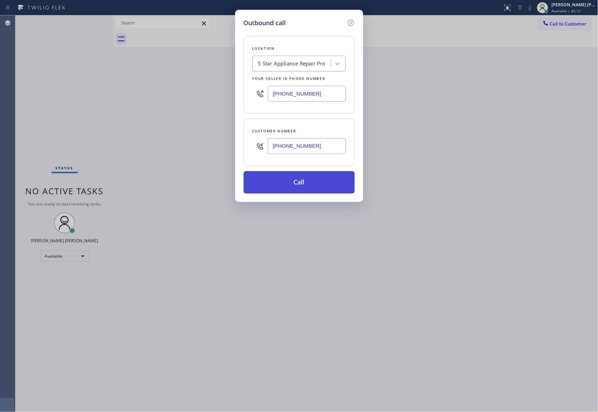
type input "[PHONE_NUMBER]"
click at [290, 188] on button "Call" at bounding box center [298, 182] width 111 height 22
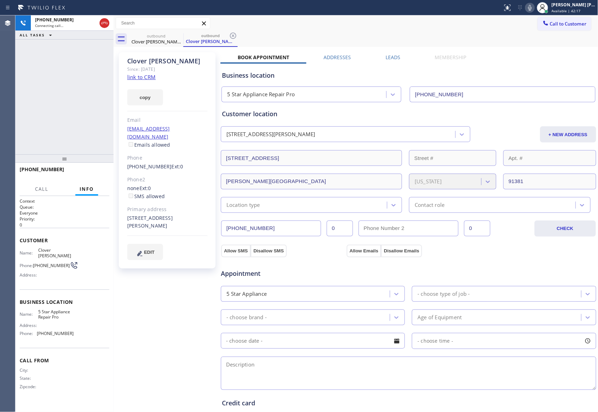
type input "[PHONE_NUMBER]"
drag, startPoint x: 107, startPoint y: 23, endPoint x: 149, endPoint y: 25, distance: 41.8
click at [107, 23] on icon at bounding box center [104, 23] width 8 height 8
click at [184, 37] on div "outbound" at bounding box center [210, 35] width 53 height 5
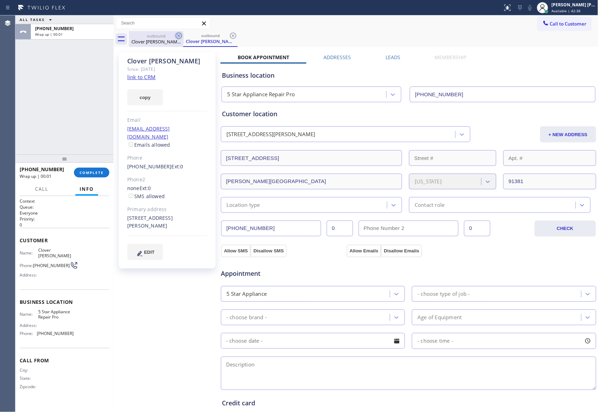
click at [181, 35] on icon at bounding box center [178, 36] width 8 height 8
click at [229, 35] on icon at bounding box center [233, 36] width 8 height 8
click at [181, 35] on icon at bounding box center [178, 36] width 8 height 8
click at [229, 35] on icon at bounding box center [233, 36] width 8 height 8
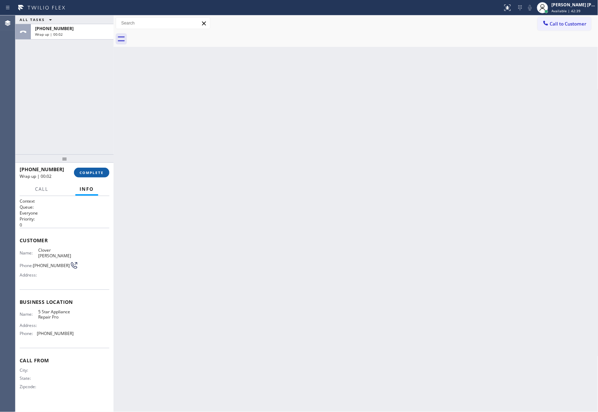
click at [93, 172] on span "COMPLETE" at bounding box center [92, 172] width 24 height 5
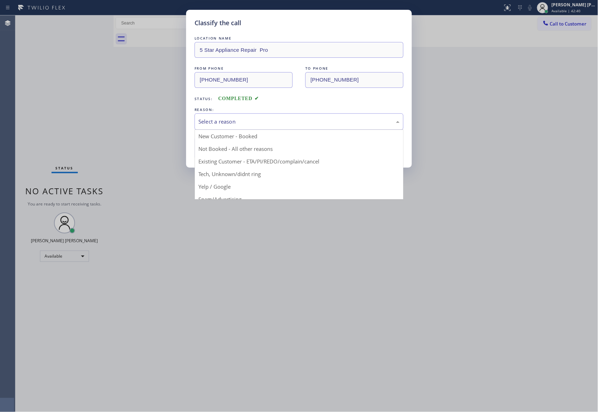
click at [297, 117] on div "Select a reason" at bounding box center [298, 122] width 209 height 16
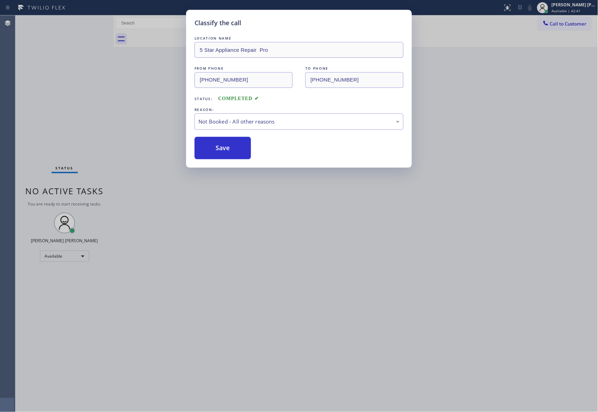
click at [221, 150] on button "Save" at bounding box center [222, 148] width 56 height 22
drag, startPoint x: 221, startPoint y: 150, endPoint x: 157, endPoint y: 10, distance: 154.3
click at [221, 150] on button "Save" at bounding box center [222, 148] width 56 height 22
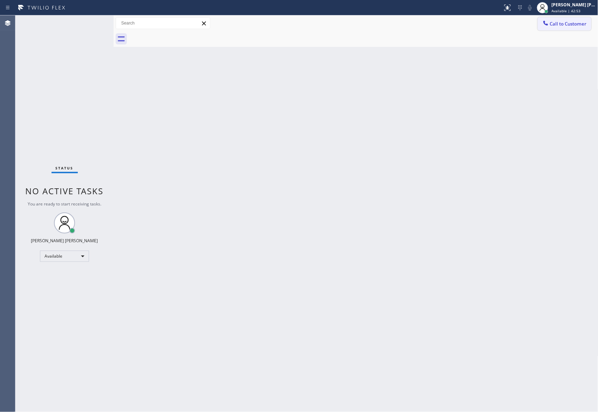
click at [571, 21] on span "Call to Customer" at bounding box center [568, 24] width 37 height 6
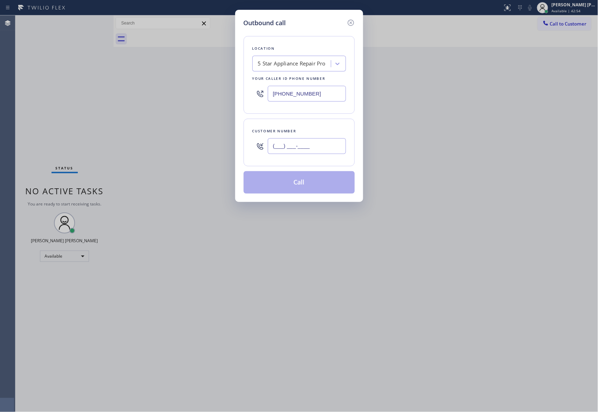
click at [327, 154] on input "(___) ___-____" at bounding box center [307, 146] width 78 height 16
paste input "415) 722-6764"
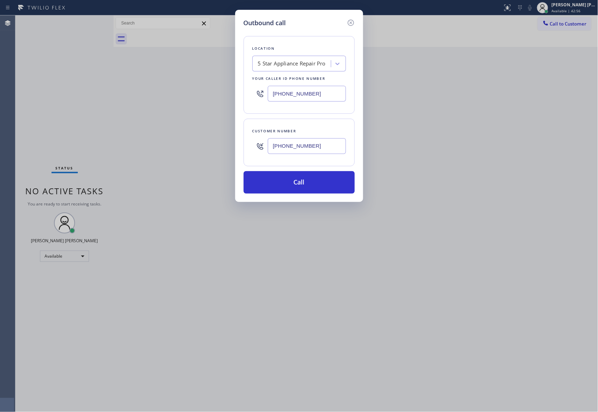
type input "[PHONE_NUMBER]"
click at [295, 67] on div "5 Star Appliance Repair Pro" at bounding box center [292, 64] width 68 height 8
type input "5 star air"
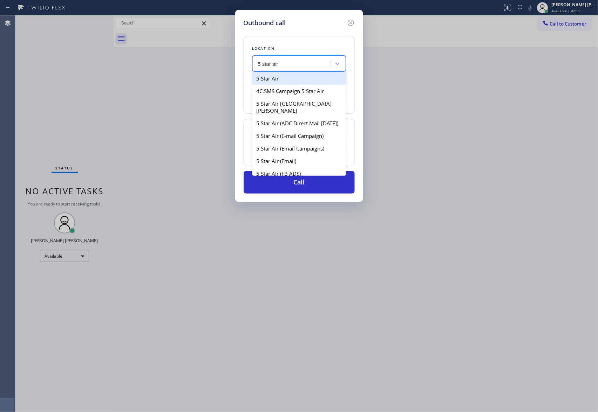
click at [290, 80] on div "5 Star Air" at bounding box center [299, 78] width 94 height 13
type input "[PHONE_NUMBER]"
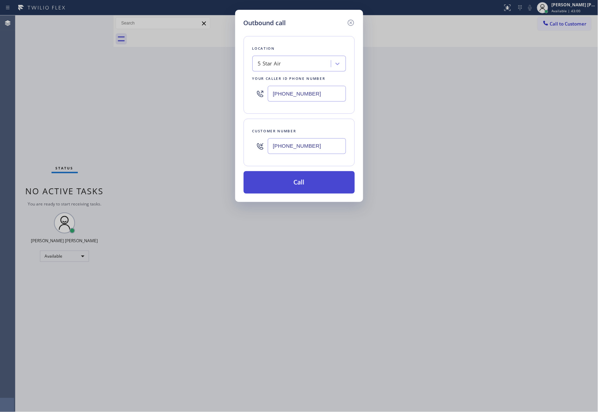
click at [315, 180] on button "Call" at bounding box center [298, 182] width 111 height 22
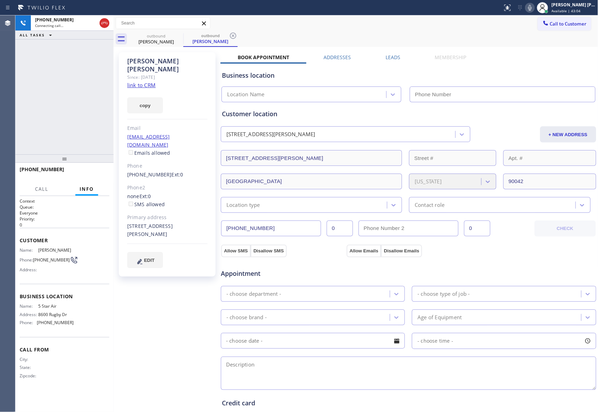
type input "[PHONE_NUMBER]"
click at [96, 174] on span "HANG UP" at bounding box center [92, 172] width 21 height 5
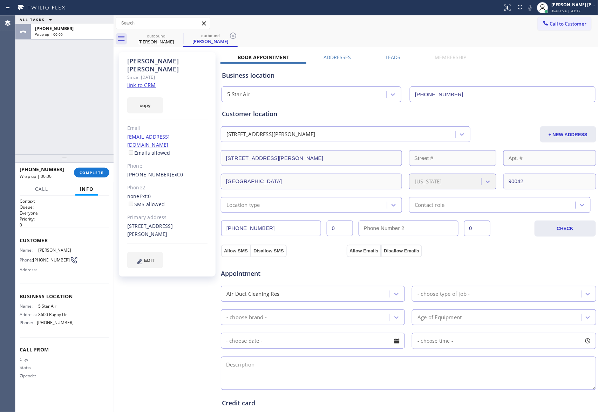
click at [385, 59] on label "Leads" at bounding box center [392, 57] width 15 height 7
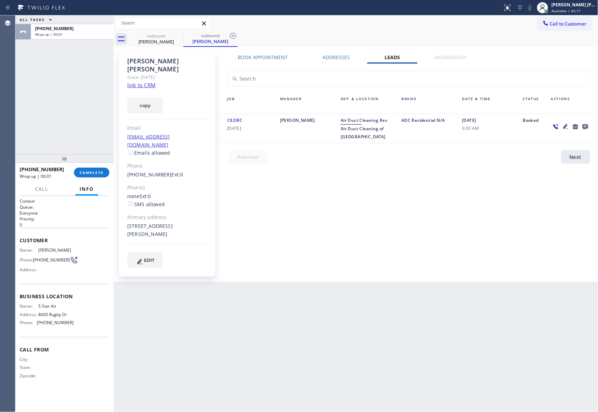
click at [586, 125] on icon at bounding box center [585, 127] width 6 height 6
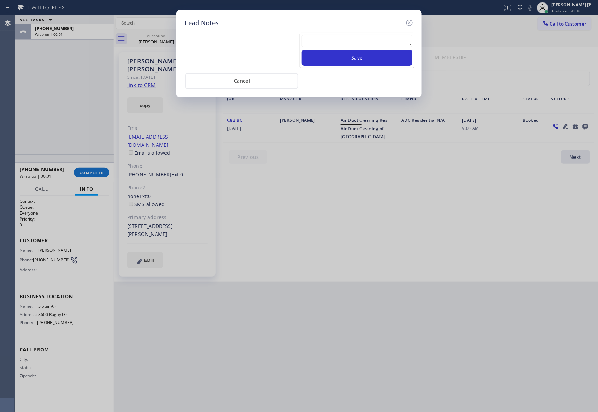
click at [345, 37] on textarea at bounding box center [357, 41] width 110 height 13
paste textarea "VM | please transfer if cx calls back"
type textarea "VM | please transfer if cx calls back"
click at [355, 62] on button "Save" at bounding box center [357, 58] width 110 height 16
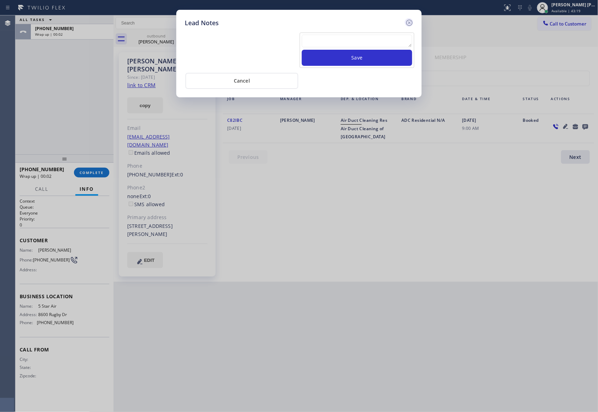
scroll to position [0, 0]
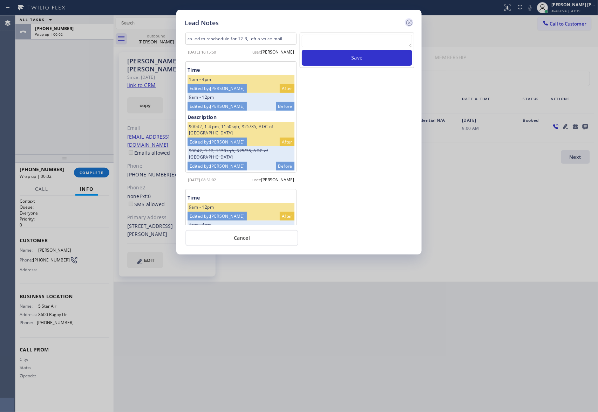
click at [413, 20] on icon at bounding box center [409, 23] width 8 height 8
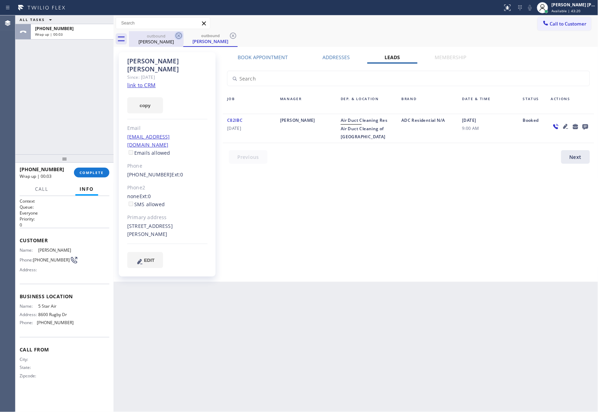
click at [178, 34] on icon at bounding box center [178, 36] width 8 height 8
click at [183, 34] on div "outbound [PERSON_NAME]" at bounding box center [210, 39] width 54 height 16
click at [178, 34] on icon at bounding box center [178, 36] width 8 height 8
click at [178, 34] on div "outbound [PERSON_NAME]" at bounding box center [363, 39] width 469 height 16
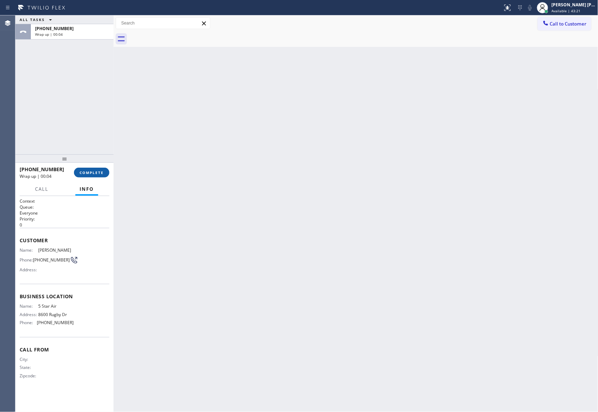
click at [91, 171] on span "COMPLETE" at bounding box center [92, 172] width 24 height 5
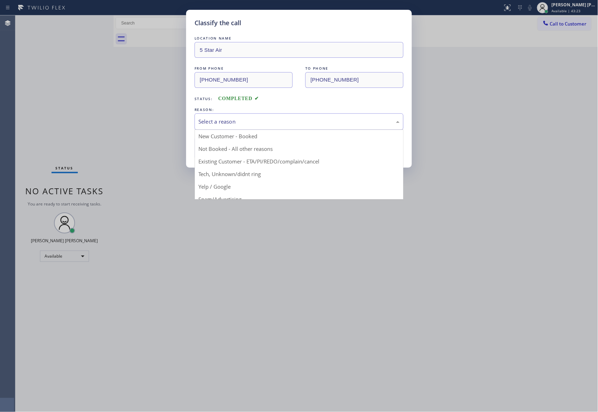
click at [240, 121] on div "Select a reason" at bounding box center [298, 122] width 201 height 8
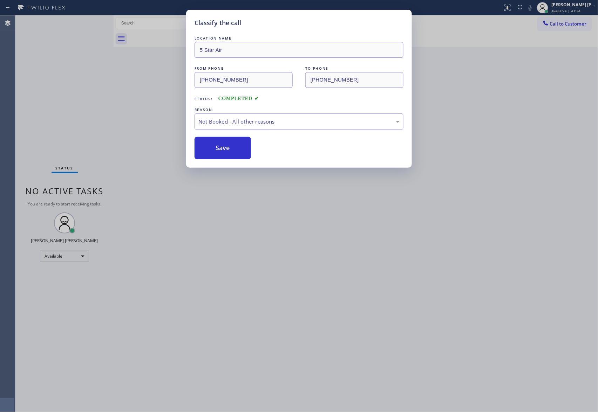
click at [209, 146] on button "Save" at bounding box center [222, 148] width 56 height 22
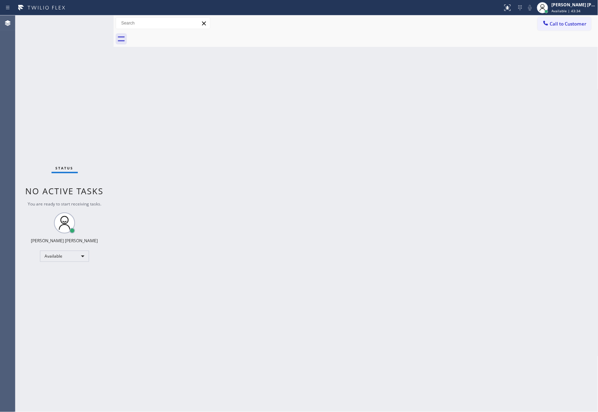
click at [569, 22] on span "Call to Customer" at bounding box center [568, 24] width 37 height 6
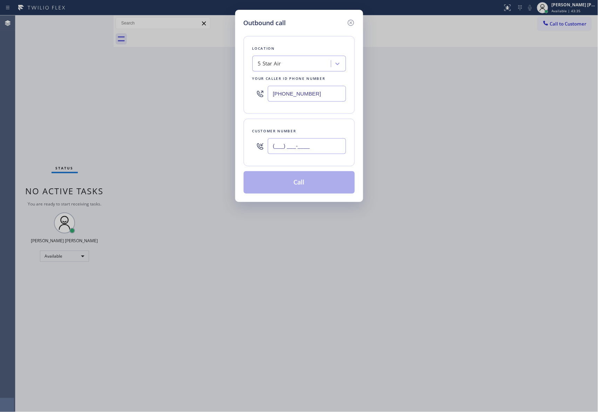
click at [311, 148] on input "(___) ___-____" at bounding box center [307, 146] width 78 height 16
paste input "310) 254-7601"
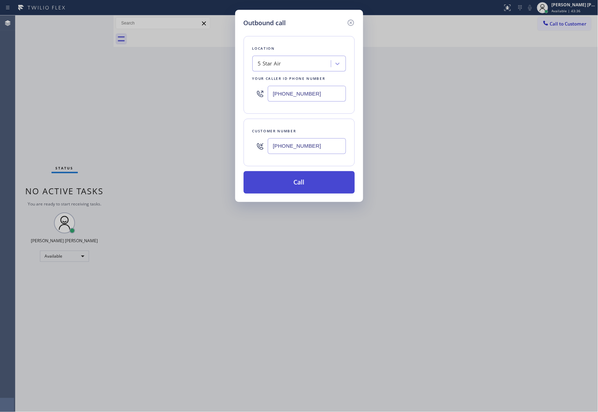
type input "[PHONE_NUMBER]"
click at [309, 181] on button "Call" at bounding box center [298, 182] width 111 height 22
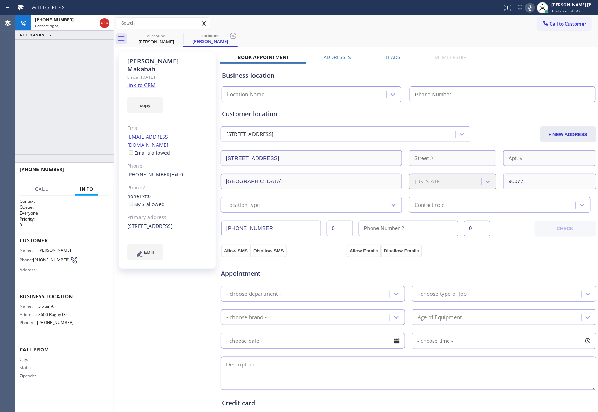
type input "[PHONE_NUMBER]"
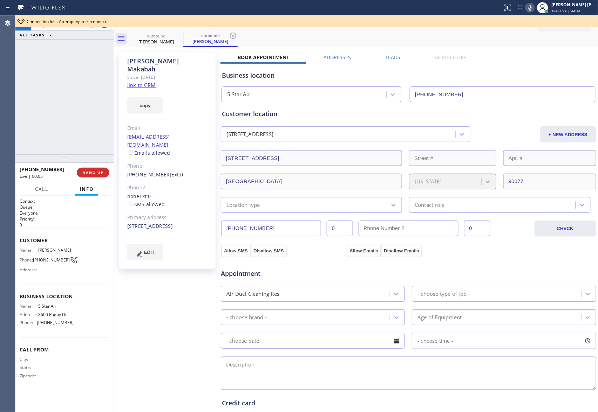
click at [95, 177] on div "[PHONE_NUMBER] Live | 00:05 HANG UP" at bounding box center [65, 173] width 90 height 18
click at [93, 174] on span "HANG UP" at bounding box center [92, 172] width 21 height 5
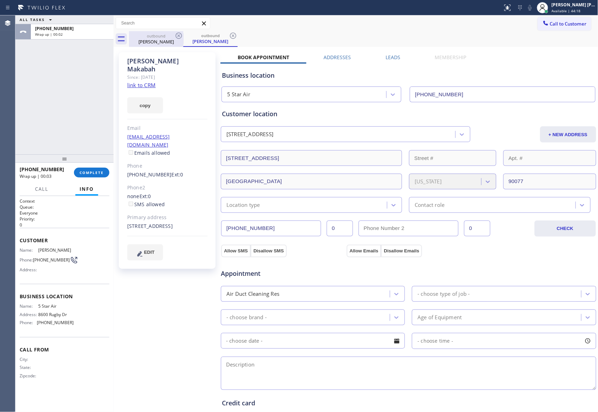
click at [186, 34] on div "outbound" at bounding box center [210, 35] width 53 height 5
click at [180, 34] on icon at bounding box center [179, 36] width 6 height 6
click at [183, 34] on div "outbound [PERSON_NAME]" at bounding box center [210, 39] width 54 height 16
click at [180, 34] on icon at bounding box center [179, 36] width 6 height 6
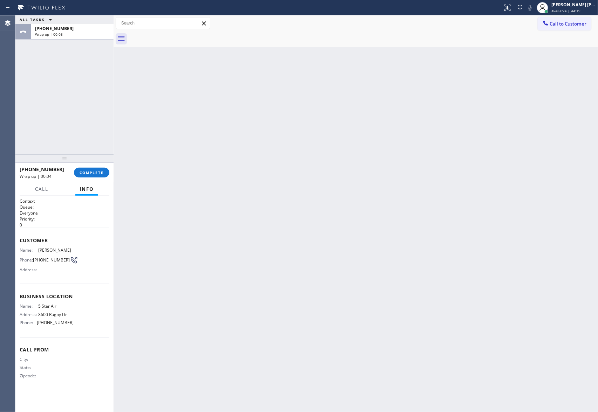
click at [180, 34] on div at bounding box center [363, 39] width 469 height 16
click at [98, 170] on span "COMPLETE" at bounding box center [92, 172] width 24 height 5
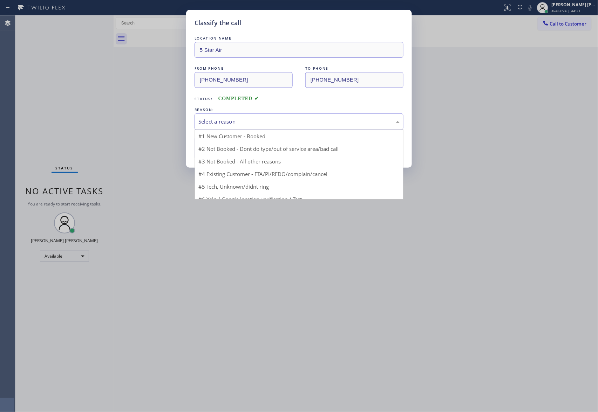
click at [315, 118] on div "Select a reason" at bounding box center [298, 122] width 201 height 8
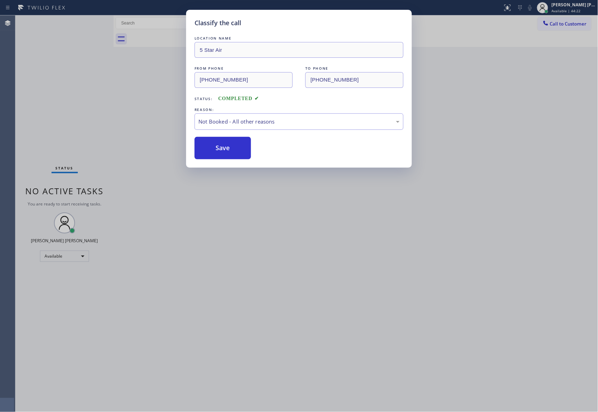
click at [215, 149] on button "Save" at bounding box center [222, 148] width 56 height 22
drag, startPoint x: 215, startPoint y: 149, endPoint x: 173, endPoint y: 36, distance: 120.8
click at [216, 149] on button "Save" at bounding box center [222, 148] width 56 height 22
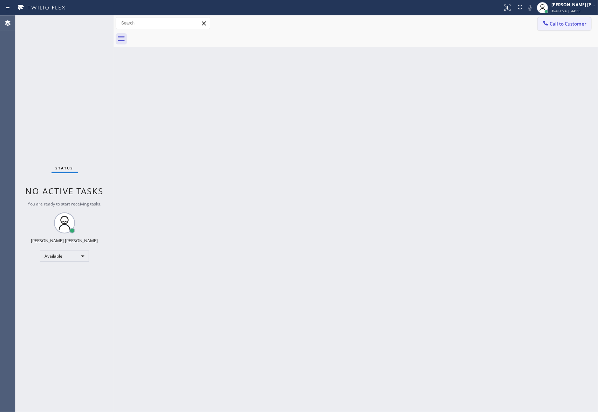
click at [580, 24] on span "Call to Customer" at bounding box center [568, 24] width 37 height 6
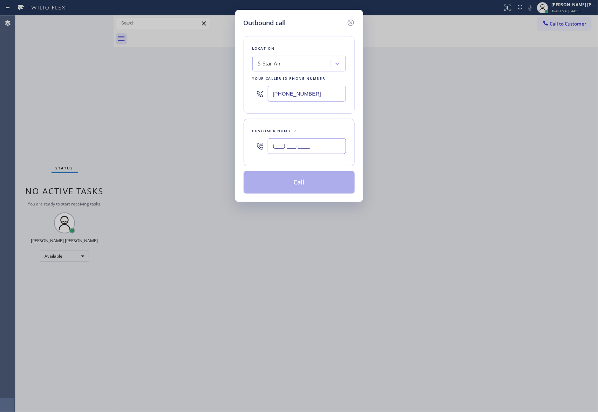
click at [302, 143] on input "(___) ___-____" at bounding box center [307, 146] width 78 height 16
paste input "310) 429-0778"
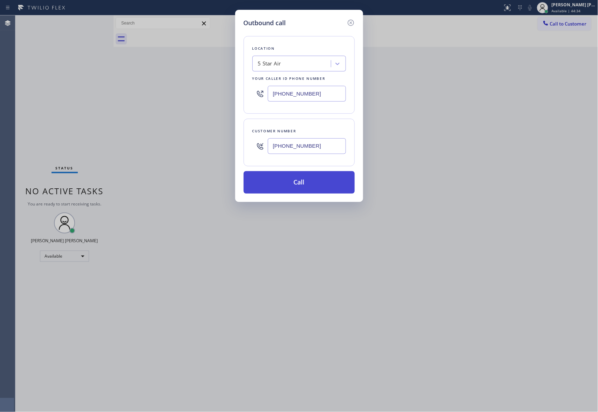
type input "[PHONE_NUMBER]"
click at [305, 183] on button "Call" at bounding box center [298, 182] width 111 height 22
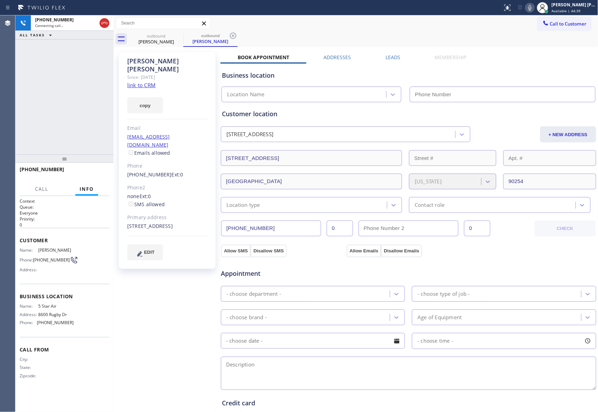
type input "[PHONE_NUMBER]"
click at [91, 174] on span "HANG UP" at bounding box center [92, 172] width 21 height 5
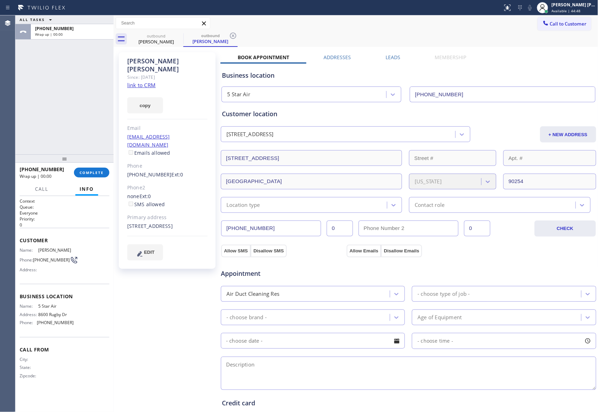
click at [394, 59] on label "Leads" at bounding box center [392, 57] width 15 height 7
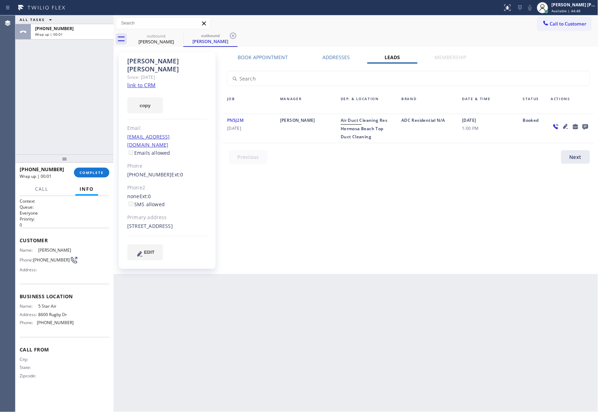
click at [579, 125] on icon at bounding box center [575, 126] width 8 height 9
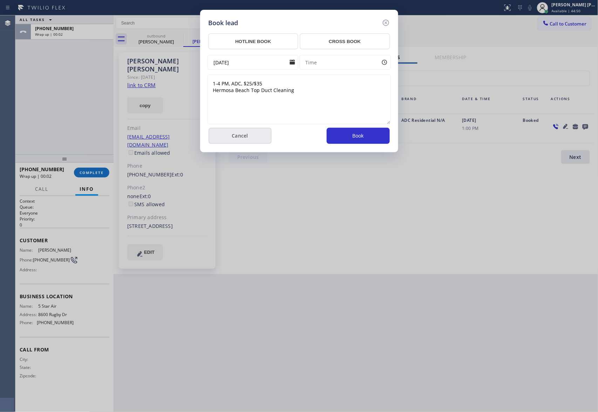
click at [240, 132] on button "Cancel" at bounding box center [239, 136] width 63 height 16
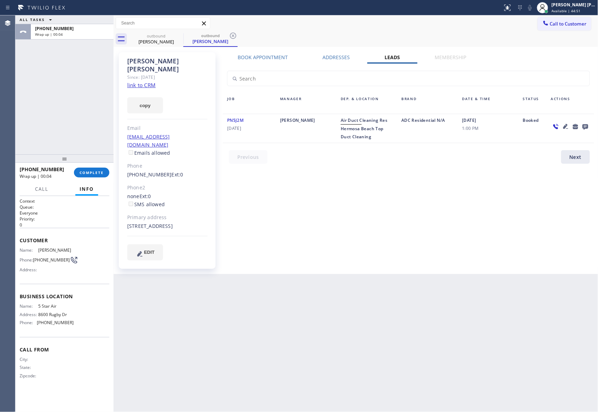
click at [584, 126] on icon at bounding box center [585, 127] width 6 height 6
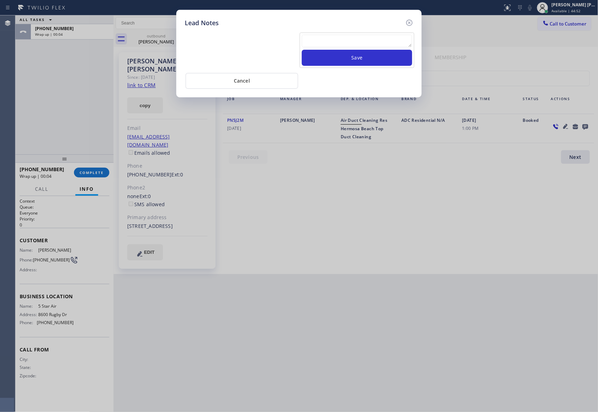
click at [334, 47] on textarea at bounding box center [357, 41] width 110 height 13
paste textarea "VM | please transfer if cx calls back"
type textarea "VM | please transfer if cx calls back"
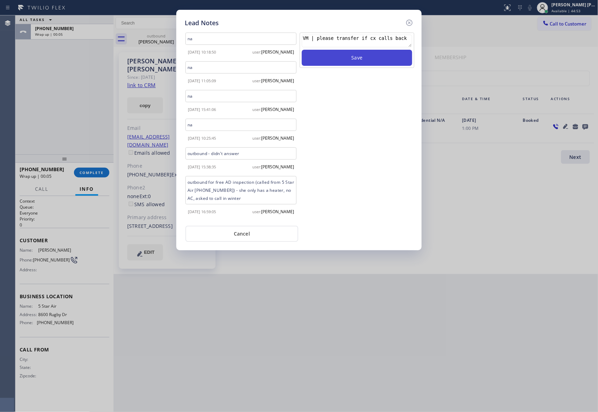
click at [345, 59] on button "Save" at bounding box center [357, 58] width 110 height 16
click at [408, 23] on icon at bounding box center [409, 23] width 8 height 8
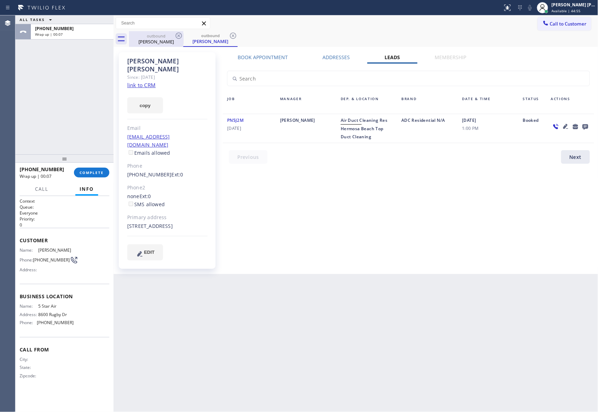
drag, startPoint x: 163, startPoint y: 41, endPoint x: 173, endPoint y: 39, distance: 10.3
click at [164, 41] on div "[PERSON_NAME]" at bounding box center [156, 42] width 53 height 6
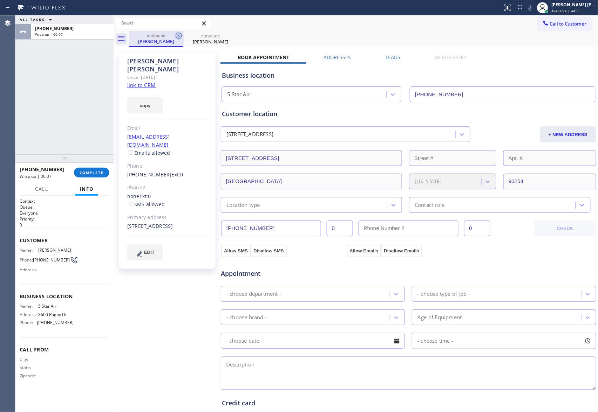
drag, startPoint x: 173, startPoint y: 39, endPoint x: 177, endPoint y: 38, distance: 4.4
click at [174, 39] on div "outbound [PERSON_NAME]" at bounding box center [156, 39] width 54 height 16
click at [177, 38] on icon at bounding box center [178, 36] width 8 height 8
click at [0, 0] on icon at bounding box center [0, 0] width 0 height 0
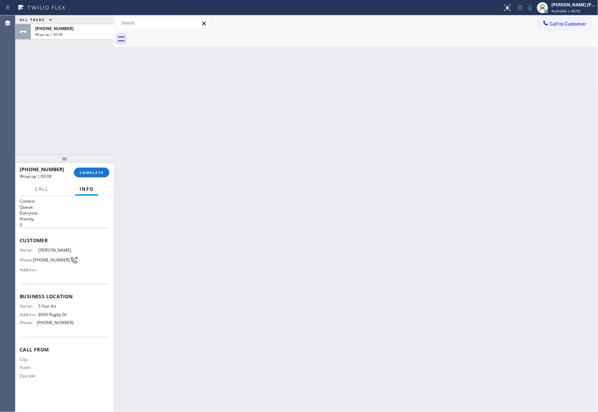
click at [177, 38] on div at bounding box center [363, 39] width 469 height 16
click at [102, 173] on span "COMPLETE" at bounding box center [92, 172] width 24 height 5
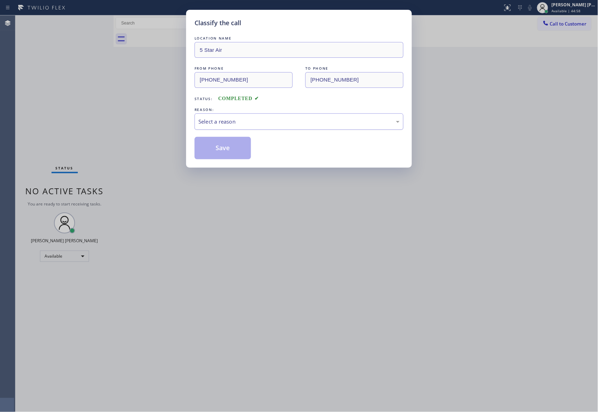
click at [311, 121] on div "Select a reason" at bounding box center [298, 122] width 201 height 8
click at [226, 146] on button "Save" at bounding box center [222, 148] width 56 height 22
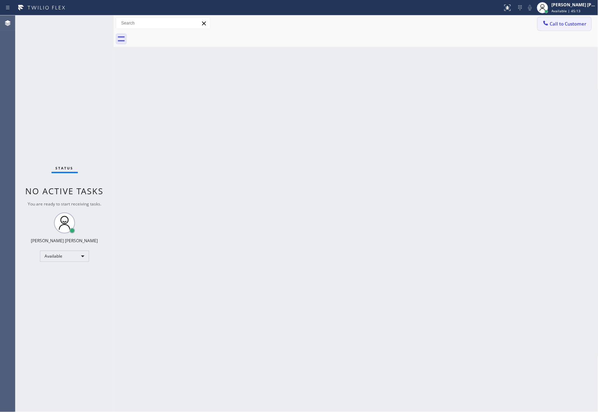
click at [565, 22] on span "Call to Customer" at bounding box center [568, 24] width 37 height 6
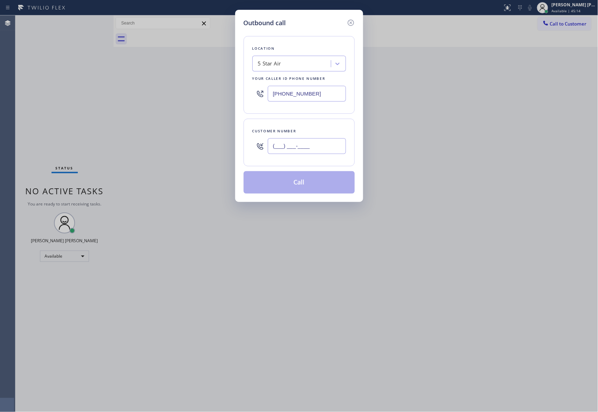
click at [309, 146] on input "(___) ___-____" at bounding box center [307, 146] width 78 height 16
paste input "310) 598-9750"
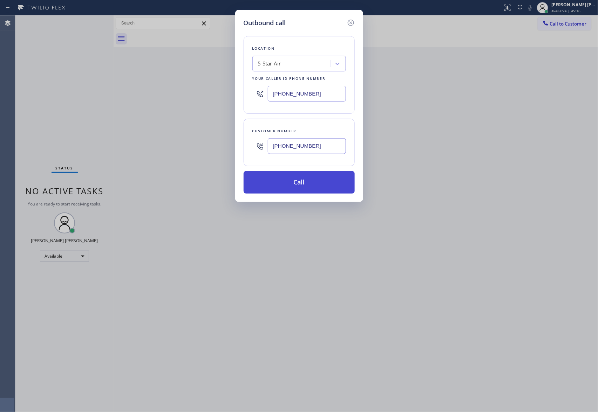
type input "[PHONE_NUMBER]"
click at [314, 180] on button "Call" at bounding box center [298, 182] width 111 height 22
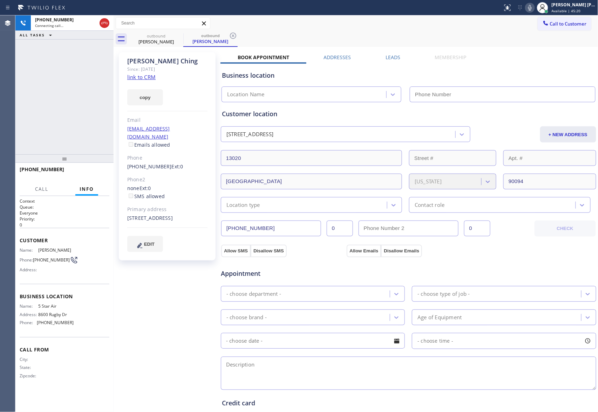
type input "[PHONE_NUMBER]"
click at [177, 40] on icon at bounding box center [178, 36] width 8 height 8
click at [173, 37] on div "outbound" at bounding box center [156, 35] width 53 height 5
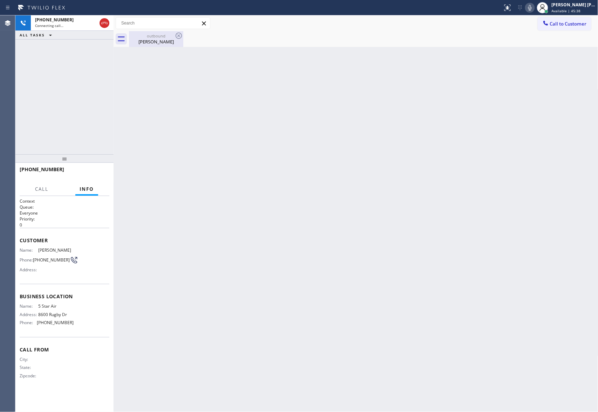
click at [176, 35] on icon at bounding box center [179, 36] width 6 height 6
click at [176, 35] on div at bounding box center [363, 39] width 469 height 16
drag, startPoint x: 108, startPoint y: 25, endPoint x: 97, endPoint y: 33, distance: 13.8
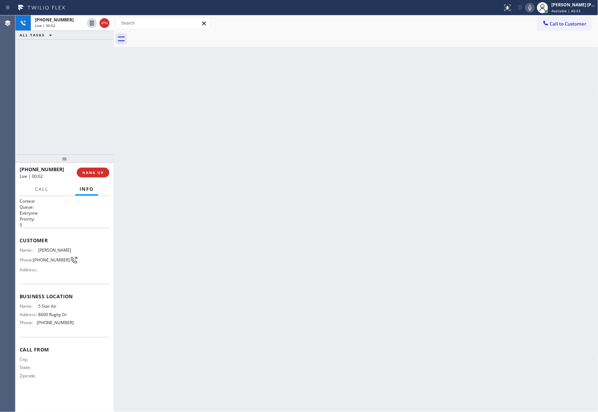
click at [108, 24] on icon at bounding box center [104, 23] width 8 height 8
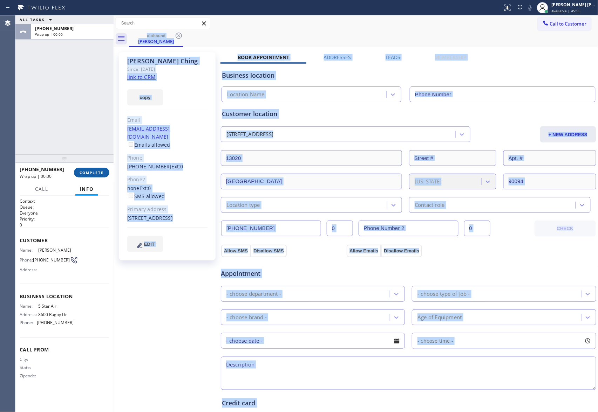
type input "[PHONE_NUMBER]"
click at [102, 174] on span "COMPLETE" at bounding box center [92, 172] width 24 height 5
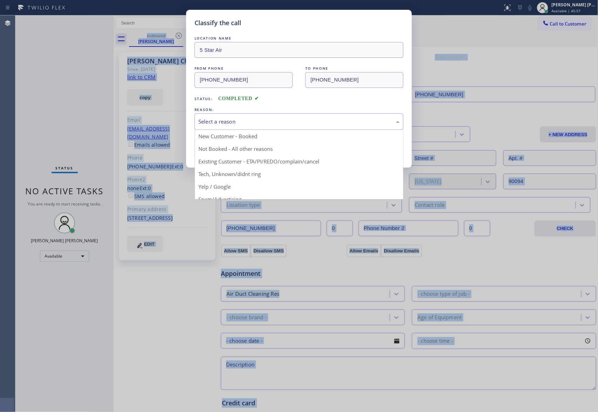
click at [265, 120] on div "Select a reason" at bounding box center [298, 122] width 201 height 8
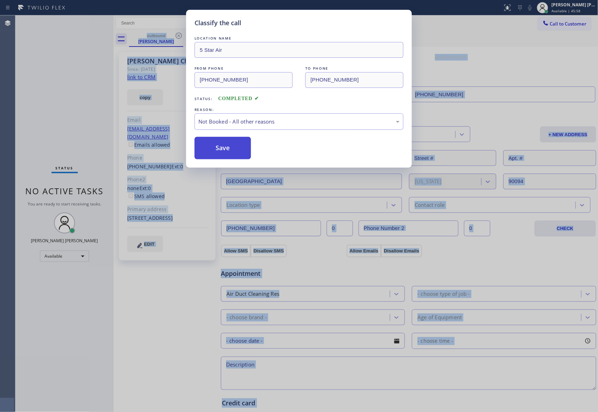
click at [218, 146] on button "Save" at bounding box center [222, 148] width 56 height 22
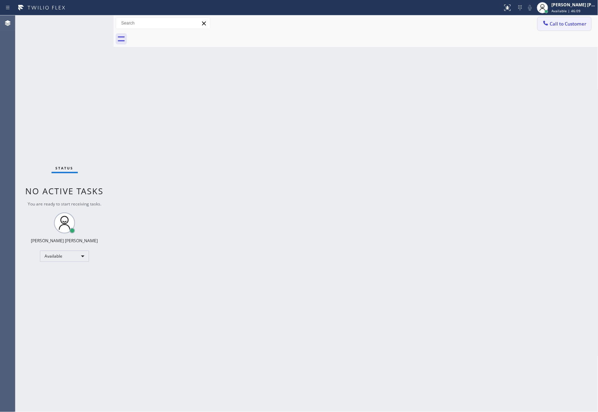
click at [570, 23] on span "Call to Customer" at bounding box center [568, 24] width 37 height 6
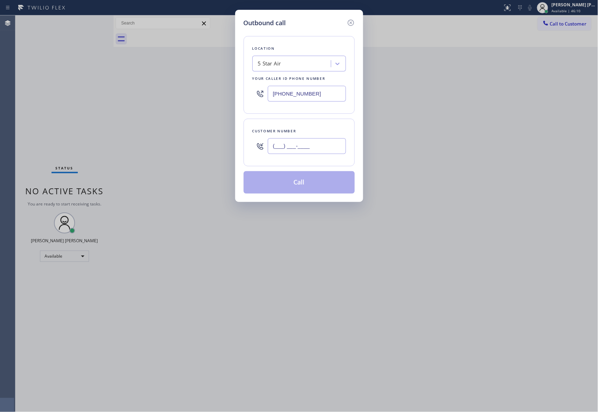
click at [301, 147] on input "(___) ___-____" at bounding box center [307, 146] width 78 height 16
paste input "617) 791-9005"
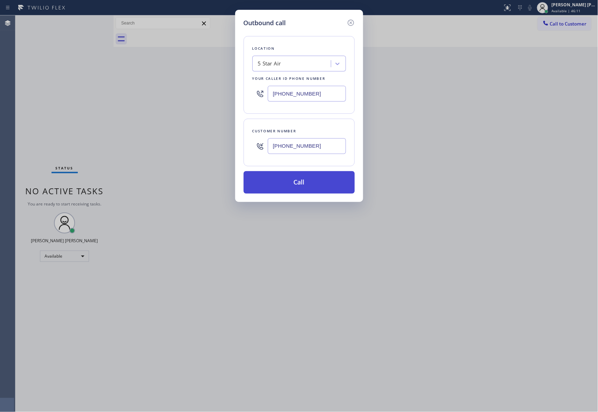
type input "[PHONE_NUMBER]"
click at [324, 184] on button "Call" at bounding box center [298, 182] width 111 height 22
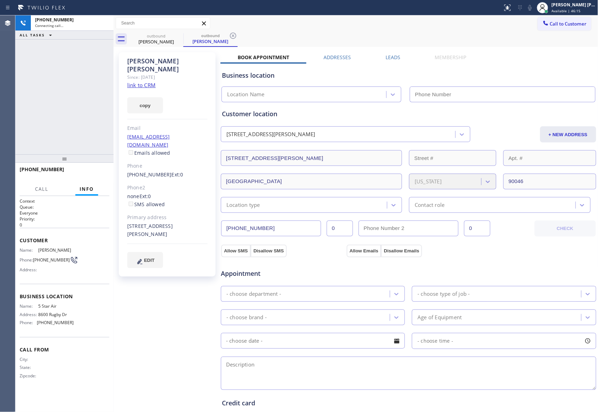
type input "[PHONE_NUMBER]"
click at [83, 171] on span "HANG UP" at bounding box center [92, 172] width 21 height 5
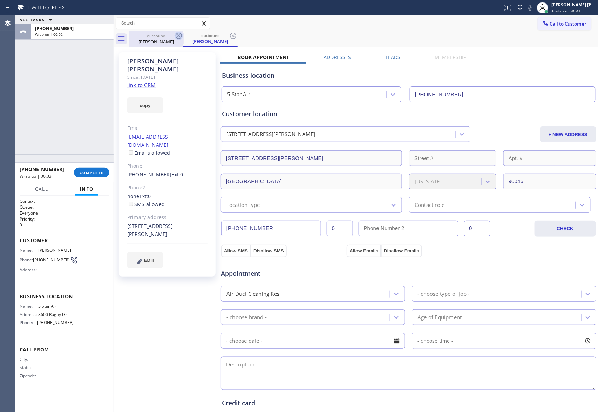
click at [180, 36] on icon at bounding box center [178, 36] width 8 height 8
click at [183, 36] on div "outbound [PERSON_NAME]" at bounding box center [210, 39] width 54 height 16
click at [180, 36] on icon at bounding box center [178, 36] width 8 height 8
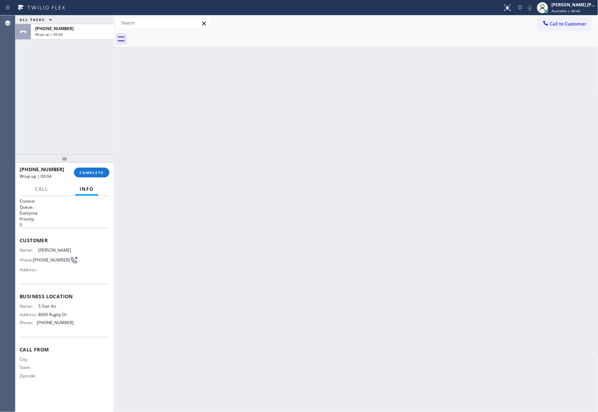
click at [180, 36] on div at bounding box center [363, 39] width 469 height 16
click at [95, 170] on span "COMPLETE" at bounding box center [92, 172] width 24 height 5
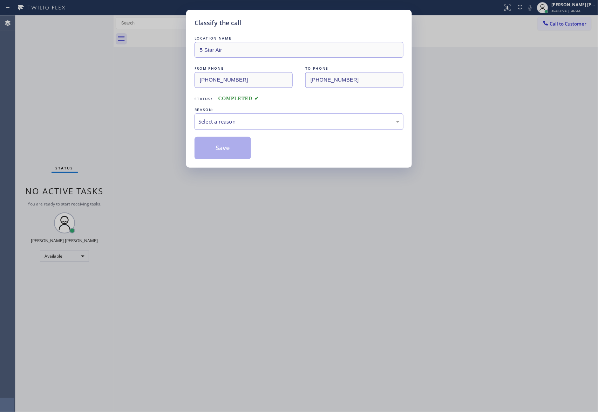
click at [236, 122] on div "Select a reason" at bounding box center [298, 122] width 201 height 8
click at [221, 150] on button "Save" at bounding box center [222, 148] width 56 height 22
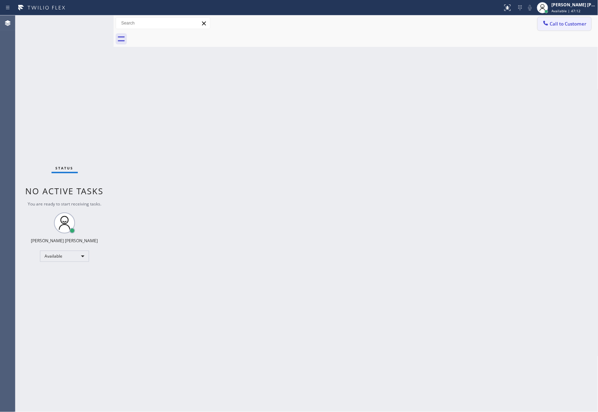
click at [573, 22] on span "Call to Customer" at bounding box center [568, 24] width 37 height 6
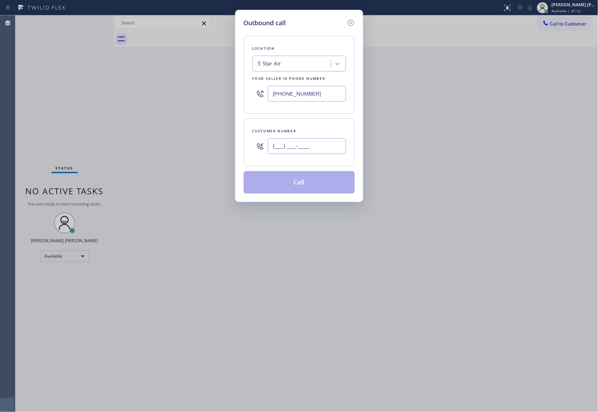
click at [314, 151] on input "(___) ___-____" at bounding box center [307, 146] width 78 height 16
paste input "714) 642-0880"
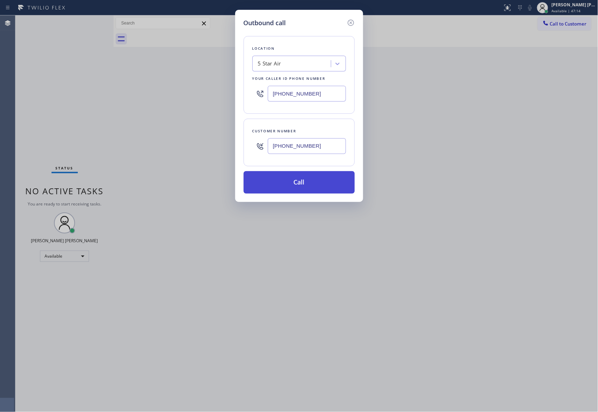
type input "[PHONE_NUMBER]"
click at [308, 186] on button "Call" at bounding box center [298, 182] width 111 height 22
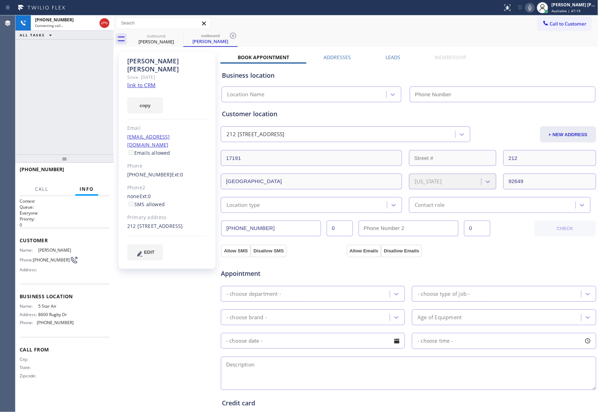
type input "[PHONE_NUMBER]"
drag, startPoint x: 102, startPoint y: 171, endPoint x: 124, endPoint y: 164, distance: 22.4
click at [102, 171] on span "HANG UP" at bounding box center [92, 172] width 21 height 5
click at [390, 58] on label "Leads" at bounding box center [392, 57] width 15 height 7
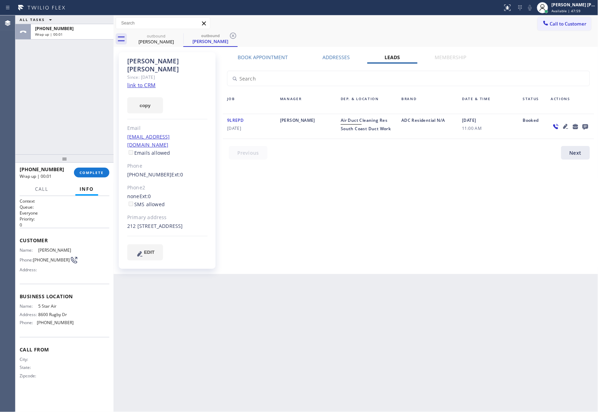
click at [583, 125] on icon at bounding box center [585, 127] width 6 height 6
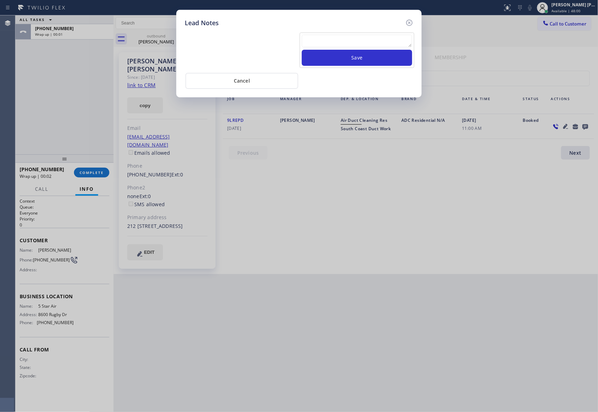
click at [331, 42] on textarea at bounding box center [357, 41] width 110 height 13
paste textarea "VM | please transfer if cx calls back"
type textarea "VM | please transfer if cx calls back"
click at [359, 57] on button "Save" at bounding box center [357, 58] width 110 height 16
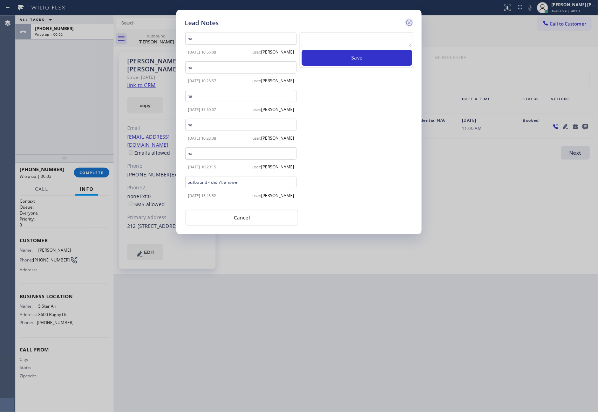
scroll to position [0, 0]
click at [412, 22] on icon at bounding box center [409, 23] width 6 height 6
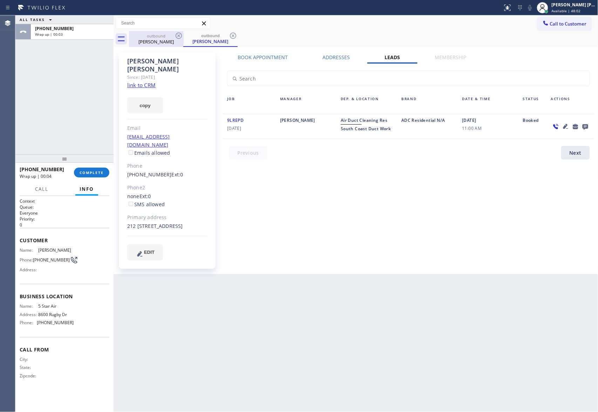
click at [172, 36] on div "outbound" at bounding box center [156, 35] width 53 height 5
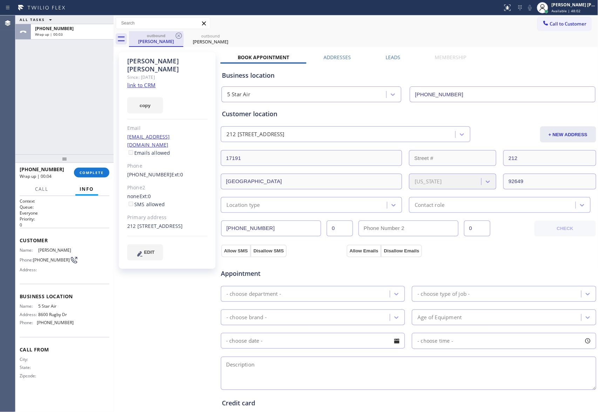
click at [173, 36] on div "outbound" at bounding box center [156, 35] width 53 height 5
click at [174, 36] on div "outbound" at bounding box center [156, 35] width 53 height 5
click at [174, 36] on icon at bounding box center [178, 36] width 8 height 8
click at [0, 0] on icon at bounding box center [0, 0] width 0 height 0
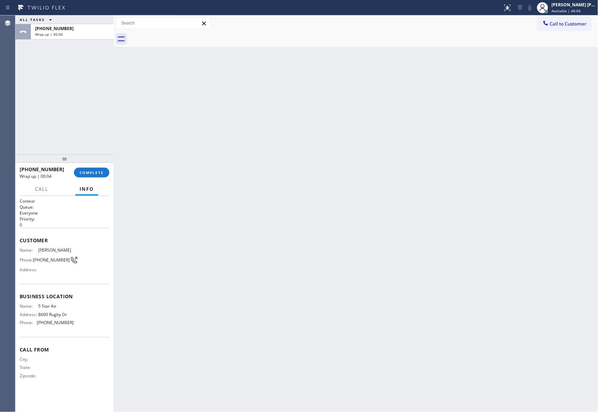
click at [174, 36] on div at bounding box center [363, 39] width 469 height 16
click at [102, 178] on div "[PHONE_NUMBER] Wrap up | 00:06 COMPLETE" at bounding box center [65, 173] width 90 height 18
click at [101, 173] on span "COMPLETE" at bounding box center [92, 172] width 24 height 5
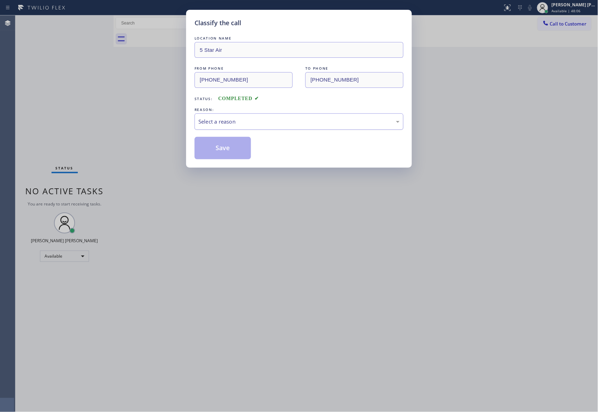
click at [300, 128] on div "Select a reason" at bounding box center [298, 122] width 209 height 16
click at [218, 150] on button "Save" at bounding box center [222, 148] width 56 height 22
drag, startPoint x: 218, startPoint y: 150, endPoint x: 170, endPoint y: 25, distance: 133.4
click at [218, 149] on button "Save" at bounding box center [222, 148] width 56 height 22
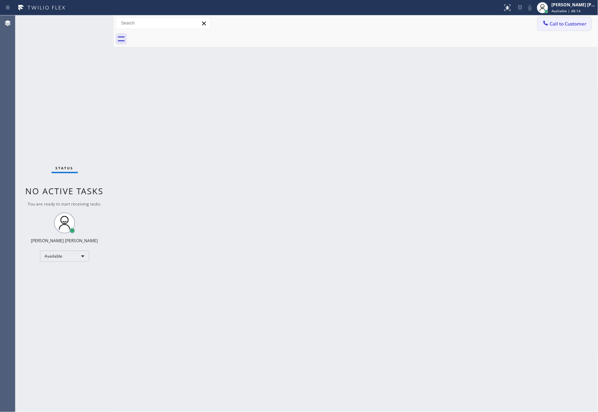
click at [575, 28] on button "Call to Customer" at bounding box center [564, 23] width 54 height 13
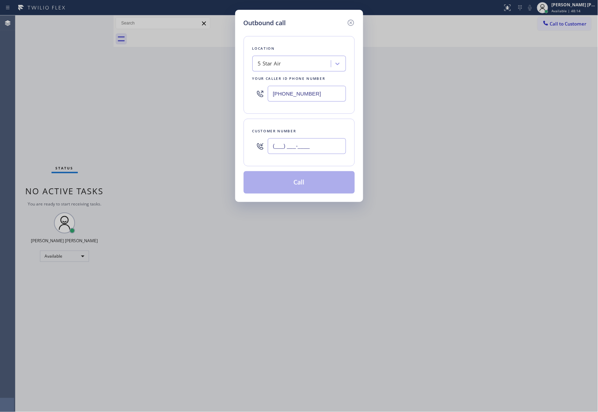
click at [293, 151] on input "(___) ___-____" at bounding box center [307, 146] width 78 height 16
paste input "805) 689-0392"
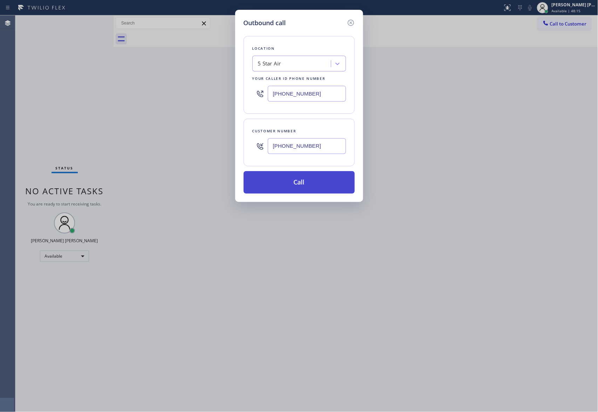
type input "[PHONE_NUMBER]"
click at [325, 184] on button "Call" at bounding box center [298, 182] width 111 height 22
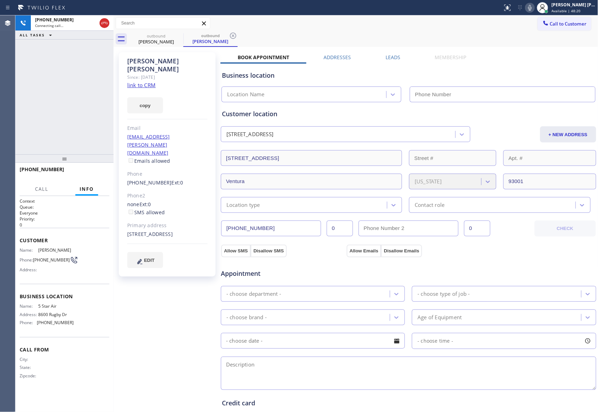
type input "[PHONE_NUMBER]"
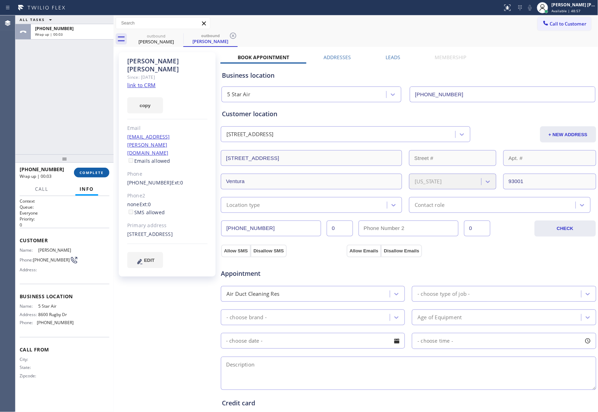
click at [89, 173] on span "COMPLETE" at bounding box center [92, 172] width 24 height 5
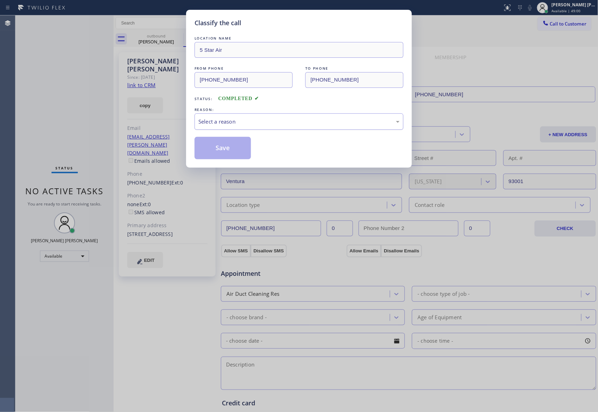
click at [282, 123] on div "Select a reason" at bounding box center [298, 122] width 201 height 8
click at [220, 149] on button "Save" at bounding box center [222, 148] width 56 height 22
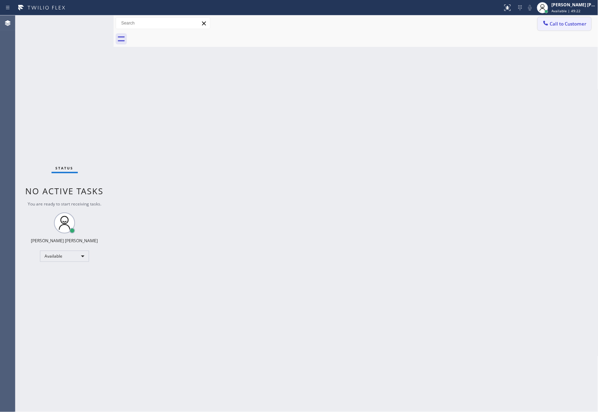
click at [561, 22] on span "Call to Customer" at bounding box center [568, 24] width 37 height 6
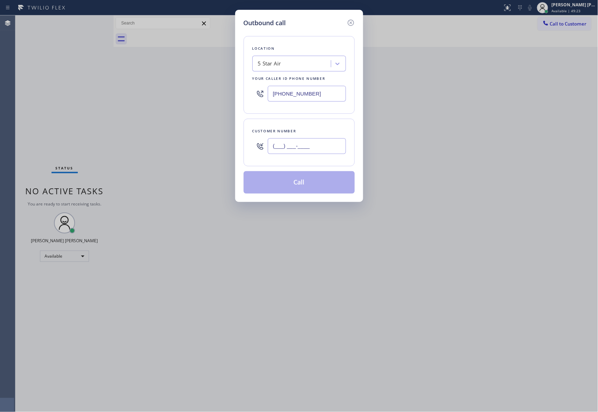
click at [317, 146] on input "(___) ___-____" at bounding box center [307, 146] width 78 height 16
paste input "310) 721-0919"
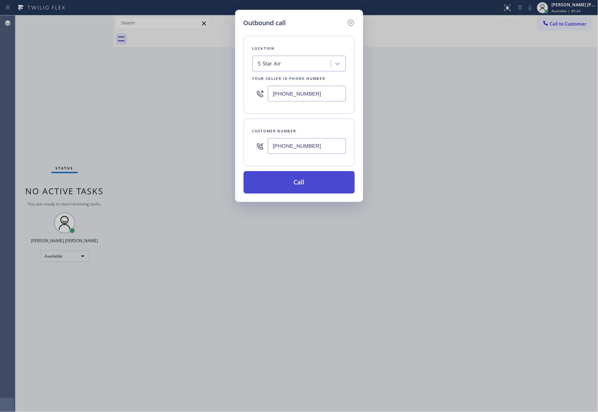
type input "[PHONE_NUMBER]"
click at [314, 187] on button "Call" at bounding box center [298, 182] width 111 height 22
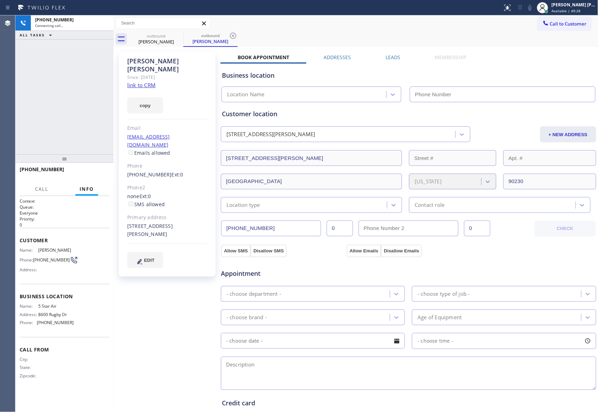
type input "[PHONE_NUMBER]"
drag, startPoint x: 97, startPoint y: 173, endPoint x: 232, endPoint y: 130, distance: 141.4
click at [97, 173] on span "HANG UP" at bounding box center [92, 172] width 21 height 5
click at [388, 54] on label "Leads" at bounding box center [392, 57] width 15 height 7
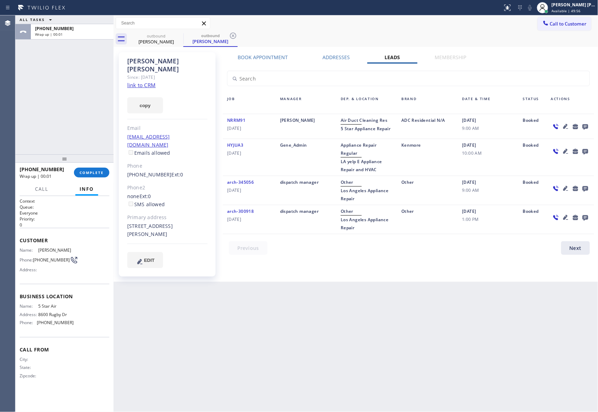
click at [581, 124] on icon at bounding box center [585, 126] width 8 height 9
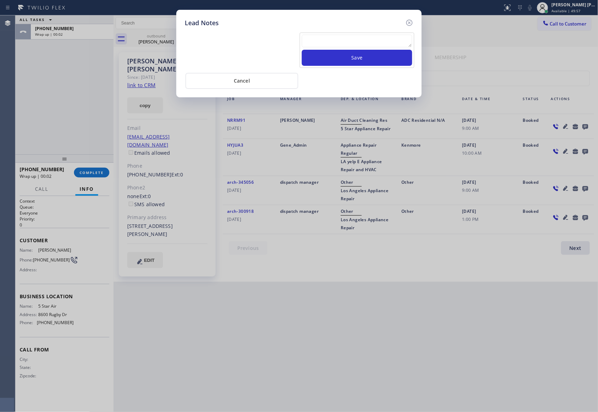
click at [349, 38] on textarea at bounding box center [357, 41] width 110 height 13
paste textarea "VM | please transfer if cx calls back"
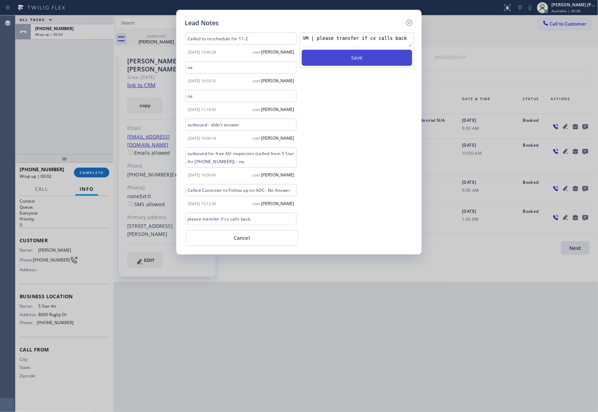
type textarea "VM | please transfer if cx calls back"
click at [359, 59] on button "Save" at bounding box center [357, 58] width 110 height 16
click at [408, 20] on icon at bounding box center [409, 23] width 8 height 8
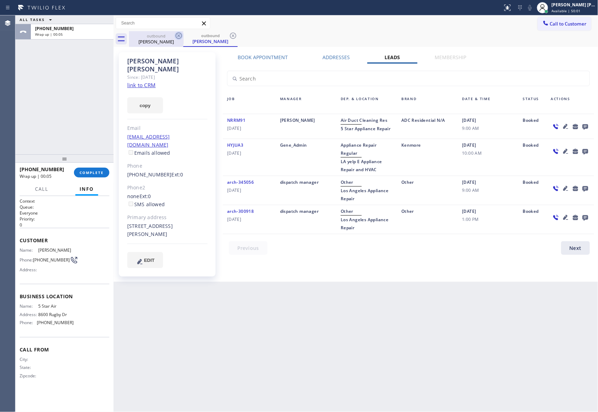
click at [181, 33] on icon at bounding box center [178, 36] width 8 height 8
click at [183, 33] on div "outbound [PERSON_NAME]" at bounding box center [210, 39] width 54 height 16
click at [181, 33] on icon at bounding box center [178, 36] width 8 height 8
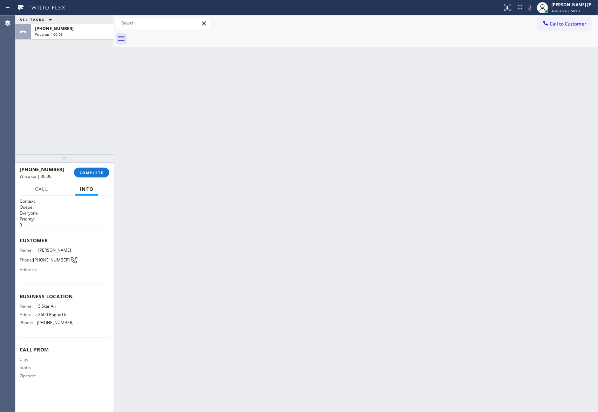
click at [181, 33] on div at bounding box center [363, 39] width 469 height 16
click at [94, 167] on div "[PHONE_NUMBER] Wrap up | 00:07 COMPLETE" at bounding box center [65, 173] width 90 height 18
click at [90, 177] on button "COMPLETE" at bounding box center [91, 173] width 35 height 10
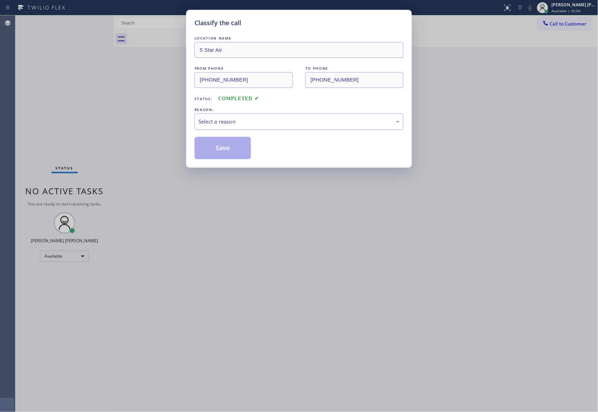
click at [254, 125] on div "Select a reason" at bounding box center [298, 122] width 201 height 8
click at [226, 150] on button "Save" at bounding box center [222, 148] width 56 height 22
drag, startPoint x: 226, startPoint y: 150, endPoint x: 163, endPoint y: 20, distance: 144.3
click at [226, 149] on button "Save" at bounding box center [222, 148] width 56 height 22
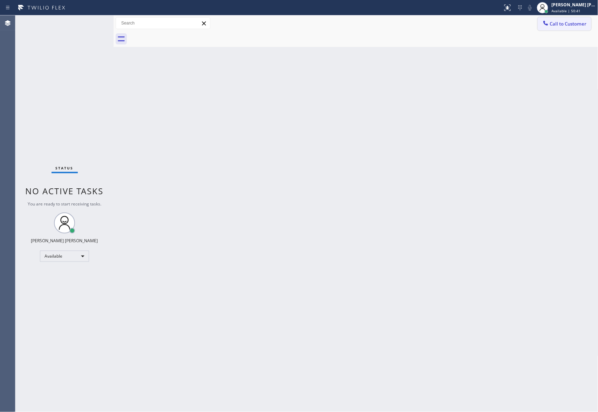
click at [563, 22] on span "Call to Customer" at bounding box center [568, 24] width 37 height 6
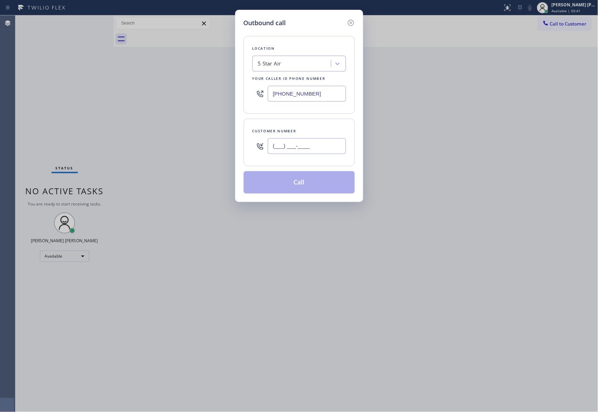
click at [318, 146] on input "(___) ___-____" at bounding box center [307, 146] width 78 height 16
paste input "909) 717-6190"
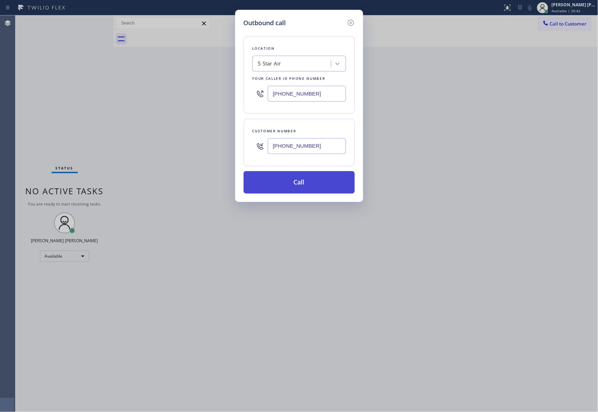
type input "[PHONE_NUMBER]"
click at [309, 181] on button "Call" at bounding box center [298, 182] width 111 height 22
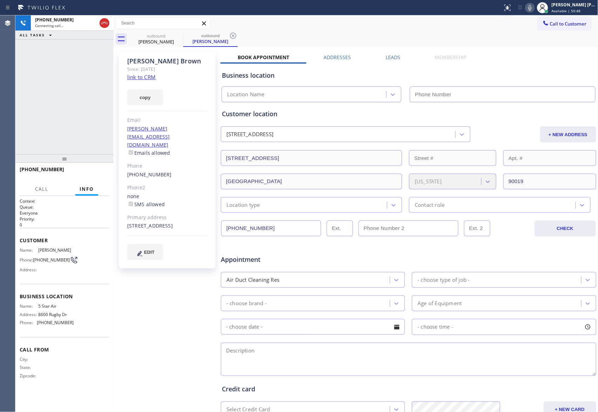
type input "[PHONE_NUMBER]"
click at [86, 170] on span "HANG UP" at bounding box center [92, 172] width 21 height 5
click at [386, 54] on label "Leads" at bounding box center [392, 57] width 15 height 7
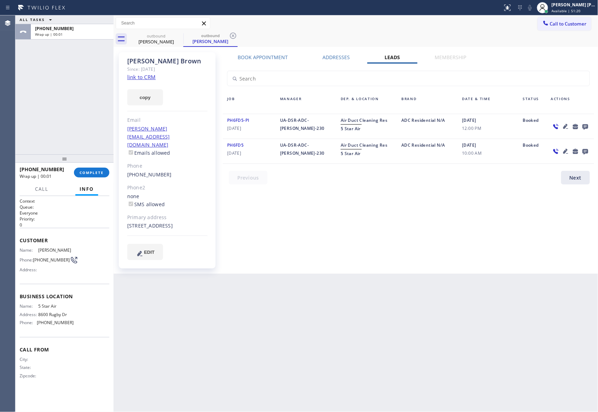
click at [585, 126] on icon at bounding box center [585, 126] width 8 height 9
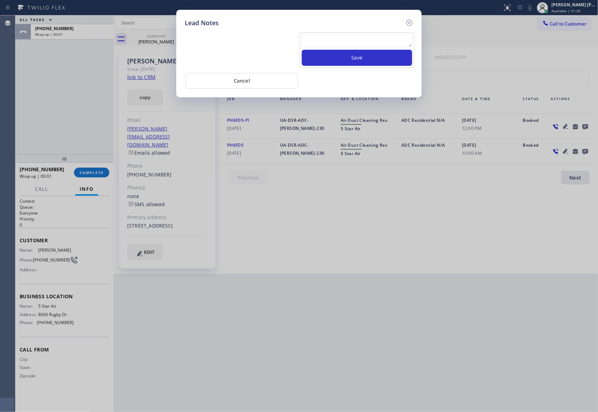
click at [384, 41] on textarea at bounding box center [357, 41] width 110 height 13
paste textarea "VM | please transfer if cx calls back"
type textarea "VM | please transfer if cx calls back"
click at [387, 61] on button "Save" at bounding box center [357, 58] width 110 height 16
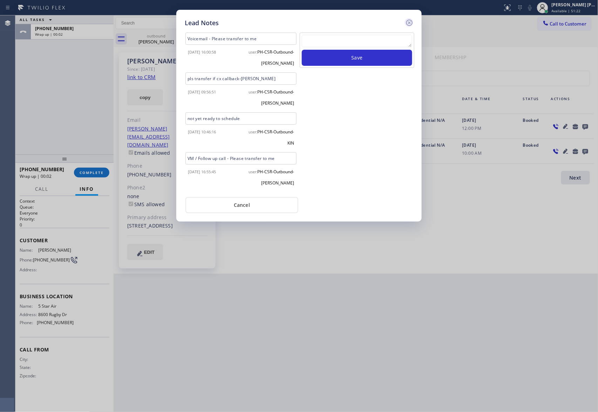
click at [411, 21] on icon at bounding box center [409, 23] width 8 height 8
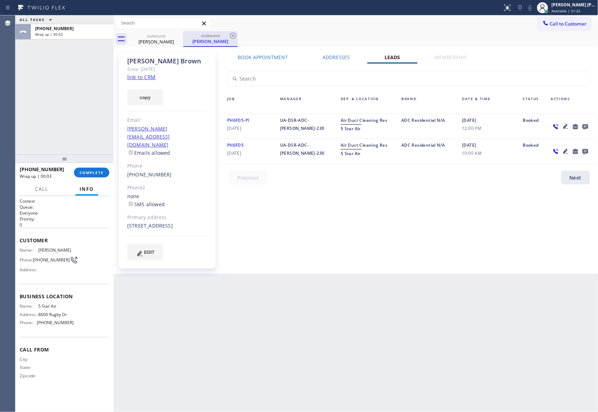
click at [184, 34] on div "outbound" at bounding box center [210, 35] width 53 height 5
drag, startPoint x: 181, startPoint y: 34, endPoint x: 174, endPoint y: 36, distance: 8.0
click at [178, 34] on icon at bounding box center [178, 36] width 8 height 8
click at [174, 36] on div "outbound" at bounding box center [156, 35] width 53 height 5
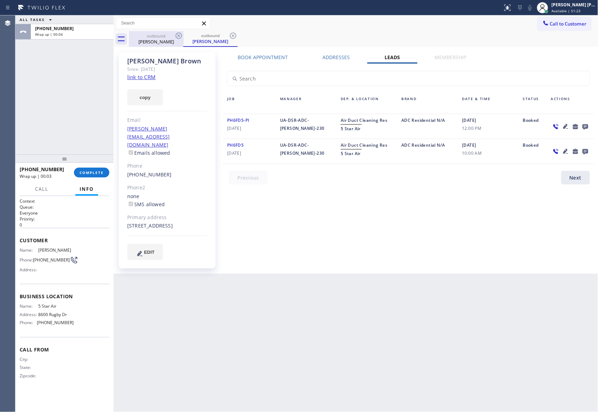
click at [184, 36] on div "outbound" at bounding box center [210, 35] width 53 height 5
click at [174, 36] on div "outbound" at bounding box center [156, 35] width 53 height 5
click at [177, 36] on icon at bounding box center [178, 36] width 8 height 8
click at [177, 36] on div "outbound [PERSON_NAME]" at bounding box center [363, 39] width 469 height 16
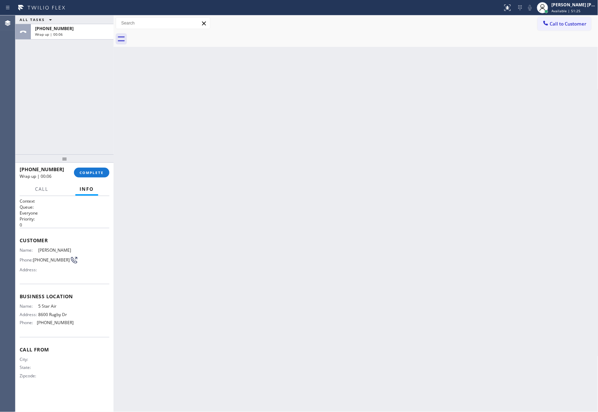
click at [97, 177] on div "[PHONE_NUMBER] Wrap up | 00:06 COMPLETE" at bounding box center [65, 173] width 90 height 18
click at [102, 172] on span "COMPLETE" at bounding box center [92, 172] width 24 height 5
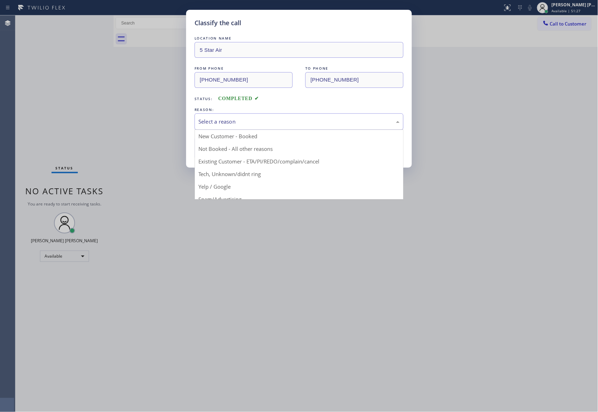
click at [302, 124] on div "Select a reason" at bounding box center [298, 122] width 201 height 8
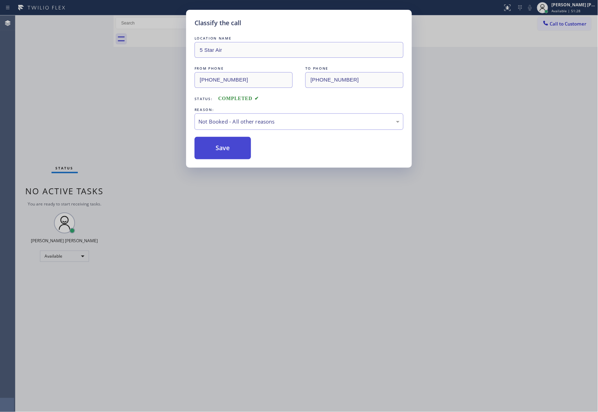
click at [227, 150] on button "Save" at bounding box center [222, 148] width 56 height 22
drag, startPoint x: 227, startPoint y: 150, endPoint x: 224, endPoint y: 145, distance: 6.8
click at [226, 150] on button "Save" at bounding box center [222, 148] width 56 height 22
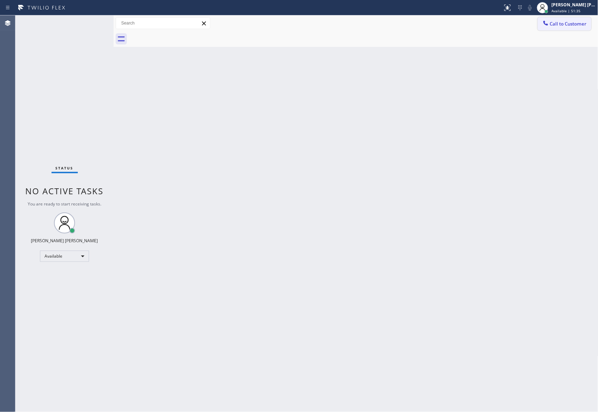
click at [569, 26] on span "Call to Customer" at bounding box center [568, 24] width 37 height 6
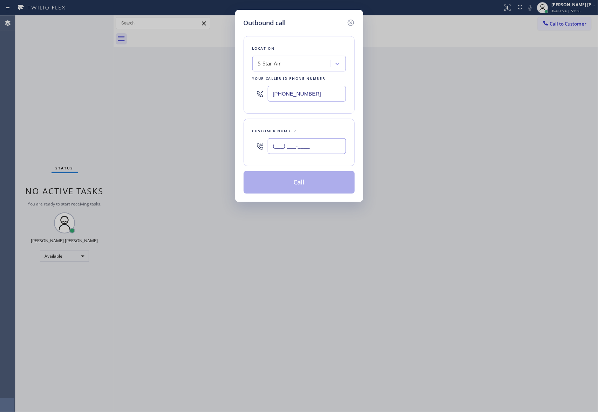
click at [292, 147] on input "(___) ___-____" at bounding box center [307, 146] width 78 height 16
paste input "805) 746-5468"
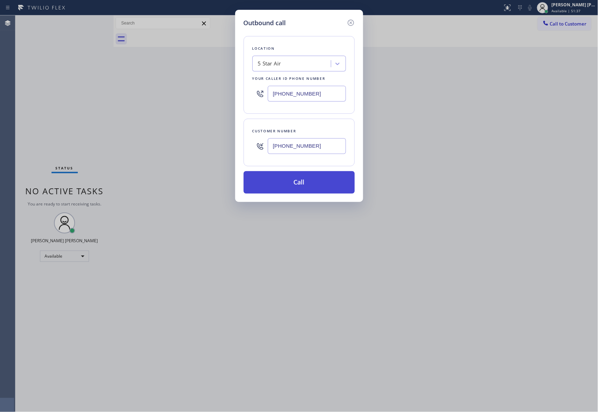
type input "[PHONE_NUMBER]"
click at [316, 185] on button "Call" at bounding box center [298, 182] width 111 height 22
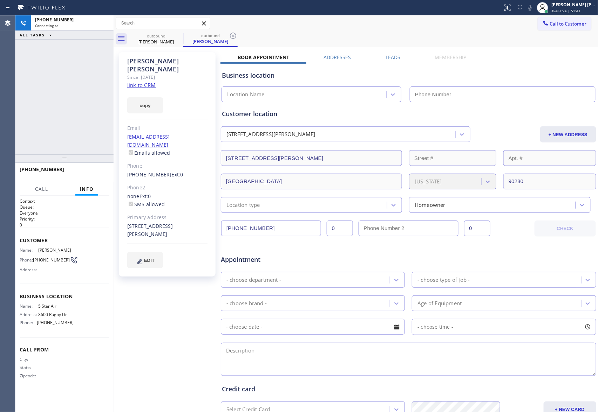
type input "[PHONE_NUMBER]"
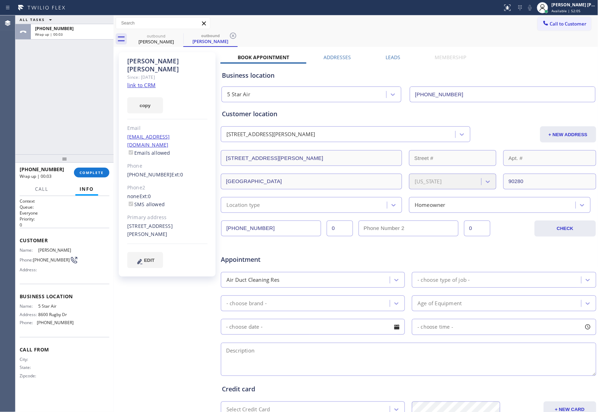
click at [385, 55] on label "Leads" at bounding box center [392, 57] width 15 height 7
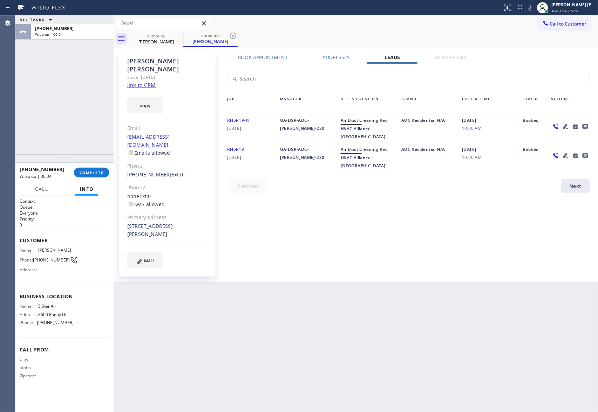
click at [585, 127] on icon at bounding box center [585, 127] width 6 height 6
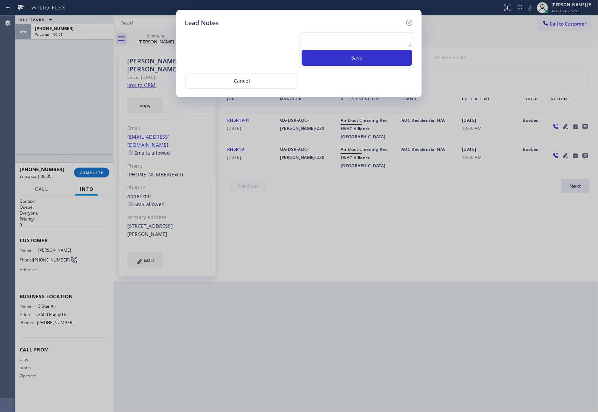
click at [345, 40] on textarea at bounding box center [357, 41] width 110 height 13
paste textarea "VM | please transfer if cx calls back"
type textarea "VM | please transfer if cx calls back"
click at [362, 59] on button "Save" at bounding box center [357, 58] width 110 height 16
click at [411, 23] on icon at bounding box center [409, 23] width 8 height 8
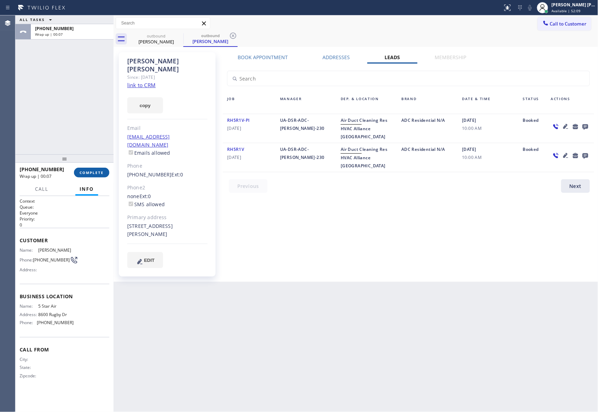
click at [93, 174] on span "COMPLETE" at bounding box center [92, 172] width 24 height 5
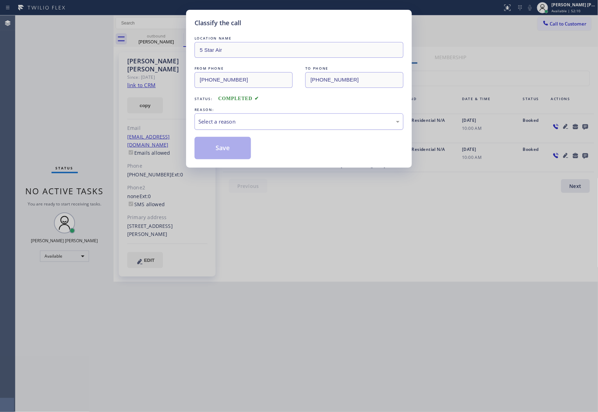
click at [252, 122] on div "Select a reason" at bounding box center [298, 122] width 201 height 8
click at [222, 146] on button "Save" at bounding box center [222, 148] width 56 height 22
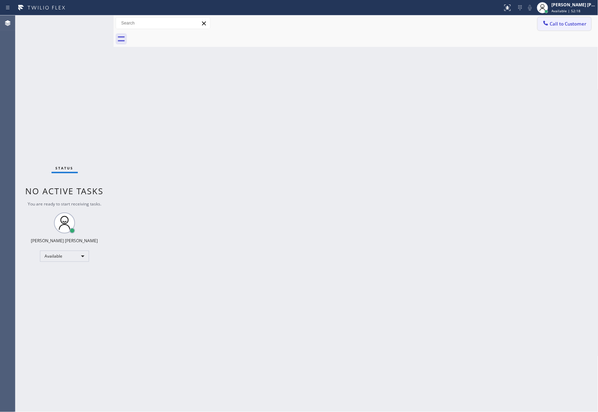
click at [577, 19] on button "Call to Customer" at bounding box center [564, 23] width 54 height 13
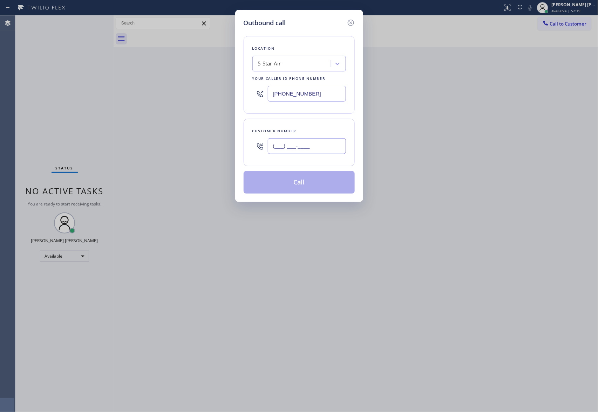
click at [317, 147] on input "(___) ___-____" at bounding box center [307, 146] width 78 height 16
paste input "786) 271-5795"
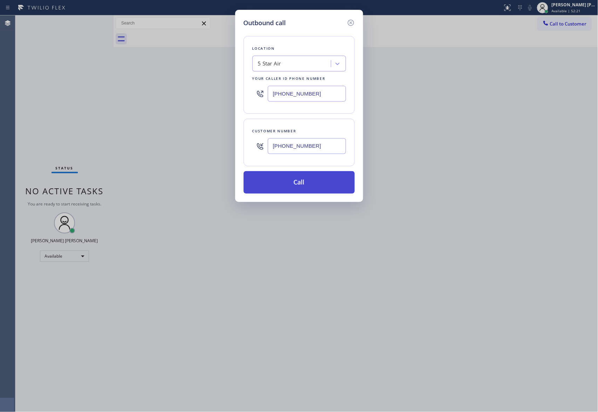
type input "[PHONE_NUMBER]"
click at [313, 187] on button "Call" at bounding box center [298, 182] width 111 height 22
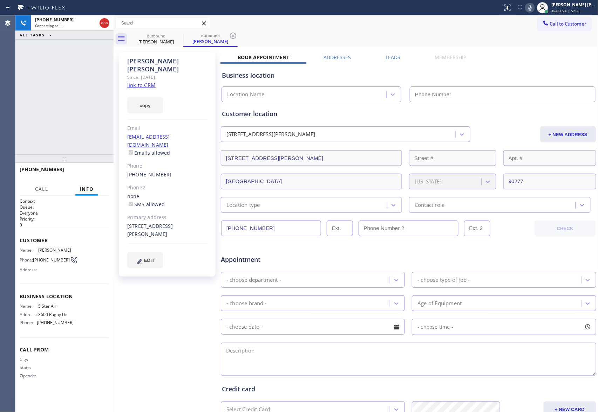
type input "[PHONE_NUMBER]"
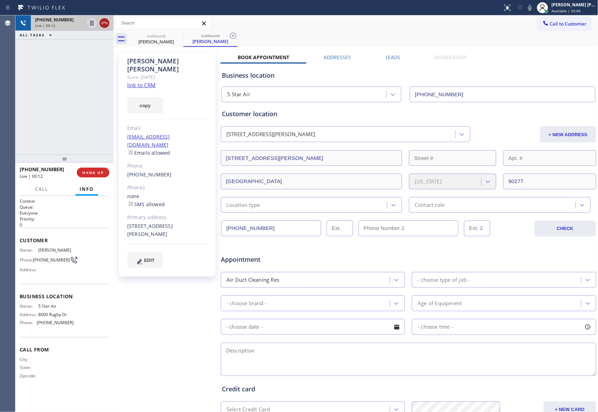
click at [105, 18] on button at bounding box center [104, 23] width 10 height 10
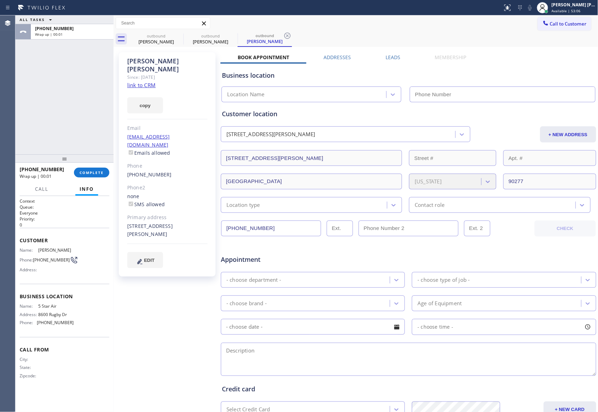
type input "[PHONE_NUMBER]"
click at [178, 31] on div "outbound Raquel Braun" at bounding box center [156, 39] width 53 height 16
click at [178, 33] on icon at bounding box center [179, 36] width 6 height 6
click at [229, 34] on icon at bounding box center [233, 36] width 8 height 8
click at [0, 0] on icon at bounding box center [0, 0] width 0 height 0
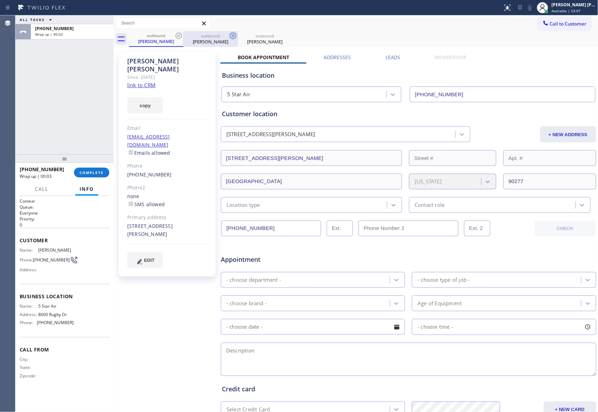
click at [178, 34] on div "outbound Raquel Braun outbound Raquel Braun outbound Raquel Braun" at bounding box center [363, 39] width 469 height 16
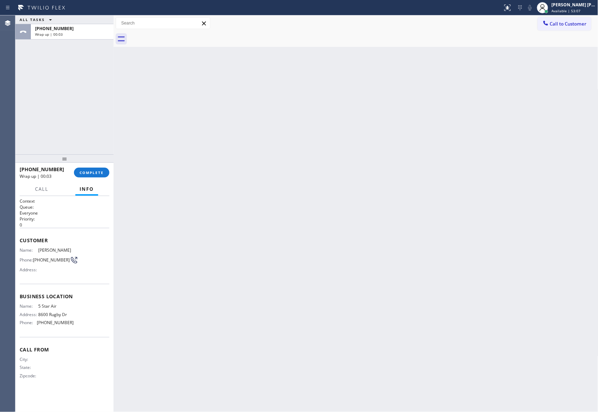
click at [178, 34] on div at bounding box center [363, 39] width 469 height 16
drag, startPoint x: 83, startPoint y: 167, endPoint x: 83, endPoint y: 173, distance: 6.0
click at [83, 168] on div "+17862715795 Wrap up | 00:04 COMPLETE" at bounding box center [65, 173] width 90 height 18
click at [83, 176] on button "COMPLETE" at bounding box center [91, 173] width 35 height 10
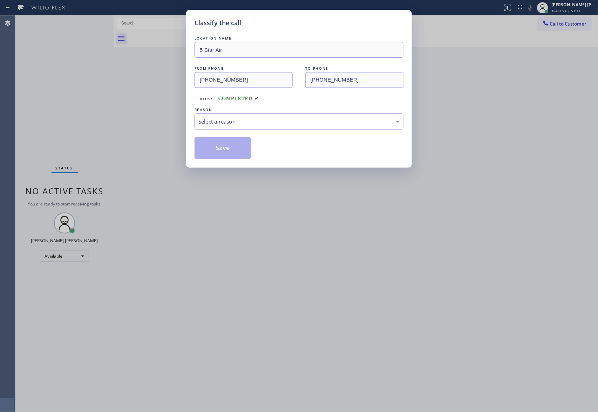
click at [300, 120] on div "Select a reason" at bounding box center [298, 122] width 201 height 8
click at [230, 150] on button "Save" at bounding box center [222, 148] width 56 height 22
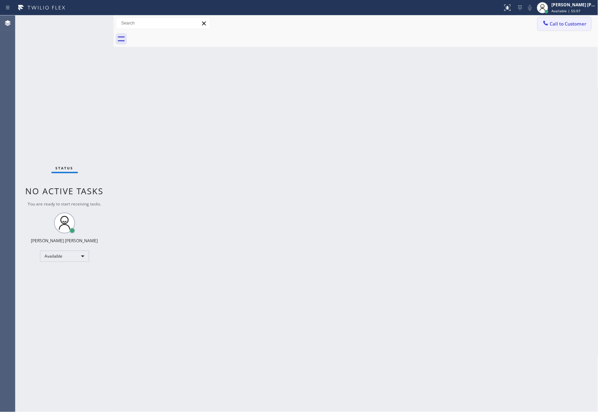
click at [583, 28] on button "Call to Customer" at bounding box center [564, 23] width 54 height 13
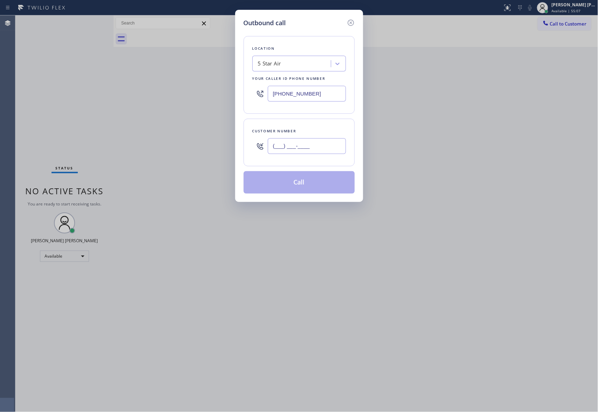
click at [295, 146] on input "(___) ___-____" at bounding box center [307, 146] width 78 height 16
paste input "310) 733-8461"
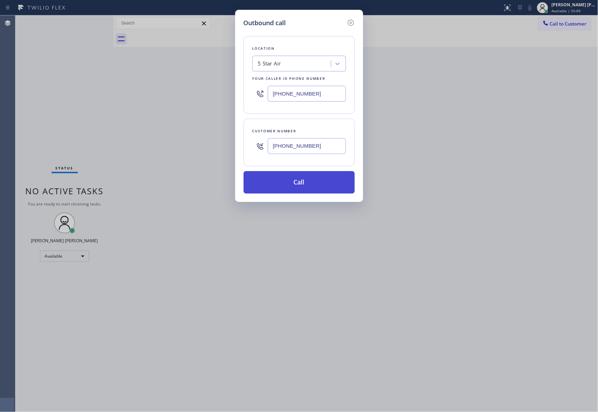
type input "(310) 733-8461"
click at [295, 184] on button "Call" at bounding box center [298, 182] width 111 height 22
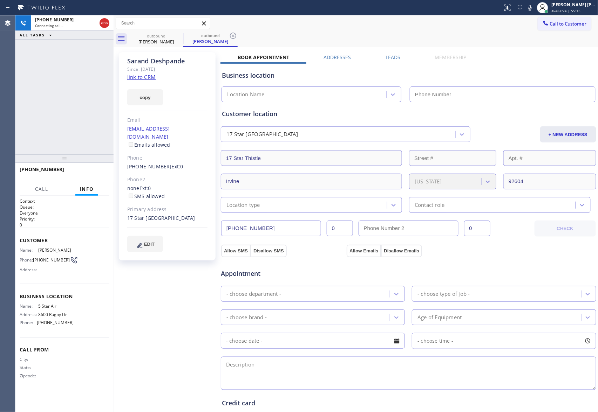
type input "[PHONE_NUMBER]"
click at [103, 170] on span "HANG UP" at bounding box center [92, 172] width 21 height 5
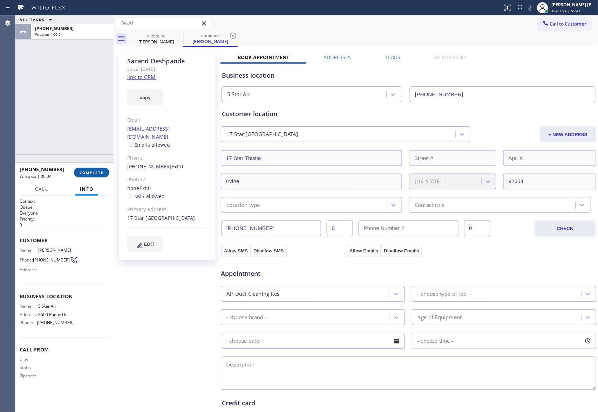
drag, startPoint x: 100, startPoint y: 167, endPoint x: 97, endPoint y: 173, distance: 6.4
click at [99, 168] on div "+13107338461 Wrap up | 00:04 COMPLETE" at bounding box center [65, 173] width 90 height 18
click at [97, 173] on span "COMPLETE" at bounding box center [92, 172] width 24 height 5
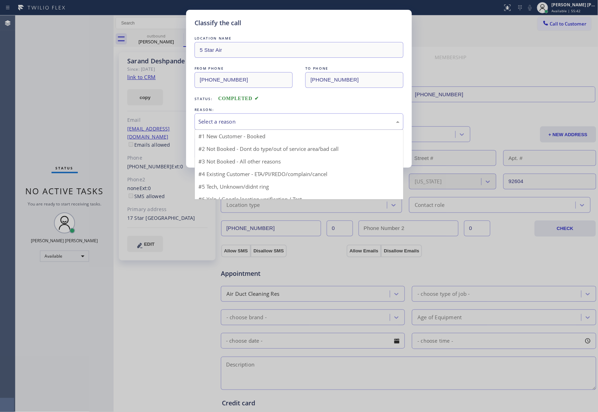
click at [331, 117] on div "Select a reason" at bounding box center [298, 122] width 209 height 16
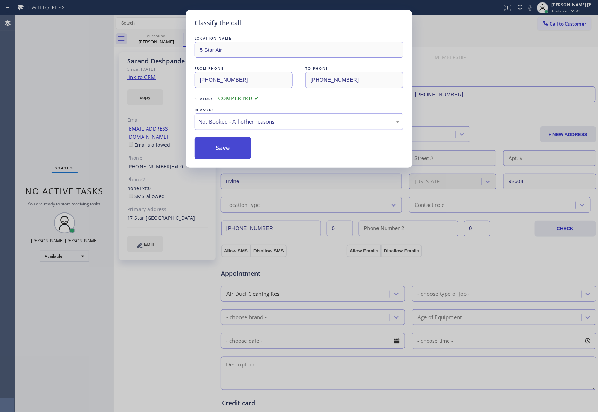
click at [233, 151] on button "Save" at bounding box center [222, 148] width 56 height 22
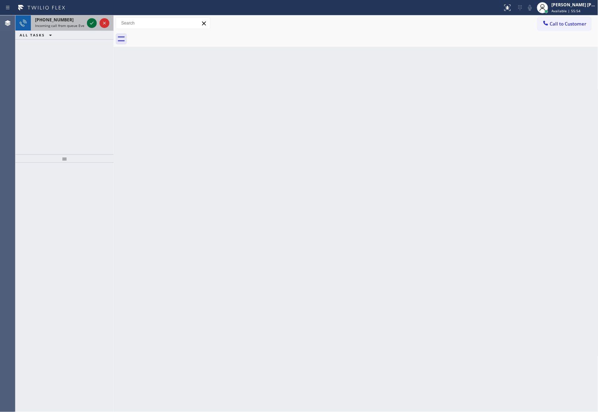
click at [93, 22] on icon at bounding box center [92, 23] width 8 height 8
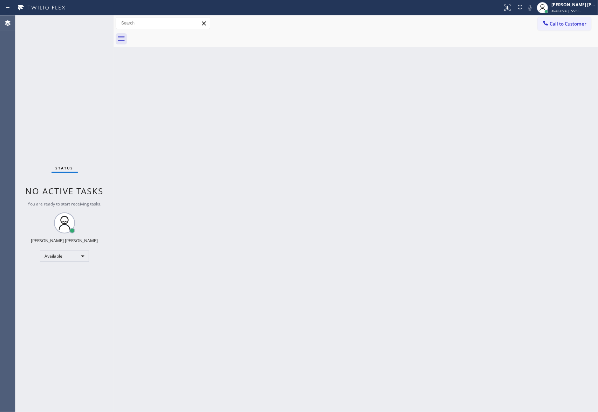
click at [93, 22] on div "Status No active tasks You are ready to start receiving tasks. Keith Joshua Del…" at bounding box center [64, 213] width 98 height 397
click at [507, 5] on icon at bounding box center [507, 8] width 8 height 8
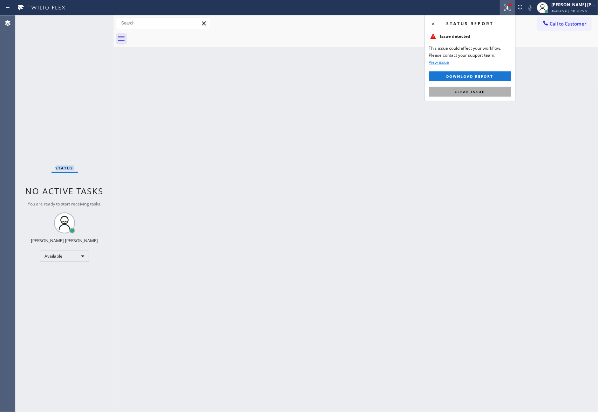
click at [476, 96] on button "Clear issue" at bounding box center [470, 92] width 82 height 10
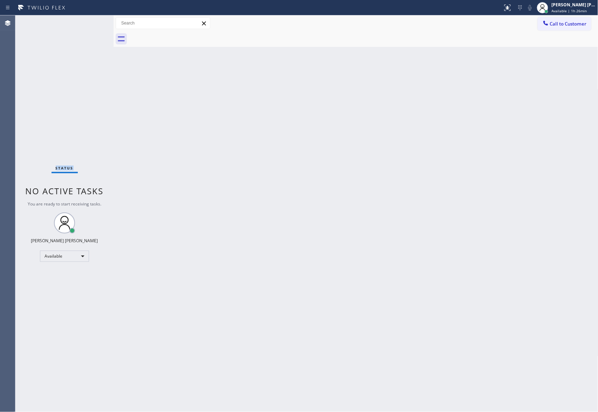
click at [577, 26] on span "Call to Customer" at bounding box center [568, 24] width 37 height 6
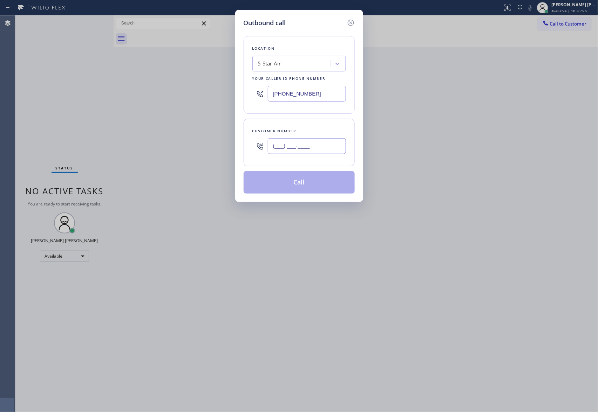
click at [311, 152] on input "(___) ___-____" at bounding box center [307, 146] width 78 height 16
paste input "650) 676-5100"
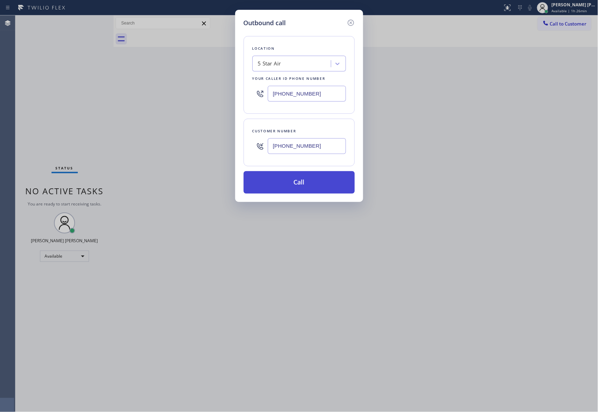
type input "[PHONE_NUMBER]"
click at [299, 184] on button "Call" at bounding box center [298, 182] width 111 height 22
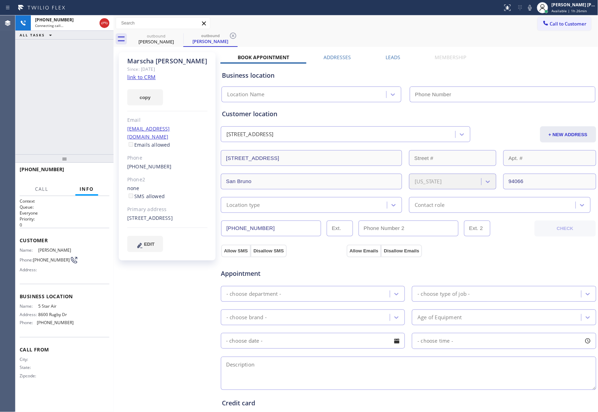
type input "[PHONE_NUMBER]"
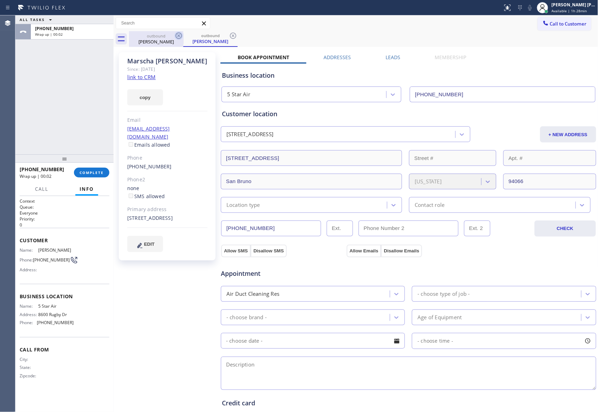
click at [178, 39] on icon at bounding box center [178, 36] width 8 height 8
click at [183, 39] on div "outbound Marscha Wray" at bounding box center [210, 39] width 54 height 16
click at [229, 39] on icon at bounding box center [233, 36] width 8 height 8
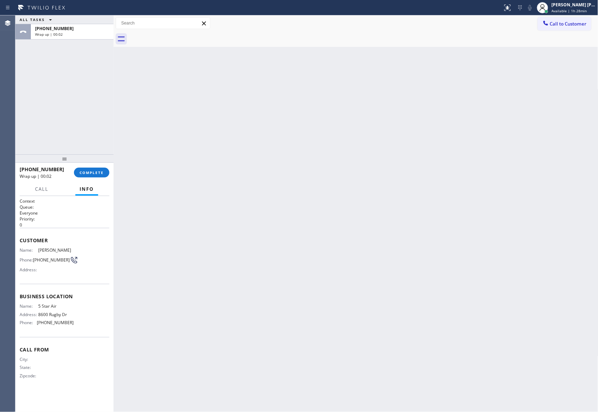
click at [178, 39] on div at bounding box center [363, 39] width 469 height 16
click at [105, 170] on button "COMPLETE" at bounding box center [91, 173] width 35 height 10
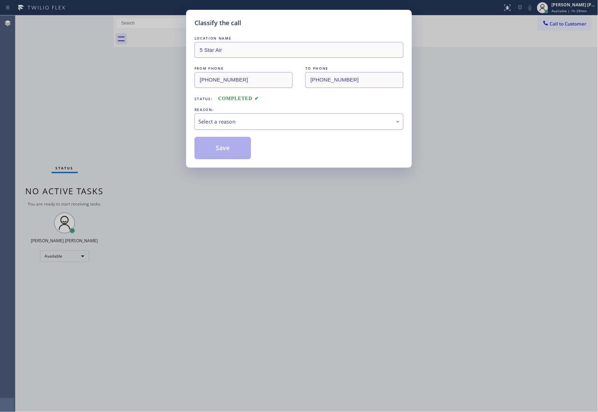
click at [238, 119] on div "Select a reason" at bounding box center [298, 122] width 201 height 8
click at [219, 150] on button "Save" at bounding box center [222, 148] width 56 height 22
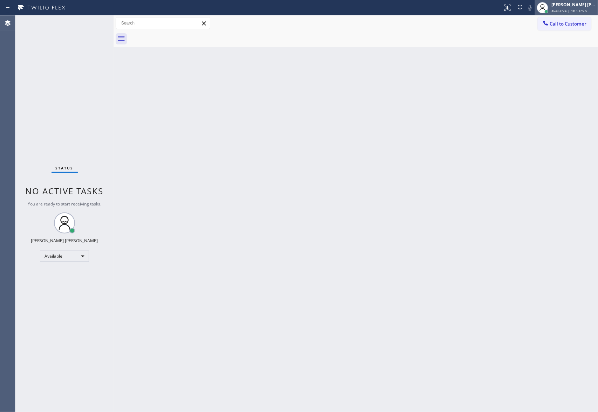
click at [577, 6] on div "[PERSON_NAME] [PERSON_NAME]" at bounding box center [573, 5] width 44 height 6
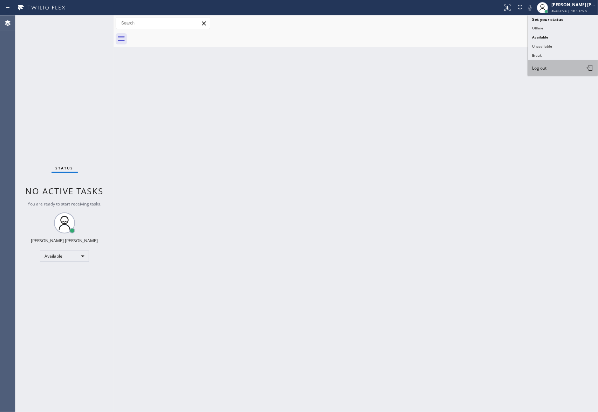
click at [549, 71] on button "Log out" at bounding box center [563, 67] width 70 height 15
